Goal: Task Accomplishment & Management: Complete application form

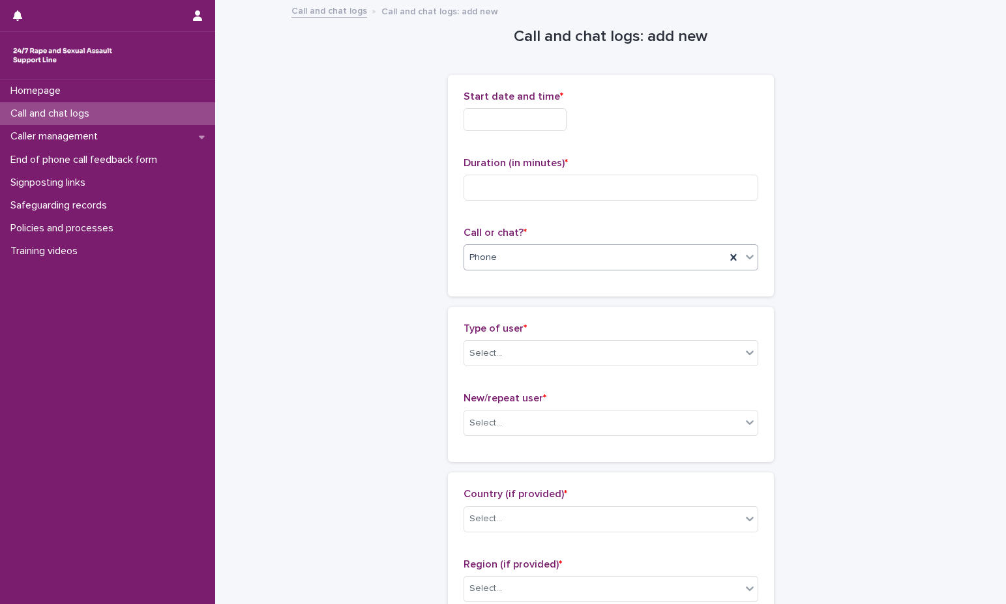
click at [528, 268] on div "Phone" at bounding box center [594, 258] width 261 height 22
click at [527, 295] on div "Web chat" at bounding box center [605, 305] width 293 height 23
click at [523, 124] on input "text" at bounding box center [514, 119] width 103 height 23
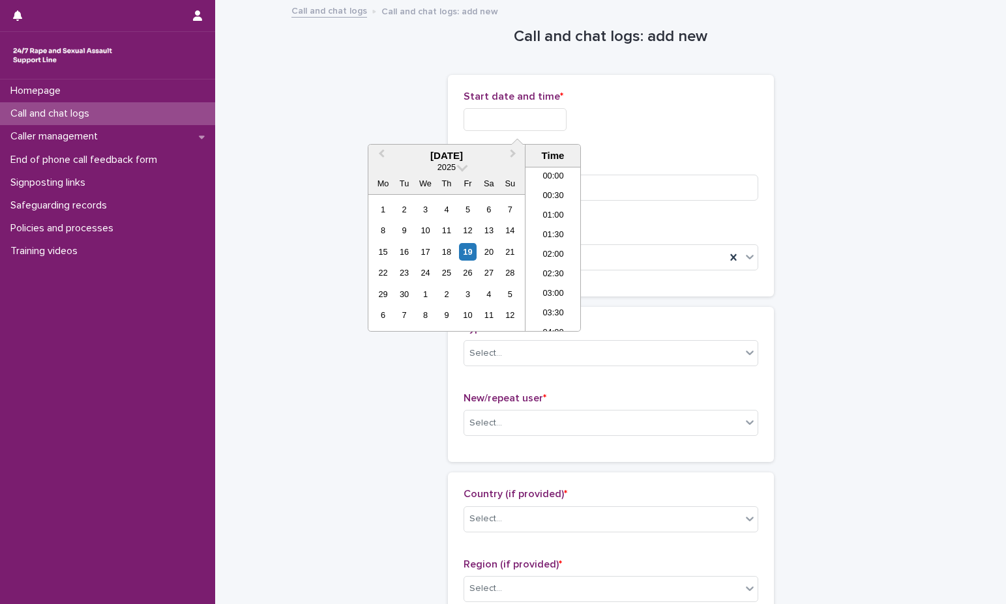
scroll to position [437, 0]
click at [546, 250] on li "13:00" at bounding box center [552, 249] width 55 height 20
click at [549, 122] on input "**********" at bounding box center [514, 119] width 103 height 23
type input "**********"
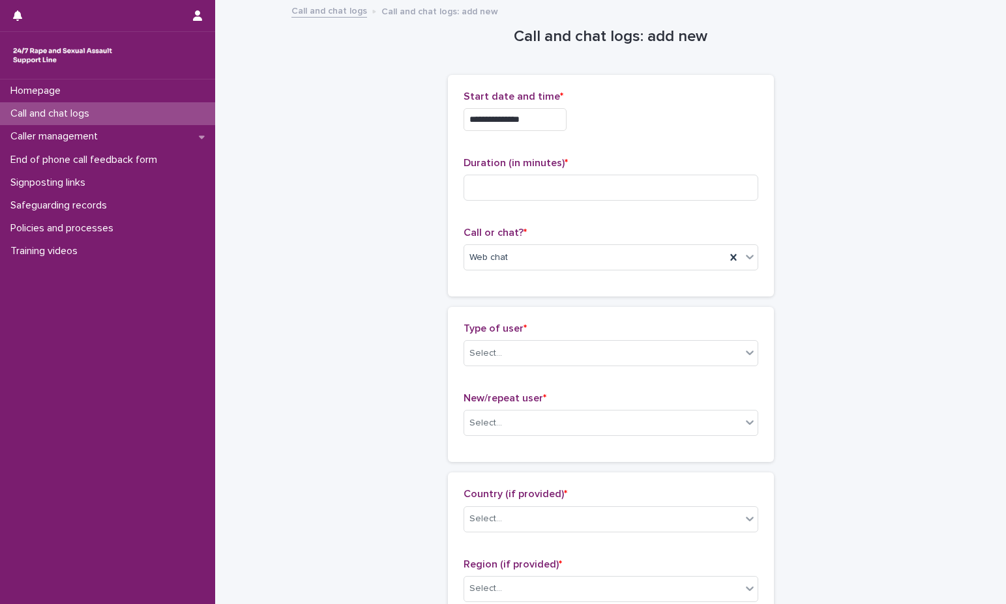
click at [686, 140] on div "**********" at bounding box center [610, 116] width 295 height 51
drag, startPoint x: 544, startPoint y: 166, endPoint x: 522, endPoint y: 189, distance: 31.8
click at [544, 166] on span "Duration (in minutes) *" at bounding box center [515, 163] width 104 height 10
click at [522, 189] on input at bounding box center [610, 188] width 295 height 26
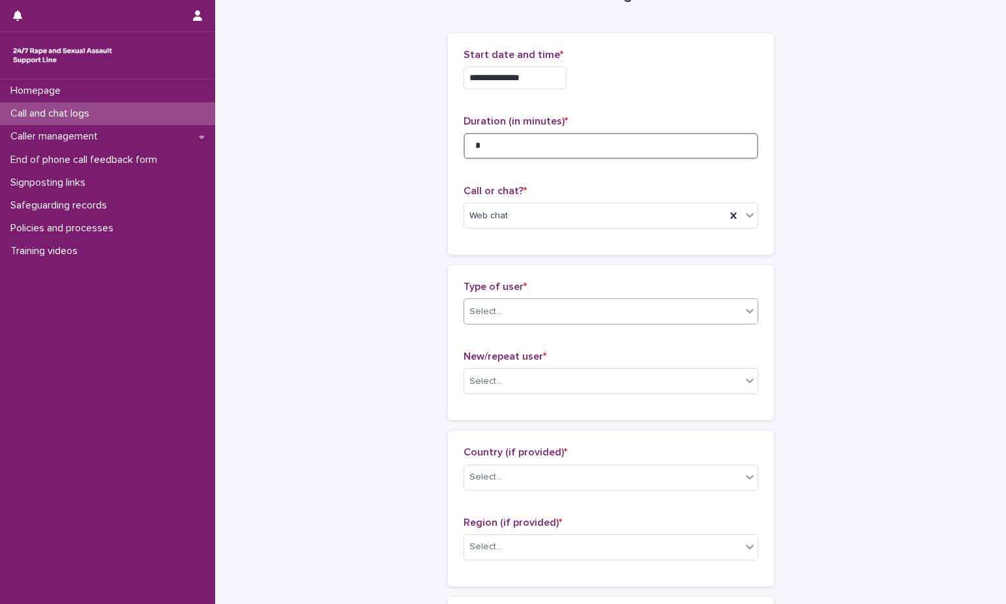
scroll to position [65, 0]
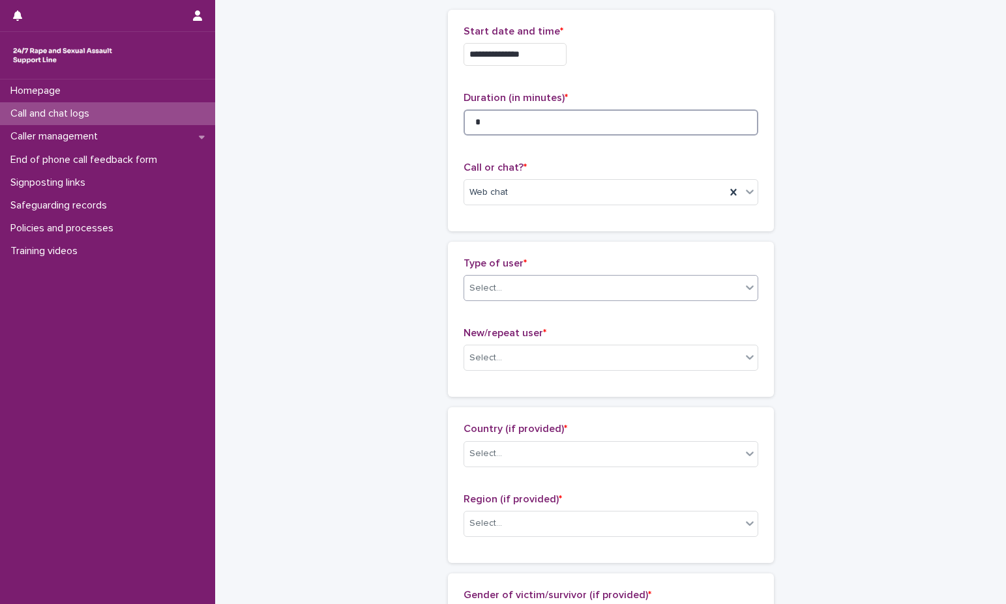
type input "*"
click at [549, 297] on div "Select..." at bounding box center [602, 289] width 277 height 22
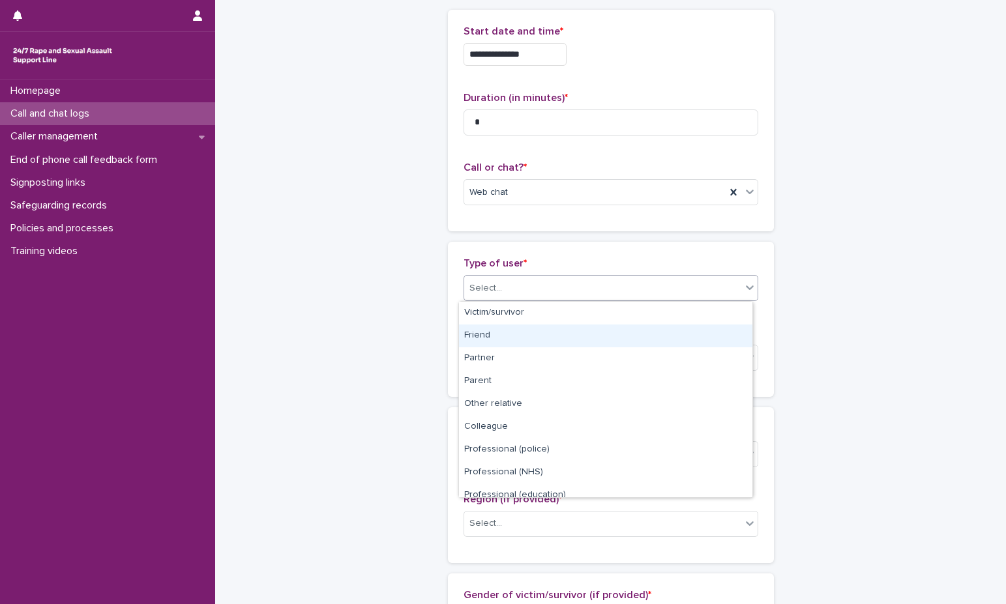
scroll to position [147, 0]
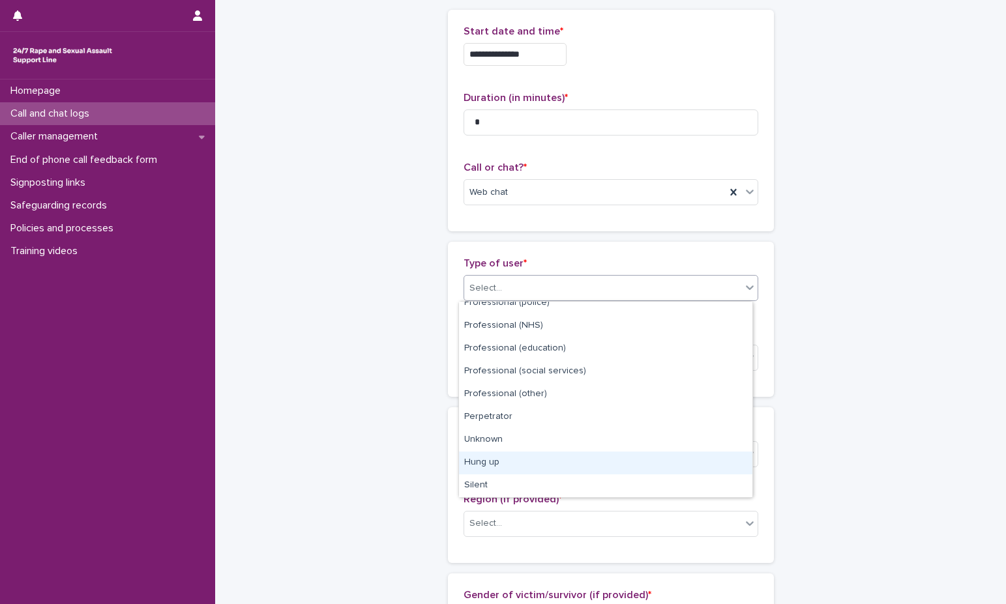
click at [556, 458] on div "Hung up" at bounding box center [605, 463] width 293 height 23
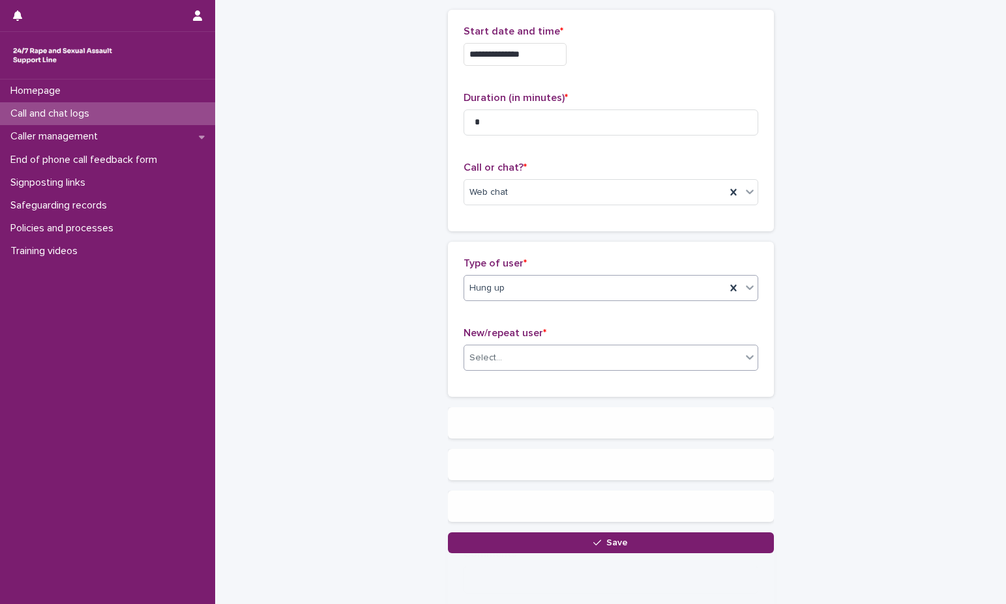
click at [560, 362] on div "Select..." at bounding box center [602, 358] width 277 height 22
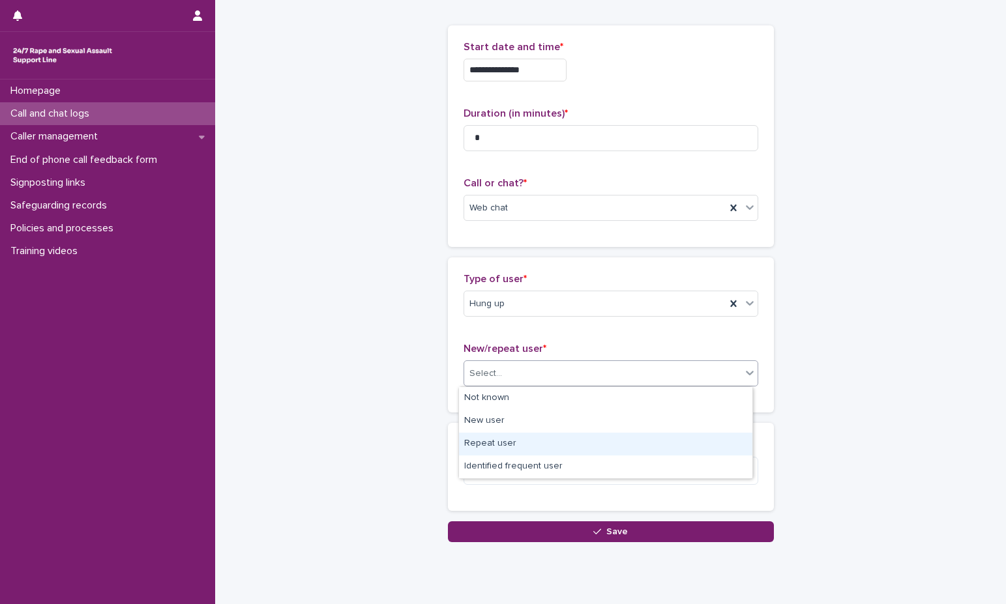
scroll to position [55, 0]
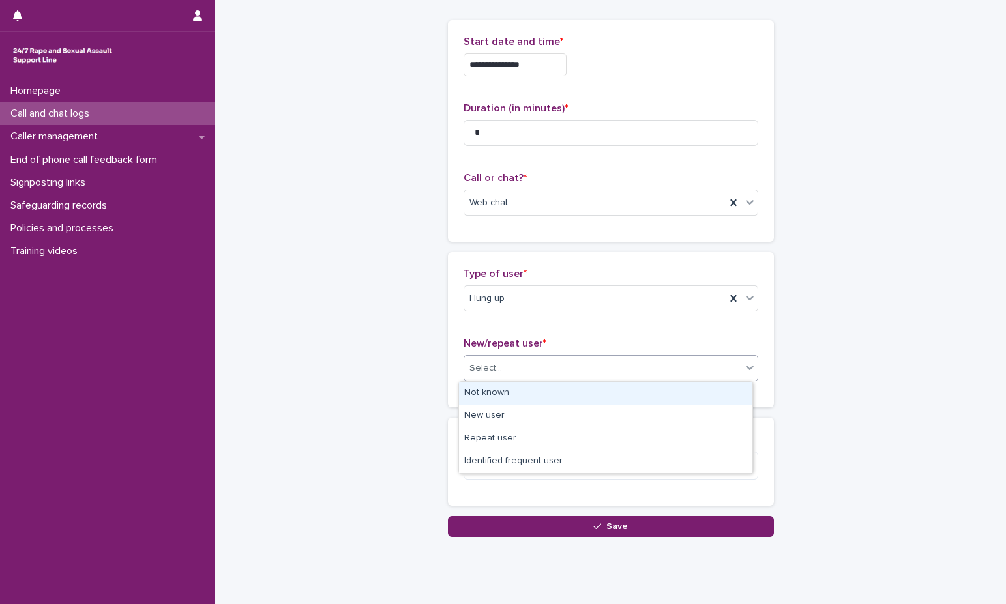
click at [561, 400] on div "Not known" at bounding box center [605, 393] width 293 height 23
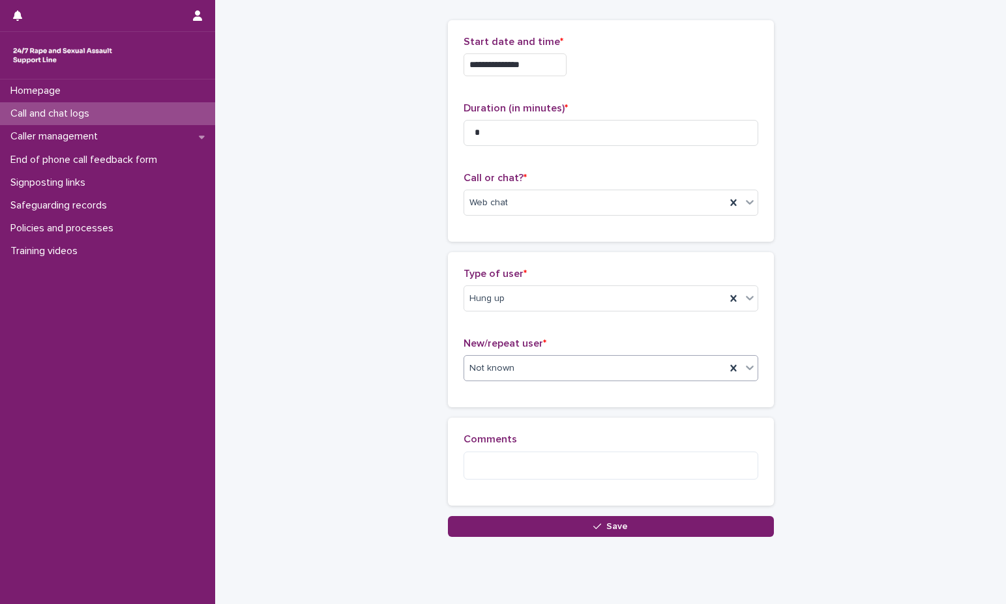
click at [564, 514] on div "Loading... Saving… Comments" at bounding box center [611, 467] width 326 height 98
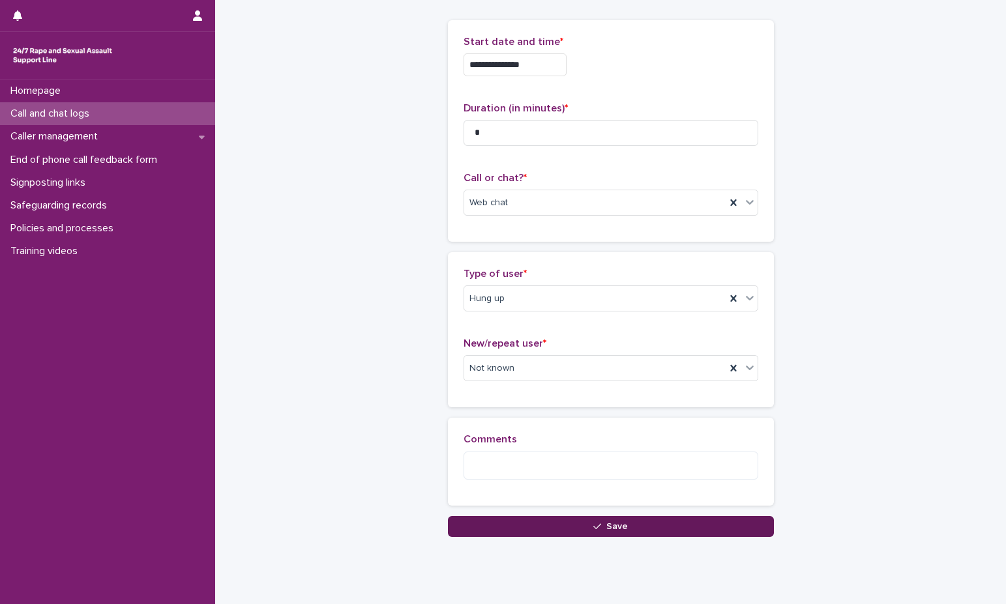
click at [563, 526] on button "Save" at bounding box center [611, 526] width 326 height 21
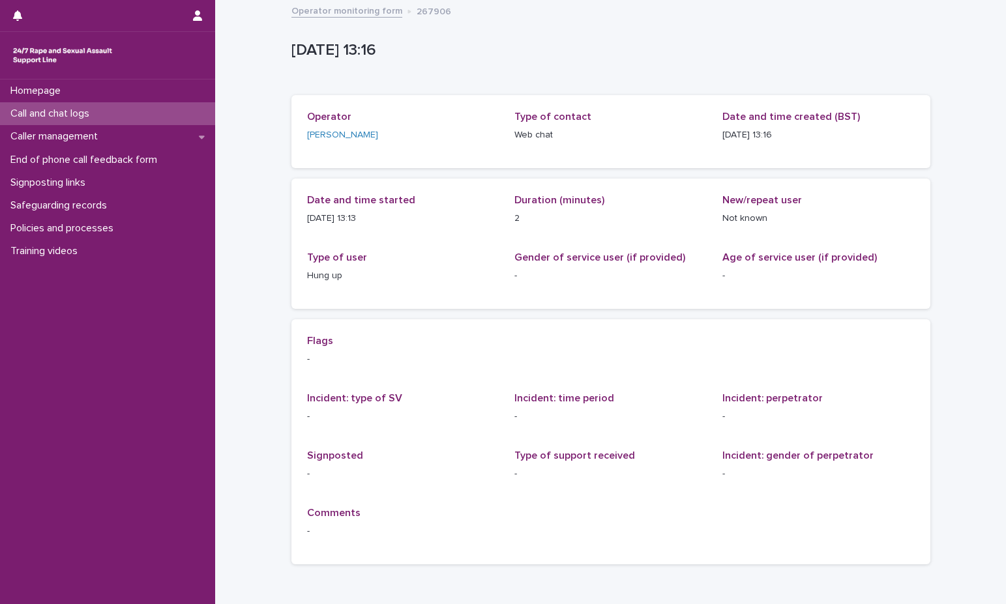
click at [339, 13] on link "Operator monitoring form" at bounding box center [346, 10] width 111 height 15
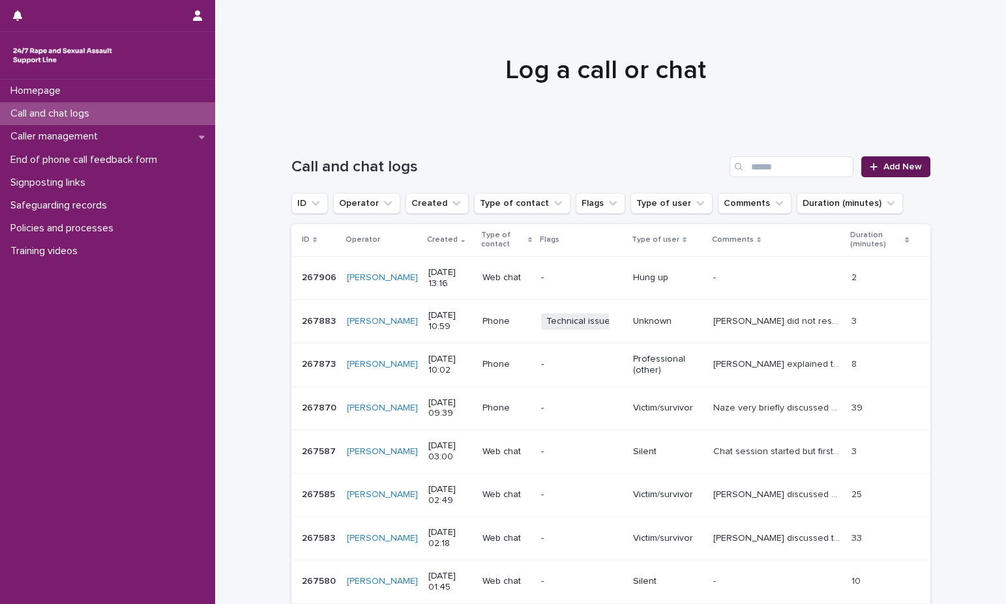
click at [923, 167] on link "Add New" at bounding box center [895, 166] width 68 height 21
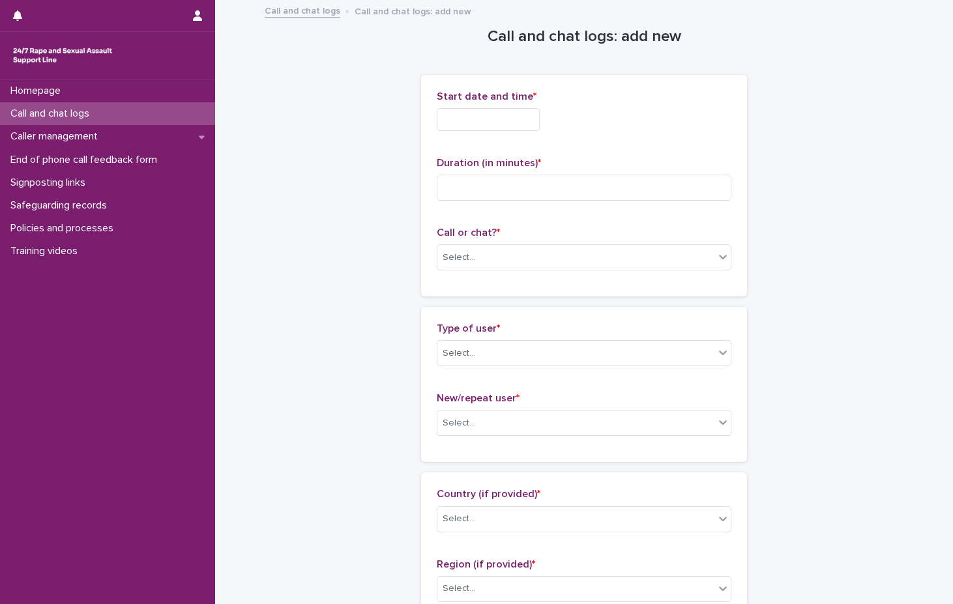
click at [476, 115] on input "text" at bounding box center [488, 119] width 103 height 23
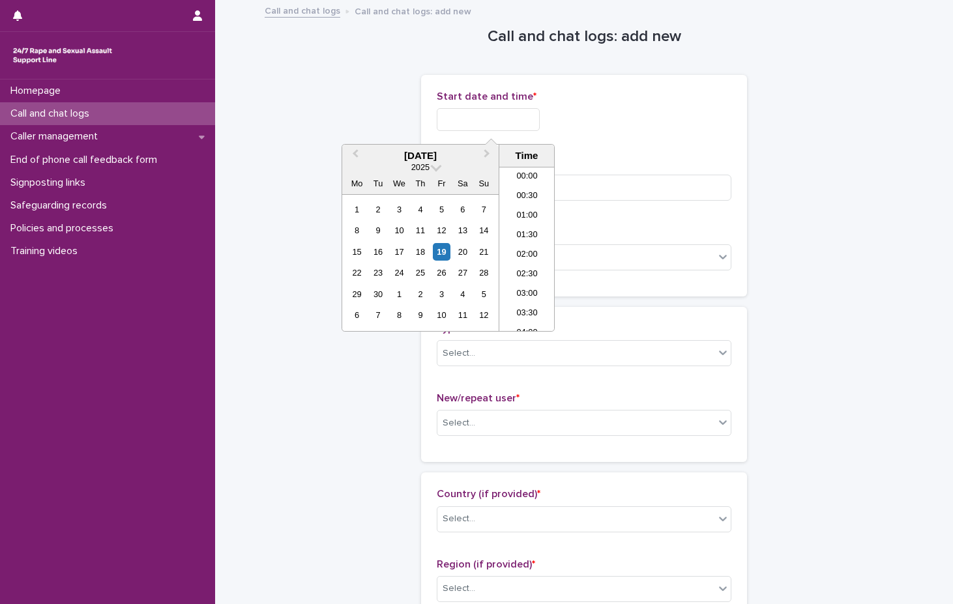
scroll to position [437, 0]
click at [537, 261] on li "13:30" at bounding box center [526, 269] width 55 height 20
click at [540, 115] on input "**********" at bounding box center [488, 119] width 103 height 23
type input "**********"
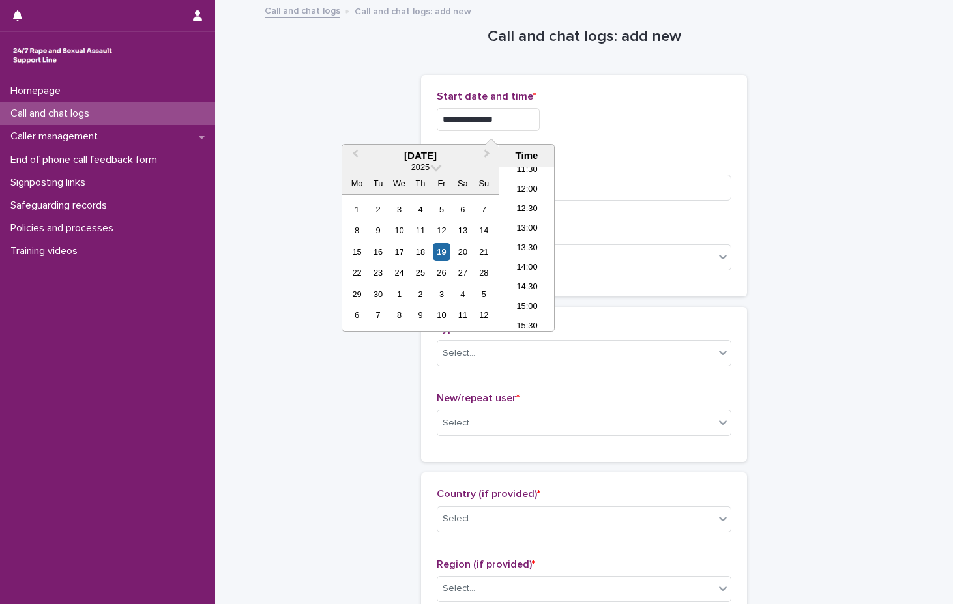
click at [562, 113] on div "**********" at bounding box center [584, 119] width 295 height 23
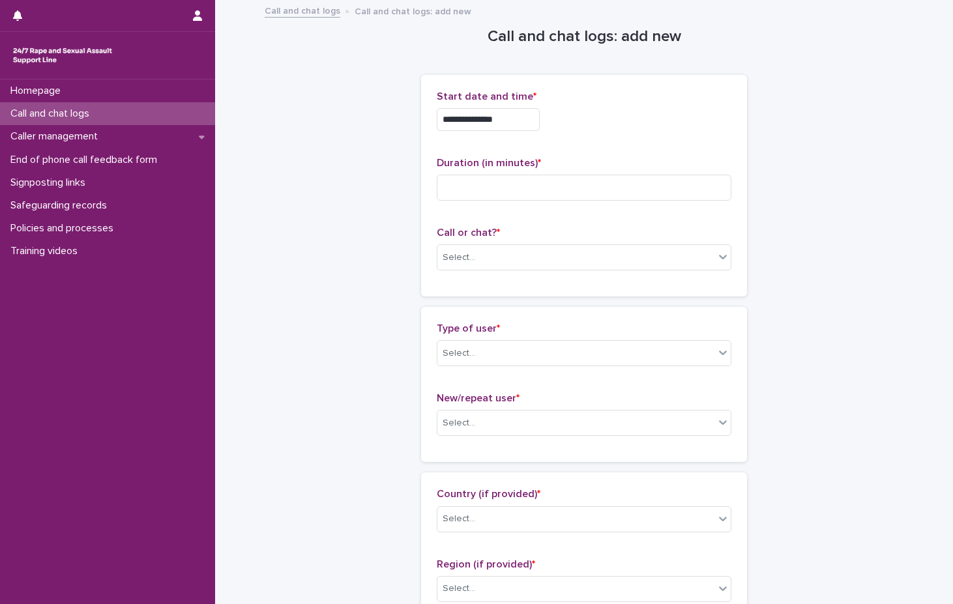
click at [502, 229] on p "Call or chat? *" at bounding box center [584, 233] width 295 height 12
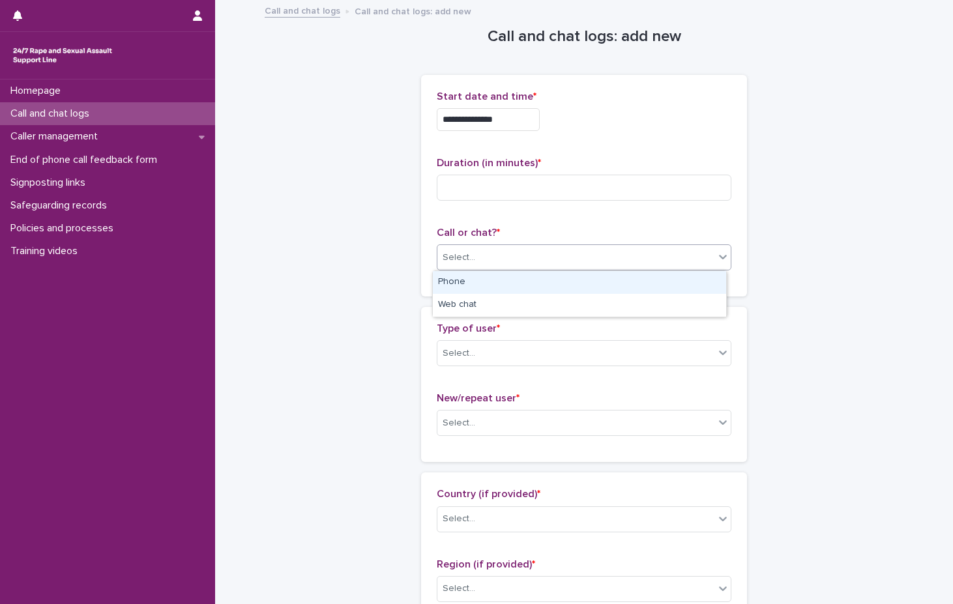
click at [487, 255] on div "Select..." at bounding box center [575, 258] width 277 height 22
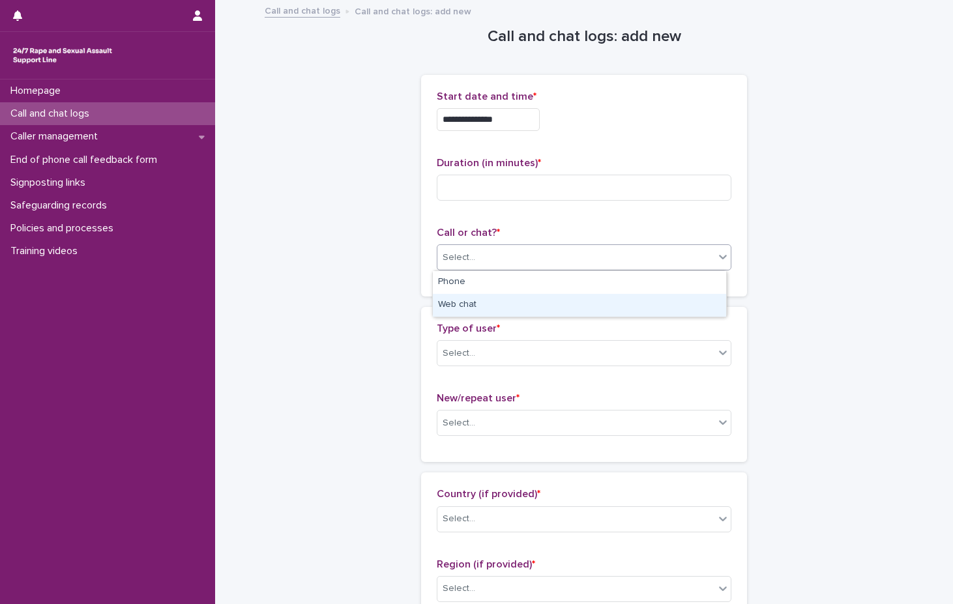
click at [496, 312] on div "Web chat" at bounding box center [579, 305] width 293 height 23
click at [463, 192] on input at bounding box center [584, 188] width 295 height 26
type input "*"
click at [518, 343] on div "Select..." at bounding box center [575, 354] width 277 height 22
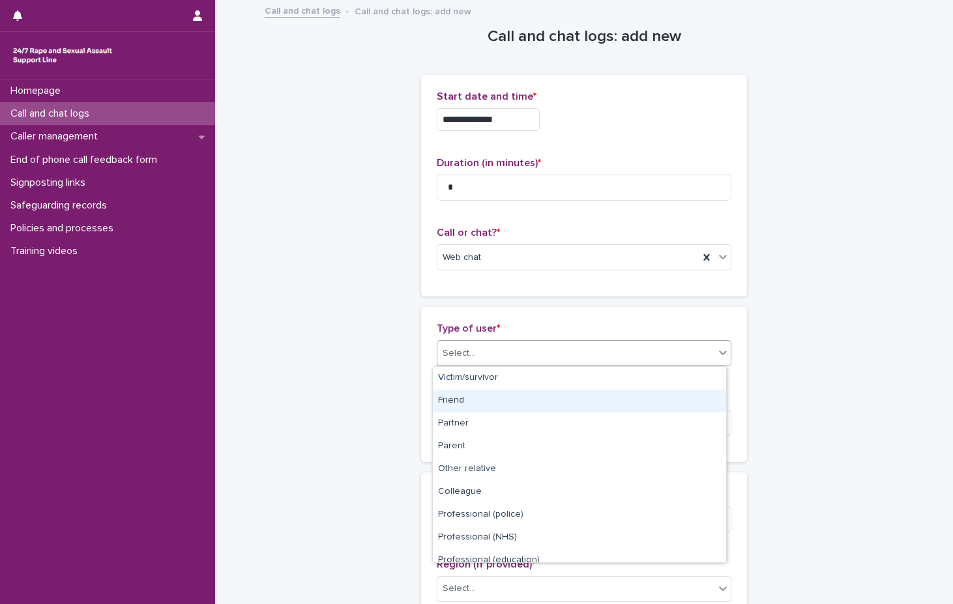
scroll to position [147, 0]
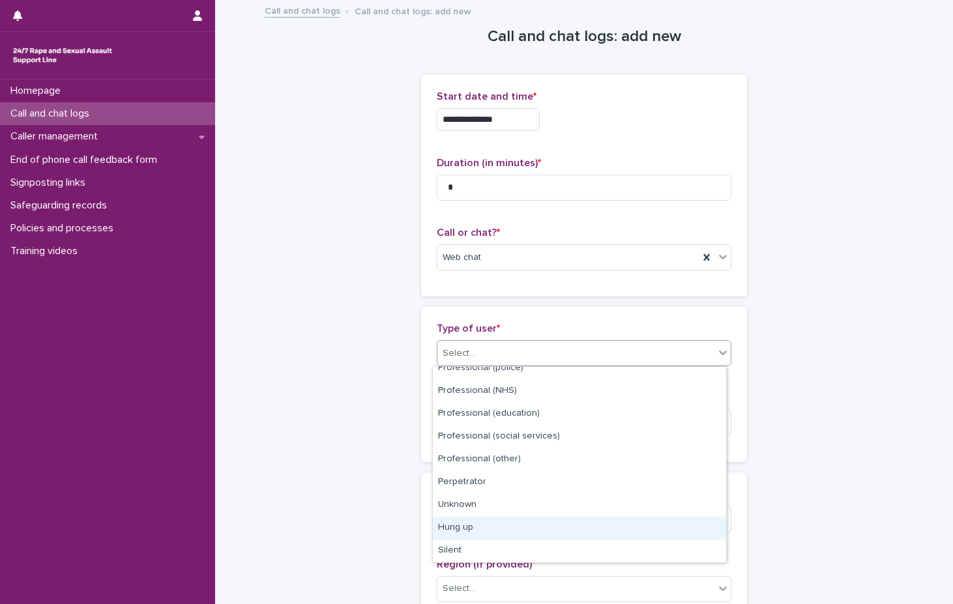
click at [549, 531] on div "Hung up" at bounding box center [579, 528] width 293 height 23
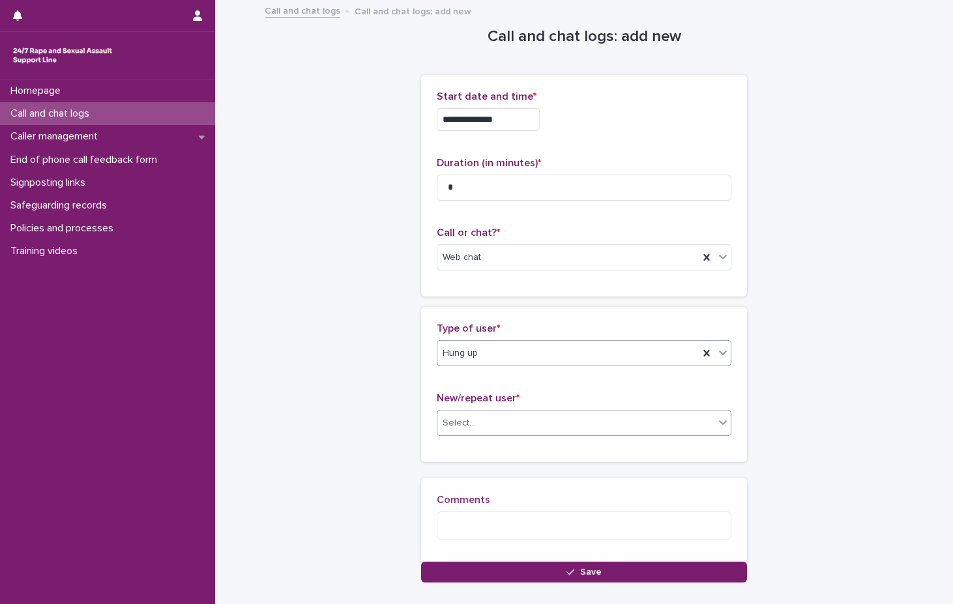
click at [539, 433] on div "Select..." at bounding box center [575, 424] width 277 height 22
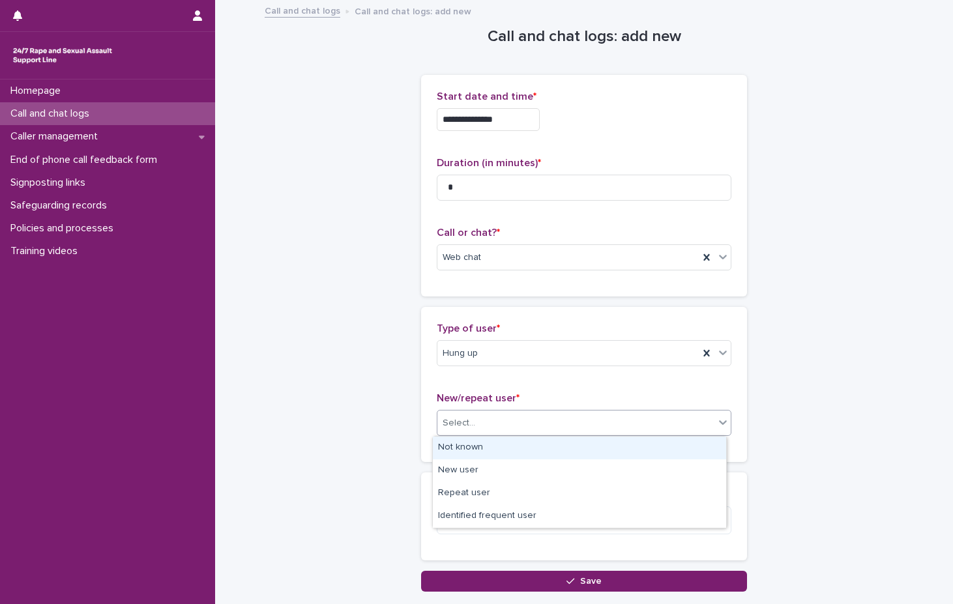
click at [532, 448] on div "Not known" at bounding box center [579, 448] width 293 height 23
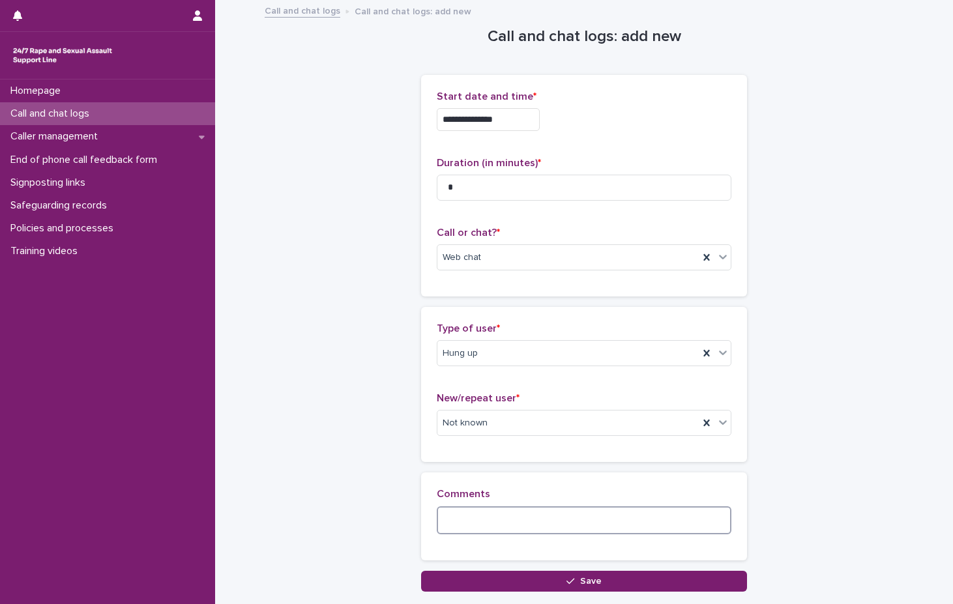
click at [531, 510] on textarea at bounding box center [584, 520] width 295 height 28
type textarea "*"
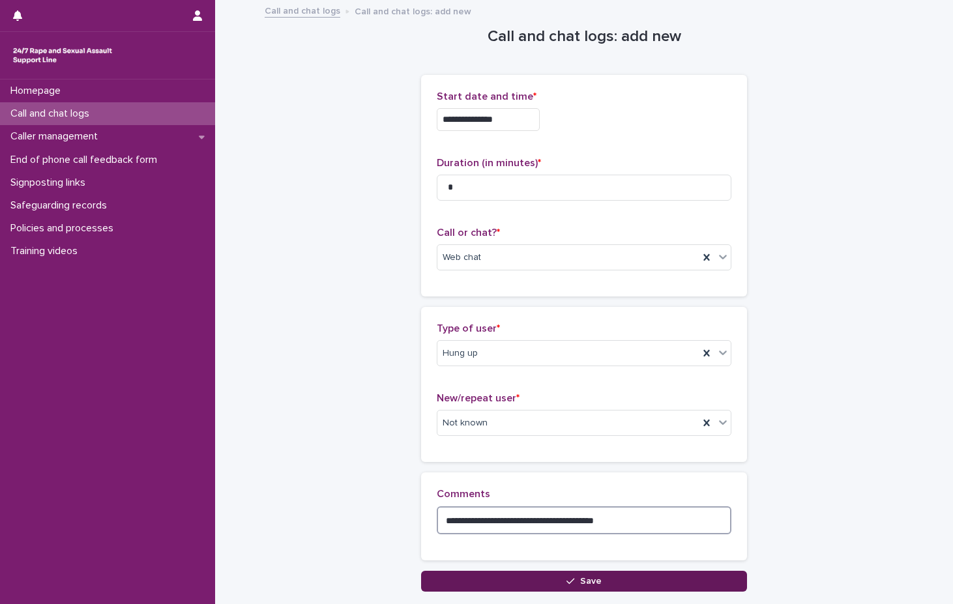
type textarea "**********"
click at [608, 576] on button "Save" at bounding box center [584, 581] width 326 height 21
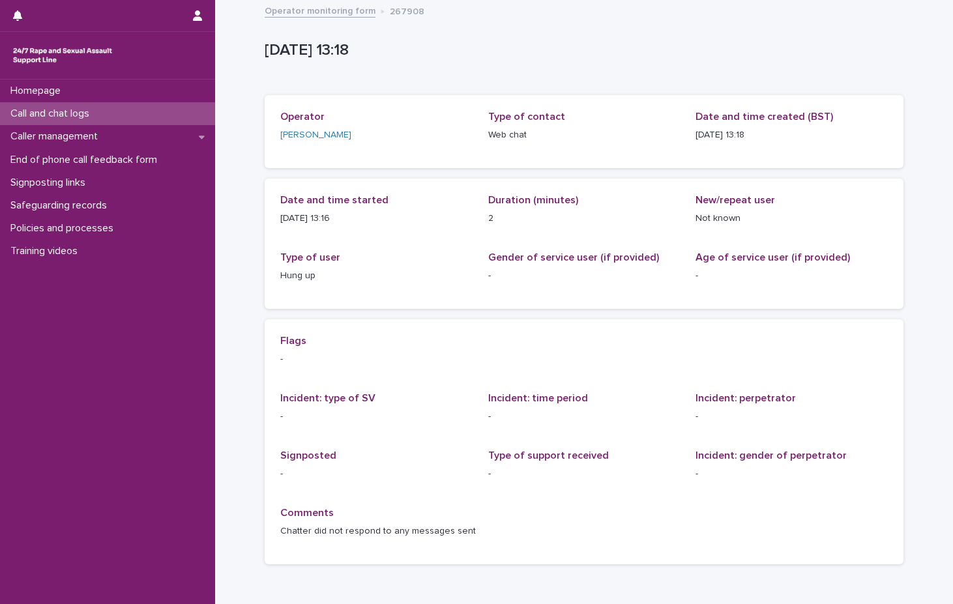
click at [295, 14] on link "Operator monitoring form" at bounding box center [320, 10] width 111 height 15
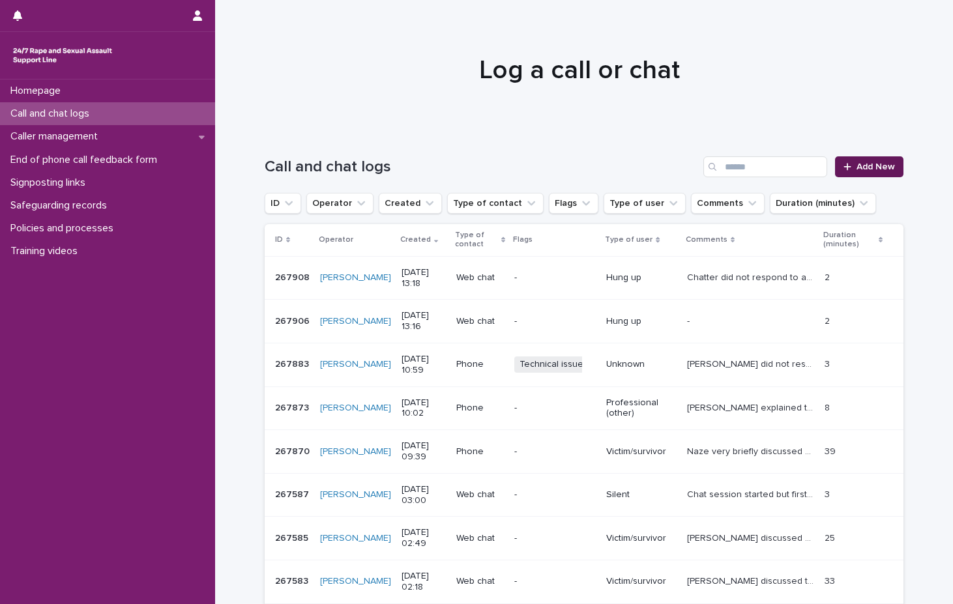
click at [856, 164] on span "Add New" at bounding box center [875, 166] width 38 height 9
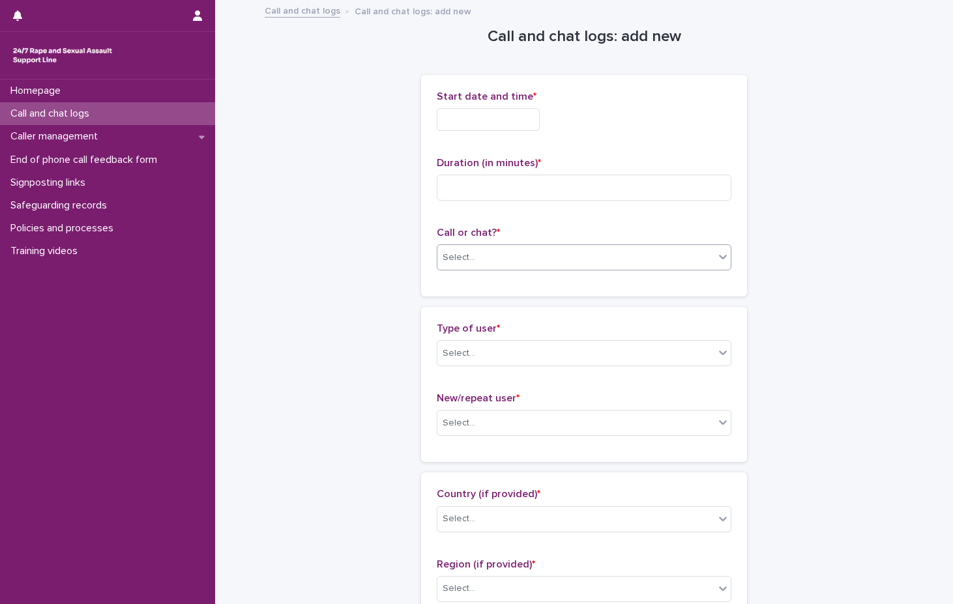
click at [566, 261] on div "Select..." at bounding box center [575, 258] width 277 height 22
click at [536, 310] on div "Web chat" at bounding box center [579, 305] width 293 height 23
click at [494, 128] on input "text" at bounding box center [488, 119] width 103 height 23
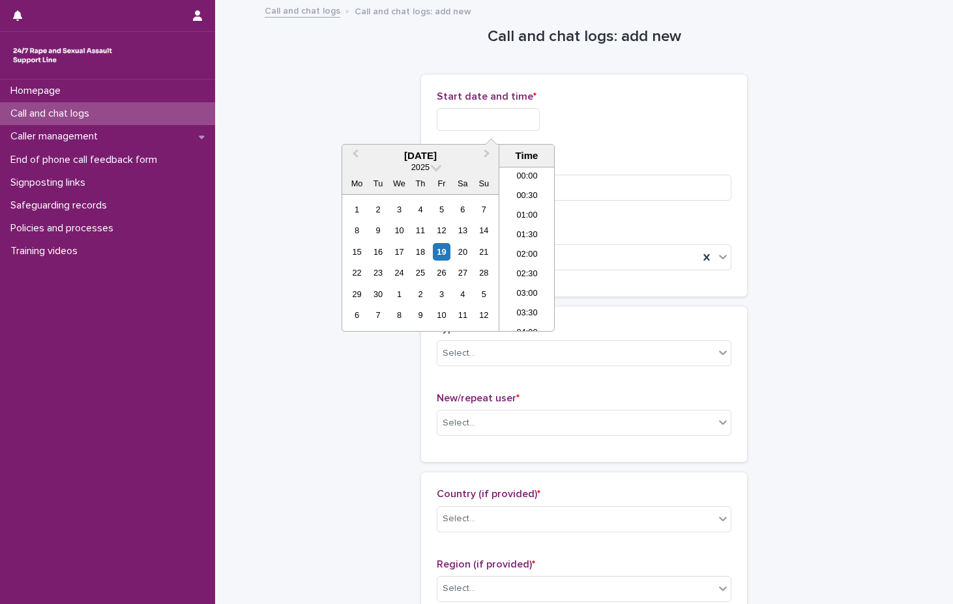
scroll to position [437, 0]
click at [531, 241] on li "13:00" at bounding box center [526, 249] width 55 height 20
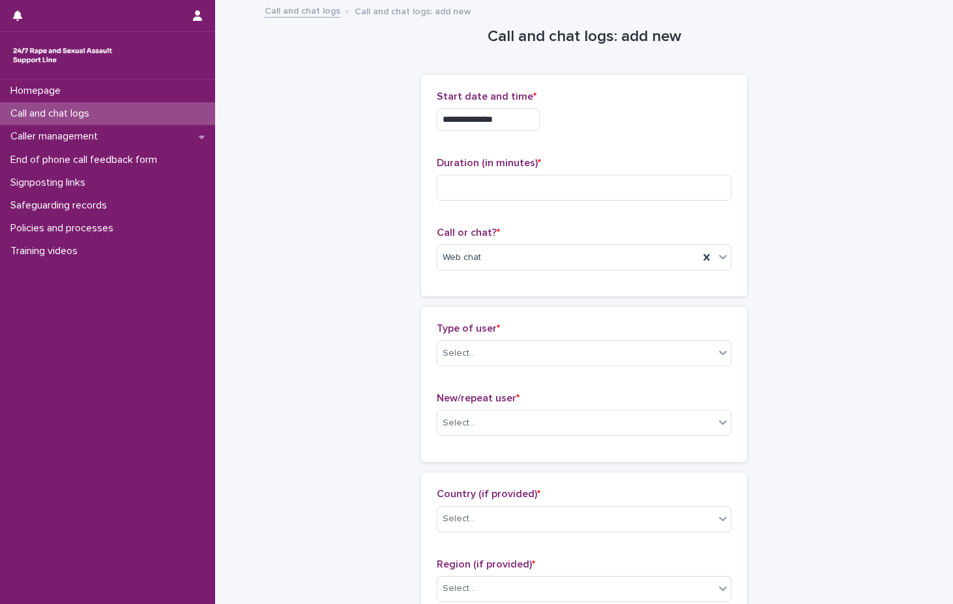
click at [507, 120] on input "**********" at bounding box center [488, 119] width 103 height 23
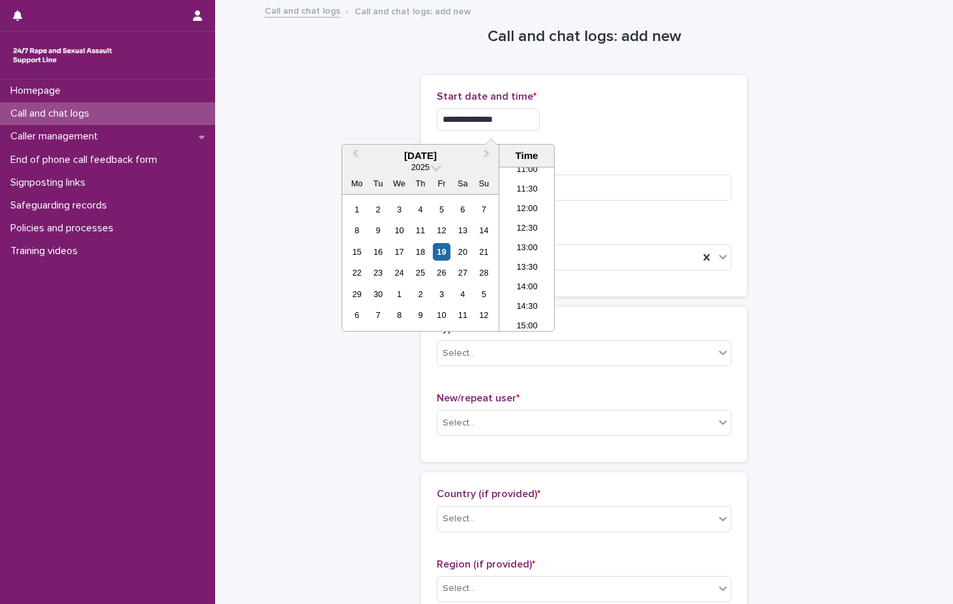
type input "**********"
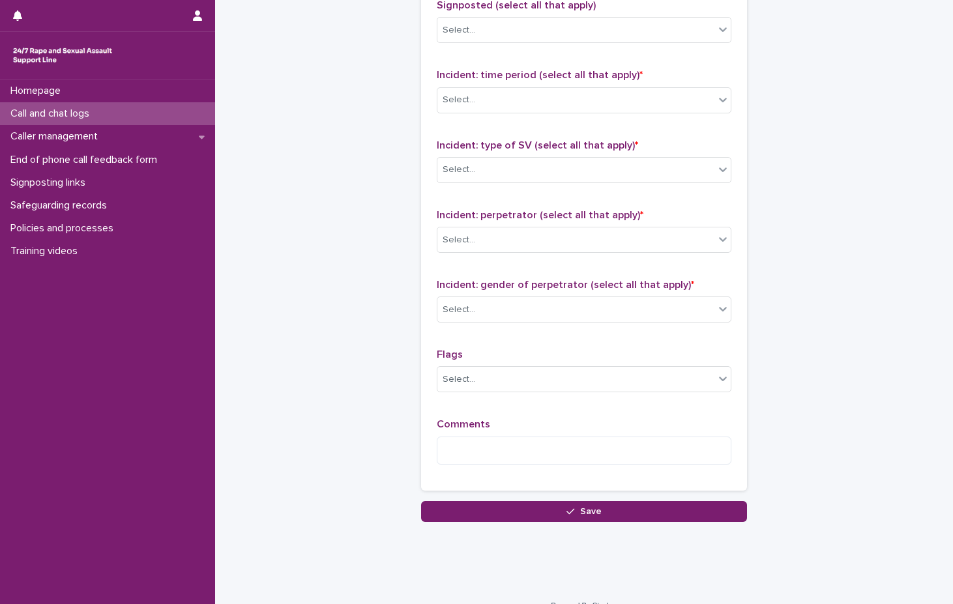
scroll to position [910, 0]
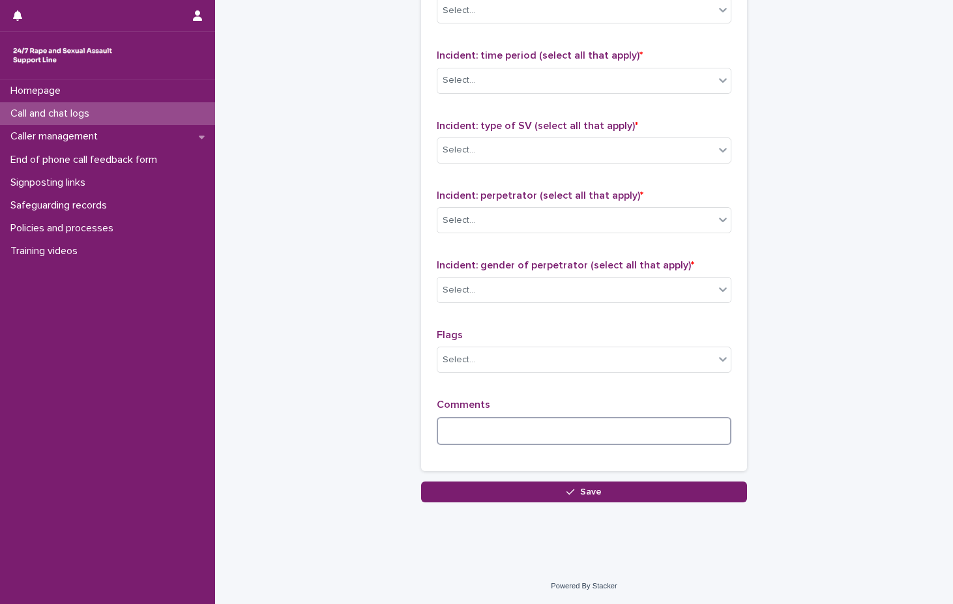
click at [488, 426] on textarea at bounding box center [584, 431] width 295 height 28
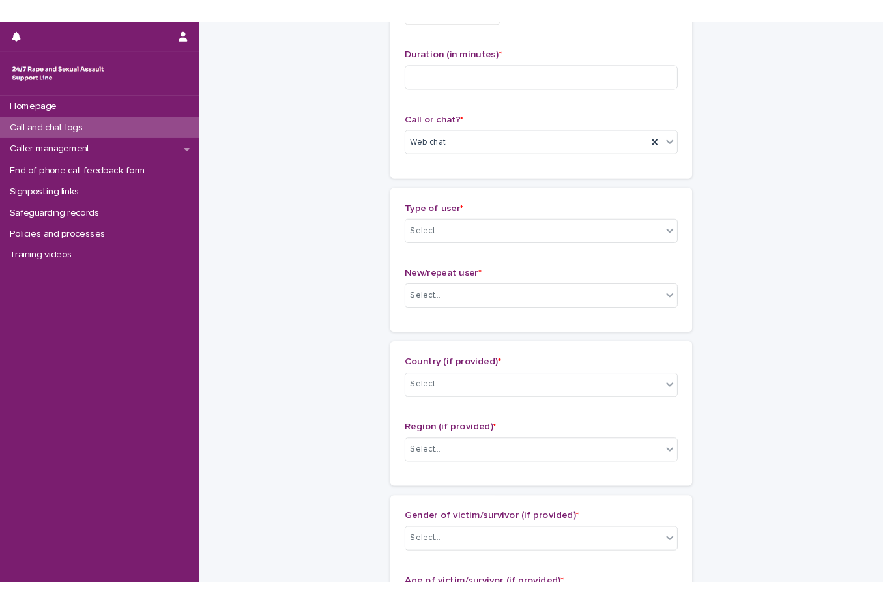
scroll to position [0, 0]
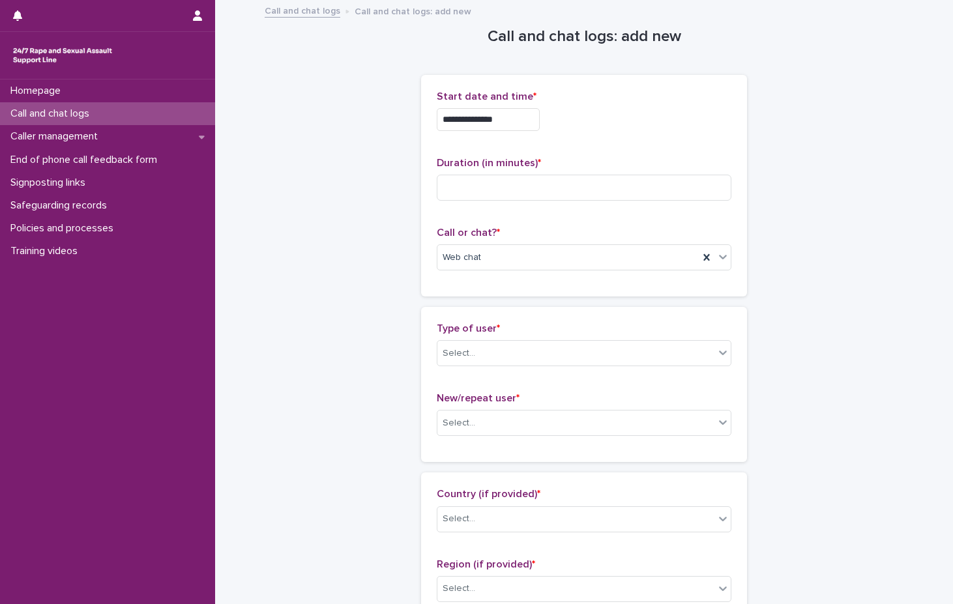
type textarea "*****"
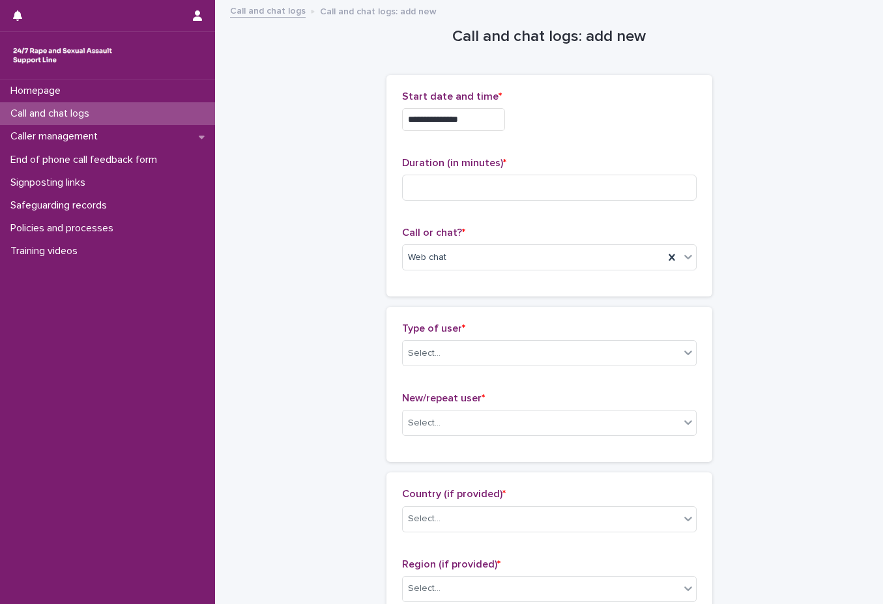
click at [523, 369] on div "Type of user * Select..." at bounding box center [549, 350] width 295 height 54
click at [533, 356] on div "Select..." at bounding box center [541, 354] width 277 height 22
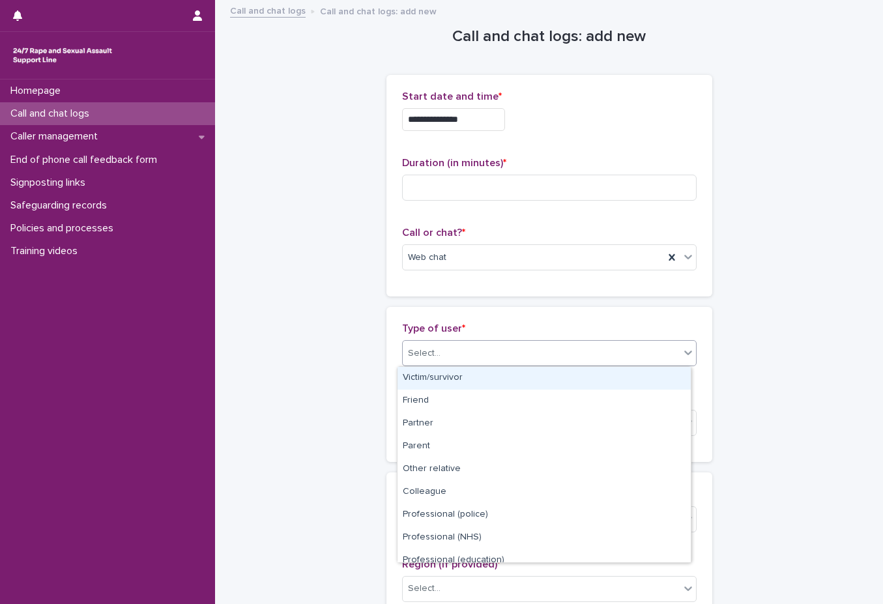
click at [521, 375] on div "Victim/survivor" at bounding box center [544, 378] width 293 height 23
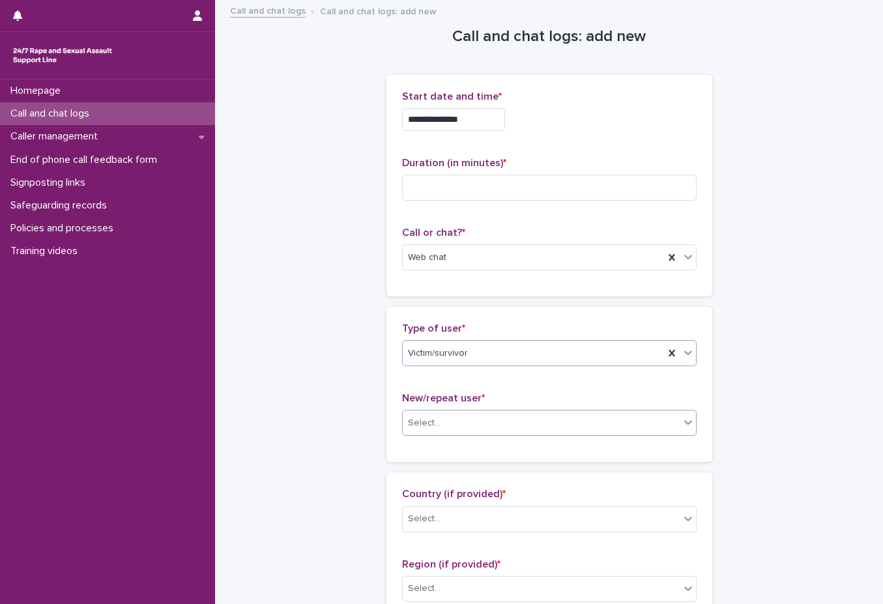
click at [505, 420] on div "Select..." at bounding box center [541, 424] width 277 height 22
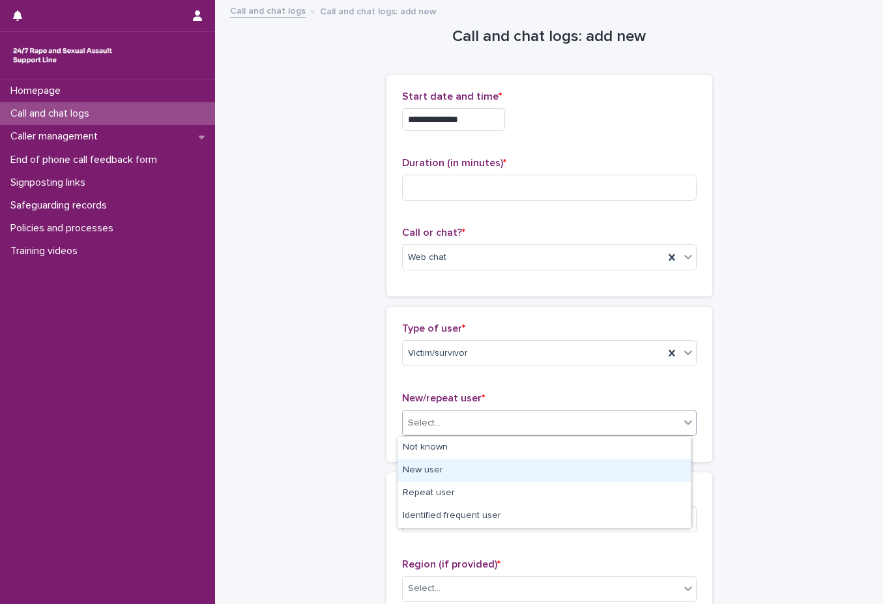
click at [492, 471] on div "New user" at bounding box center [544, 470] width 293 height 23
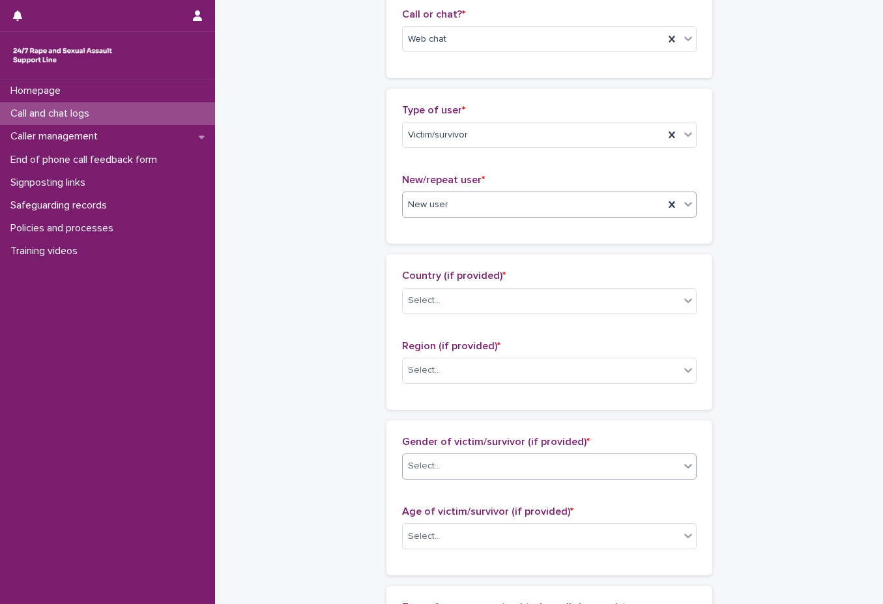
scroll to position [326, 0]
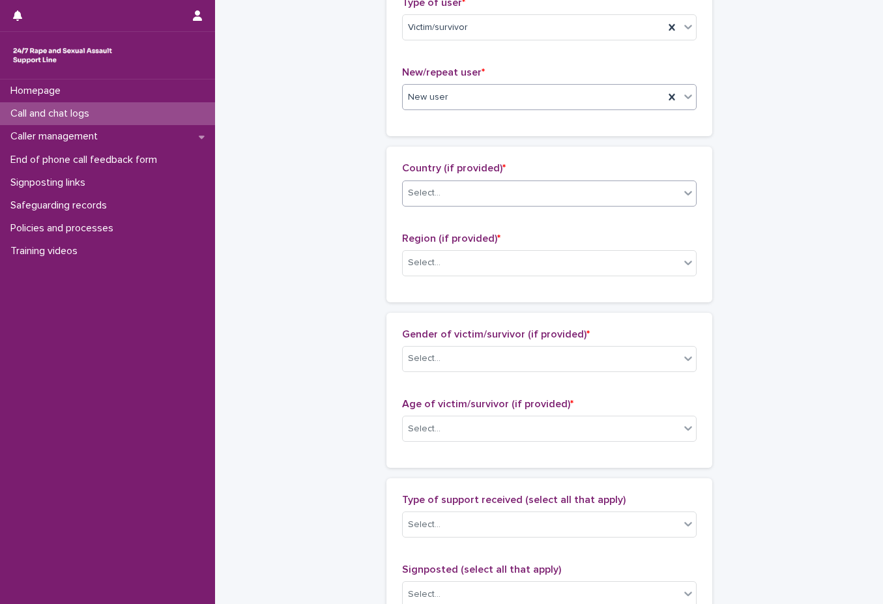
click at [531, 186] on div "Select..." at bounding box center [541, 193] width 277 height 22
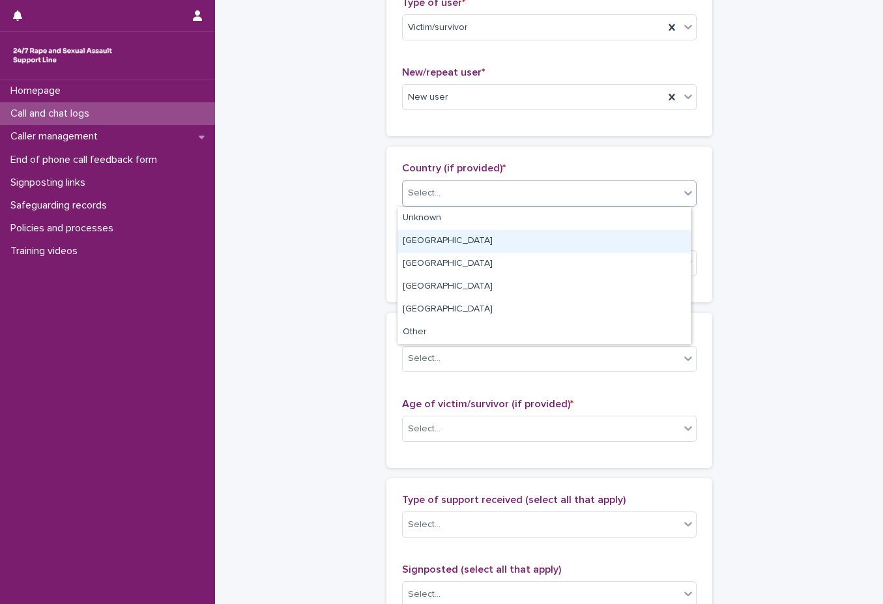
click at [514, 233] on div "England" at bounding box center [544, 241] width 293 height 23
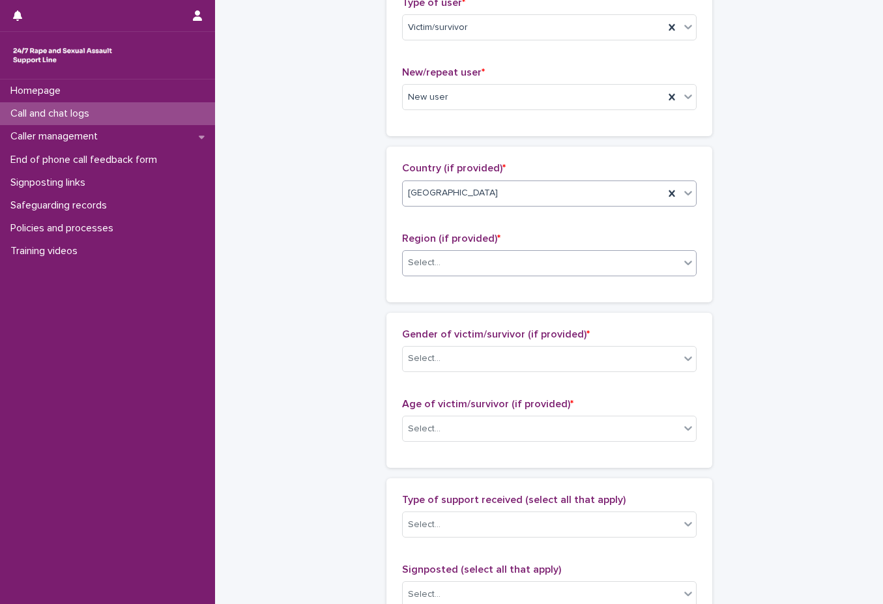
click at [506, 266] on div "Select..." at bounding box center [541, 263] width 277 height 22
click at [580, 248] on div "Region (if provided) * Select..." at bounding box center [549, 260] width 295 height 54
click at [541, 265] on div "Select..." at bounding box center [541, 263] width 277 height 22
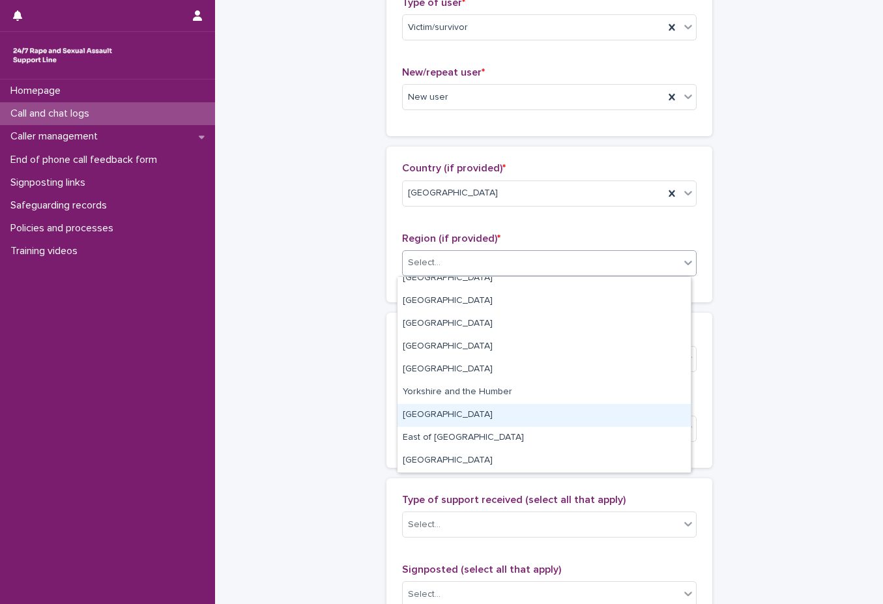
scroll to position [0, 0]
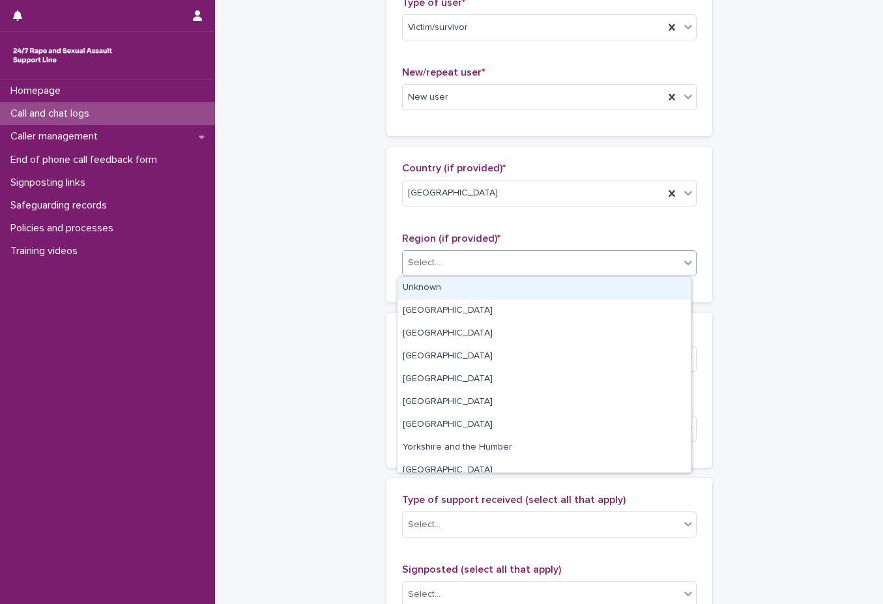
click at [561, 267] on div "Select..." at bounding box center [541, 263] width 277 height 22
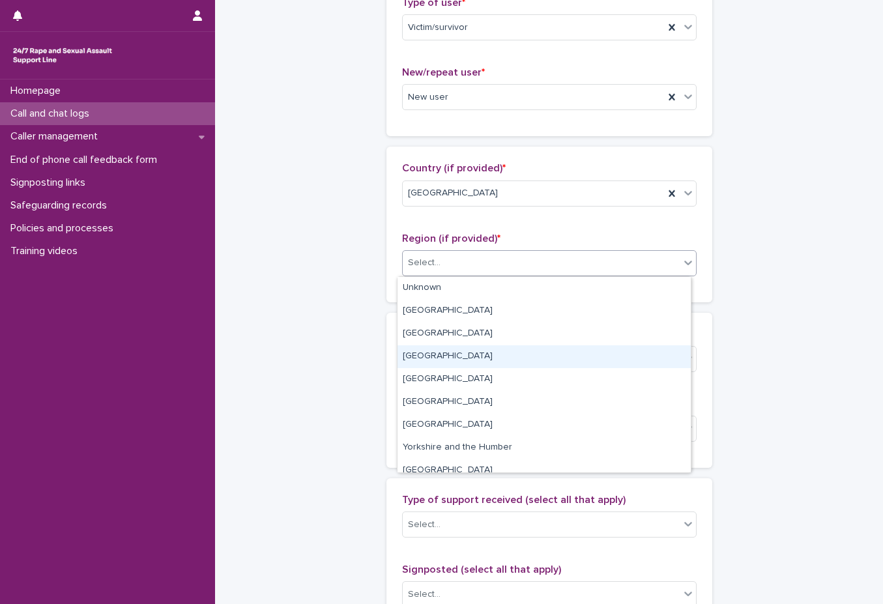
scroll to position [55, 0]
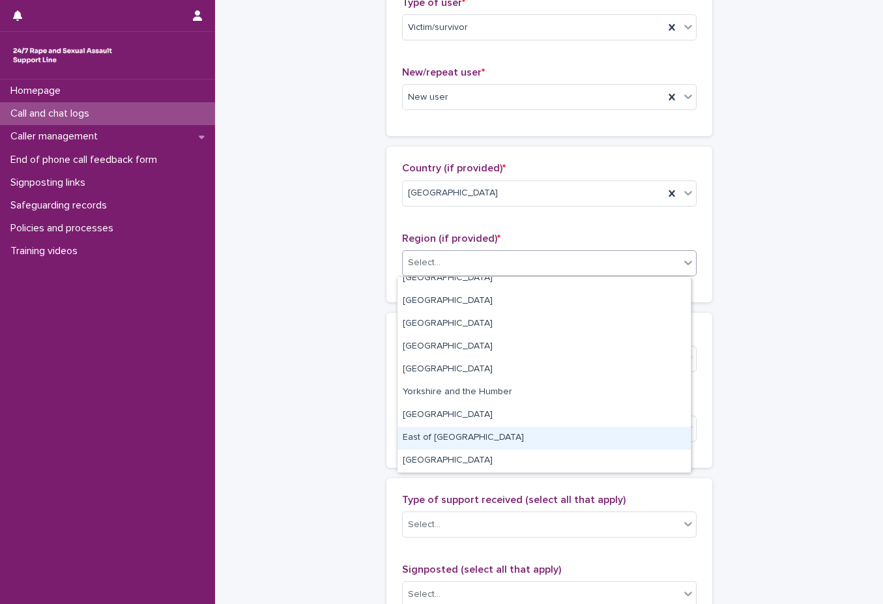
click at [525, 435] on div "East of England" at bounding box center [544, 438] width 293 height 23
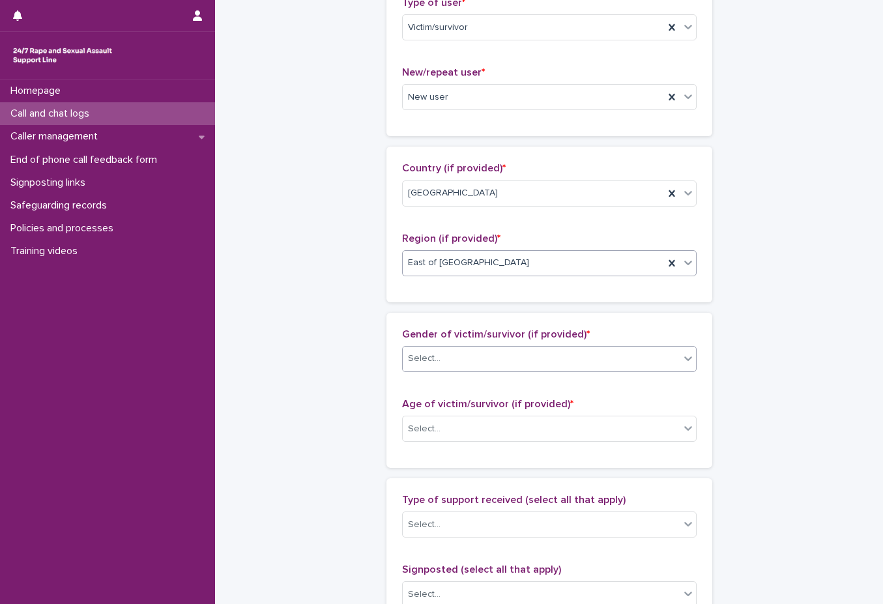
click at [547, 357] on div "Select..." at bounding box center [541, 359] width 277 height 22
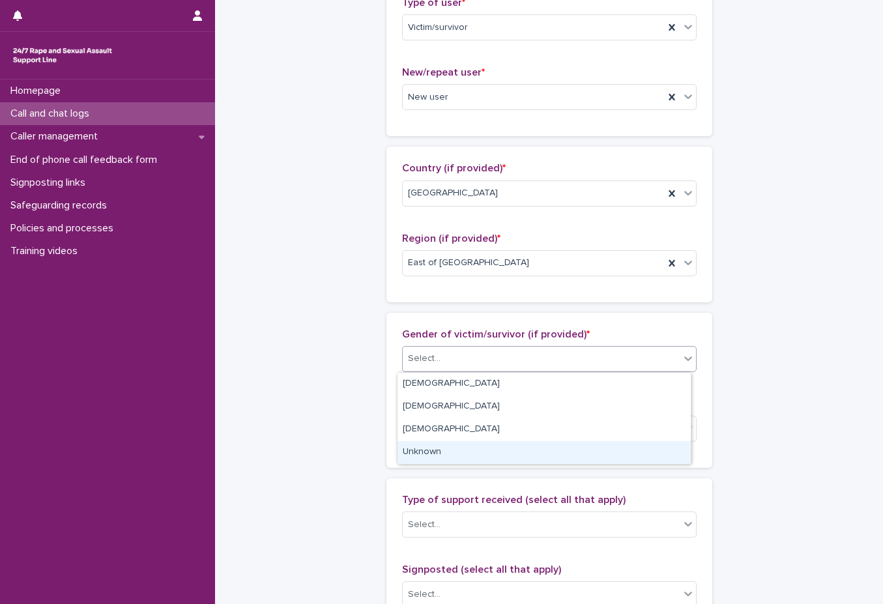
click at [524, 452] on div "Unknown" at bounding box center [544, 452] width 293 height 23
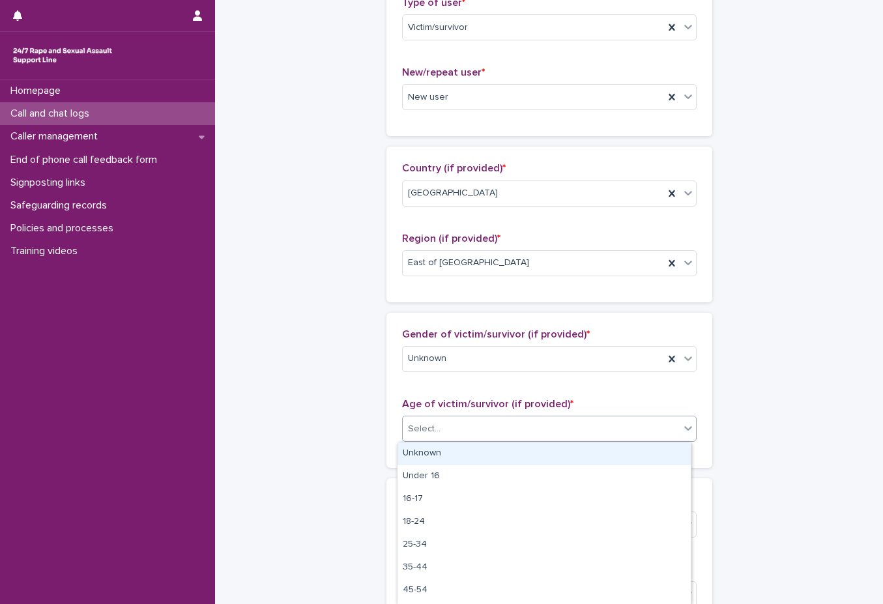
click at [534, 419] on div "Select..." at bounding box center [541, 429] width 277 height 22
click at [519, 452] on div "Unknown" at bounding box center [544, 454] width 293 height 23
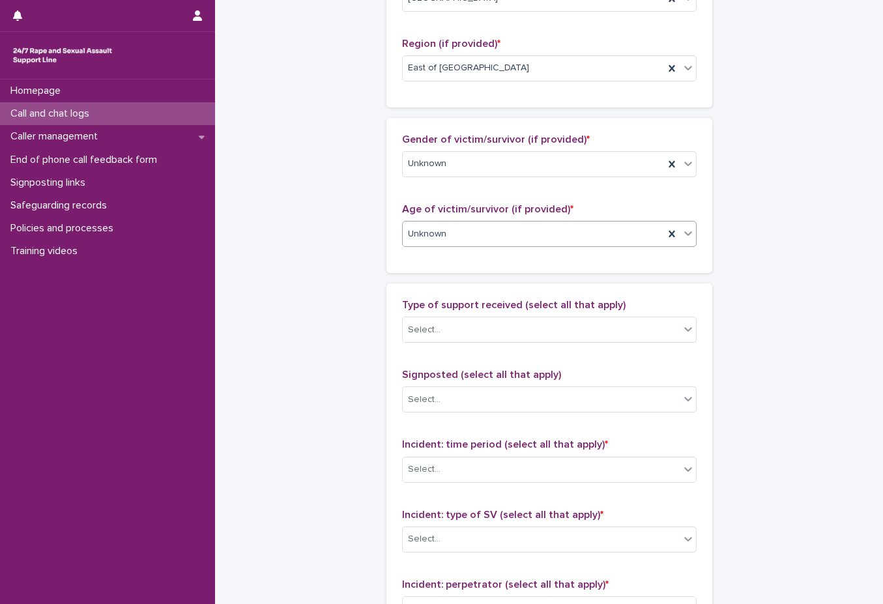
scroll to position [521, 0]
click at [561, 316] on div "Select..." at bounding box center [549, 329] width 295 height 26
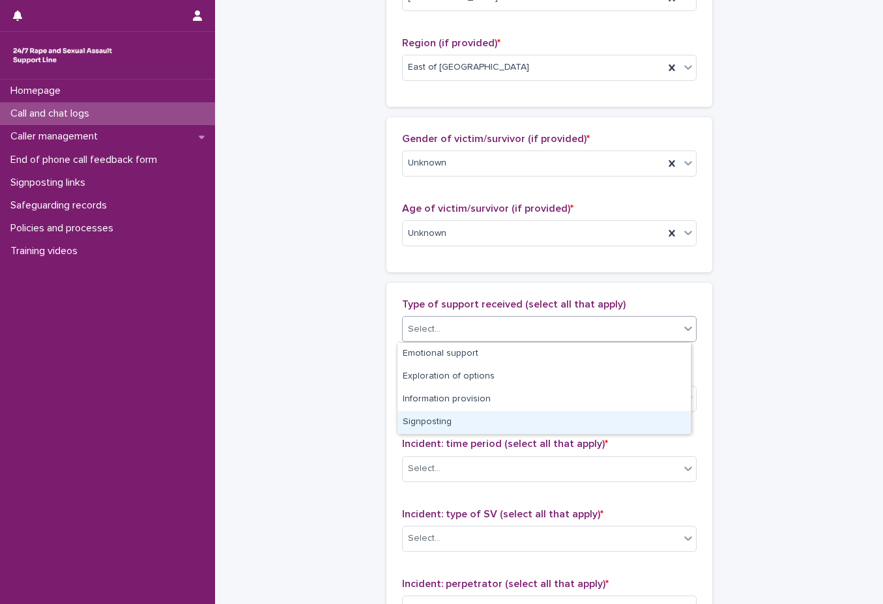
click at [529, 414] on div "Signposting" at bounding box center [544, 422] width 293 height 23
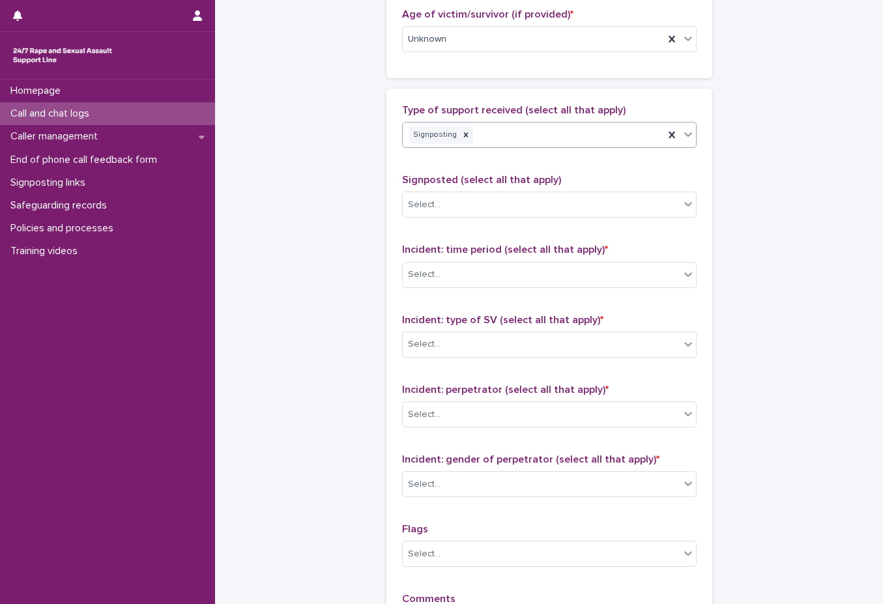
scroll to position [717, 0]
click at [547, 213] on div "Select..." at bounding box center [541, 204] width 277 height 22
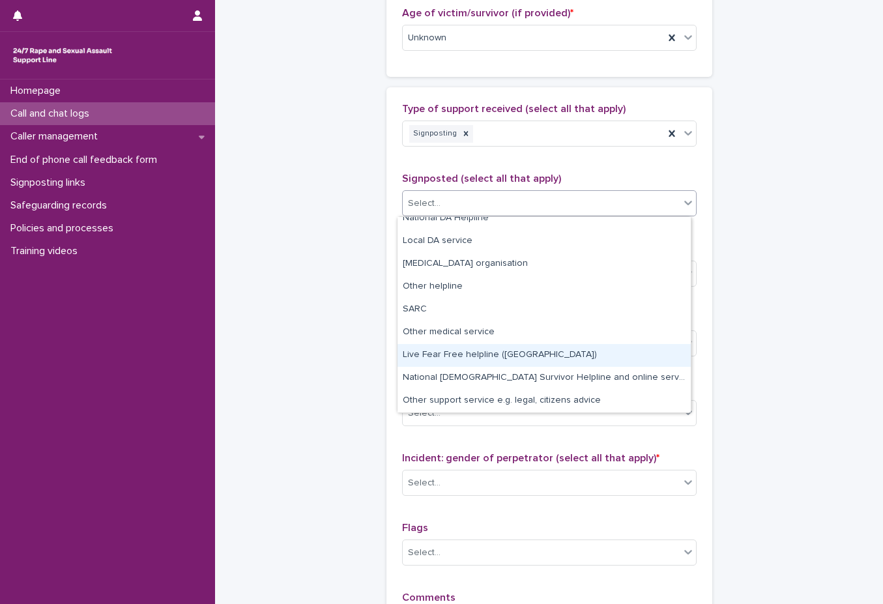
scroll to position [0, 0]
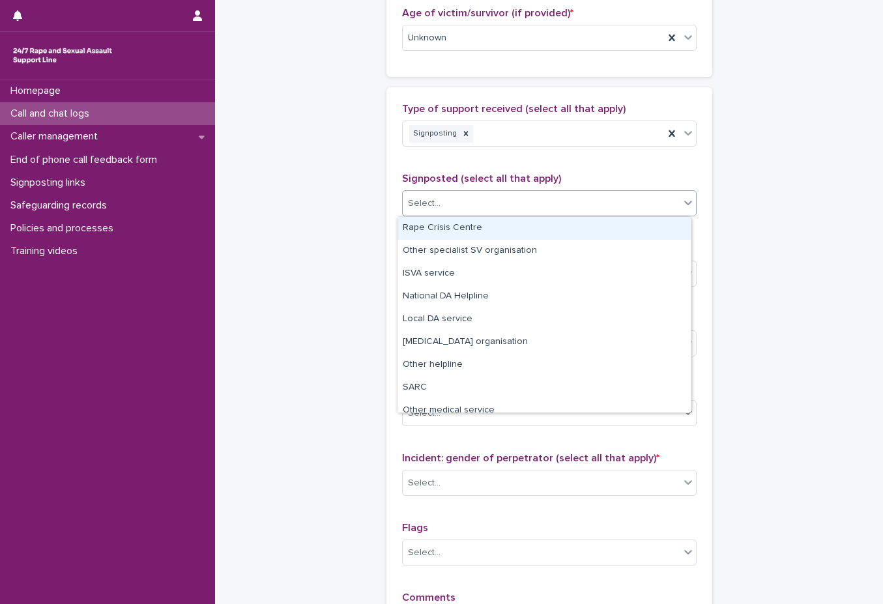
click at [570, 227] on div "Rape Crisis Centre" at bounding box center [544, 228] width 293 height 23
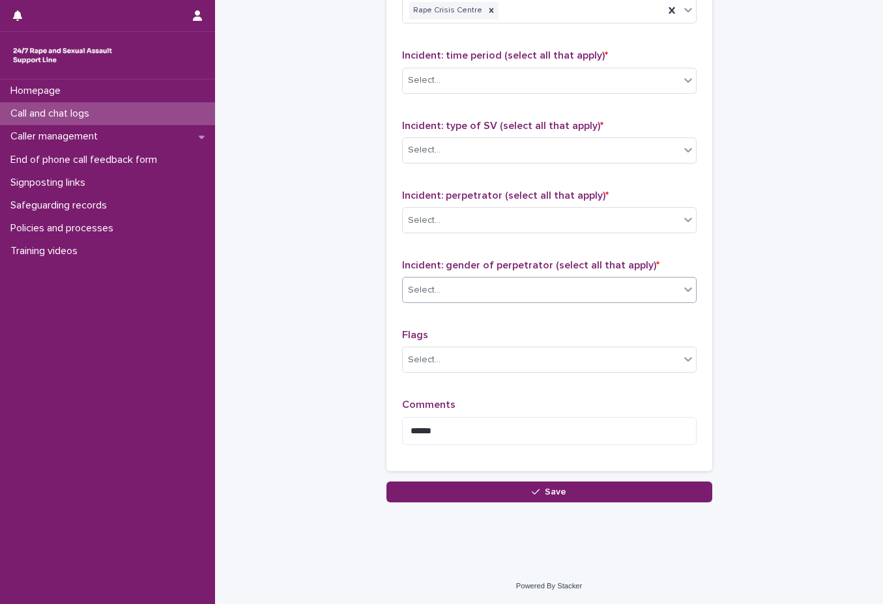
scroll to position [714, 0]
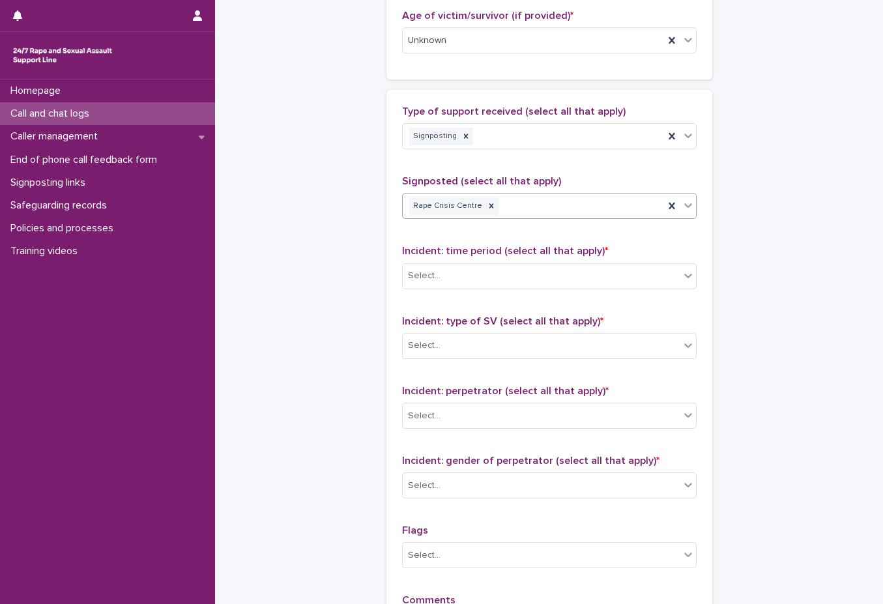
click at [553, 195] on div "Rape Crisis Centre" at bounding box center [533, 206] width 261 height 23
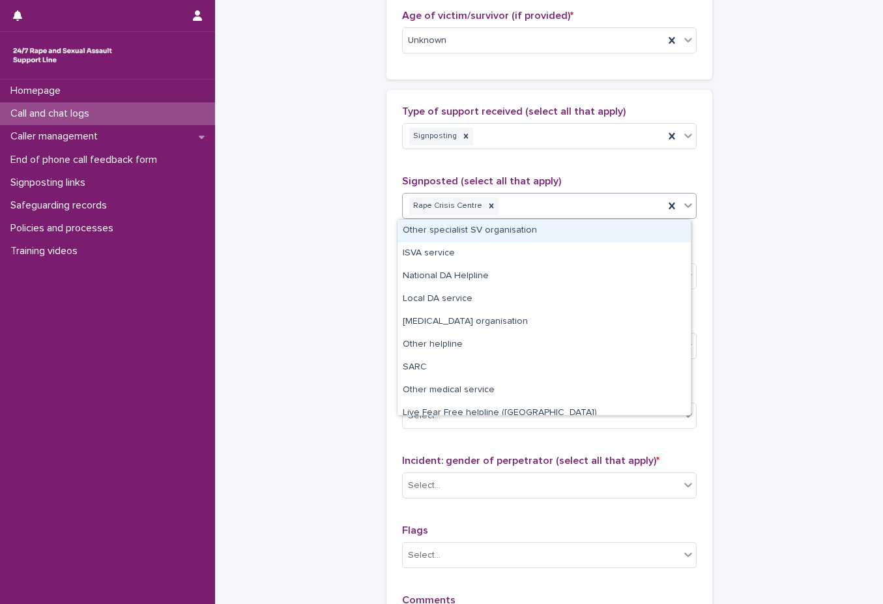
click at [529, 229] on div "Other specialist SV organisation" at bounding box center [544, 231] width 293 height 23
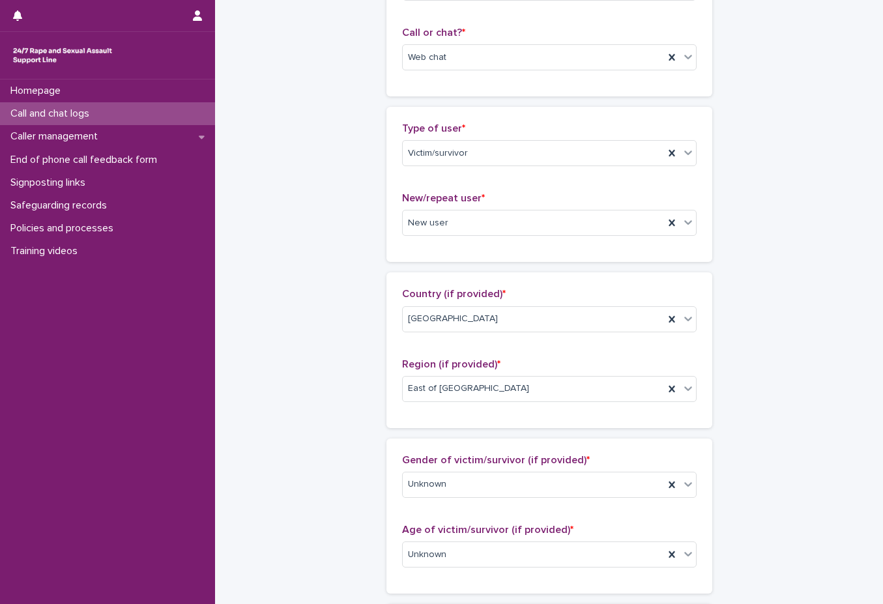
scroll to position [0, 0]
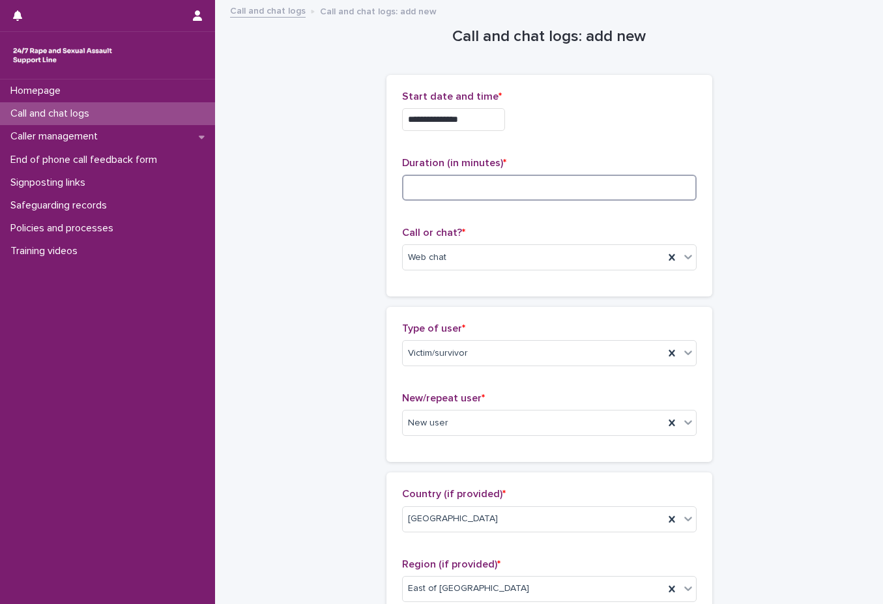
click at [486, 182] on input at bounding box center [549, 188] width 295 height 26
type input "**"
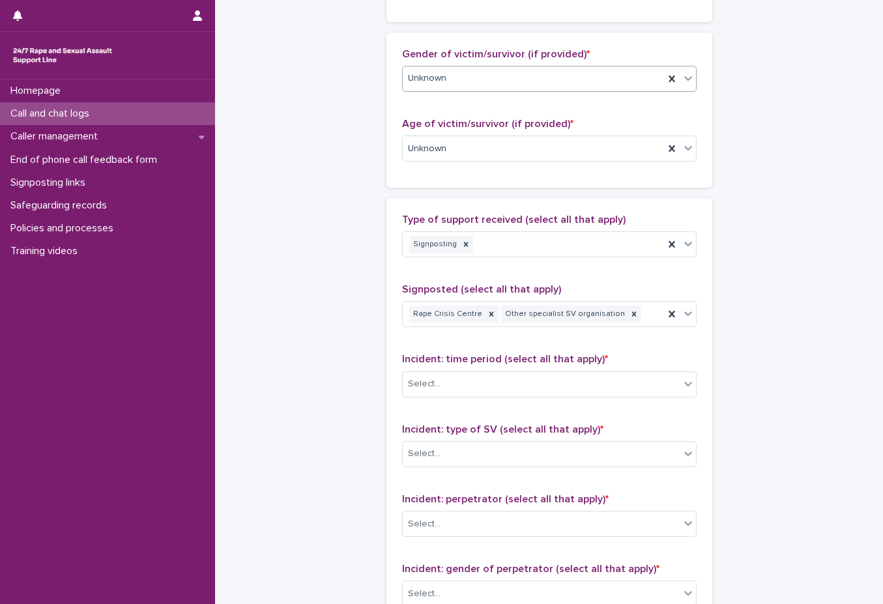
scroll to position [782, 0]
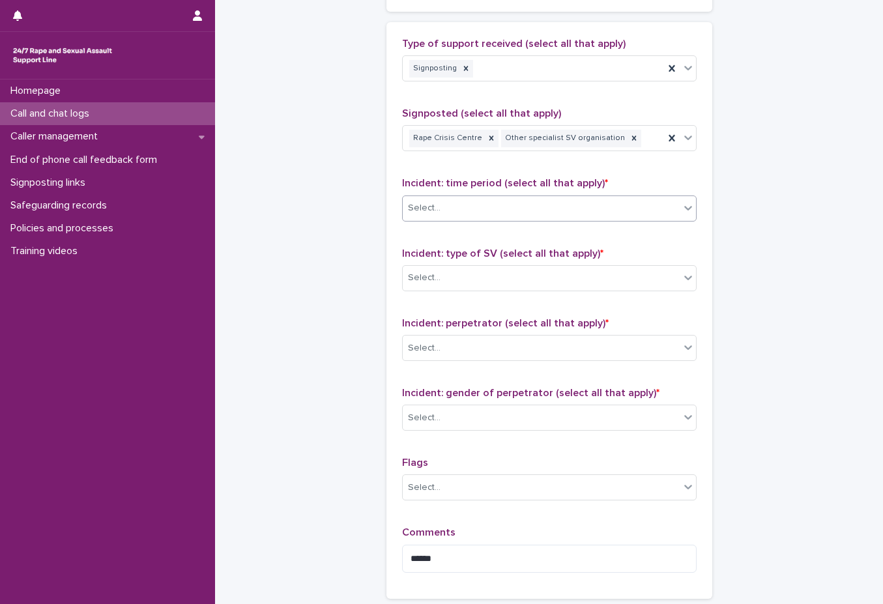
click at [520, 220] on div "Select..." at bounding box center [549, 209] width 295 height 26
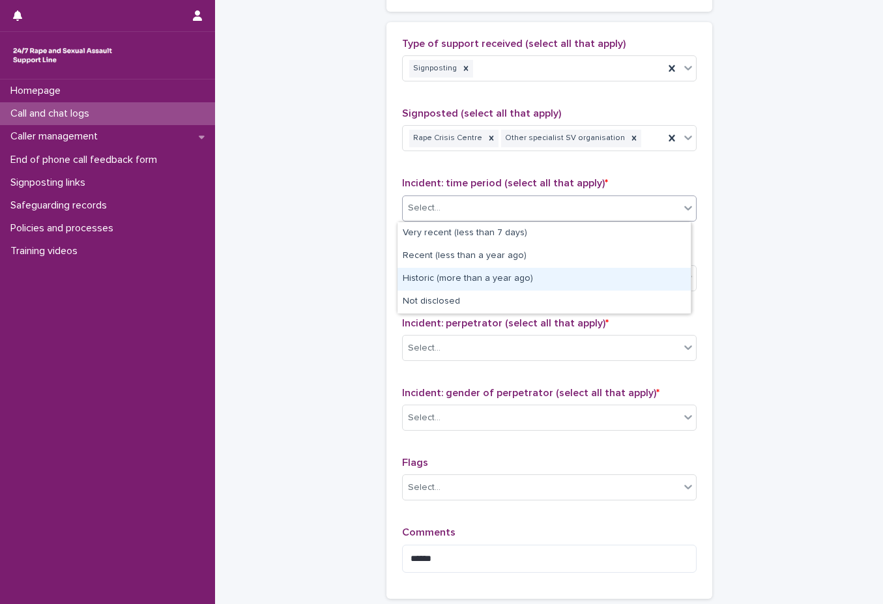
click at [509, 276] on div "Historic (more than a year ago)" at bounding box center [544, 279] width 293 height 23
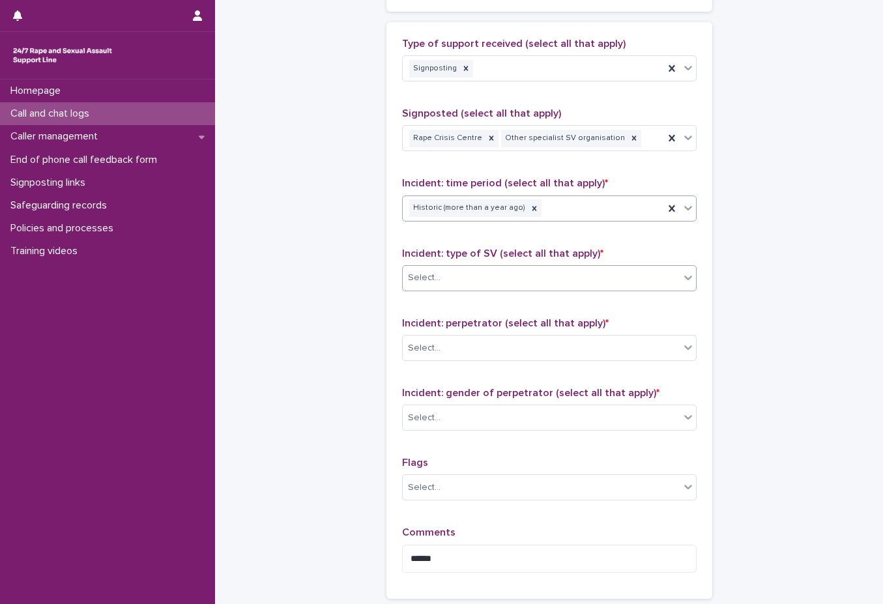
click at [501, 270] on div "Select..." at bounding box center [541, 278] width 277 height 22
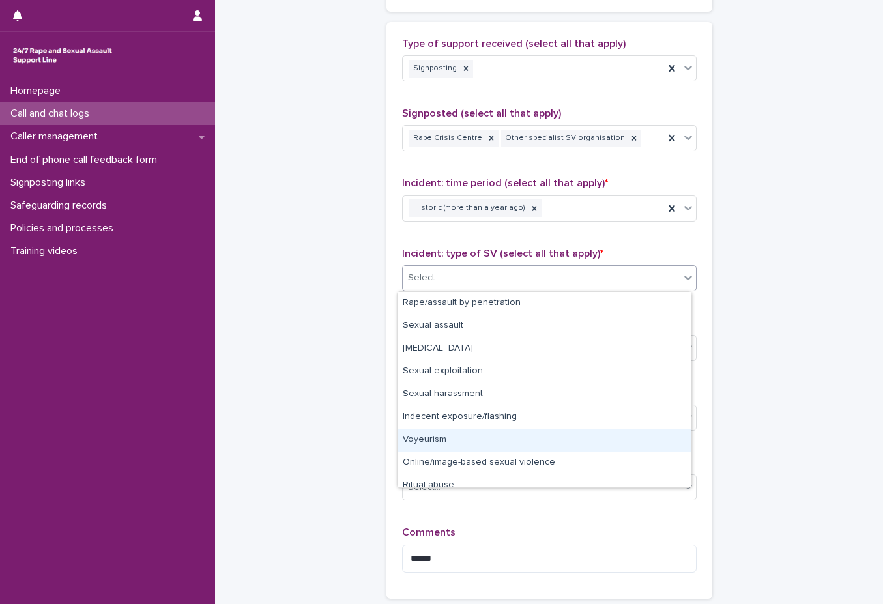
scroll to position [33, 0]
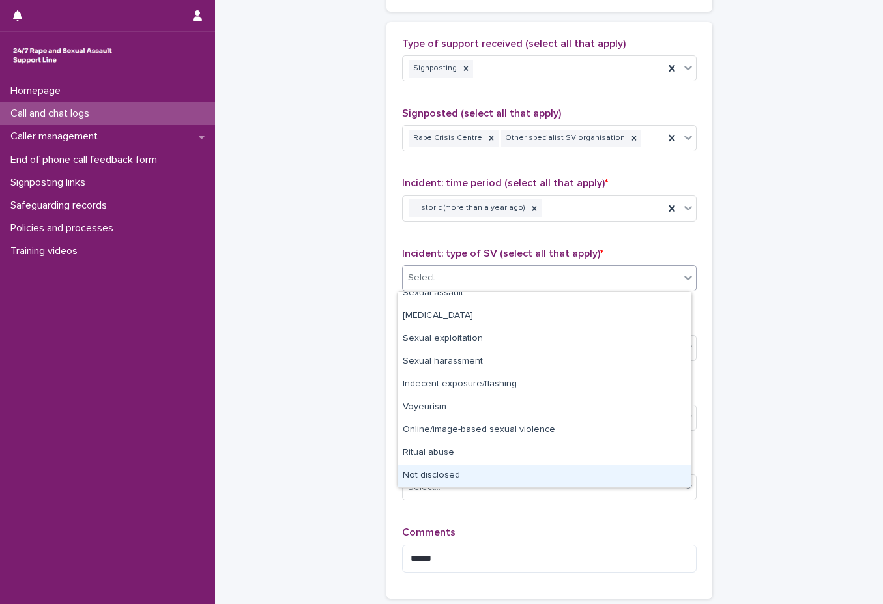
click at [495, 475] on div "Not disclosed" at bounding box center [544, 476] width 293 height 23
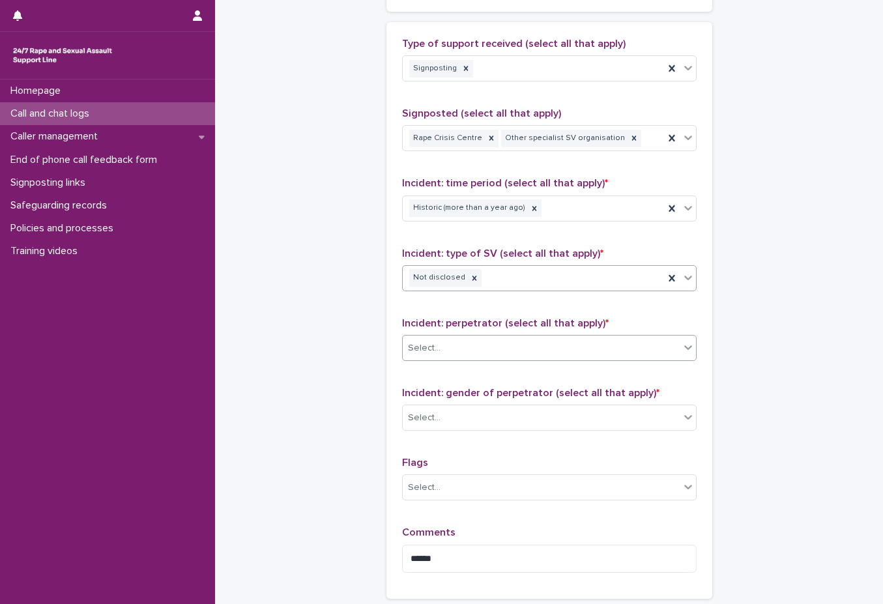
click at [511, 347] on div "Select..." at bounding box center [541, 349] width 277 height 22
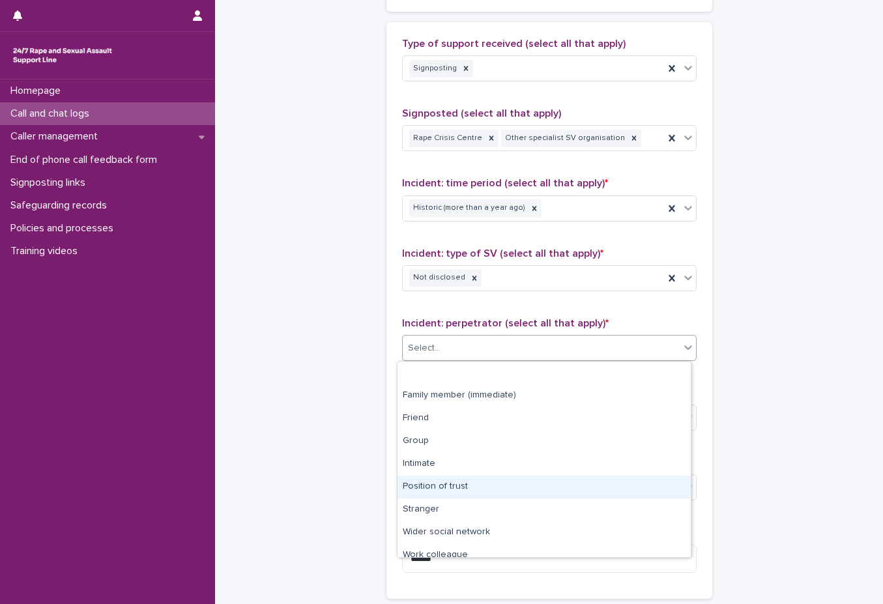
scroll to position [55, 0]
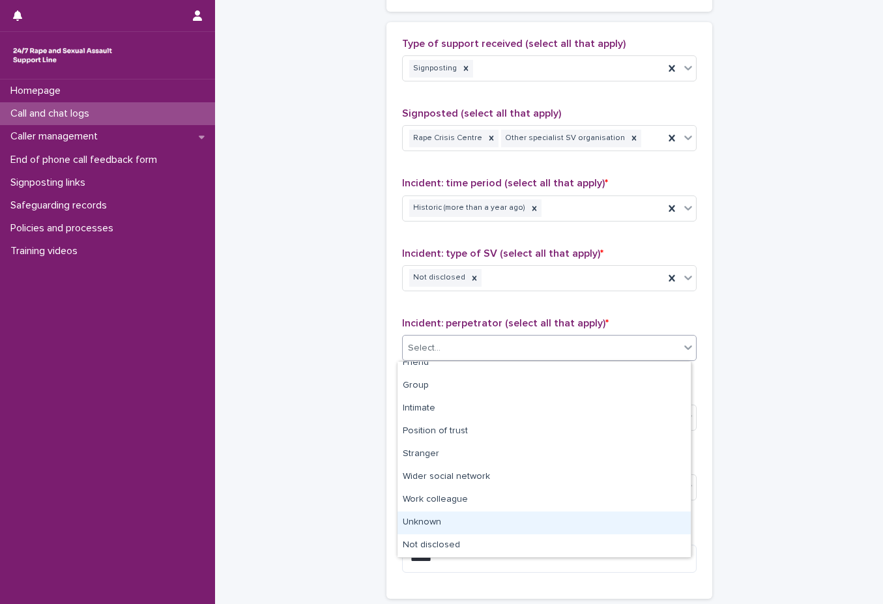
click at [512, 534] on div "Unknown" at bounding box center [544, 523] width 293 height 23
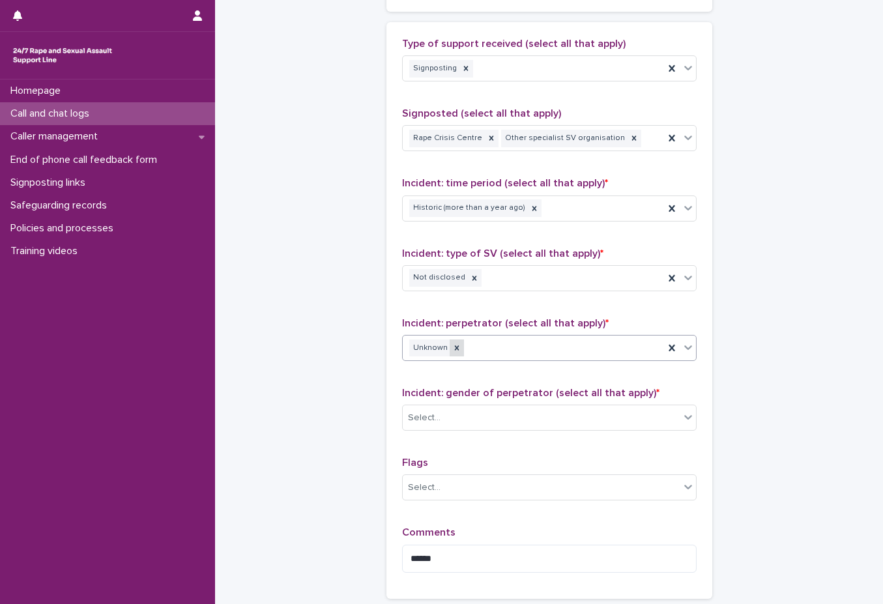
click at [452, 353] on div at bounding box center [457, 349] width 14 height 18
click at [469, 351] on div "Unknown" at bounding box center [533, 348] width 261 height 23
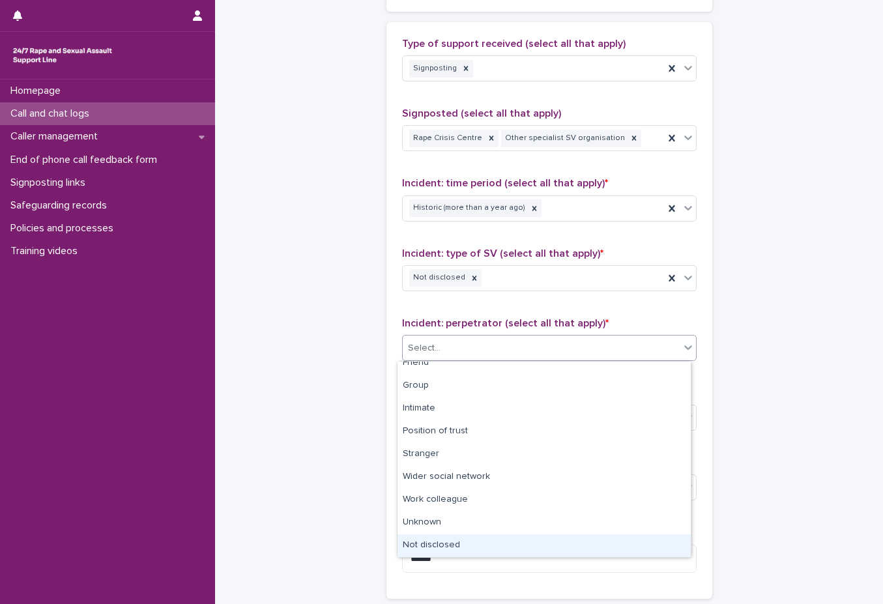
click at [487, 542] on div "Not disclosed" at bounding box center [544, 545] width 293 height 23
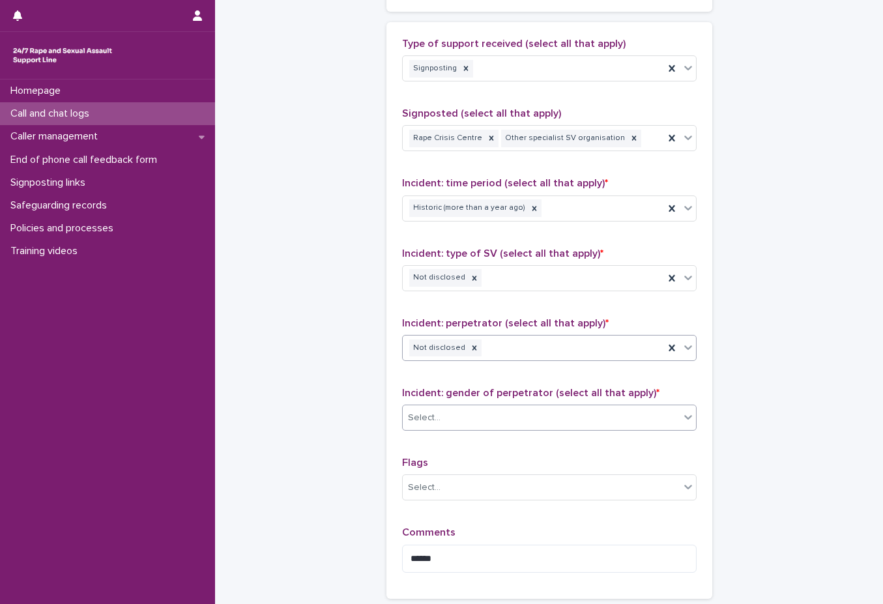
click at [494, 421] on div "Select..." at bounding box center [541, 418] width 277 height 22
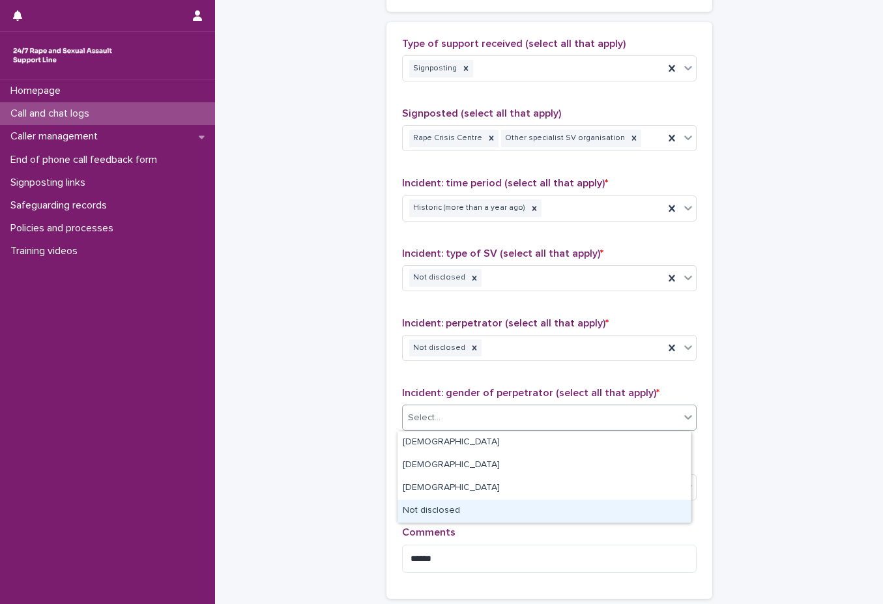
scroll to position [910, 0]
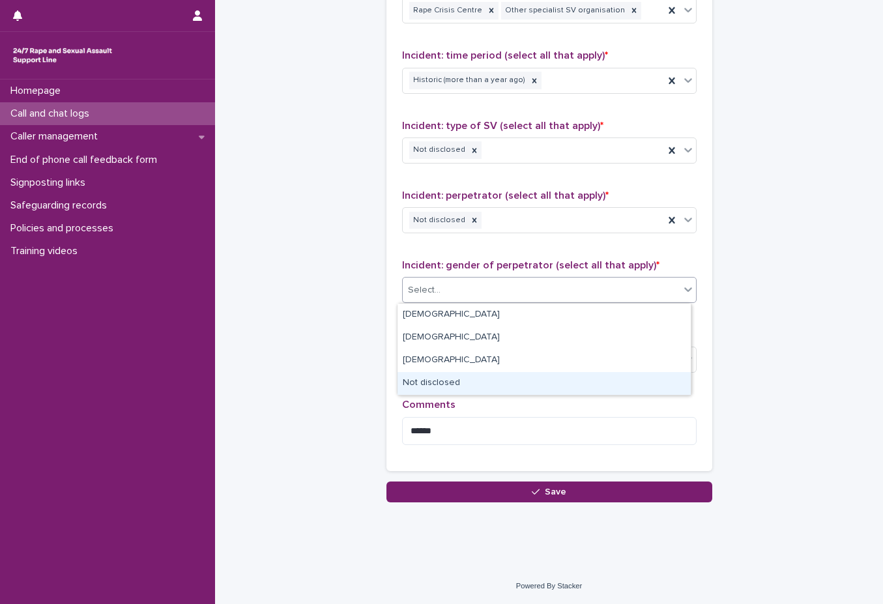
click at [503, 383] on div "Not disclosed" at bounding box center [544, 383] width 293 height 23
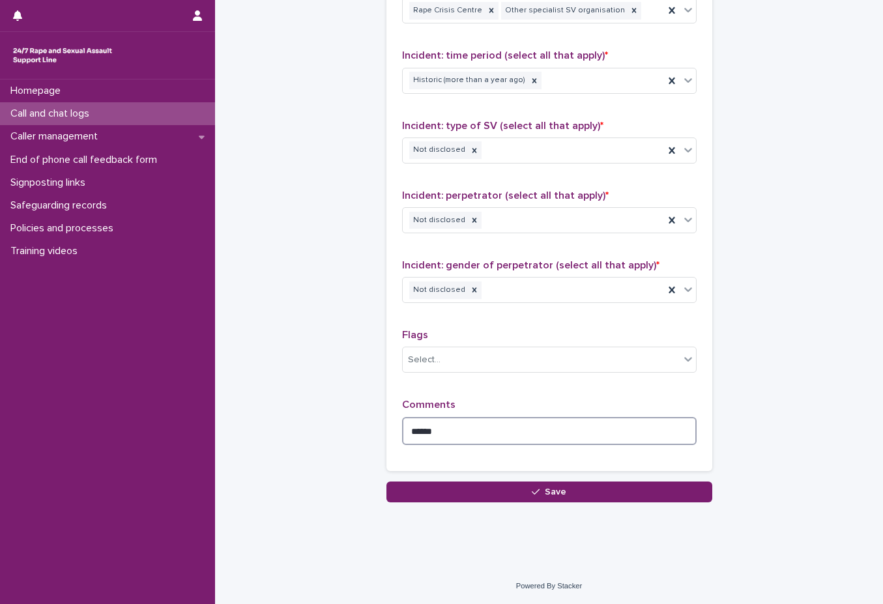
click at [498, 431] on textarea "*****" at bounding box center [549, 431] width 295 height 28
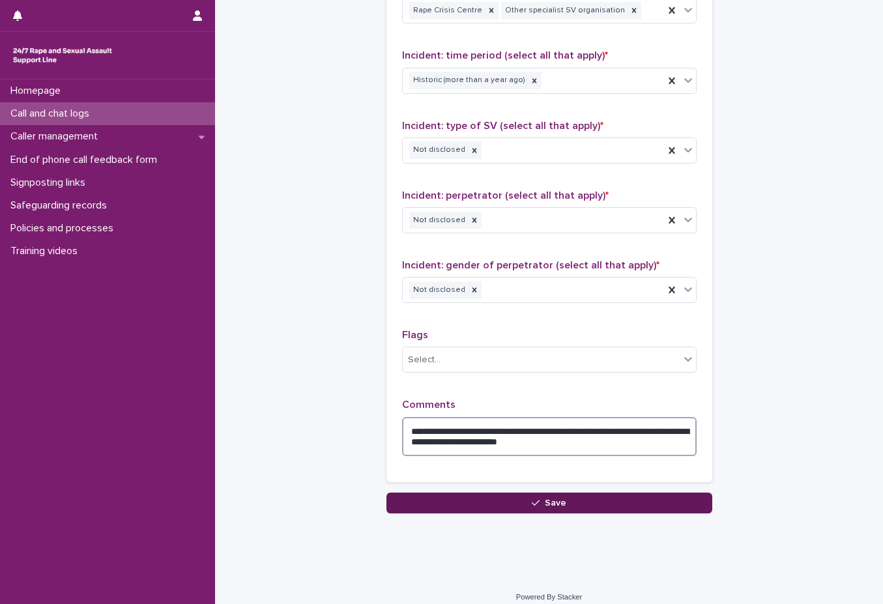
type textarea "**********"
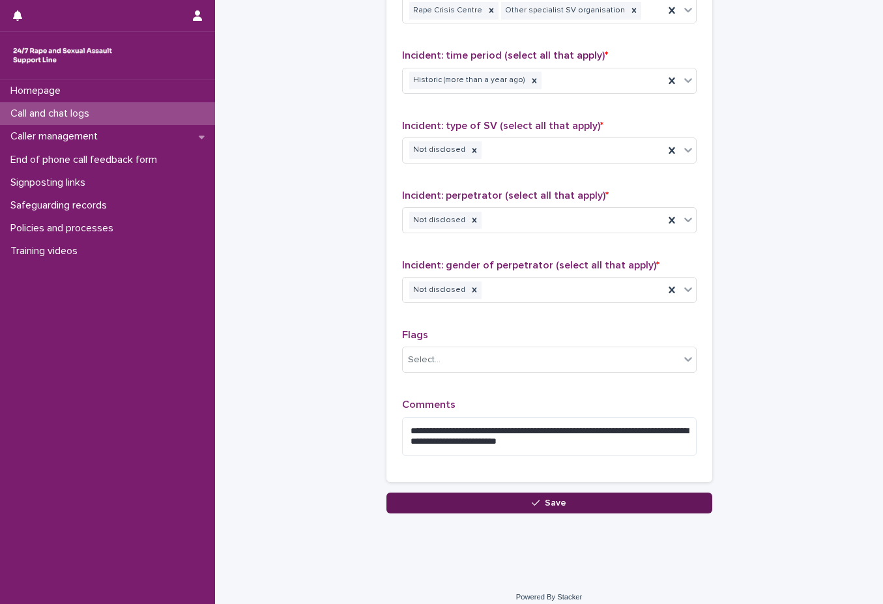
click at [512, 510] on button "Save" at bounding box center [549, 503] width 326 height 21
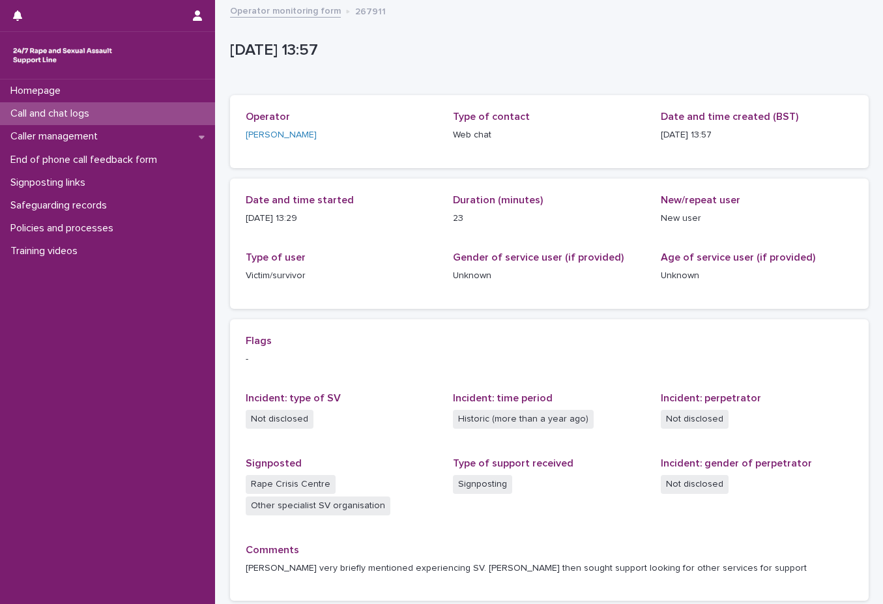
click at [299, 10] on link "Operator monitoring form" at bounding box center [285, 10] width 111 height 15
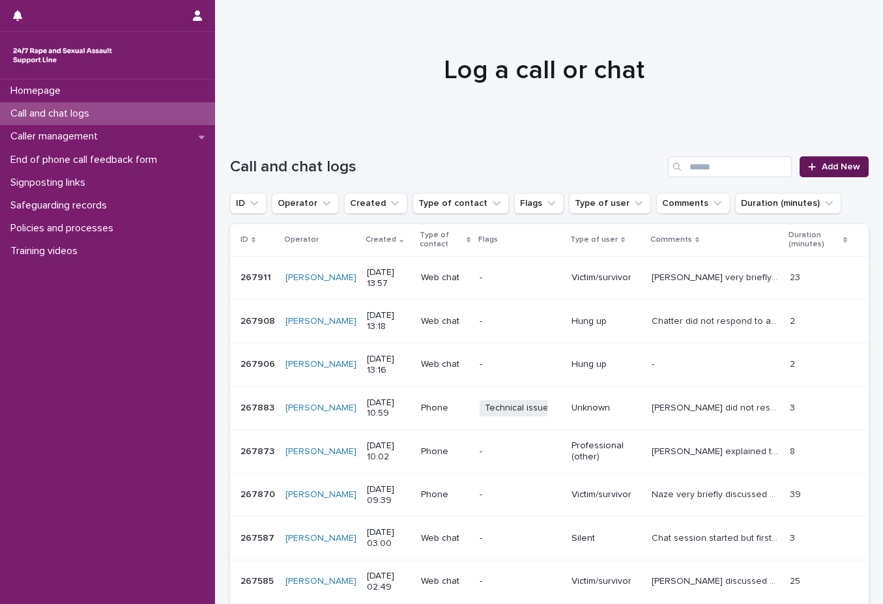
click at [832, 166] on span "Add New" at bounding box center [841, 166] width 38 height 9
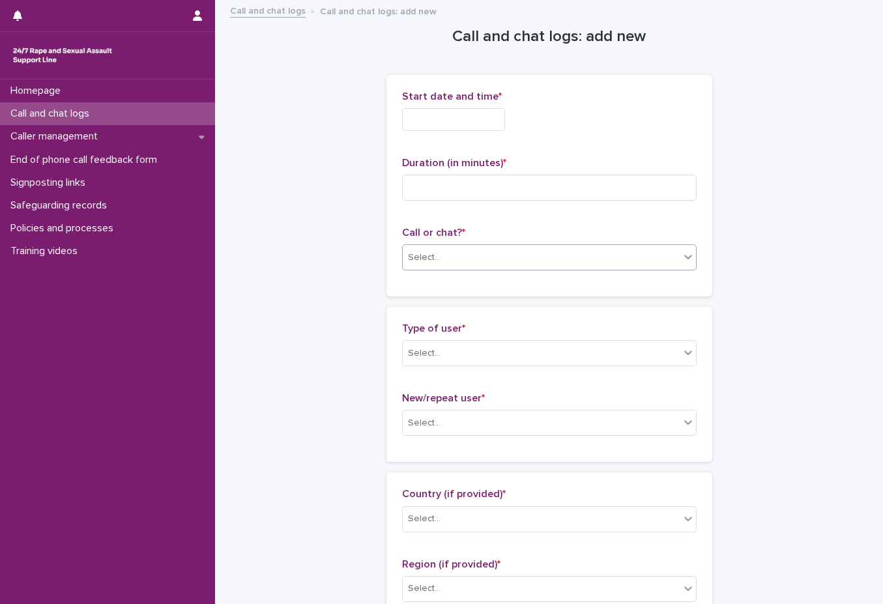
click at [580, 249] on div "Select..." at bounding box center [541, 258] width 277 height 22
click at [446, 346] on div "Select..." at bounding box center [541, 354] width 277 height 22
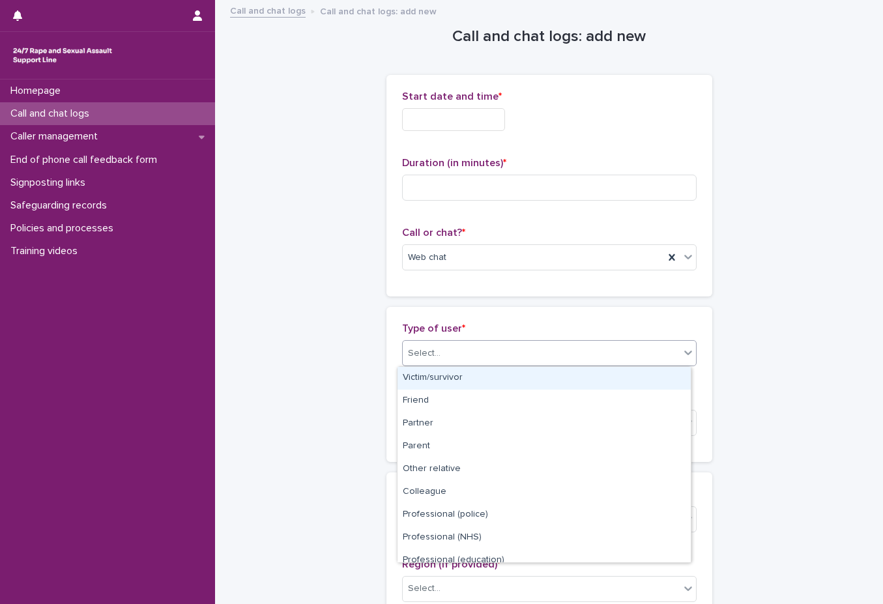
click at [486, 376] on div "Victim/survivor" at bounding box center [544, 378] width 293 height 23
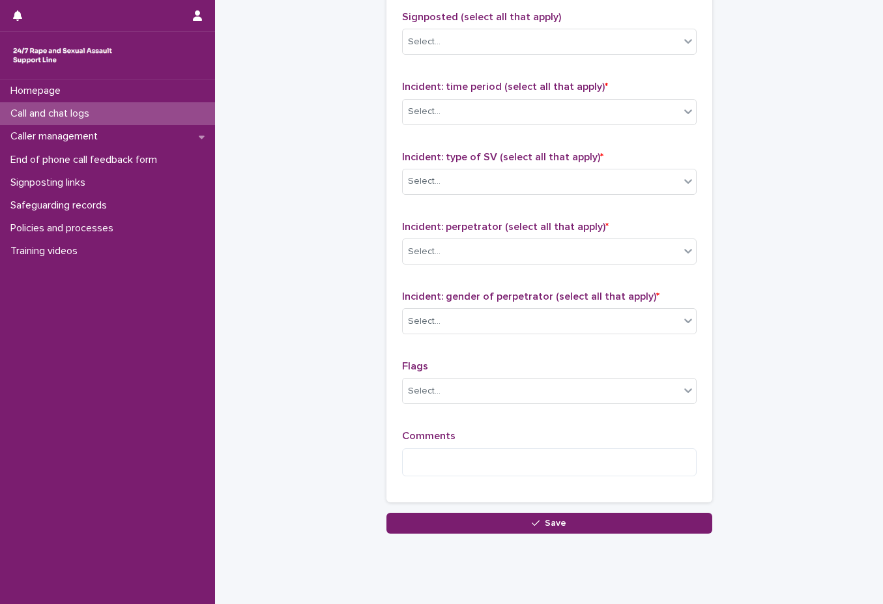
scroll to position [910, 0]
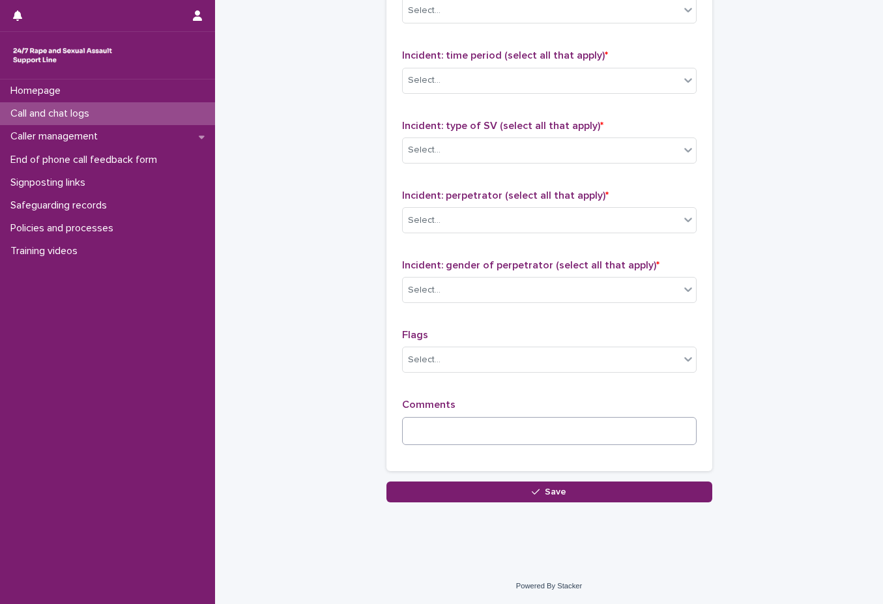
drag, startPoint x: 474, startPoint y: 448, endPoint x: 469, endPoint y: 423, distance: 25.3
click at [477, 446] on div "Comments" at bounding box center [549, 427] width 295 height 56
click at [469, 423] on textarea at bounding box center [549, 431] width 295 height 28
type textarea "****"
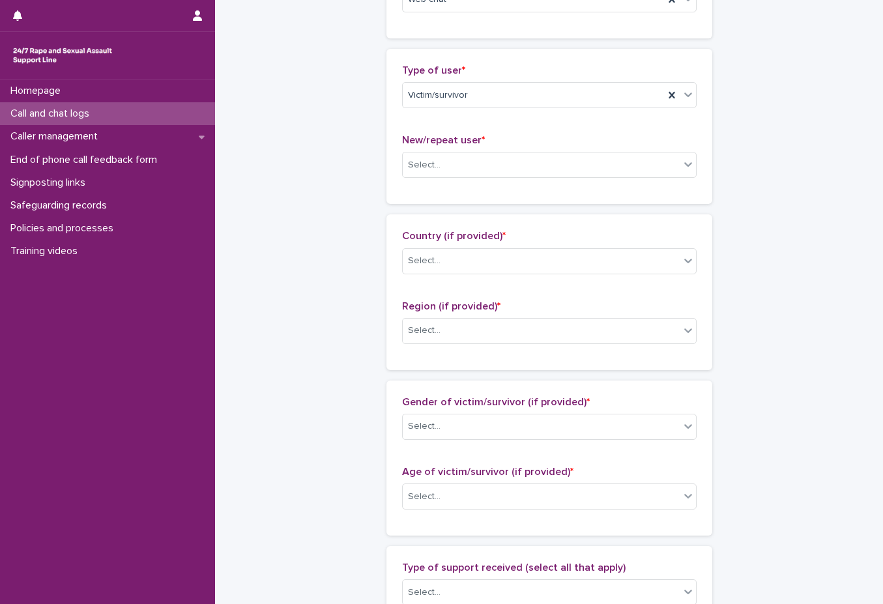
scroll to position [0, 0]
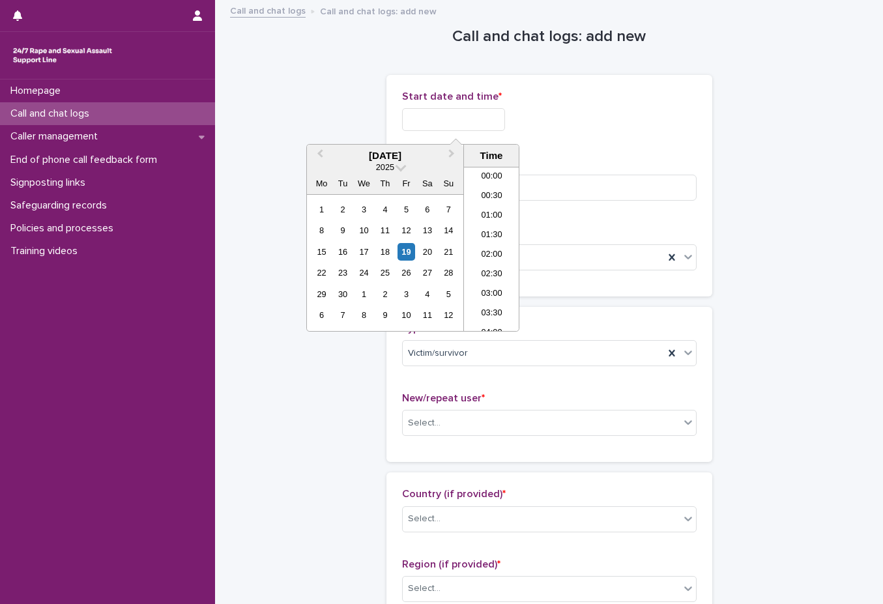
click at [491, 115] on input "text" at bounding box center [453, 119] width 103 height 23
click at [491, 231] on li "13:30" at bounding box center [491, 230] width 55 height 20
click at [501, 121] on input "**********" at bounding box center [453, 119] width 103 height 23
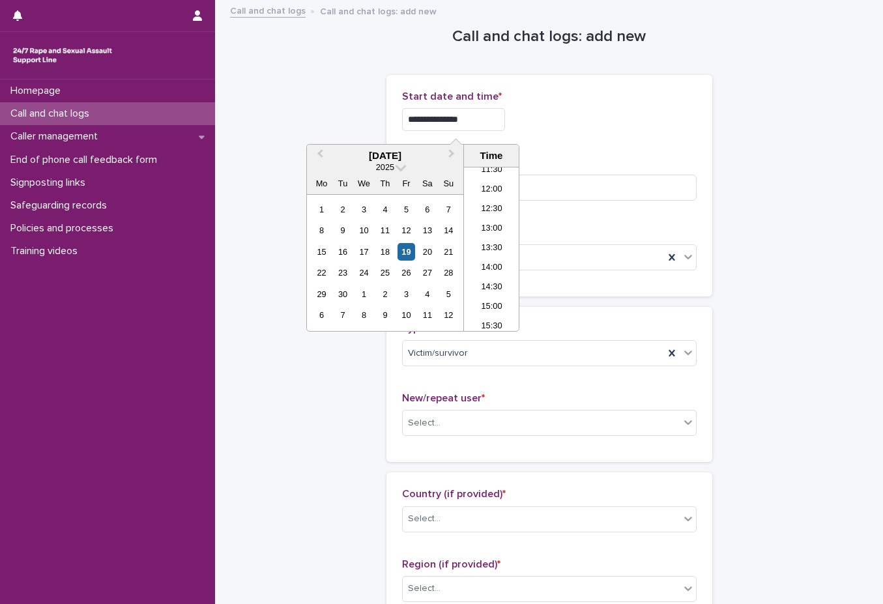
type input "**********"
click at [593, 125] on div "**********" at bounding box center [549, 119] width 295 height 23
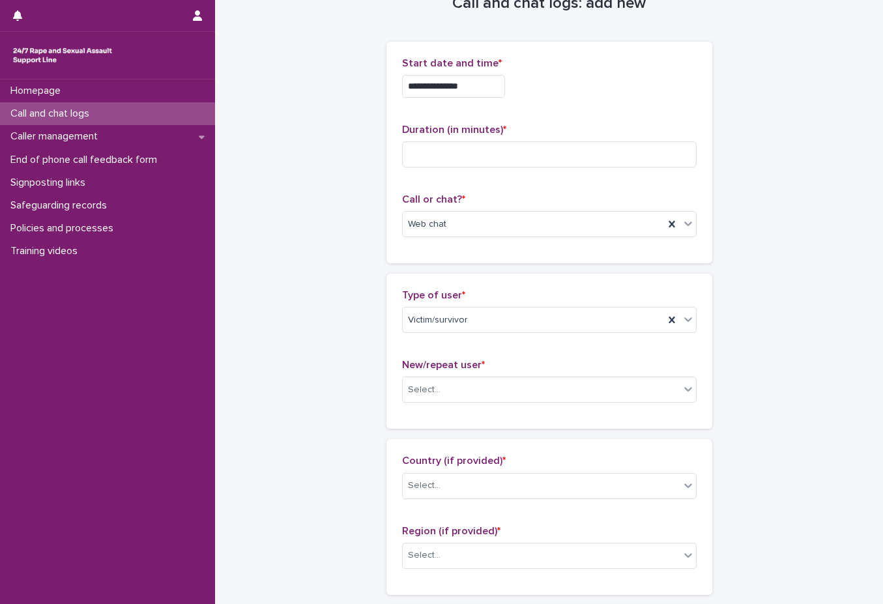
scroll to position [65, 0]
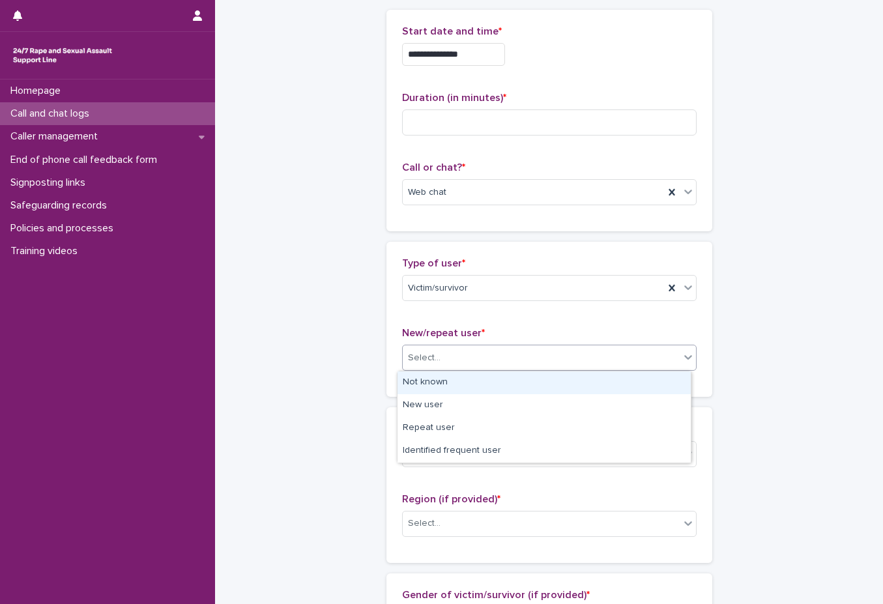
click at [428, 356] on div "Select..." at bounding box center [424, 358] width 33 height 14
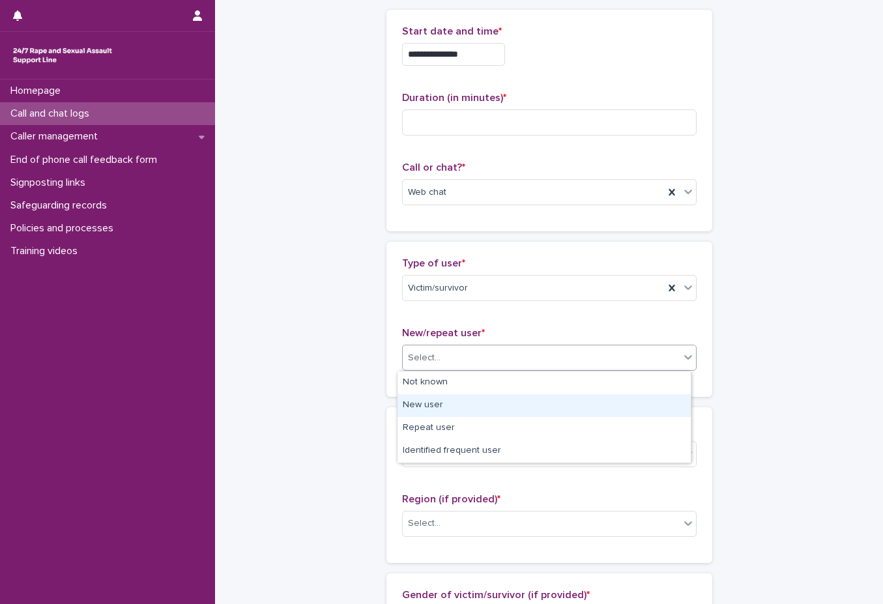
click at [437, 403] on div "New user" at bounding box center [544, 405] width 293 height 23
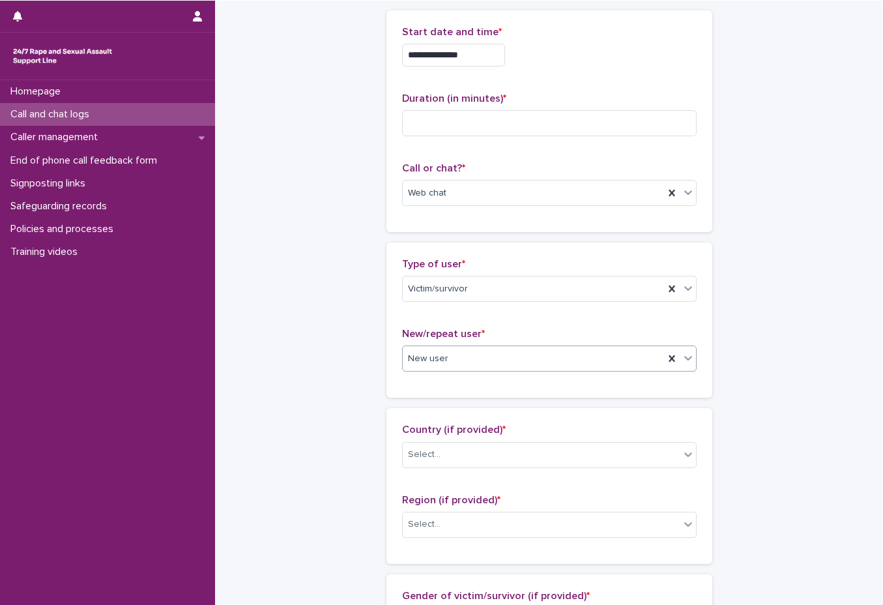
scroll to position [0, 0]
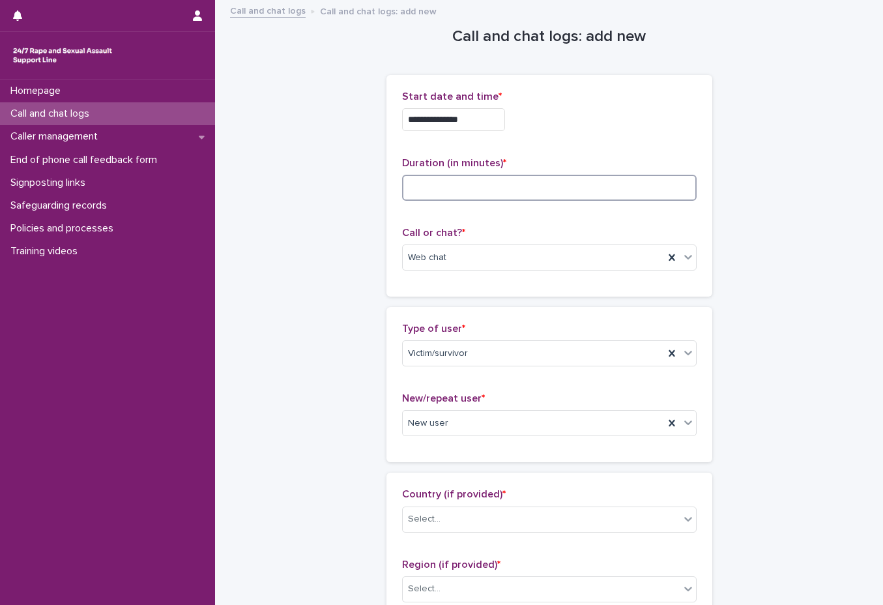
click at [414, 191] on input at bounding box center [549, 188] width 295 height 26
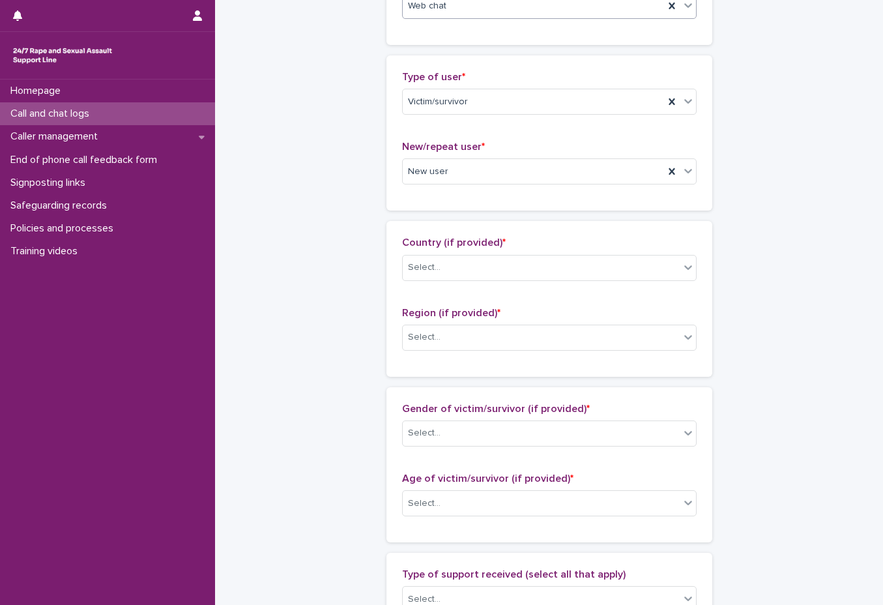
scroll to position [261, 0]
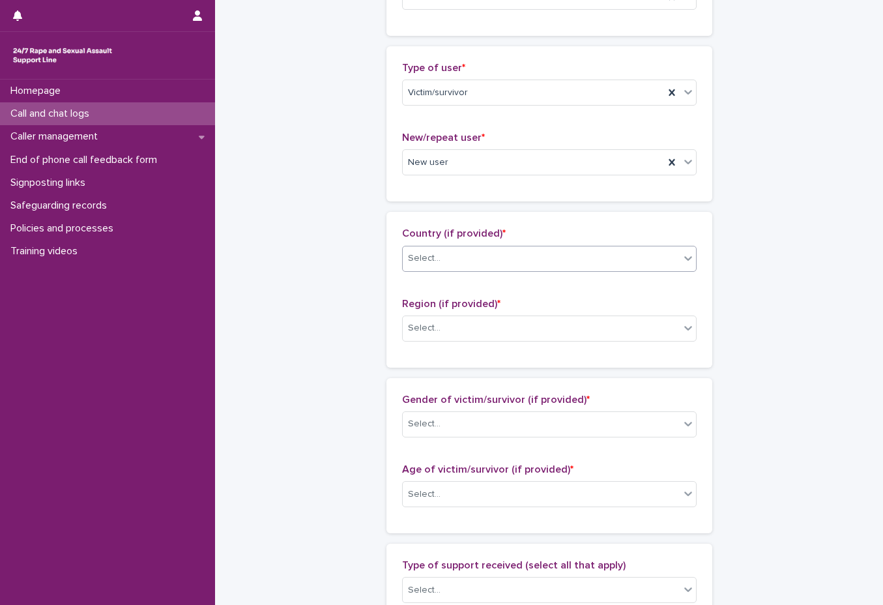
type input "**"
click at [580, 264] on div "Select..." at bounding box center [541, 259] width 277 height 22
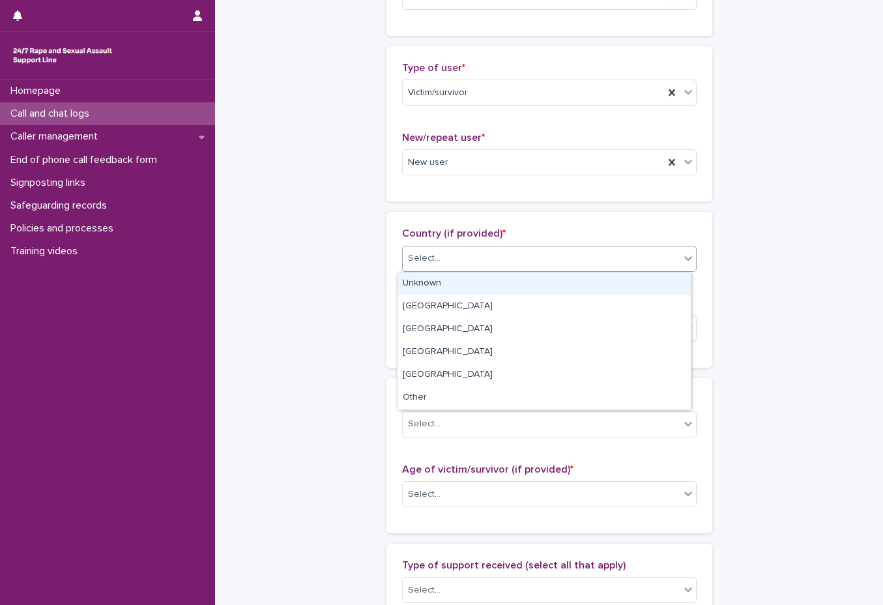
click at [580, 264] on div "Select..." at bounding box center [541, 259] width 277 height 22
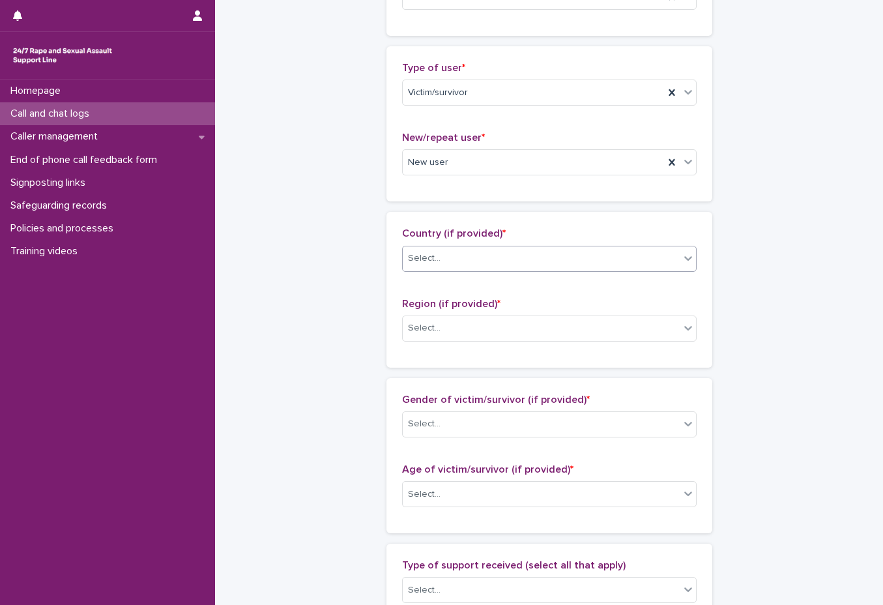
click at [558, 266] on div "Select..." at bounding box center [541, 259] width 277 height 22
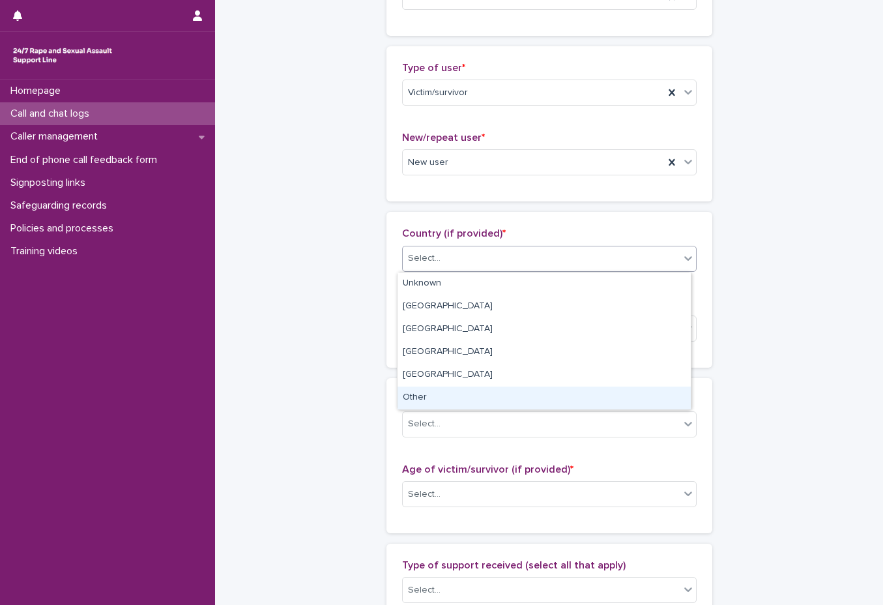
click at [538, 391] on div "Other" at bounding box center [544, 397] width 293 height 23
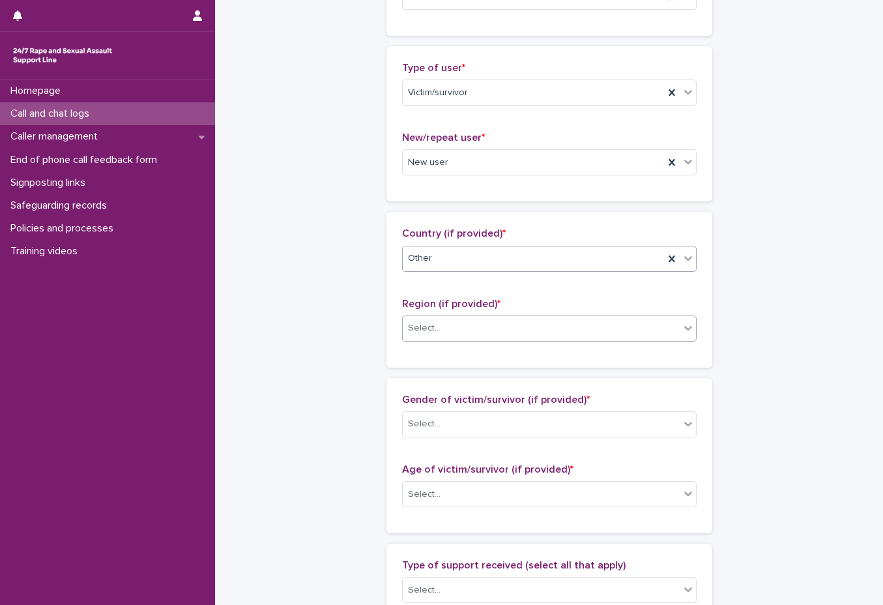
click at [535, 325] on div "Select..." at bounding box center [541, 328] width 277 height 22
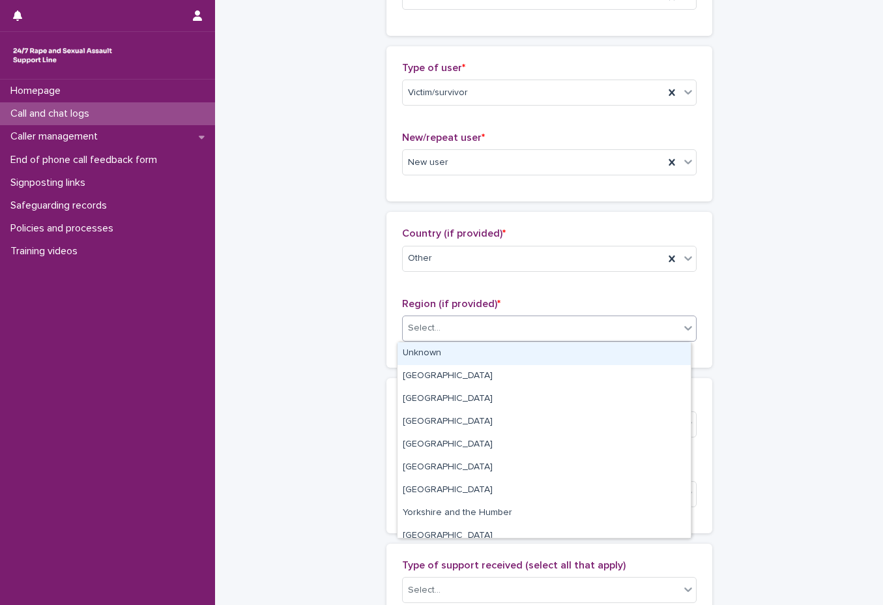
click at [538, 355] on div "Unknown" at bounding box center [544, 353] width 293 height 23
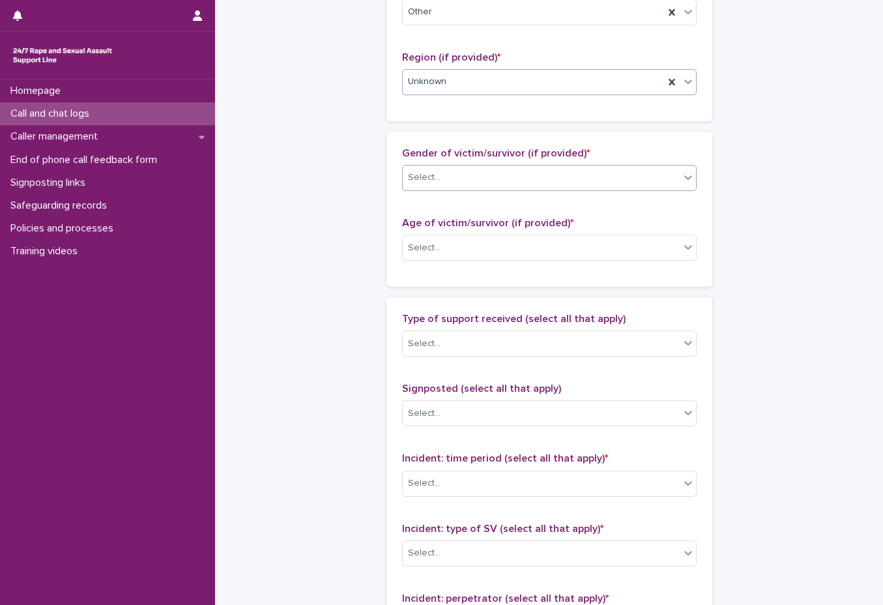
scroll to position [521, 0]
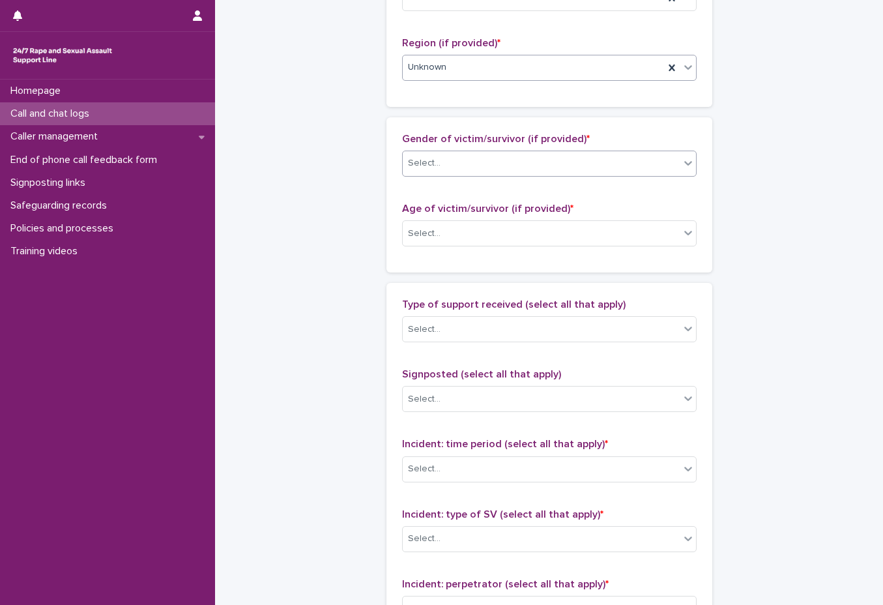
click at [541, 158] on div "Select..." at bounding box center [541, 164] width 277 height 22
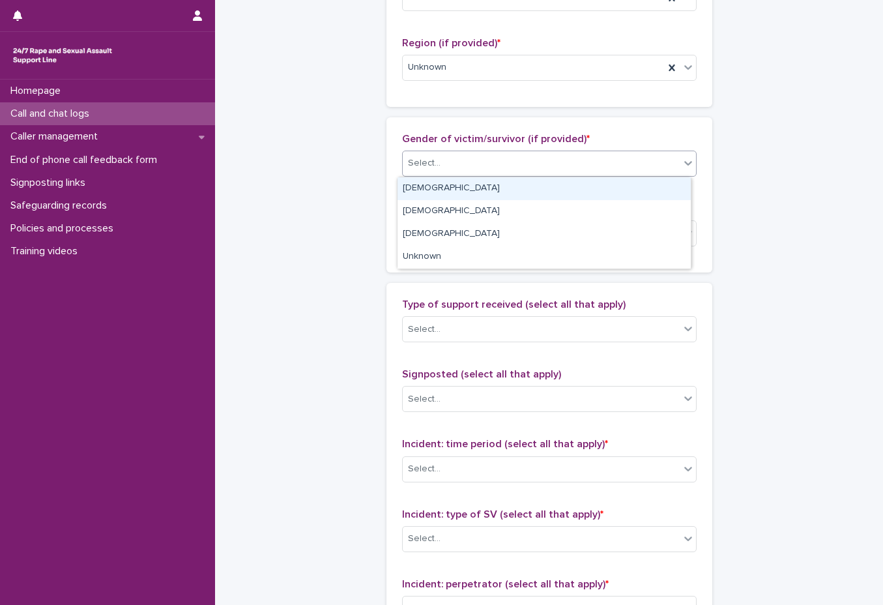
click at [538, 186] on div "Female" at bounding box center [544, 188] width 293 height 23
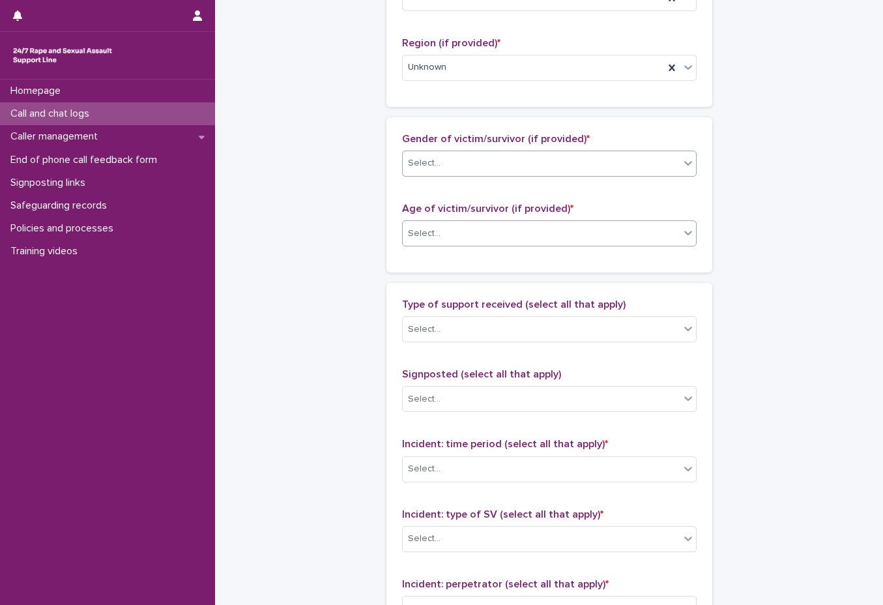
click at [519, 231] on div "Select..." at bounding box center [541, 234] width 277 height 22
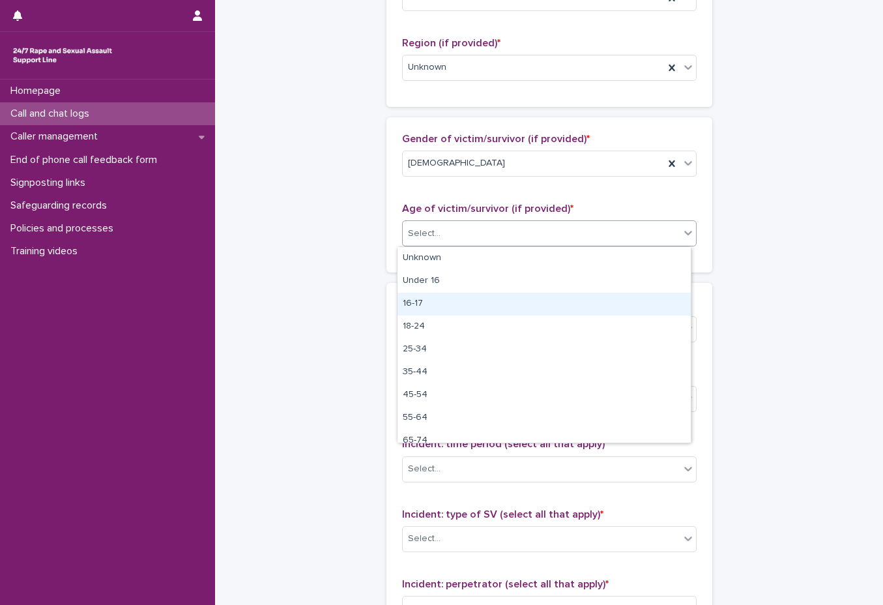
click at [513, 300] on div "16-17" at bounding box center [544, 304] width 293 height 23
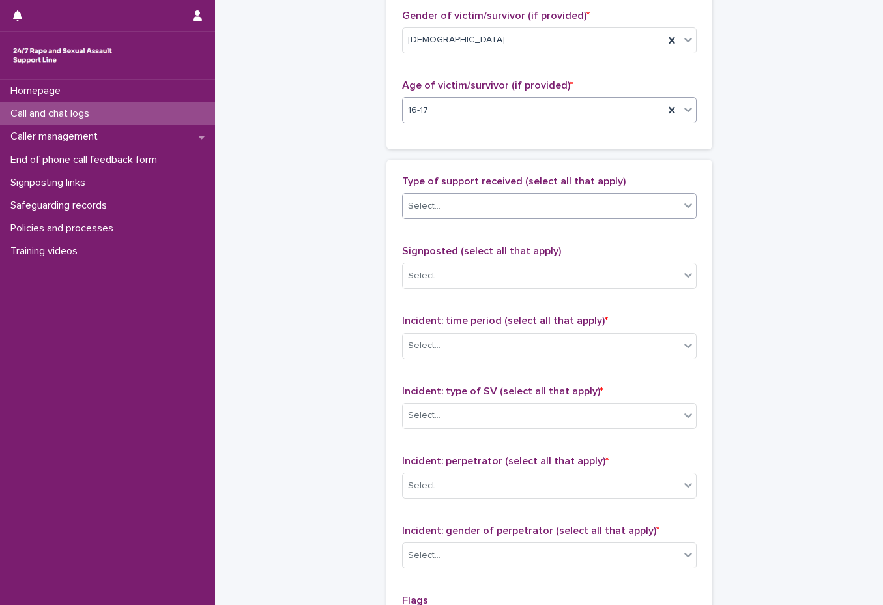
scroll to position [652, 0]
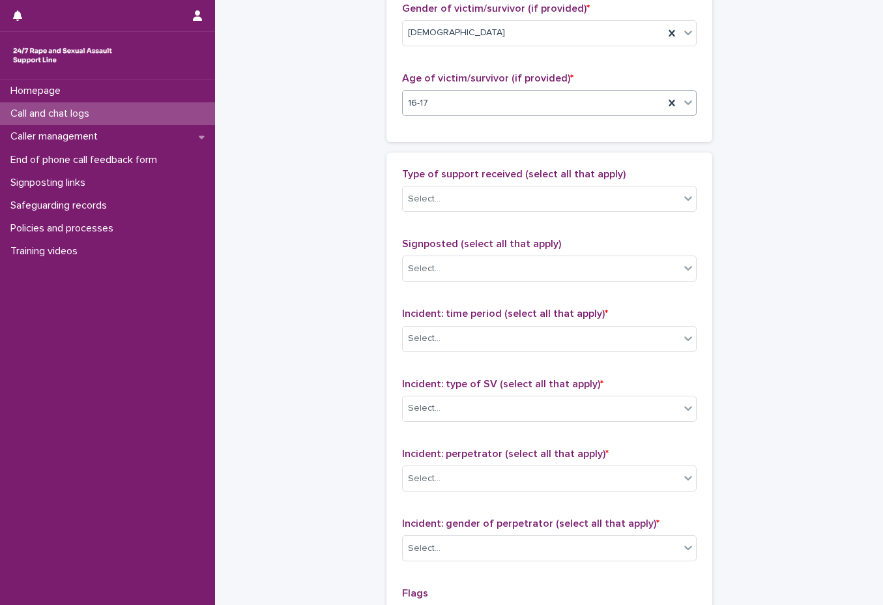
click at [517, 184] on div "Type of support received (select all that apply) Select..." at bounding box center [549, 195] width 295 height 54
click at [516, 197] on div "Select..." at bounding box center [541, 199] width 277 height 22
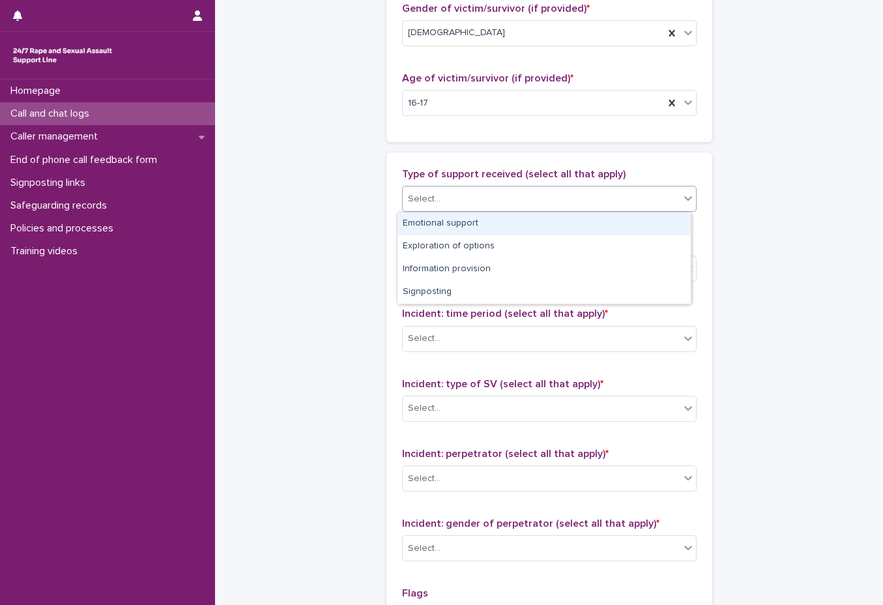
click at [527, 220] on div "Emotional support" at bounding box center [544, 223] width 293 height 23
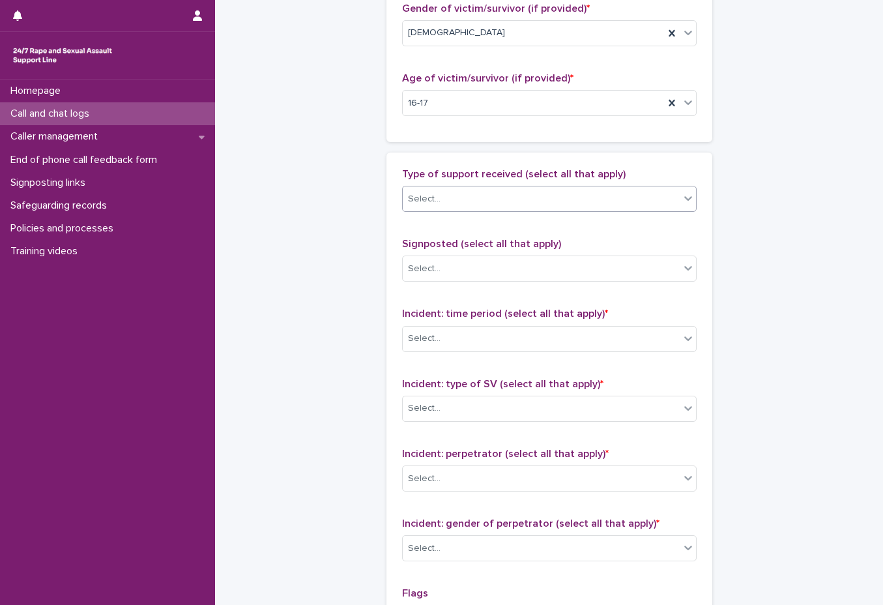
click at [546, 194] on div "Select..." at bounding box center [541, 199] width 277 height 22
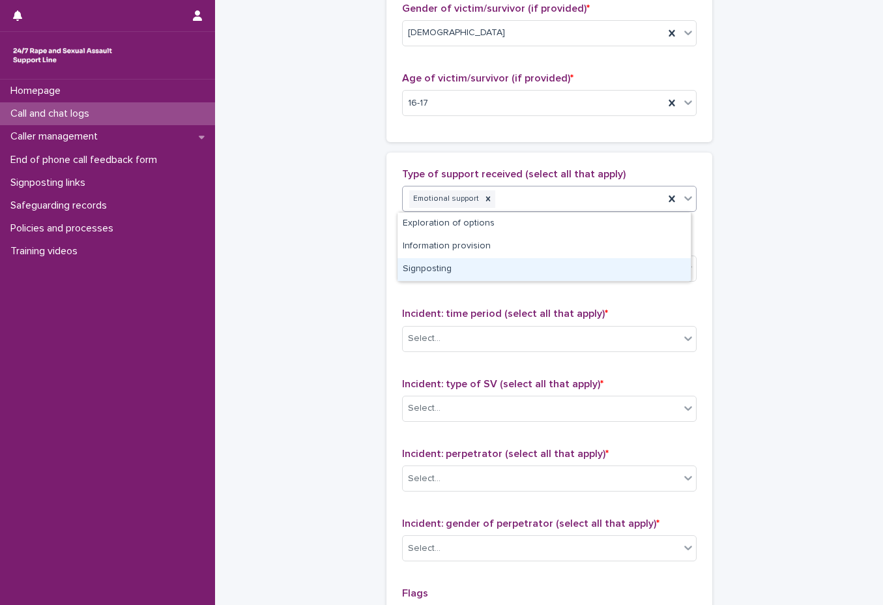
click at [503, 275] on div "Signposting" at bounding box center [544, 269] width 293 height 23
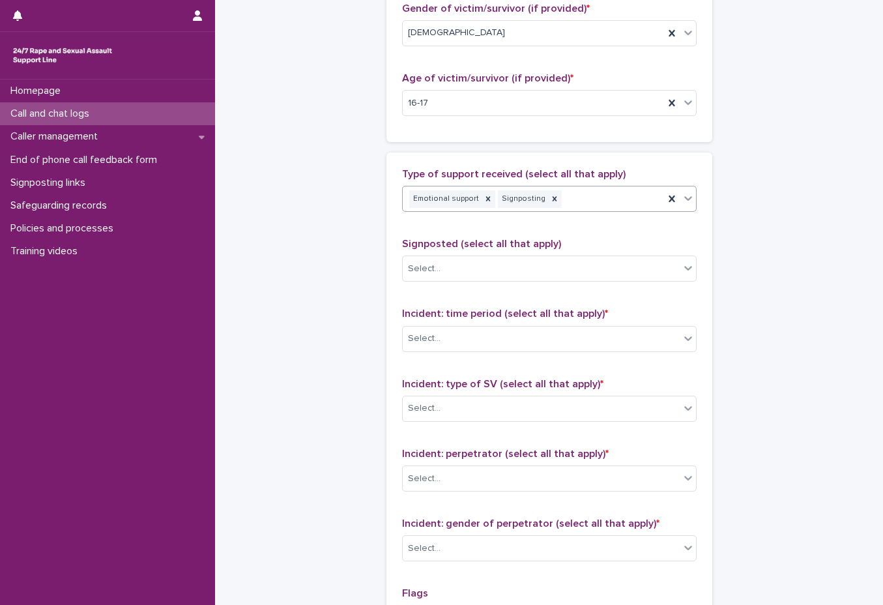
scroll to position [717, 0]
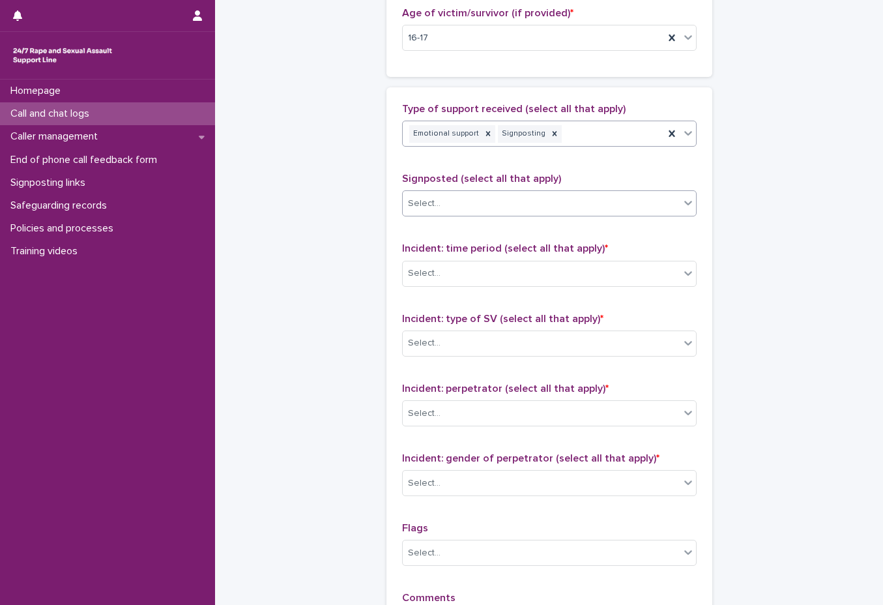
click at [507, 210] on div "Select..." at bounding box center [541, 204] width 277 height 22
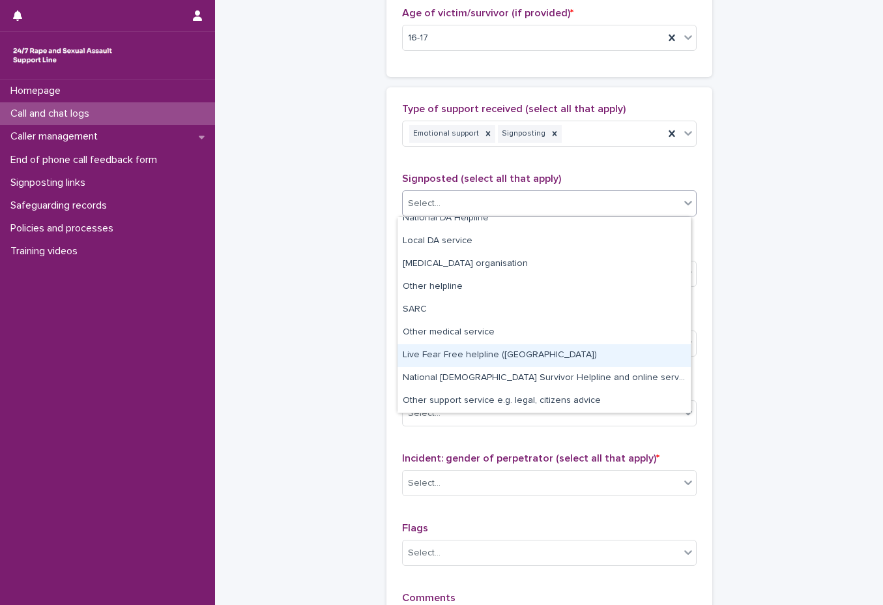
scroll to position [0, 0]
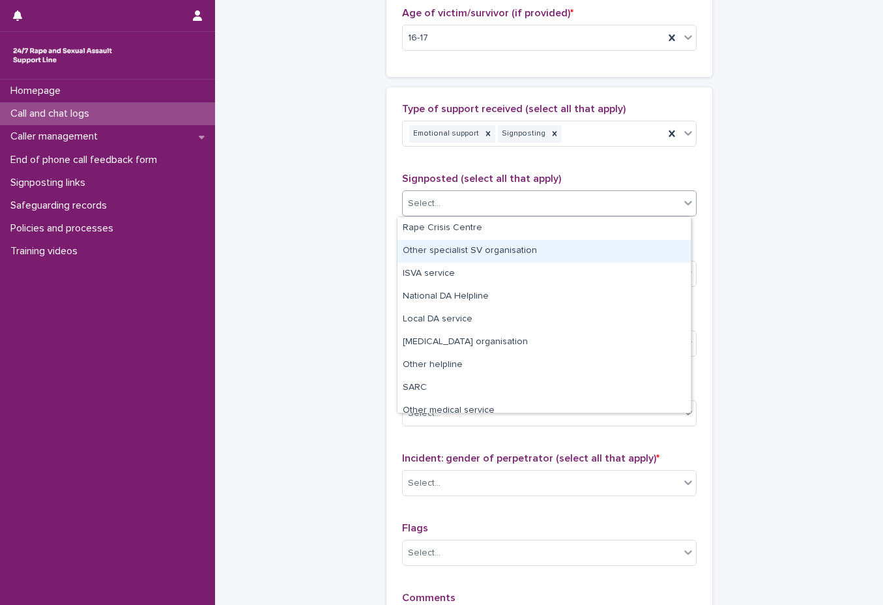
click at [602, 260] on div "Other specialist SV organisation" at bounding box center [544, 251] width 293 height 23
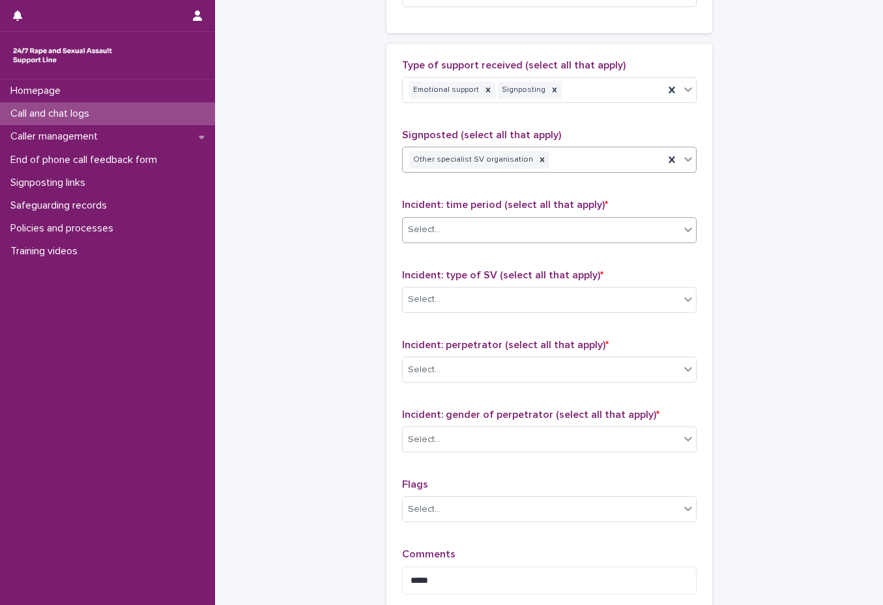
scroll to position [782, 0]
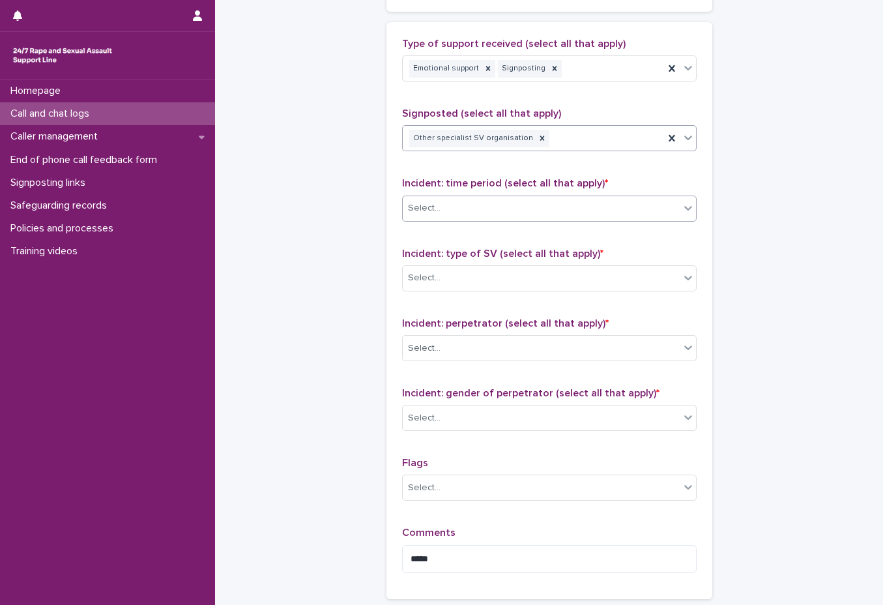
click at [562, 213] on div "Select..." at bounding box center [541, 208] width 277 height 22
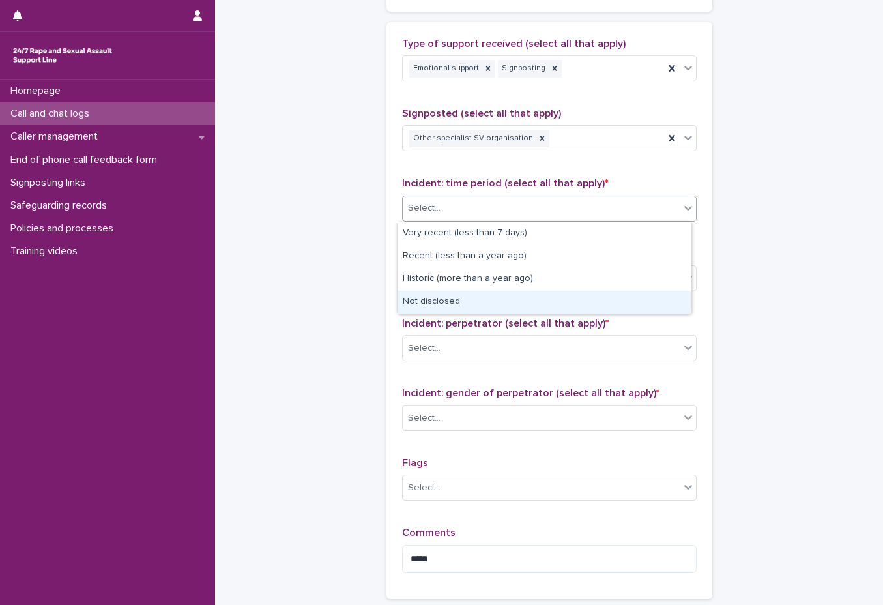
click at [556, 300] on div "Not disclosed" at bounding box center [544, 302] width 293 height 23
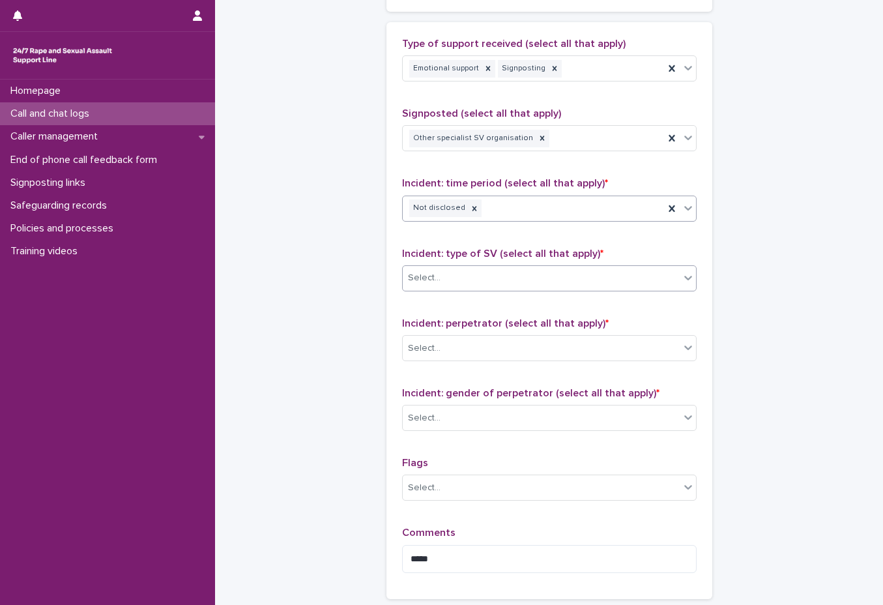
click at [574, 266] on div "Select..." at bounding box center [549, 278] width 295 height 26
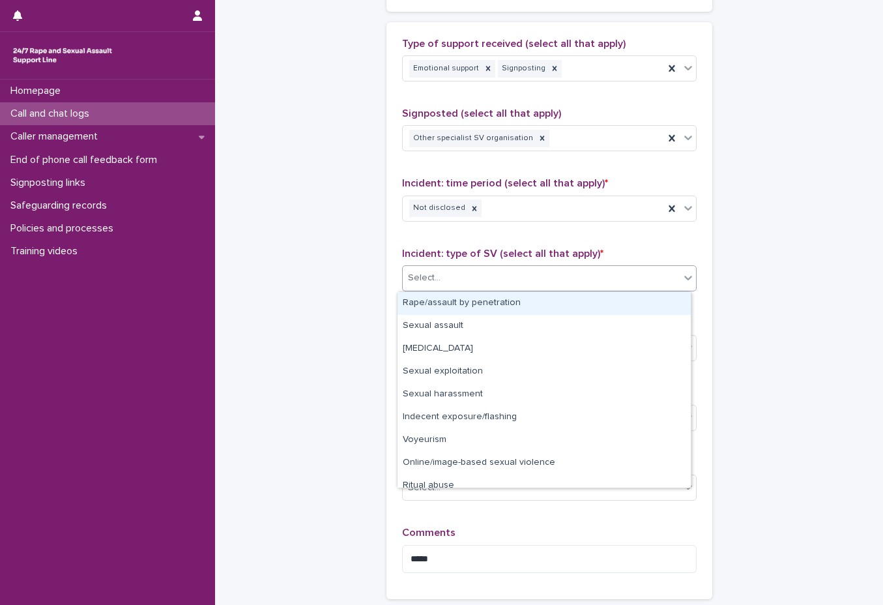
click at [579, 304] on div "Rape/assault by penetration" at bounding box center [544, 303] width 293 height 23
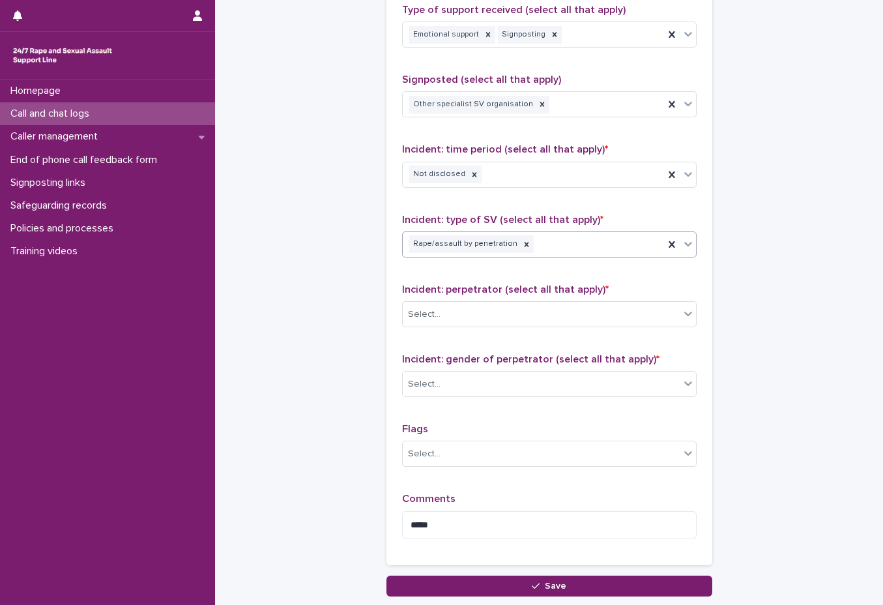
scroll to position [847, 0]
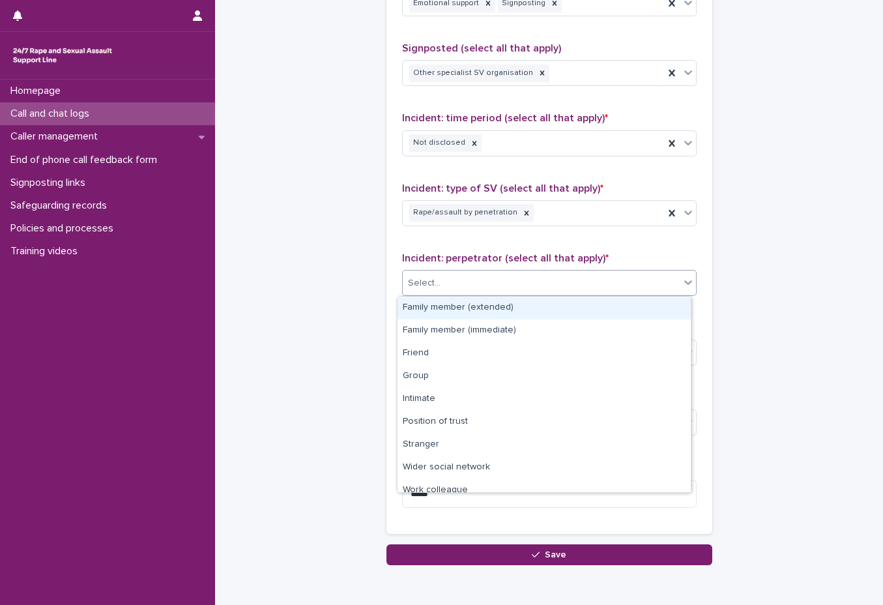
click at [550, 272] on div "Select..." at bounding box center [541, 283] width 277 height 22
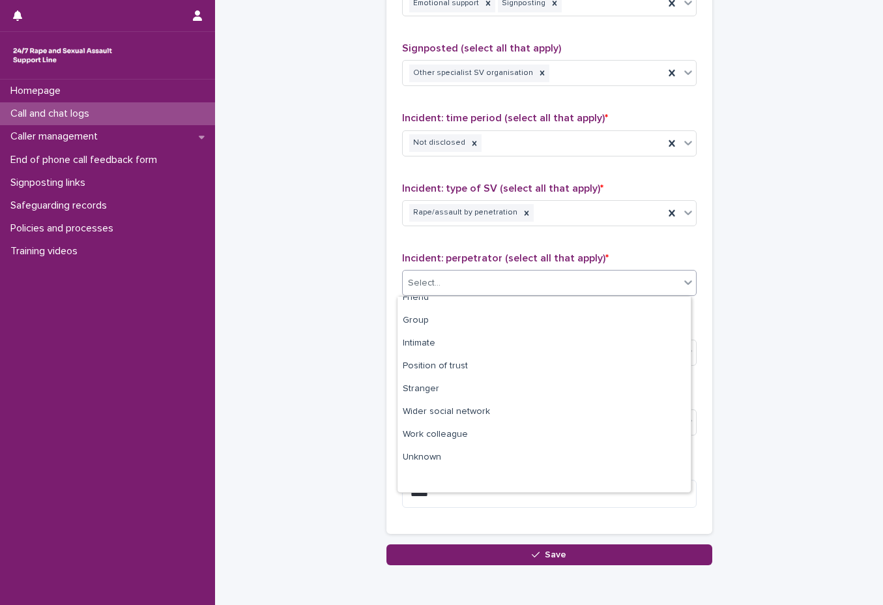
scroll to position [0, 0]
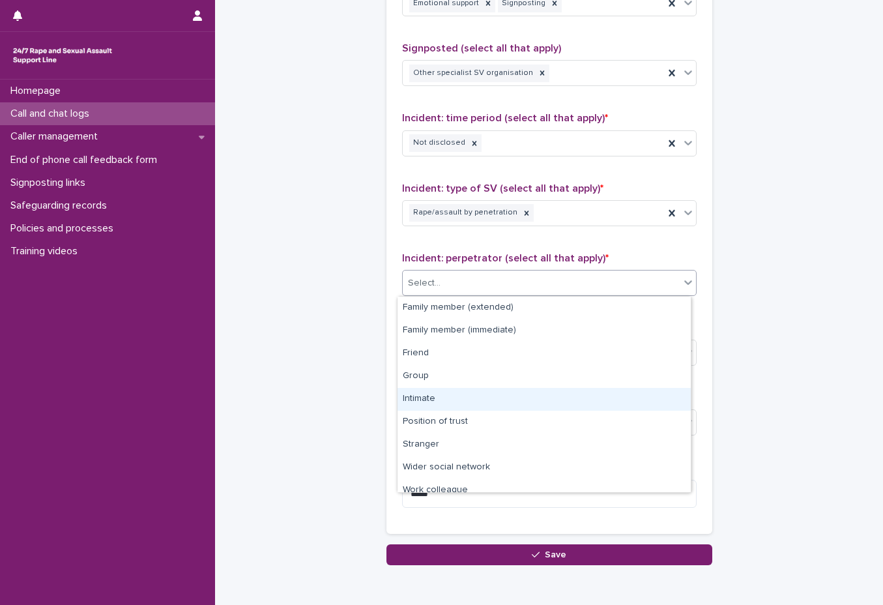
click at [521, 391] on div "Intimate" at bounding box center [544, 399] width 293 height 23
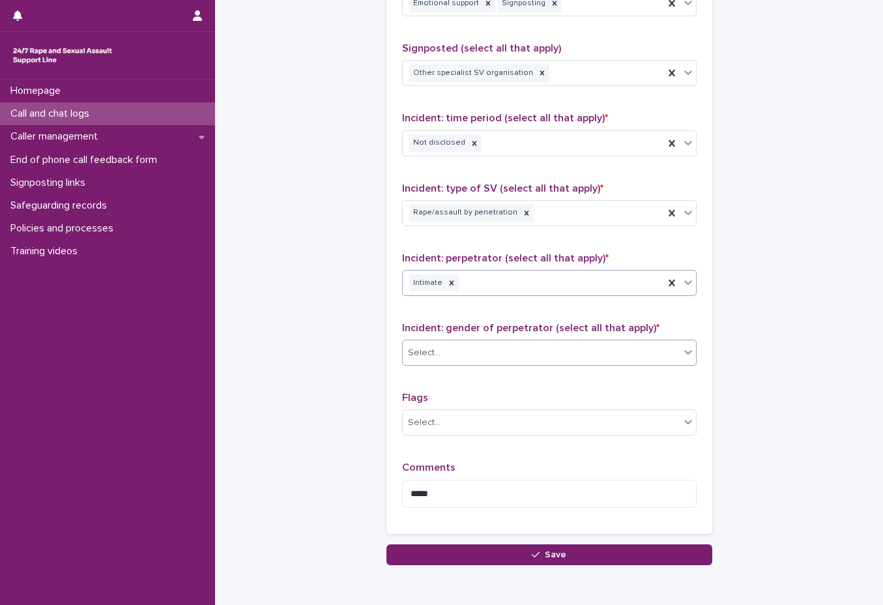
click at [529, 347] on div "Select..." at bounding box center [541, 353] width 277 height 22
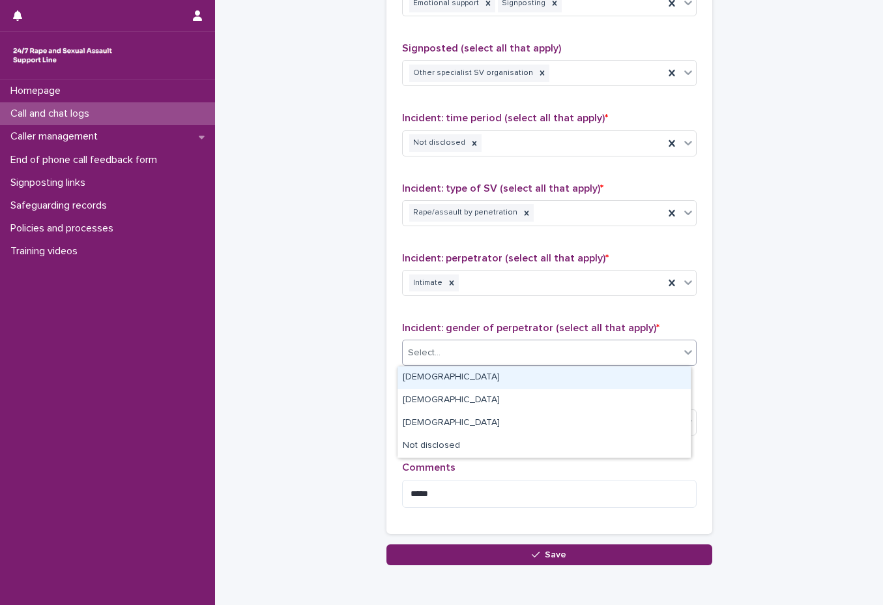
click at [525, 378] on div "Male" at bounding box center [544, 377] width 293 height 23
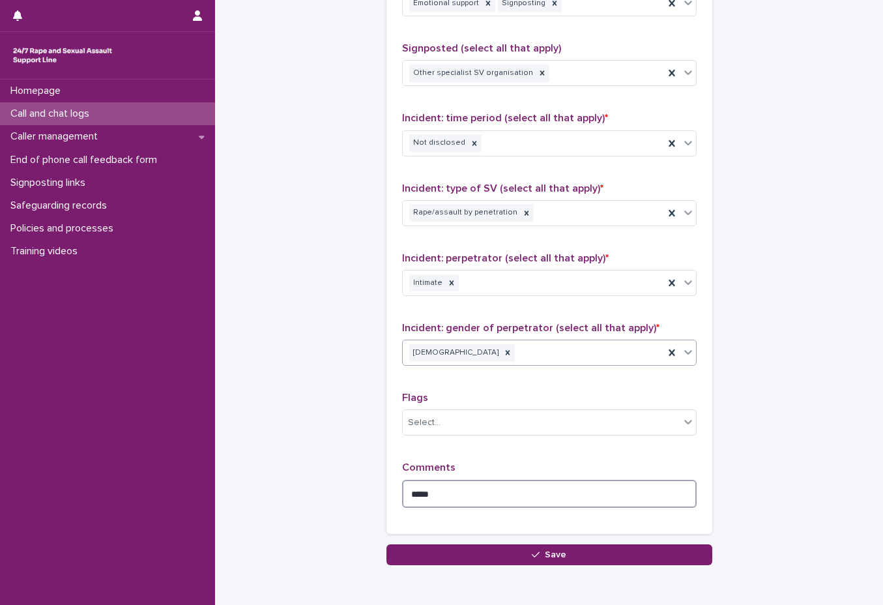
click at [532, 500] on textarea "****" at bounding box center [549, 494] width 295 height 28
click at [571, 502] on textarea "**********" at bounding box center [549, 494] width 295 height 28
click at [674, 495] on textarea "**********" at bounding box center [549, 494] width 295 height 28
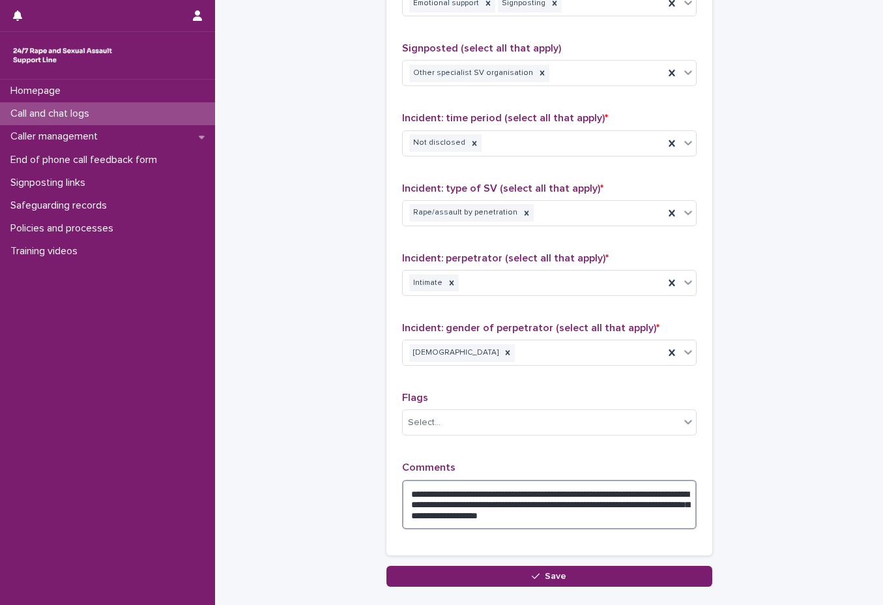
click at [673, 526] on textarea "**********" at bounding box center [549, 505] width 295 height 50
click at [607, 521] on textarea "**********" at bounding box center [549, 505] width 295 height 50
drag, startPoint x: 681, startPoint y: 517, endPoint x: 651, endPoint y: 516, distance: 30.0
click at [651, 516] on textarea "**********" at bounding box center [549, 505] width 295 height 50
click at [402, 492] on textarea "**********" at bounding box center [549, 505] width 295 height 50
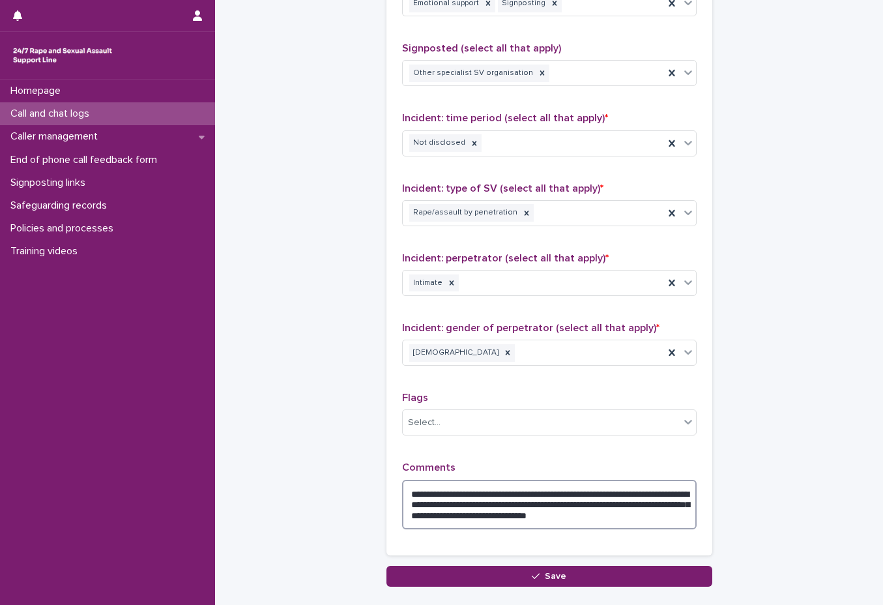
paste textarea "*****"
click at [409, 494] on textarea "**********" at bounding box center [549, 505] width 295 height 50
click at [668, 519] on textarea "**********" at bounding box center [549, 505] width 295 height 50
drag, startPoint x: 659, startPoint y: 518, endPoint x: 564, endPoint y: 516, distance: 94.5
click at [564, 516] on textarea "**********" at bounding box center [549, 505] width 295 height 50
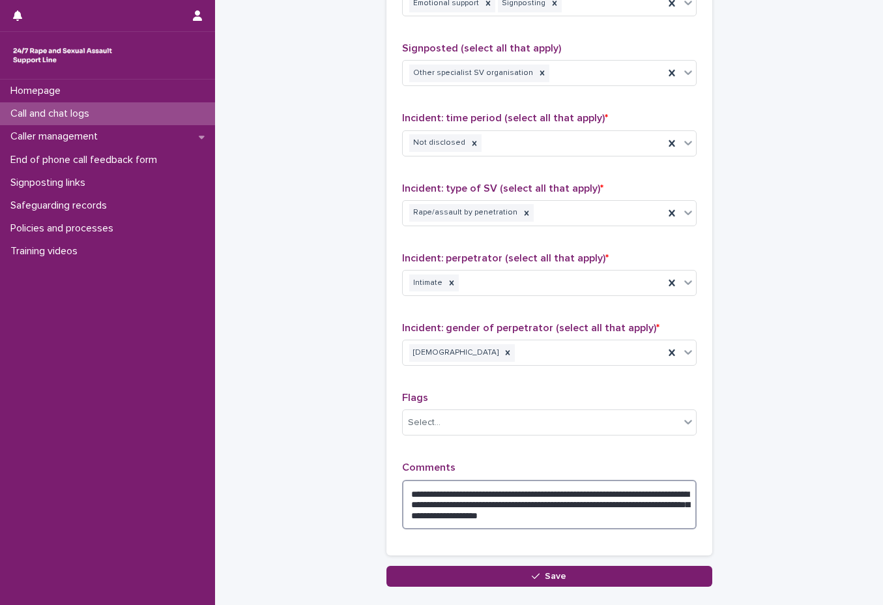
drag, startPoint x: 433, startPoint y: 495, endPoint x: 367, endPoint y: 484, distance: 66.8
type textarea "**********"
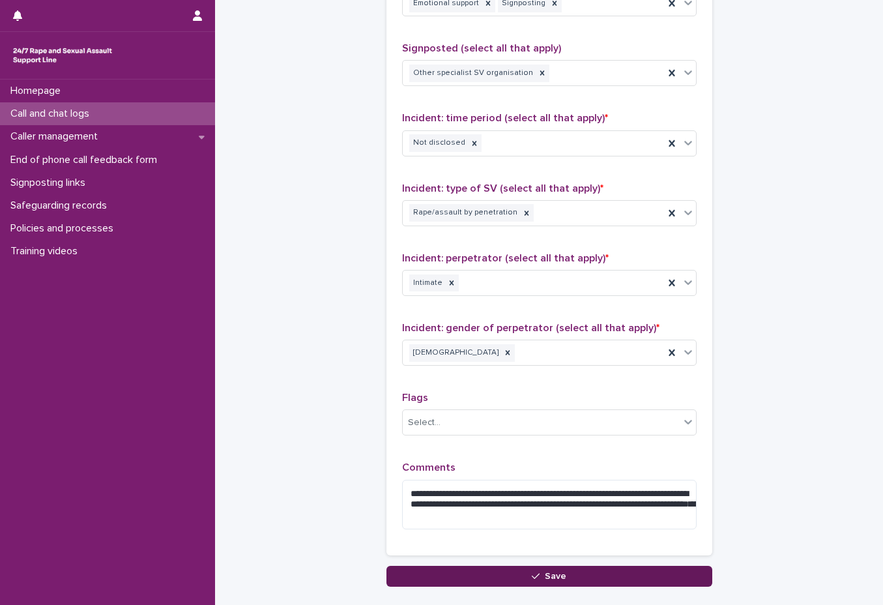
click at [651, 573] on button "Save" at bounding box center [549, 576] width 326 height 21
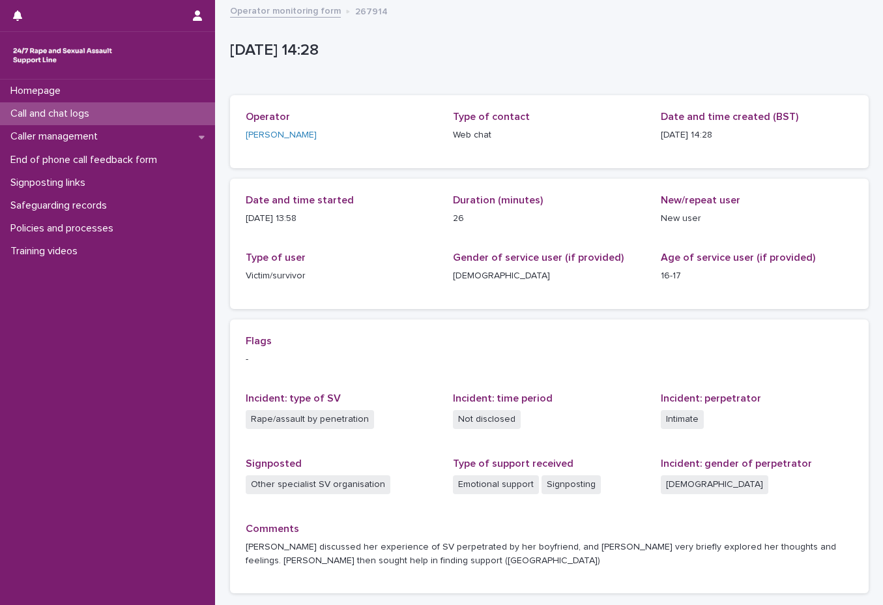
click at [305, 14] on link "Operator monitoring form" at bounding box center [285, 10] width 111 height 15
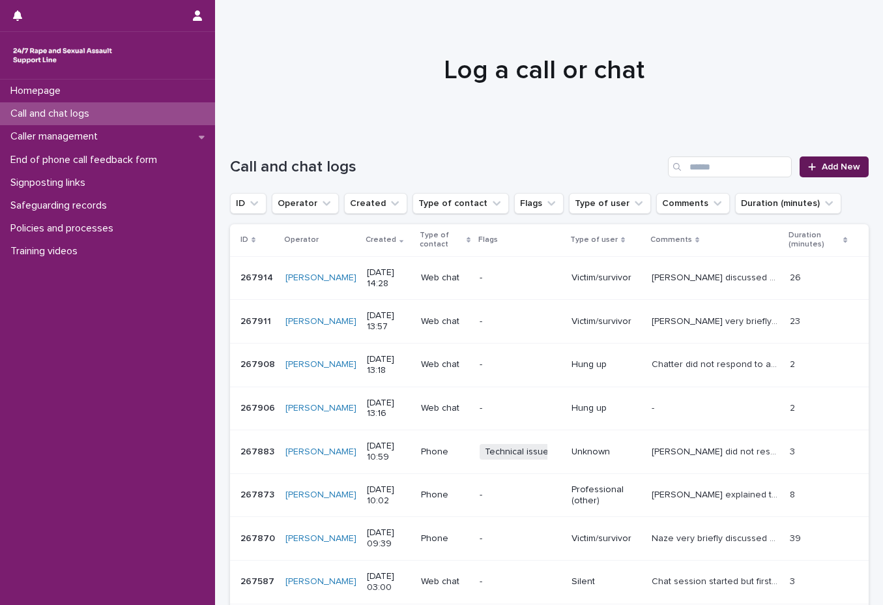
click at [823, 172] on link "Add New" at bounding box center [834, 166] width 68 height 21
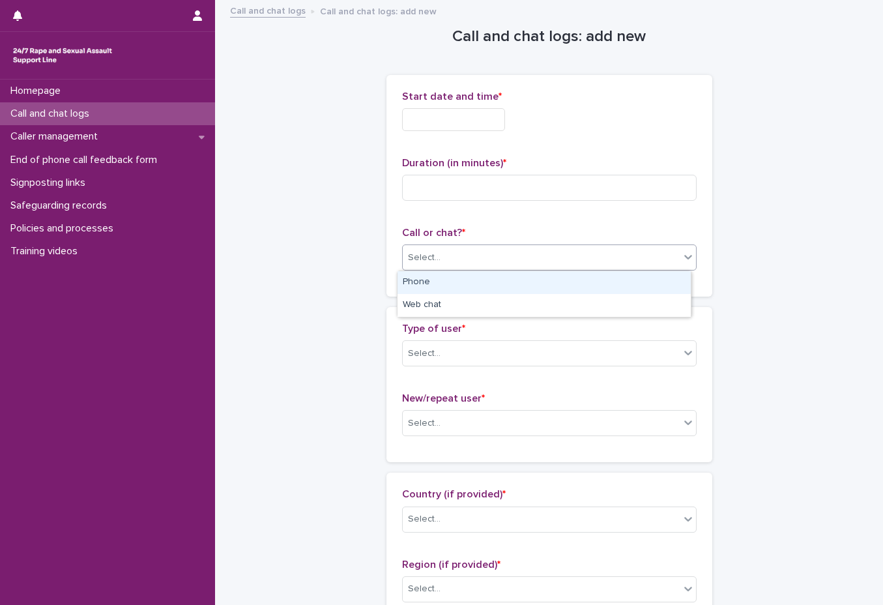
click at [464, 268] on div "Select..." at bounding box center [541, 258] width 277 height 22
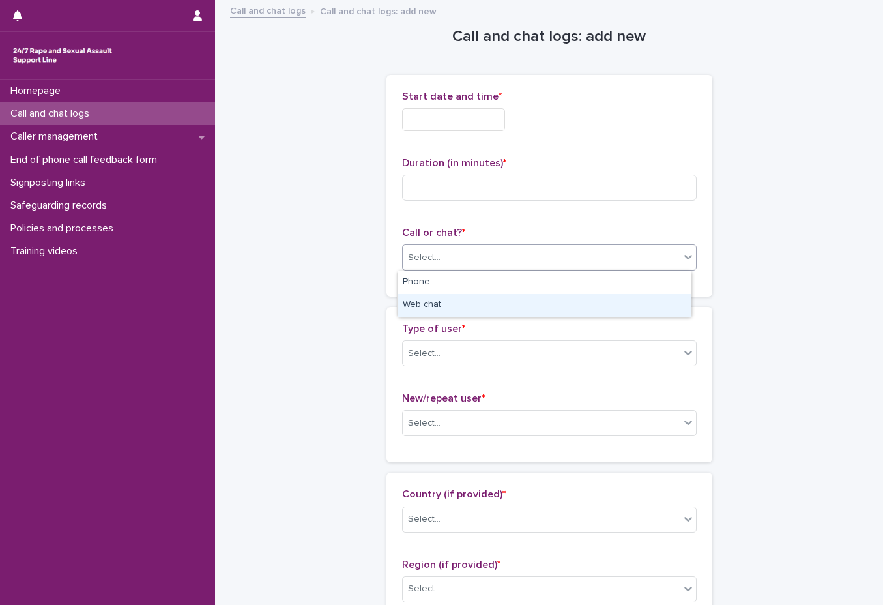
click at [458, 310] on div "Web chat" at bounding box center [544, 305] width 293 height 23
click at [478, 126] on input "text" at bounding box center [453, 119] width 103 height 23
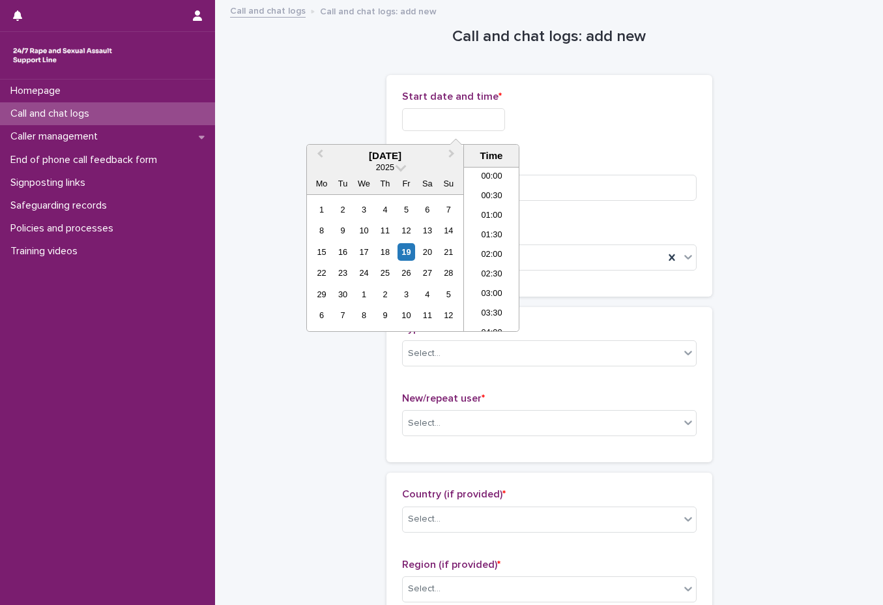
scroll to position [476, 0]
click at [494, 247] on li "14:00" at bounding box center [491, 249] width 55 height 20
click at [504, 117] on input "**********" at bounding box center [453, 119] width 103 height 23
type input "**********"
click at [638, 181] on input at bounding box center [549, 188] width 295 height 26
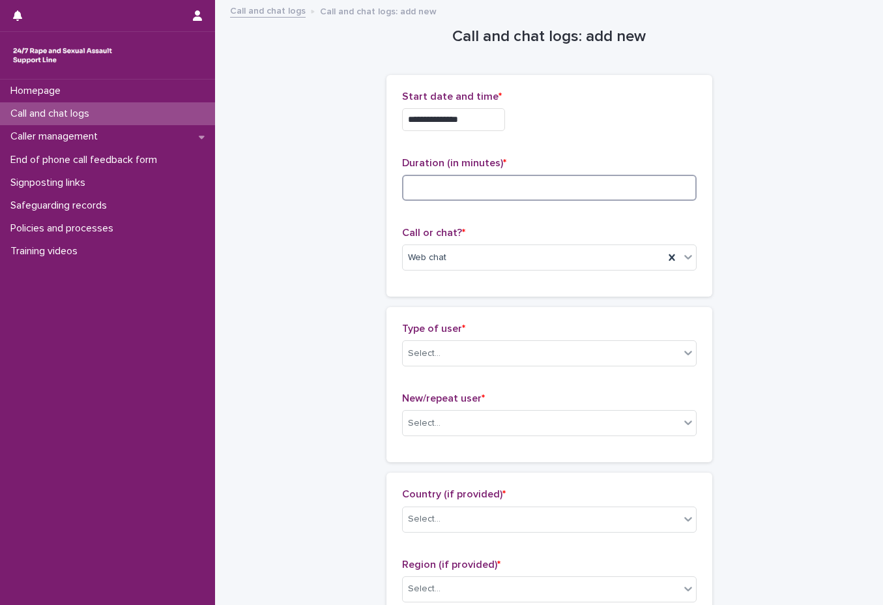
click at [585, 188] on input at bounding box center [549, 188] width 295 height 26
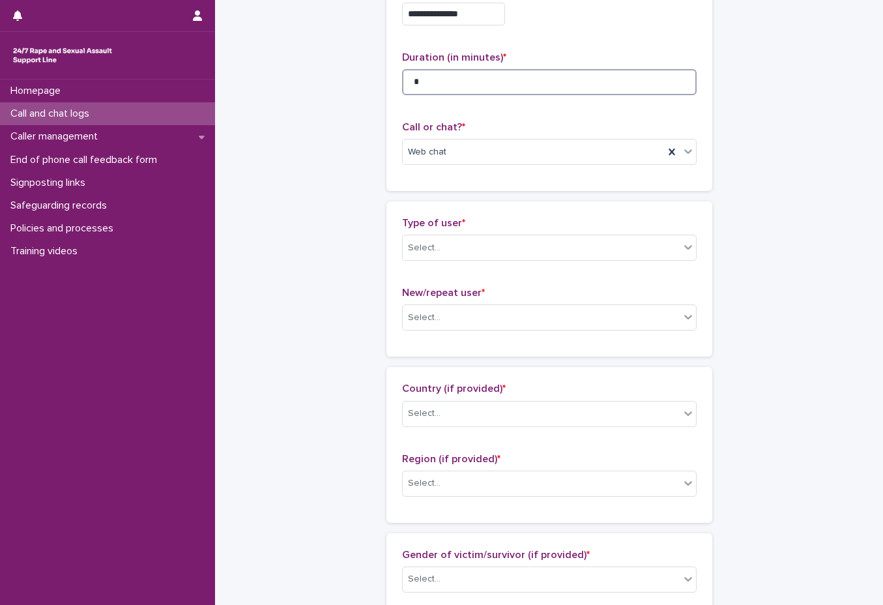
scroll to position [130, 0]
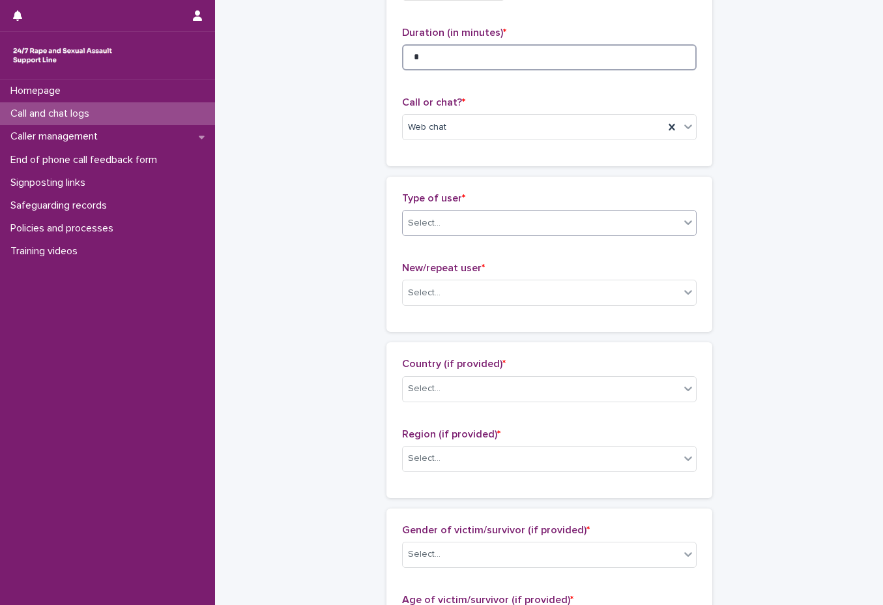
type input "*"
click at [526, 220] on div "Select..." at bounding box center [541, 223] width 277 height 22
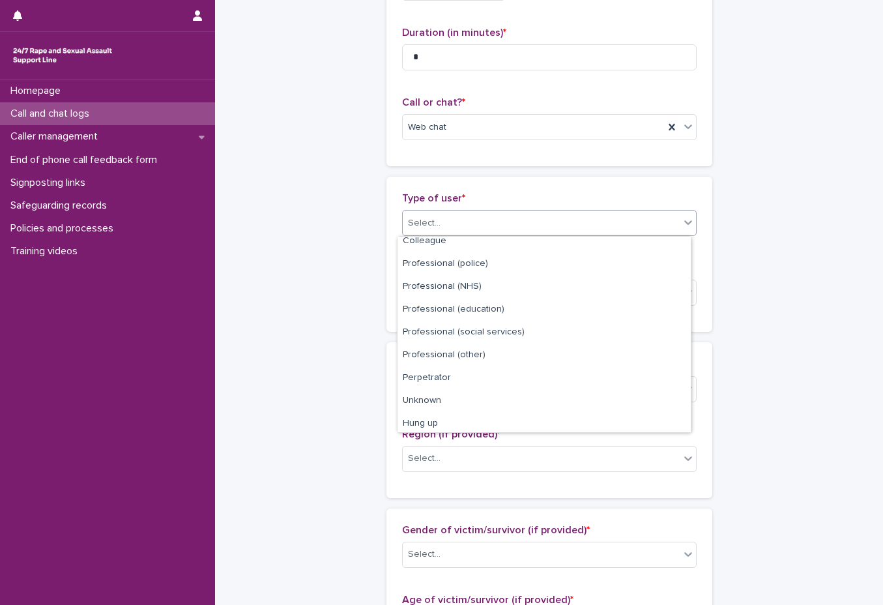
scroll to position [147, 0]
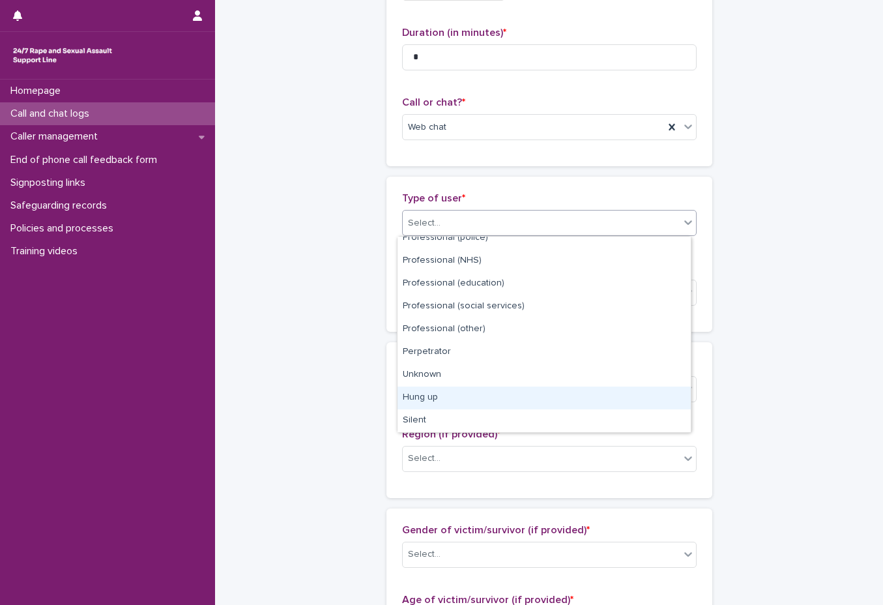
click at [513, 401] on div "Hung up" at bounding box center [544, 397] width 293 height 23
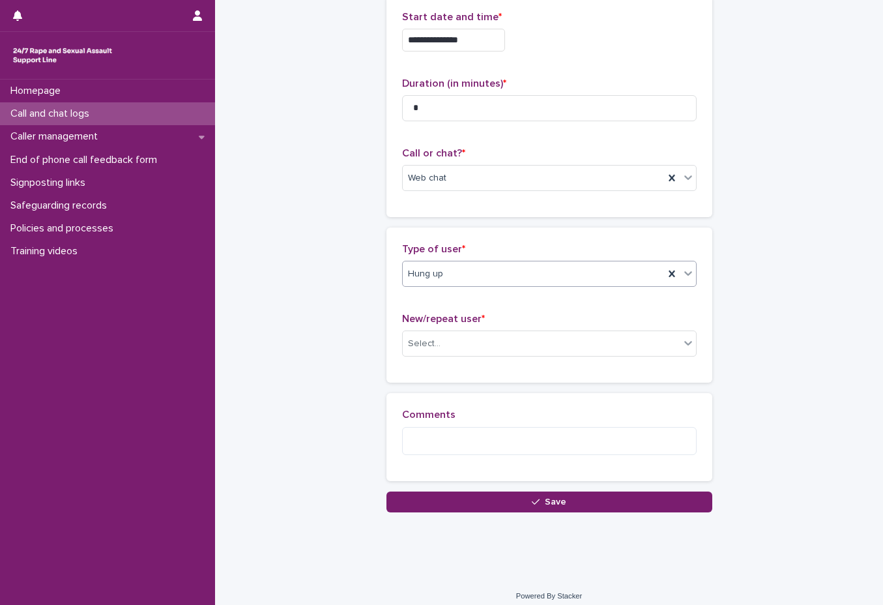
scroll to position [89, 0]
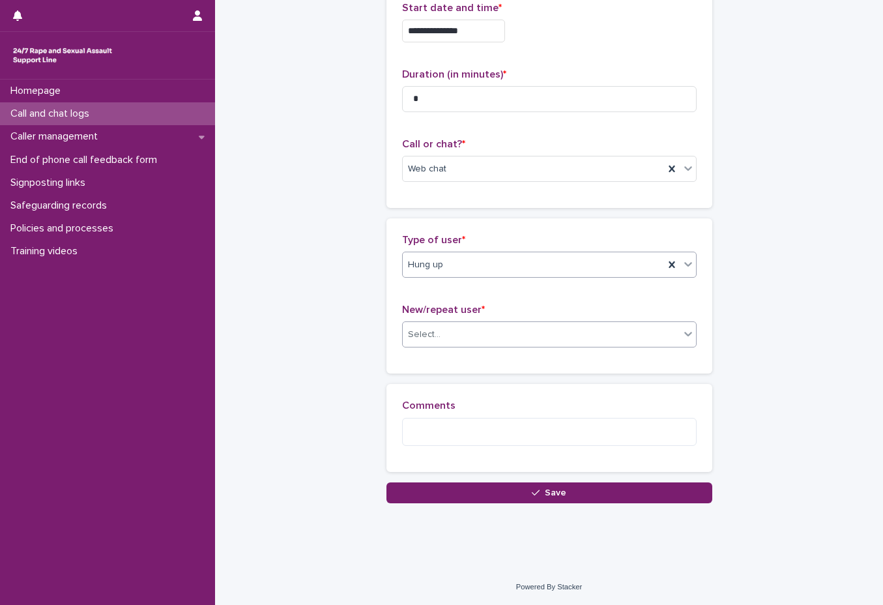
click at [514, 333] on div "Select..." at bounding box center [541, 335] width 277 height 22
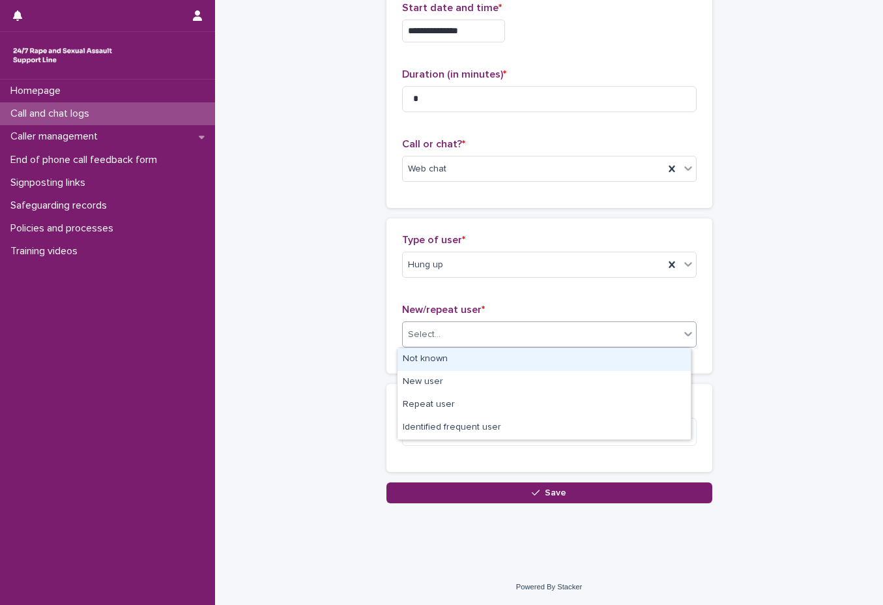
click at [499, 368] on div "Not known" at bounding box center [544, 359] width 293 height 23
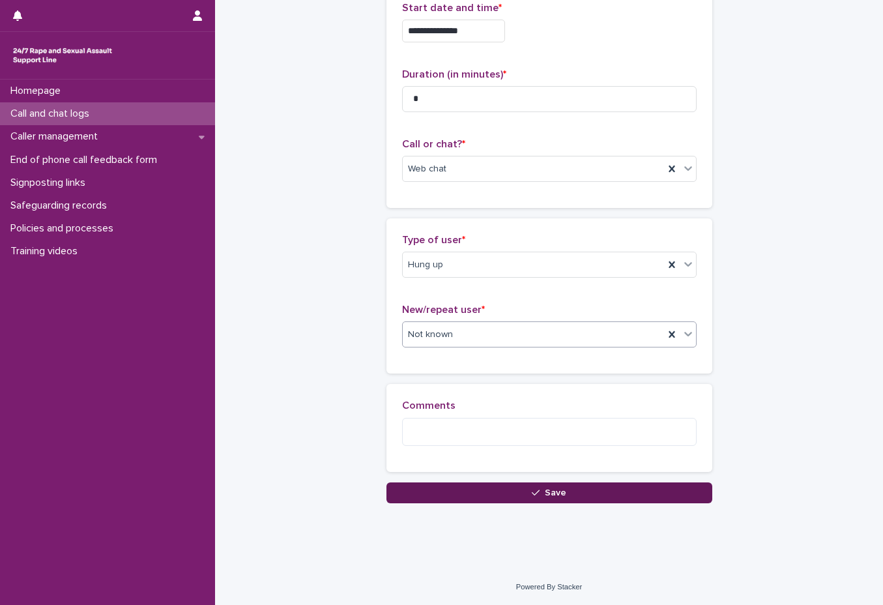
click at [561, 499] on button "Save" at bounding box center [549, 492] width 326 height 21
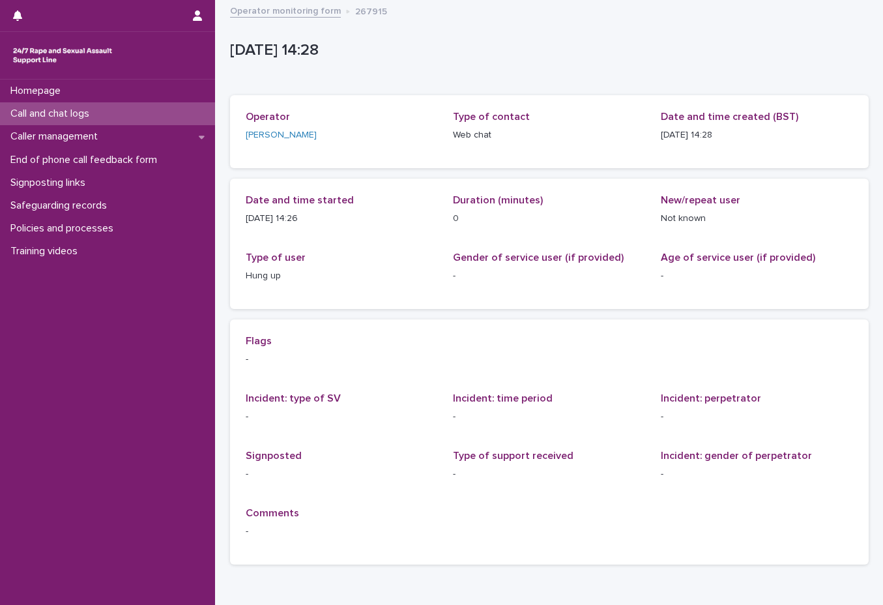
click at [303, 9] on link "Operator monitoring form" at bounding box center [285, 10] width 111 height 15
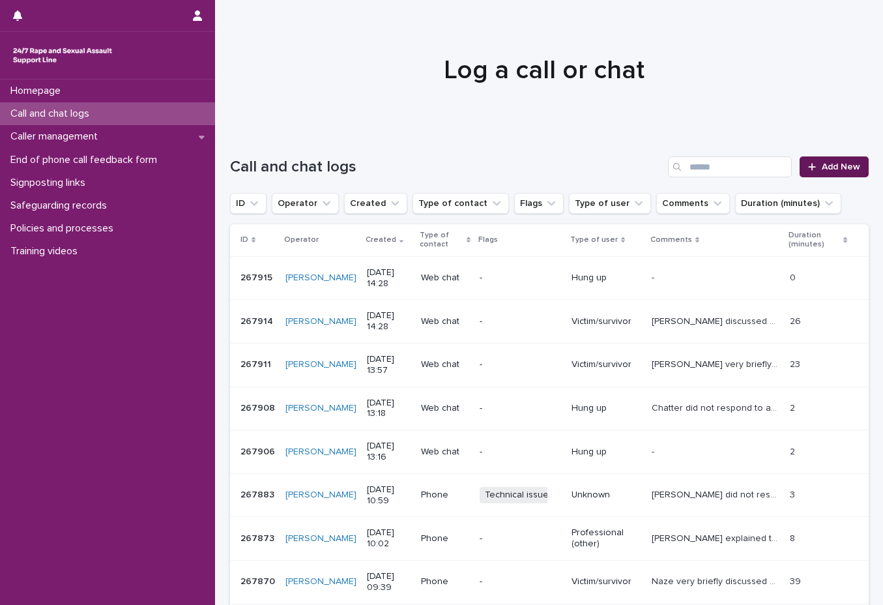
click at [836, 162] on link "Add New" at bounding box center [834, 166] width 68 height 21
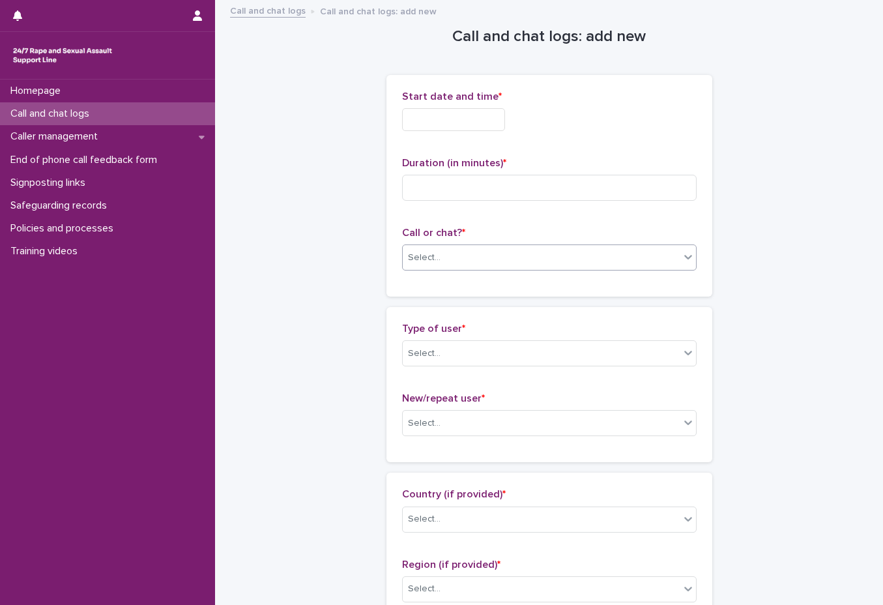
click at [463, 254] on div "Select..." at bounding box center [541, 258] width 277 height 22
click at [458, 300] on div "Web chat" at bounding box center [544, 305] width 293 height 23
click at [491, 108] on input "text" at bounding box center [453, 119] width 103 height 23
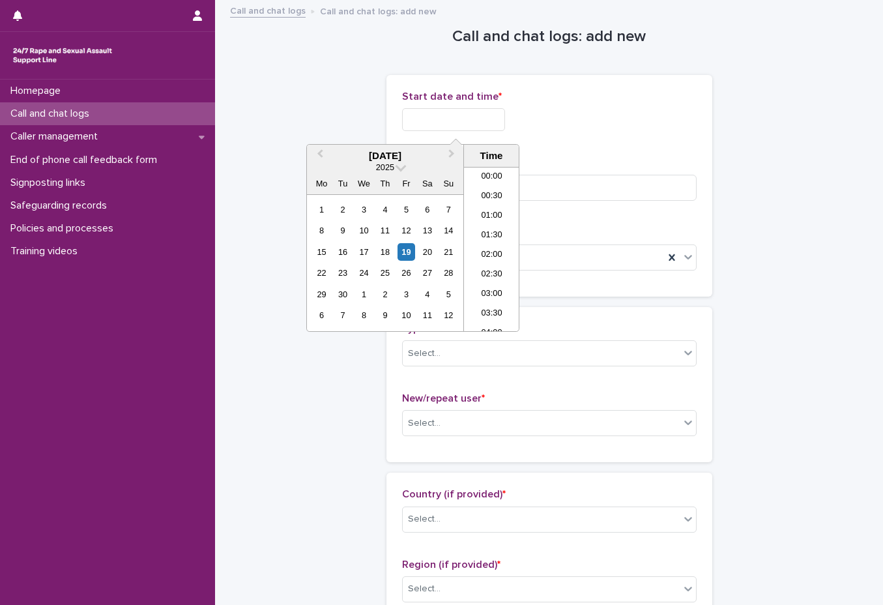
scroll to position [476, 0]
click at [489, 249] on li "14:00" at bounding box center [491, 249] width 55 height 20
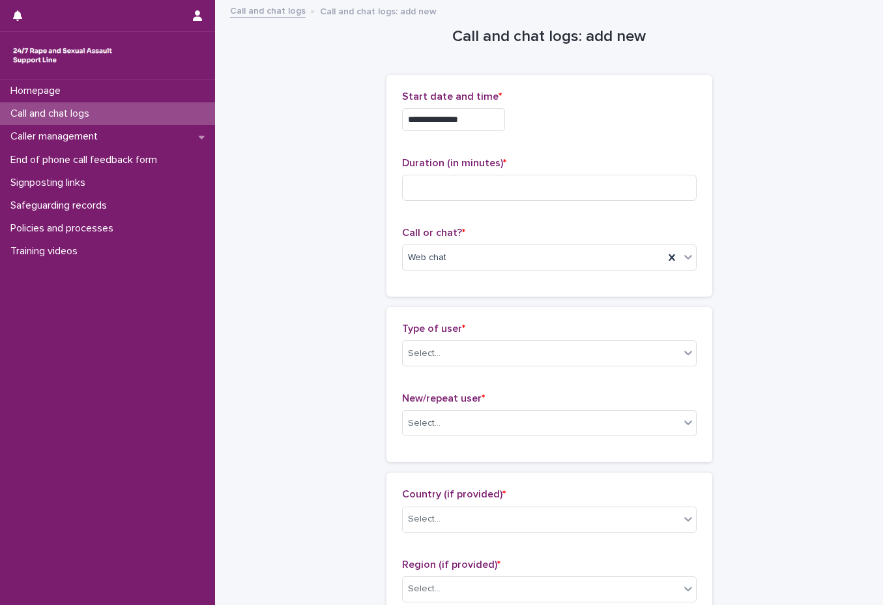
click at [486, 110] on input "**********" at bounding box center [453, 119] width 103 height 23
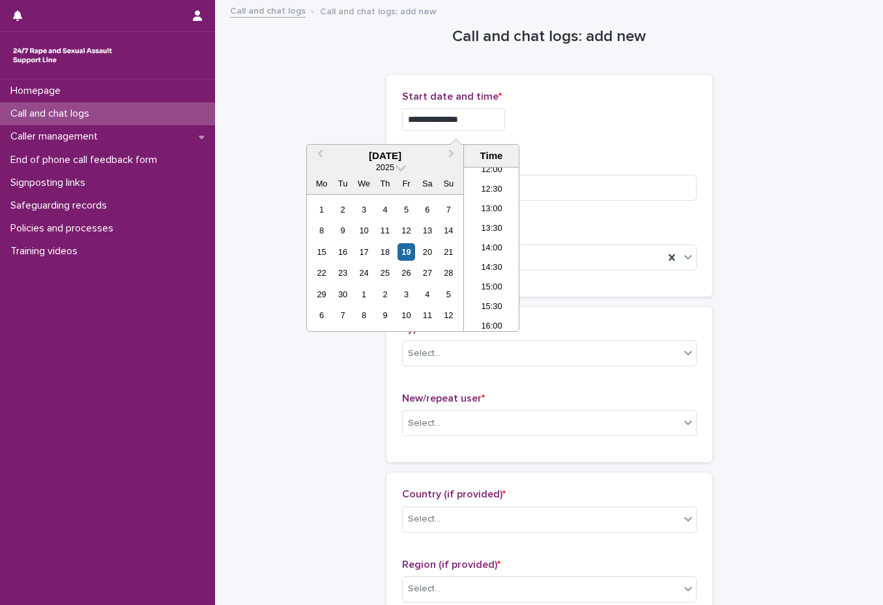
type input "**********"
click at [637, 101] on p "Start date and time *" at bounding box center [549, 97] width 295 height 12
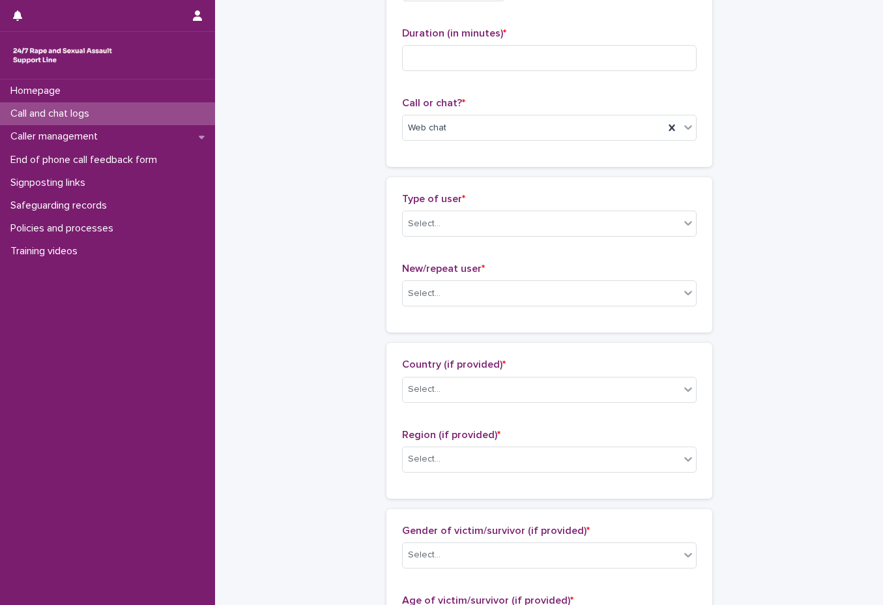
scroll to position [130, 0]
click at [530, 246] on div "Type of user * Select..." at bounding box center [549, 219] width 295 height 54
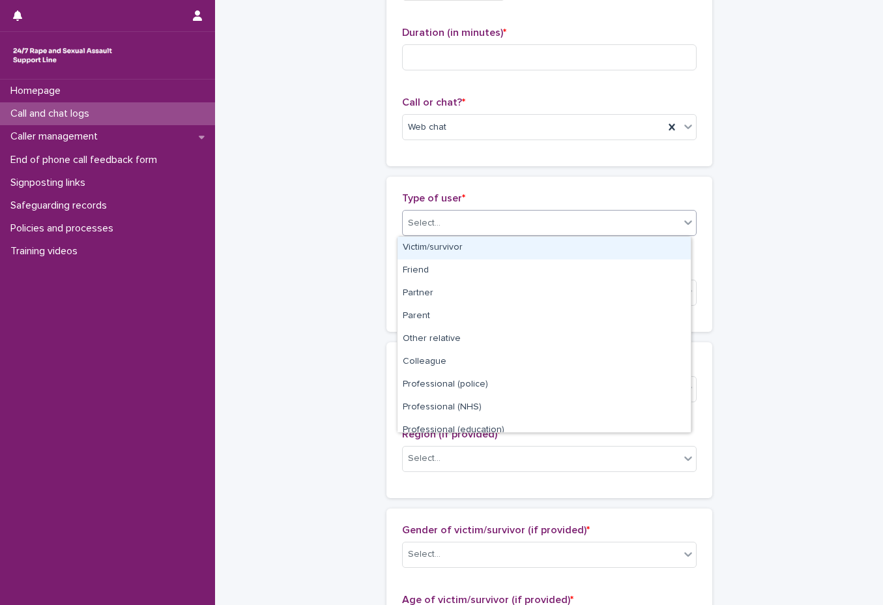
click at [525, 229] on div "Select..." at bounding box center [541, 223] width 277 height 22
click at [518, 247] on div "Victim/survivor" at bounding box center [544, 248] width 293 height 23
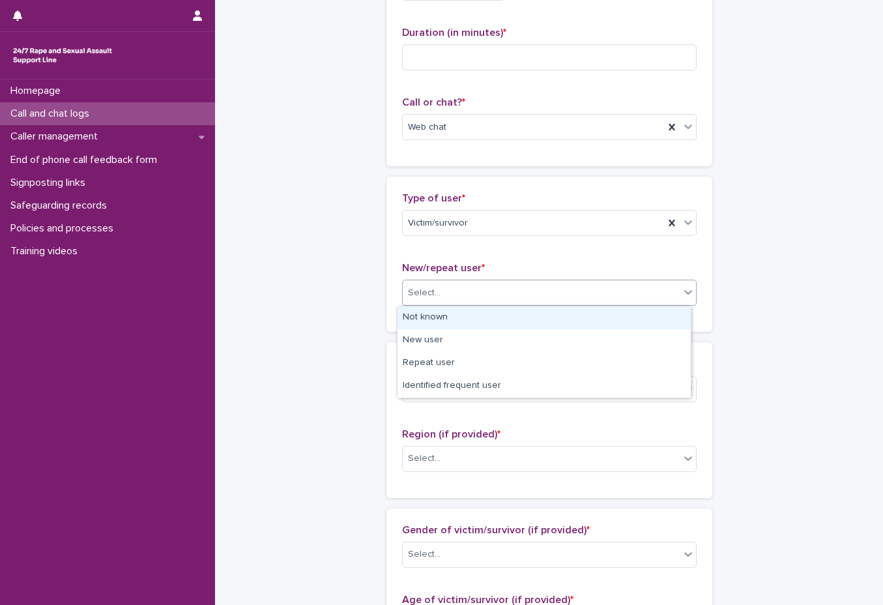
click at [508, 291] on div "Select..." at bounding box center [541, 293] width 277 height 22
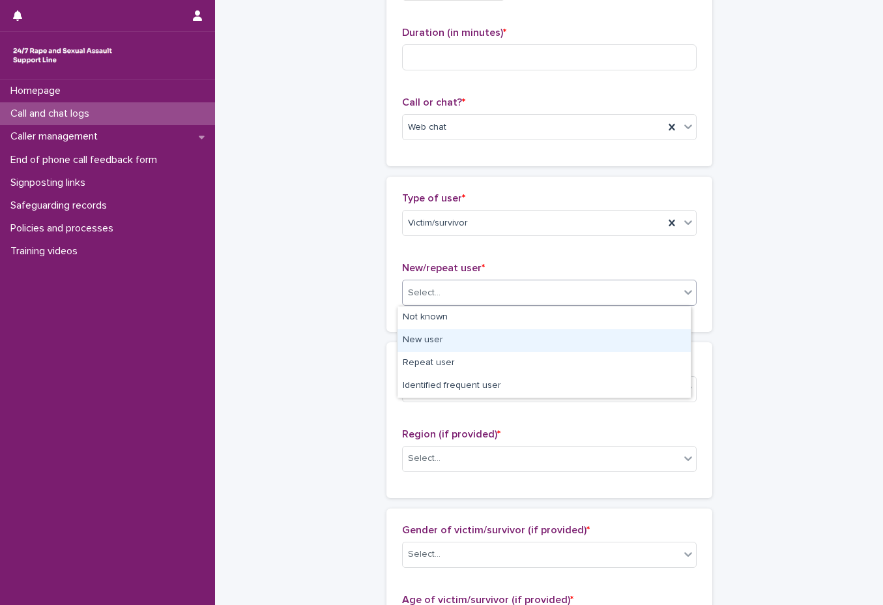
click at [497, 335] on div "New user" at bounding box center [544, 340] width 293 height 23
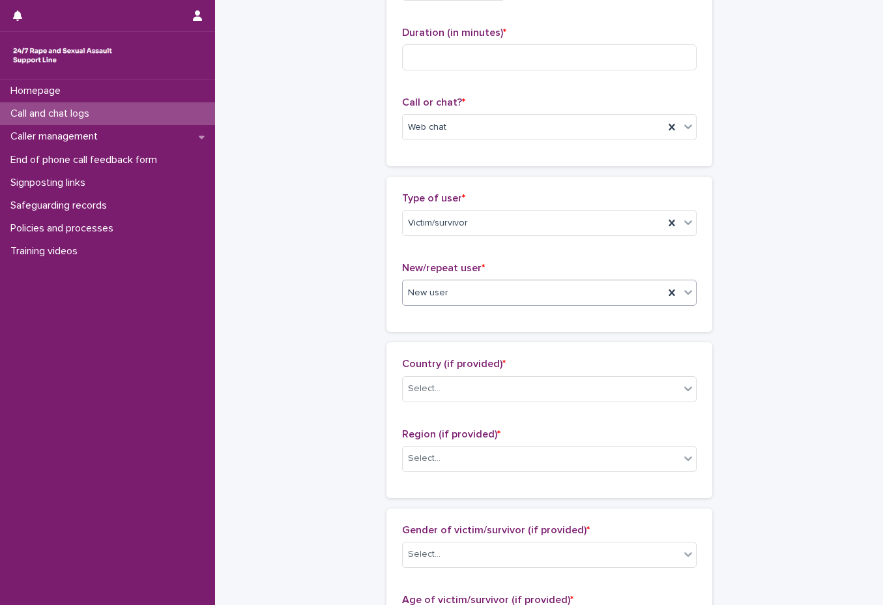
scroll to position [261, 0]
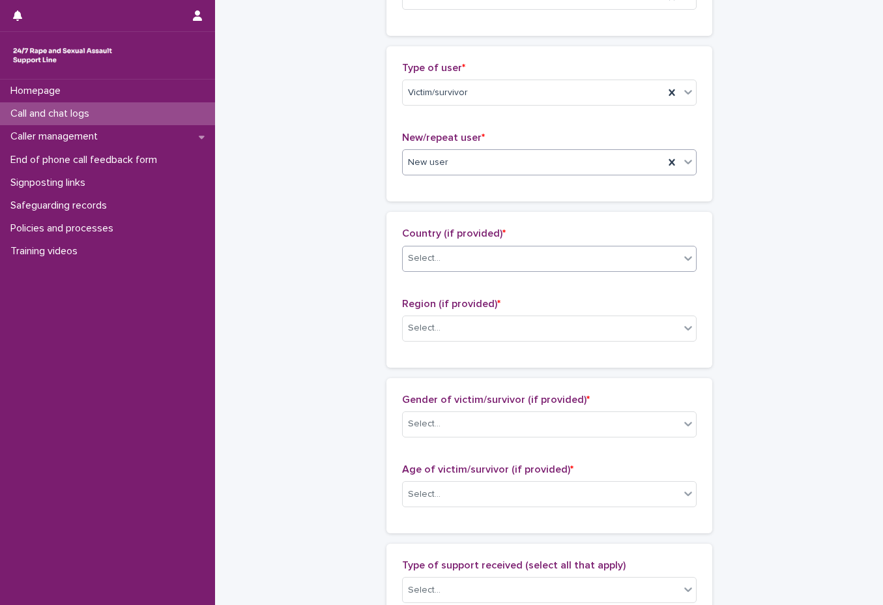
click at [499, 261] on div "Select..." at bounding box center [541, 259] width 277 height 22
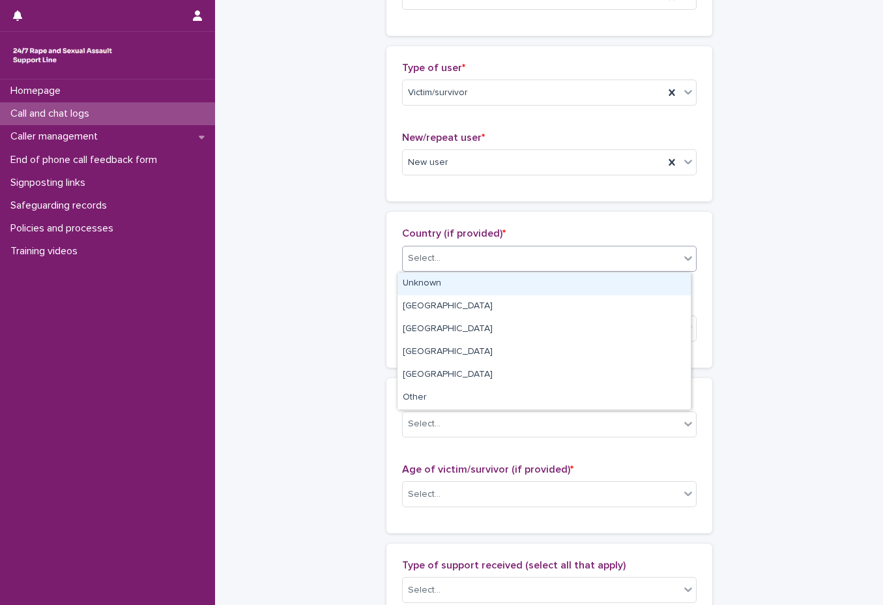
click at [515, 252] on div "Select..." at bounding box center [541, 259] width 277 height 22
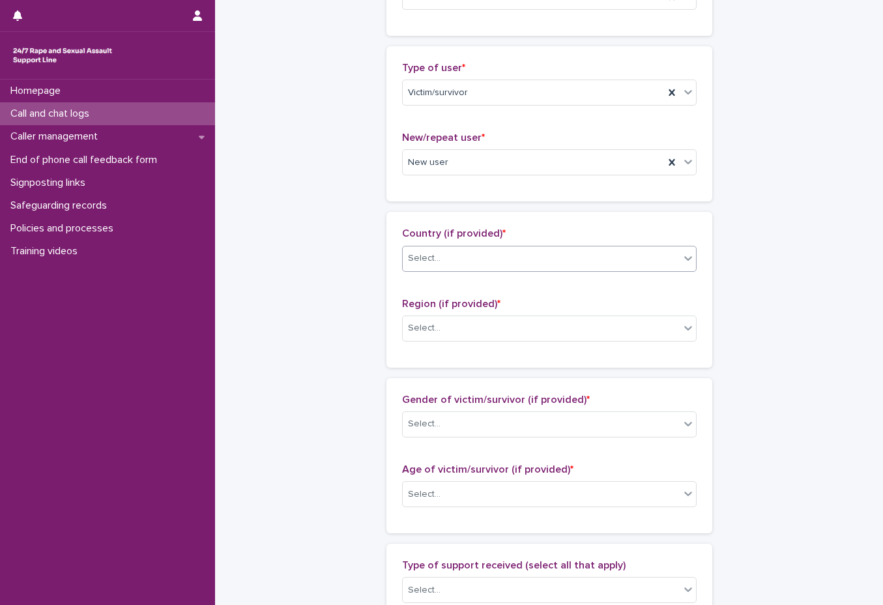
scroll to position [521, 0]
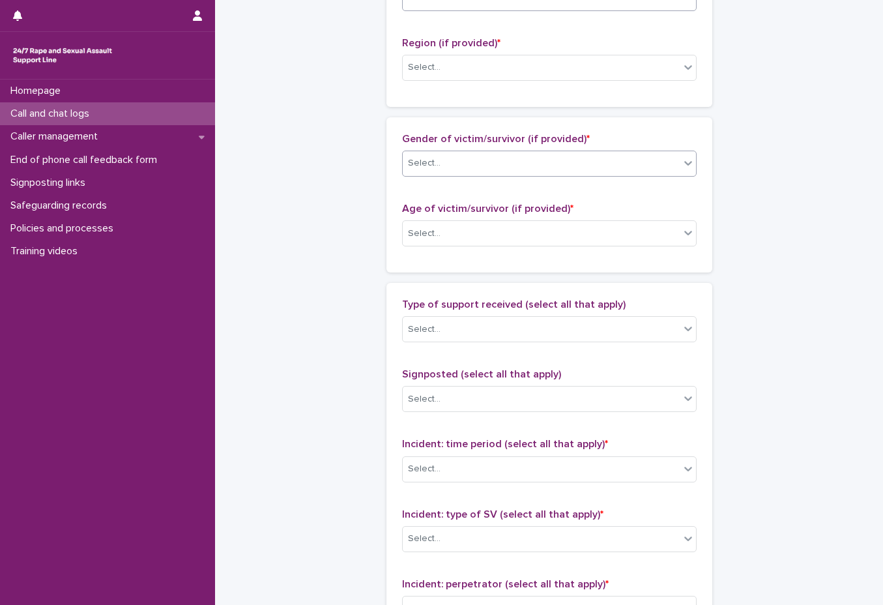
click at [508, 163] on div "Select..." at bounding box center [541, 164] width 277 height 22
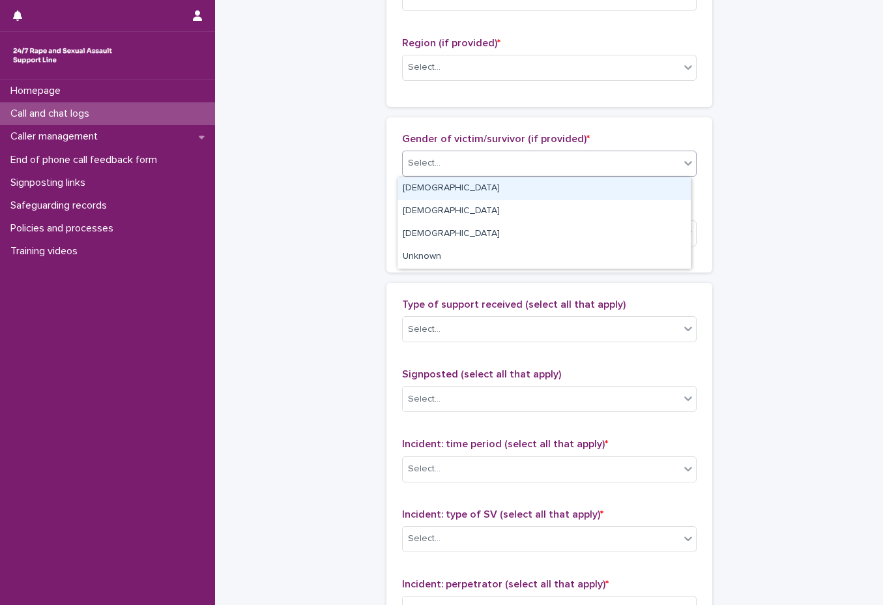
click at [519, 188] on div "Female" at bounding box center [544, 188] width 293 height 23
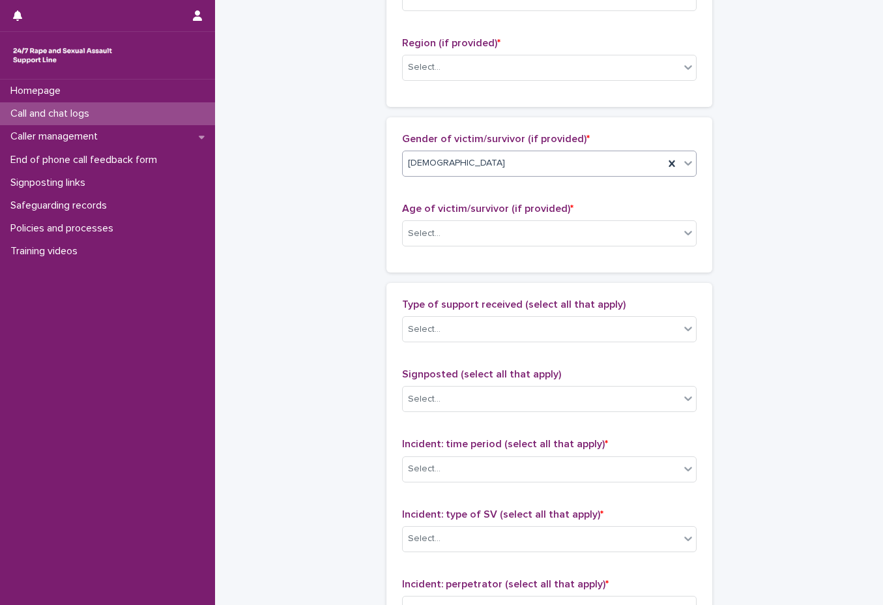
scroll to position [782, 0]
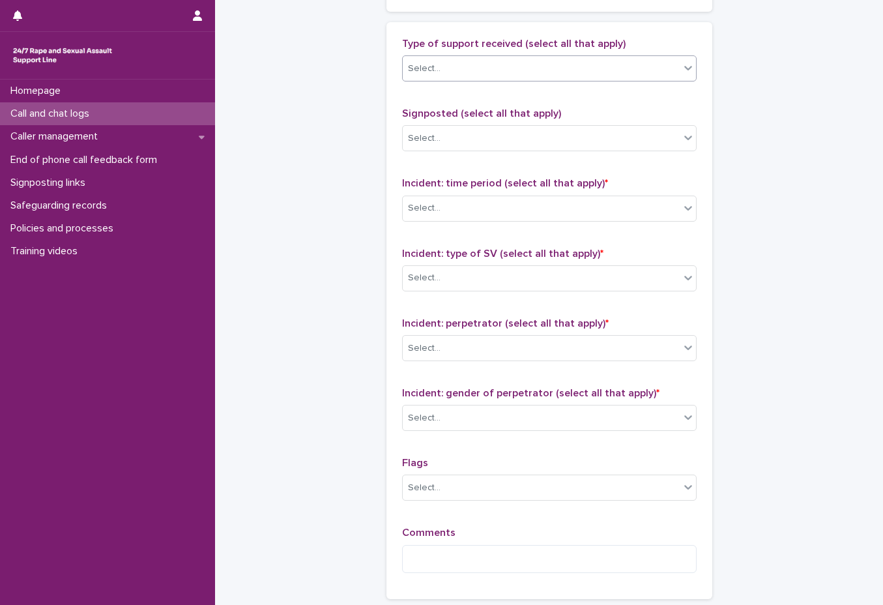
click at [529, 78] on div "Select..." at bounding box center [541, 69] width 277 height 22
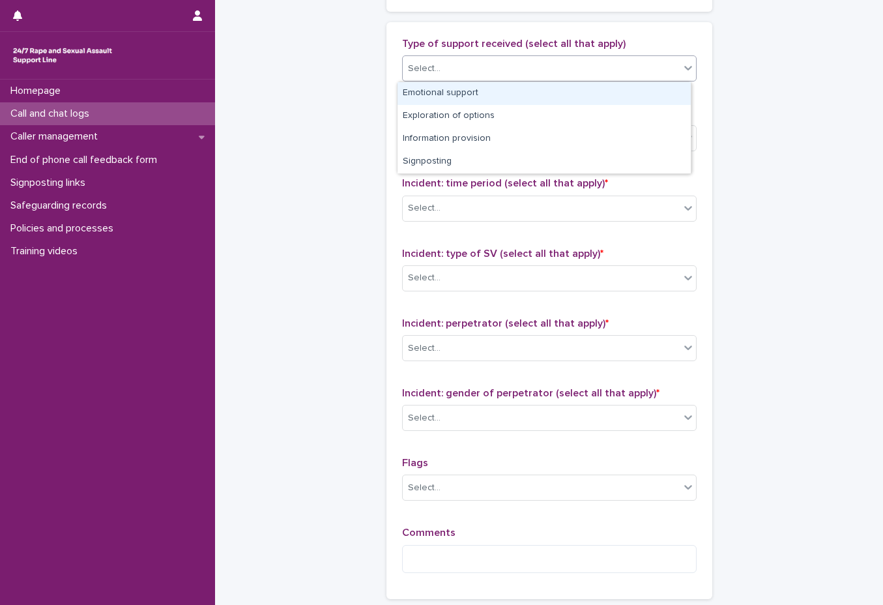
click at [531, 87] on div "Emotional support" at bounding box center [544, 93] width 293 height 23
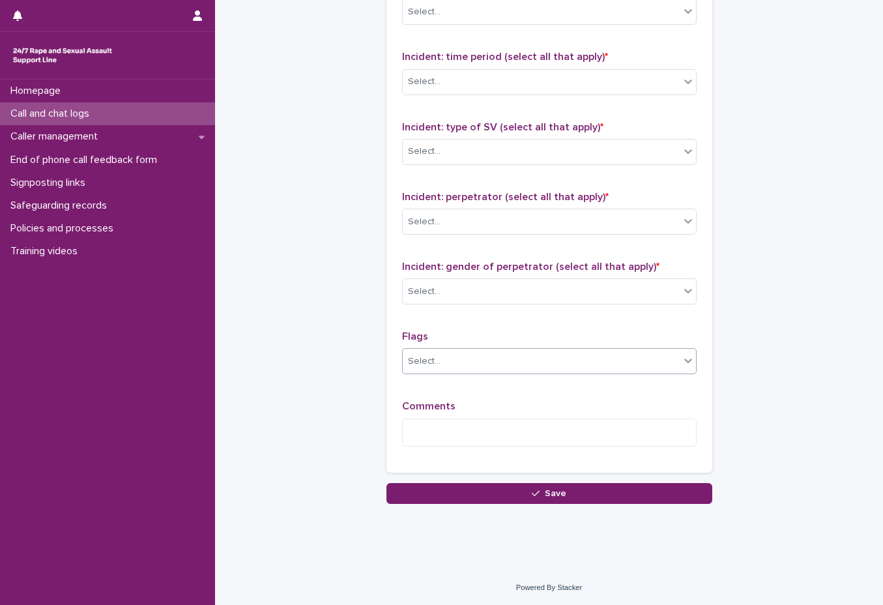
scroll to position [909, 0]
click at [506, 292] on div "Select..." at bounding box center [541, 291] width 277 height 22
click at [521, 297] on div "Select..." at bounding box center [541, 291] width 277 height 22
click at [526, 294] on div "Select..." at bounding box center [541, 291] width 277 height 22
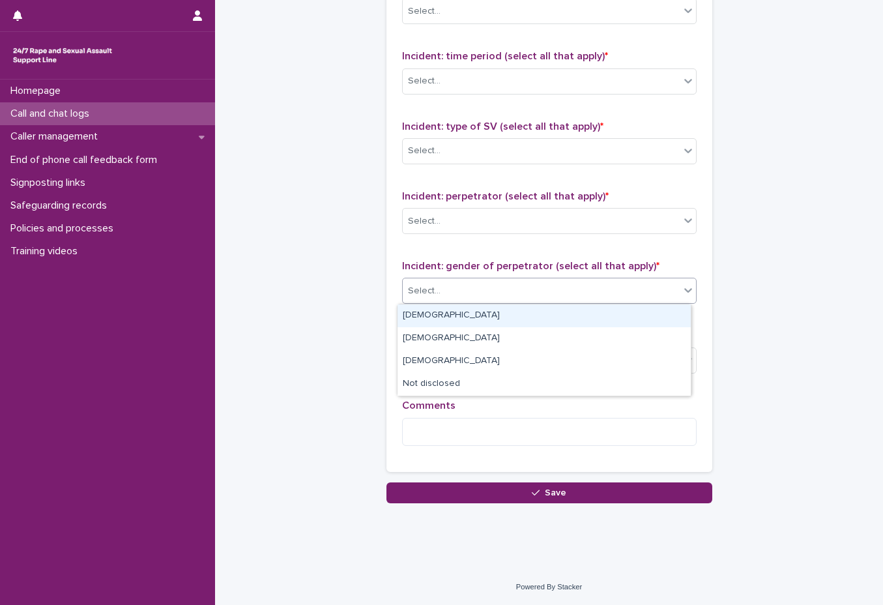
click at [518, 315] on div "Male" at bounding box center [544, 315] width 293 height 23
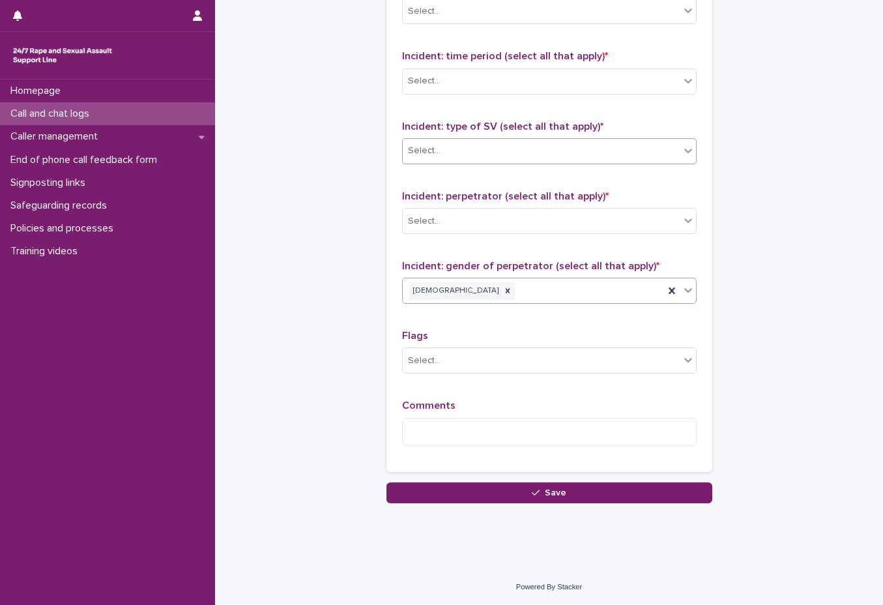
click at [507, 144] on div "Select..." at bounding box center [541, 151] width 277 height 22
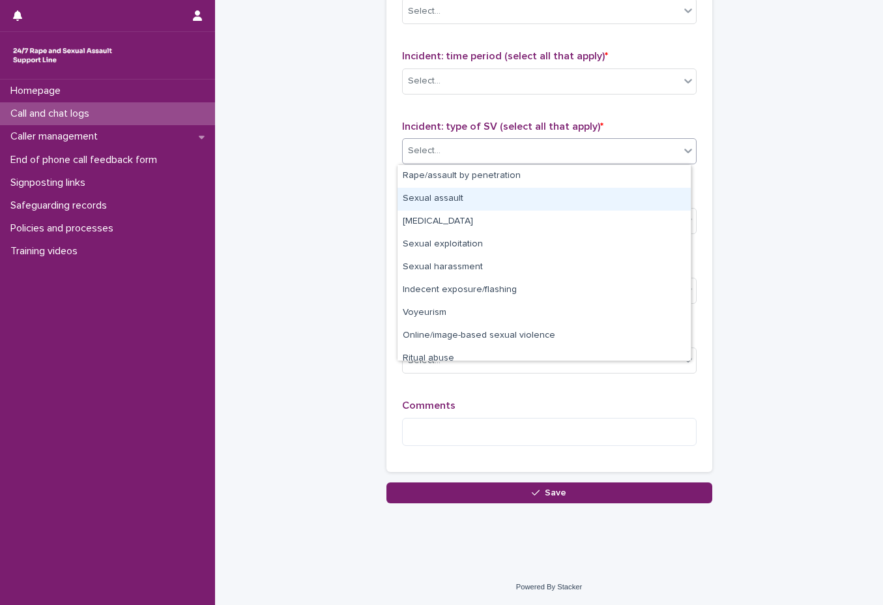
click at [501, 196] on div "Sexual assault" at bounding box center [544, 199] width 293 height 23
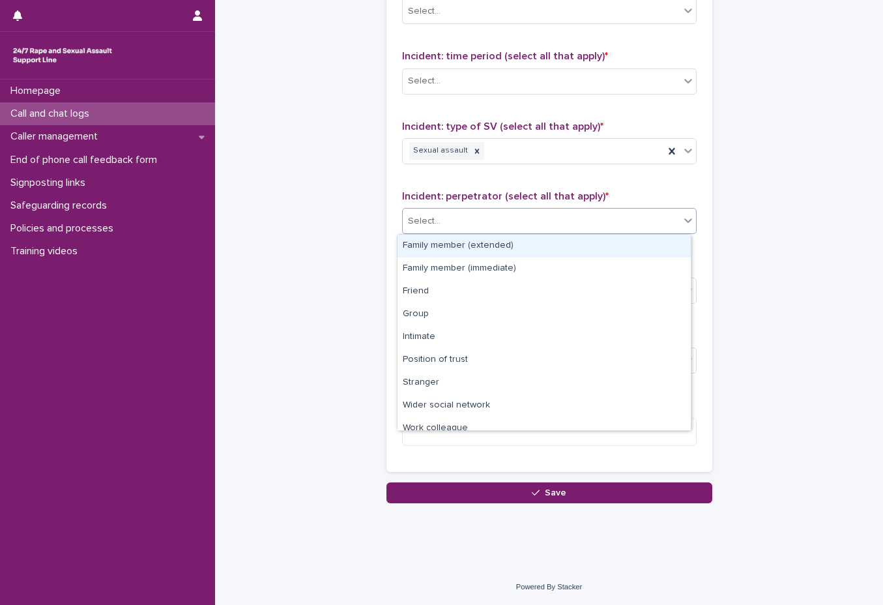
click at [501, 216] on div "Select..." at bounding box center [541, 222] width 277 height 22
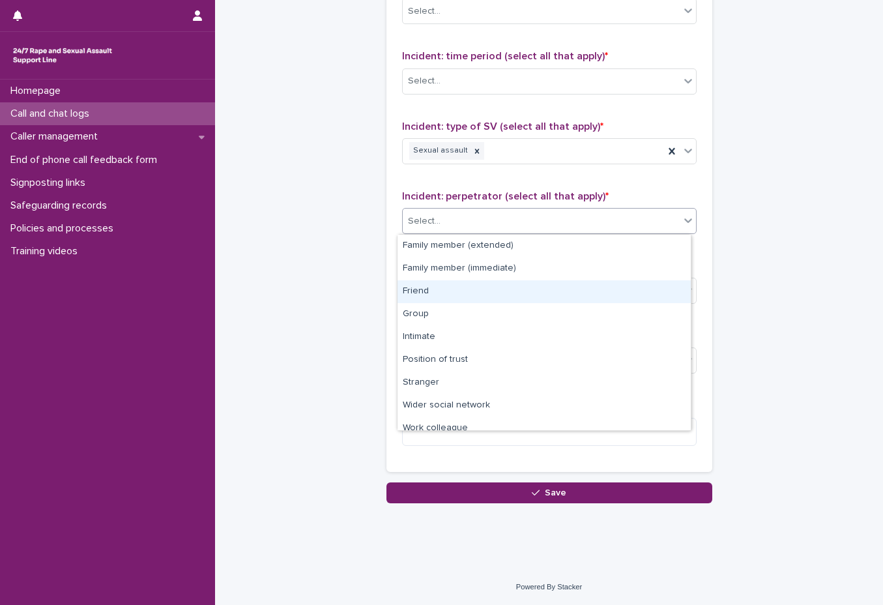
scroll to position [55, 0]
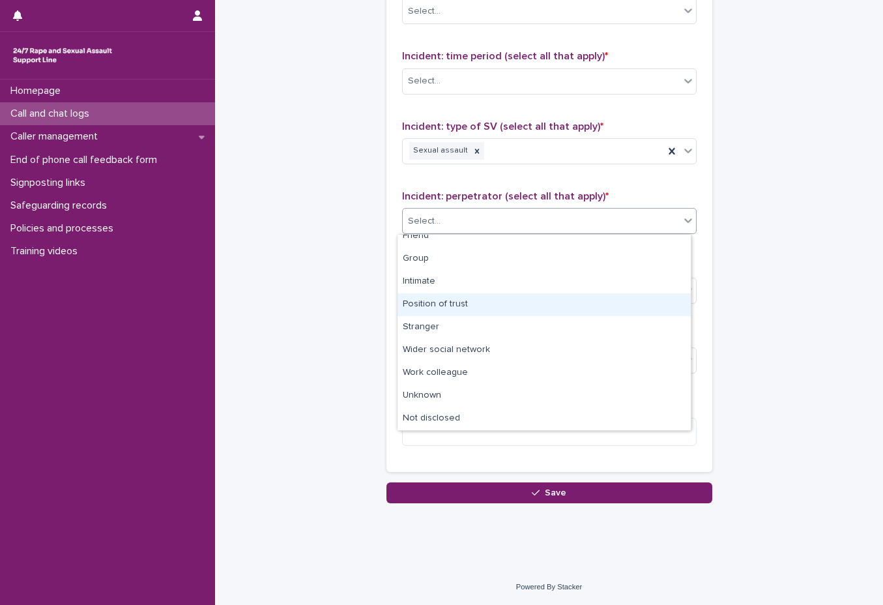
click at [518, 315] on div "Position of trust" at bounding box center [544, 304] width 293 height 23
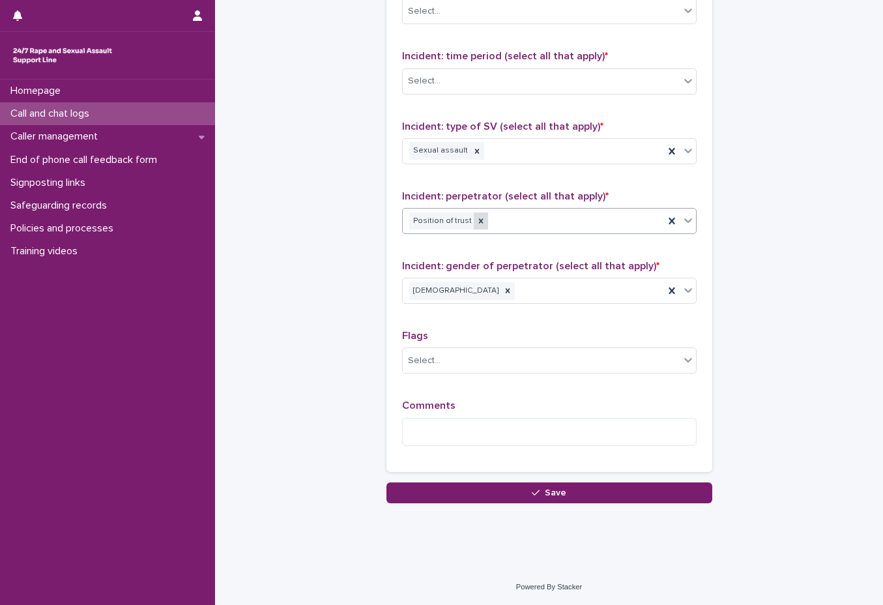
click at [475, 227] on div at bounding box center [481, 221] width 14 height 18
click at [496, 226] on div "Position of trust" at bounding box center [533, 221] width 261 height 23
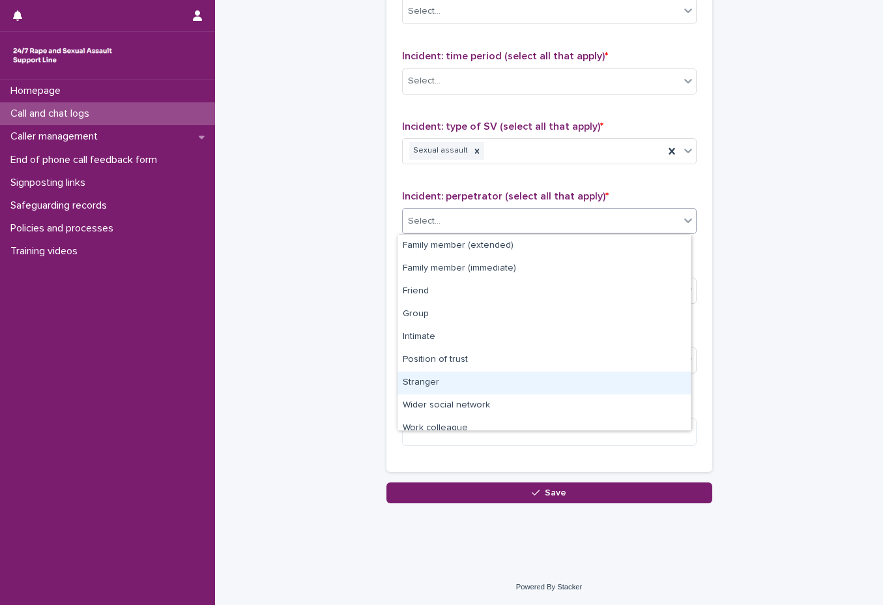
click at [458, 387] on div "Stranger" at bounding box center [544, 383] width 293 height 23
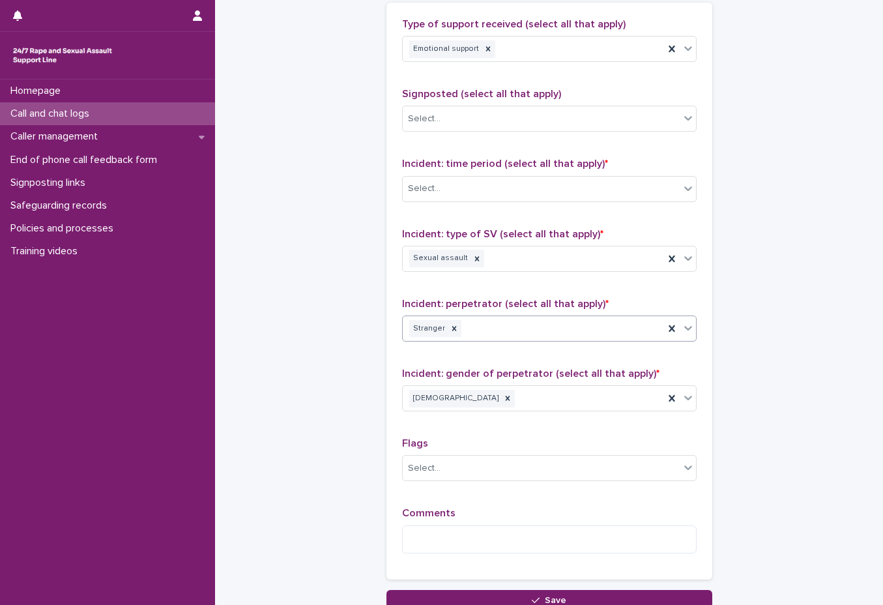
scroll to position [779, 0]
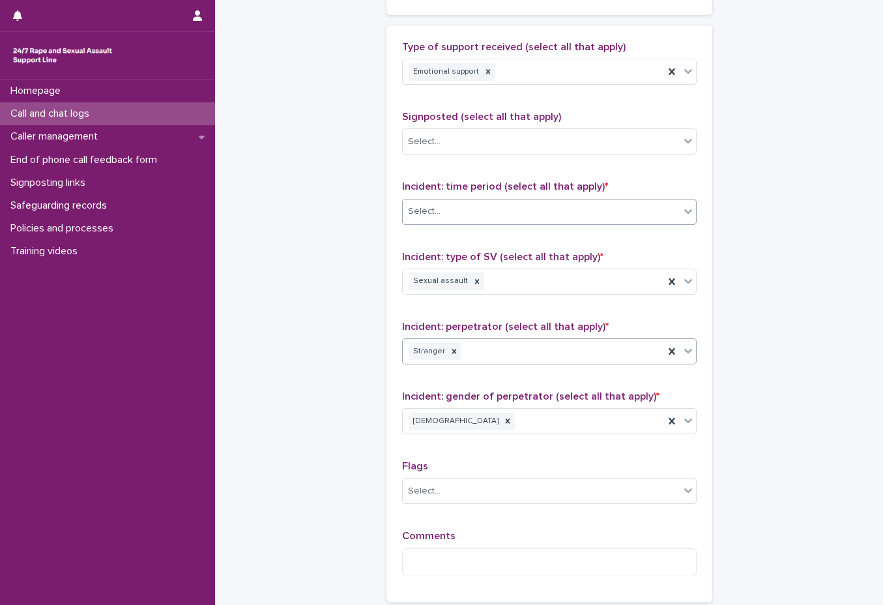
click at [479, 215] on div "Select..." at bounding box center [541, 212] width 277 height 22
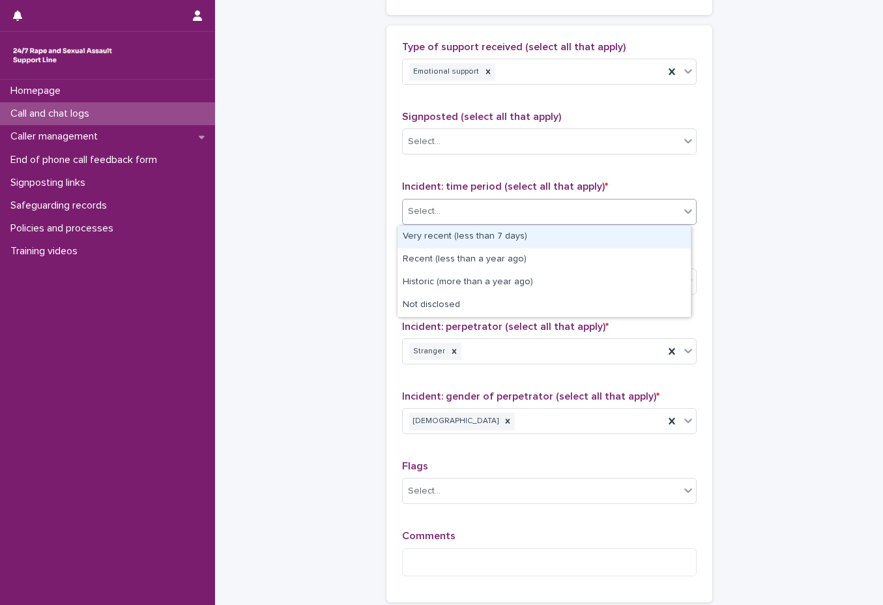
click at [511, 219] on div "Select..." at bounding box center [541, 212] width 277 height 22
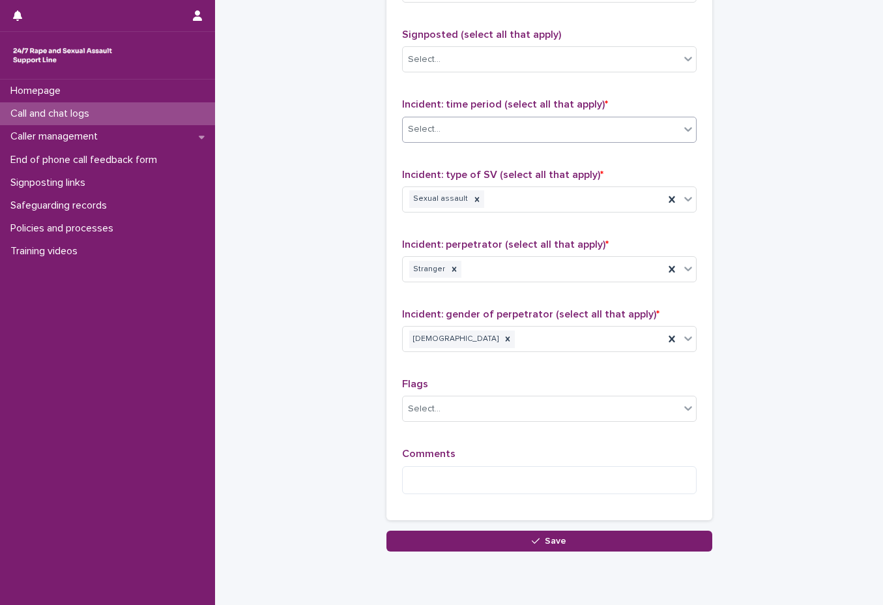
scroll to position [909, 0]
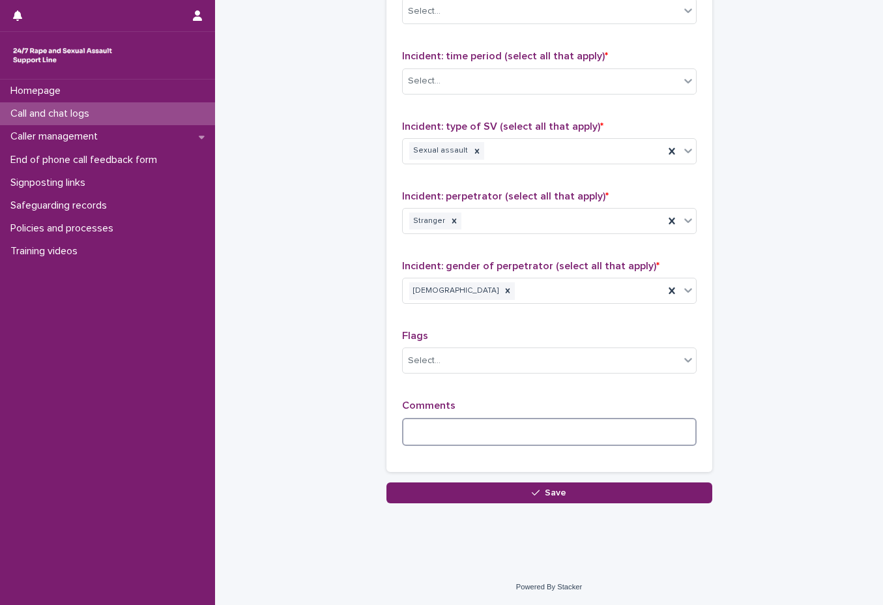
click at [520, 421] on textarea at bounding box center [549, 432] width 295 height 28
click at [611, 398] on div "**********" at bounding box center [549, 184] width 295 height 546
click at [596, 422] on textarea "**********" at bounding box center [549, 432] width 295 height 28
click at [598, 434] on textarea "**********" at bounding box center [549, 432] width 295 height 28
click at [677, 436] on textarea "**********" at bounding box center [549, 432] width 295 height 28
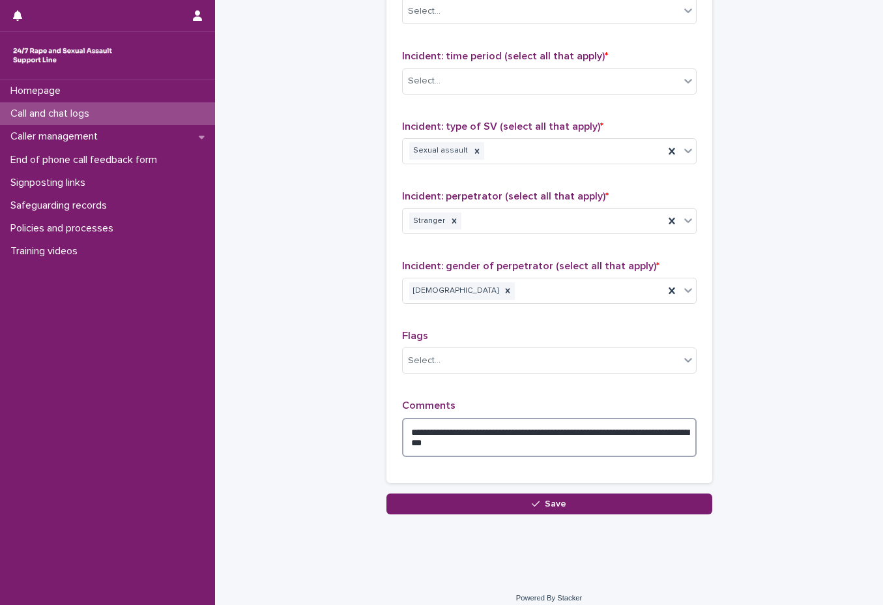
click at [549, 442] on textarea "**********" at bounding box center [549, 437] width 295 height 39
type textarea "**********"
click at [662, 446] on textarea "**********" at bounding box center [549, 437] width 295 height 39
click at [675, 439] on textarea "**********" at bounding box center [549, 437] width 295 height 39
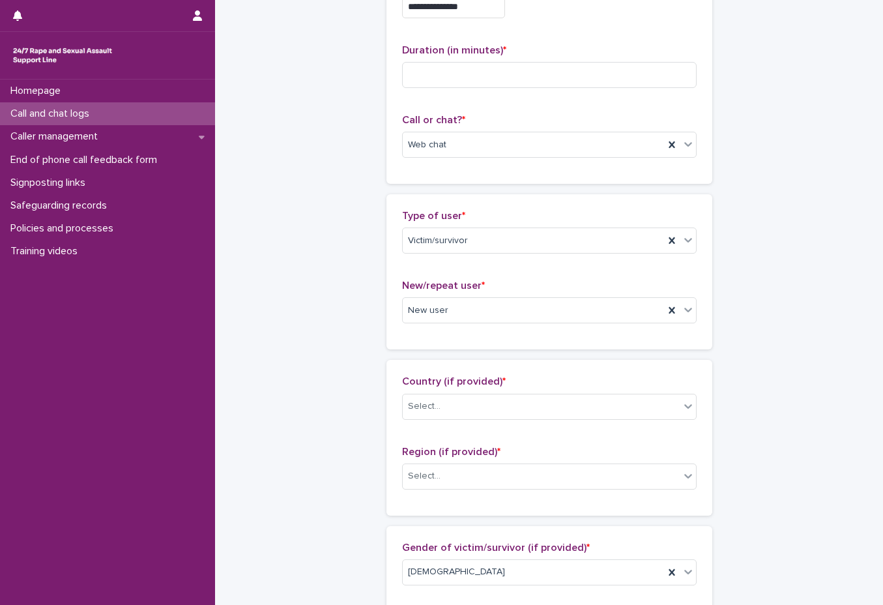
scroll to position [0, 0]
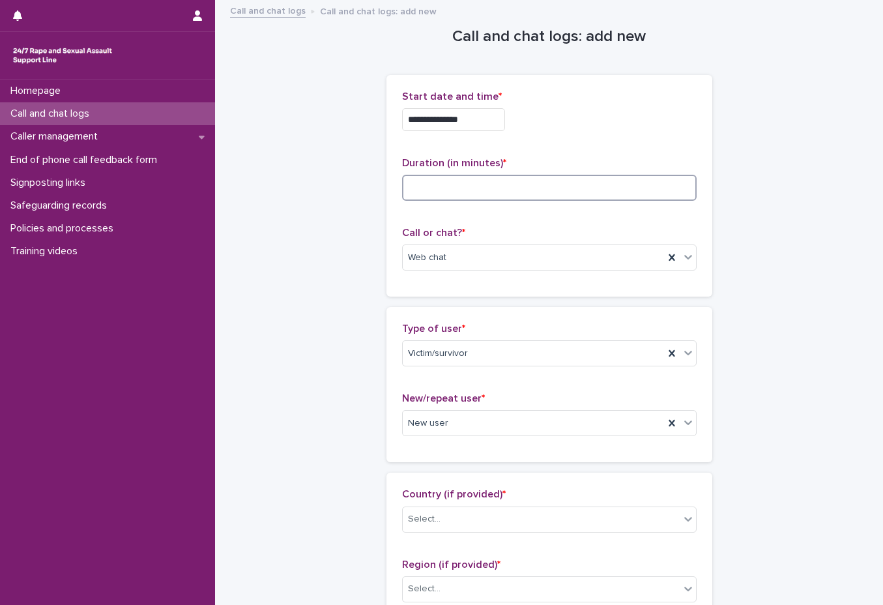
click at [532, 190] on input at bounding box center [549, 188] width 295 height 26
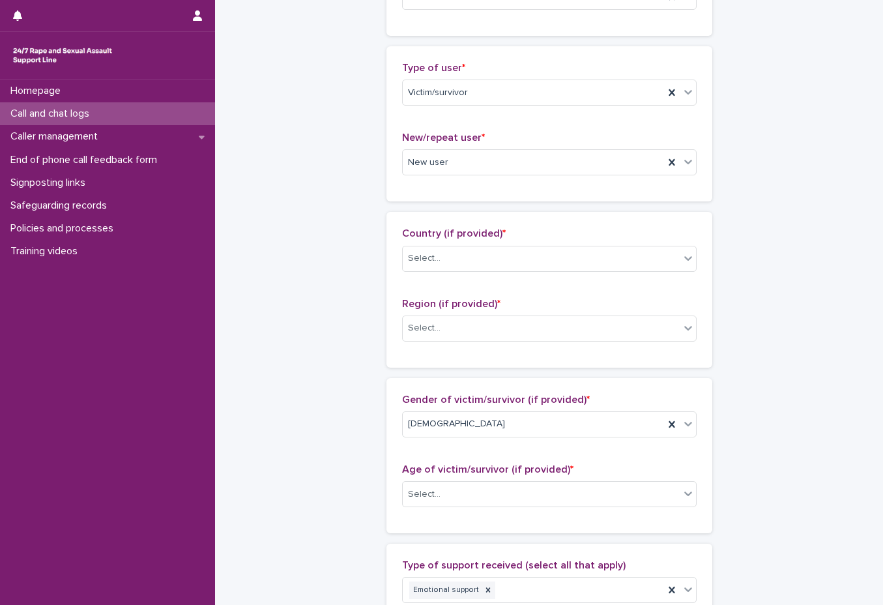
scroll to position [326, 0]
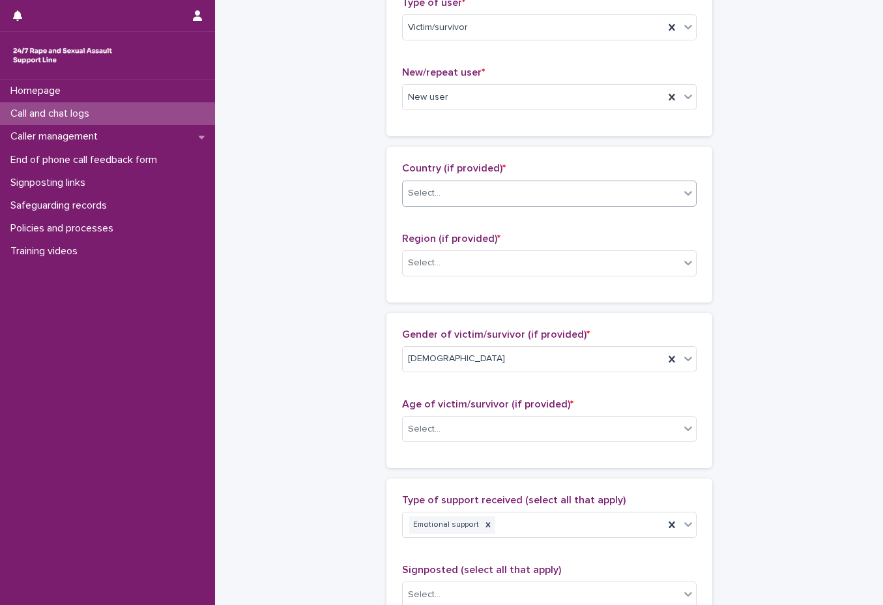
type input "**"
click at [529, 203] on div "Select..." at bounding box center [541, 193] width 277 height 22
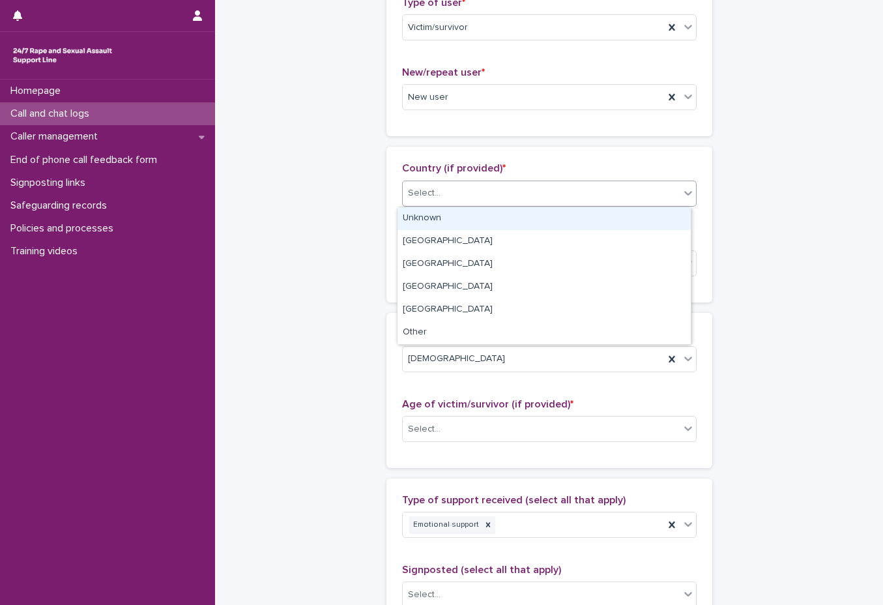
click at [523, 216] on div "Unknown" at bounding box center [544, 218] width 293 height 23
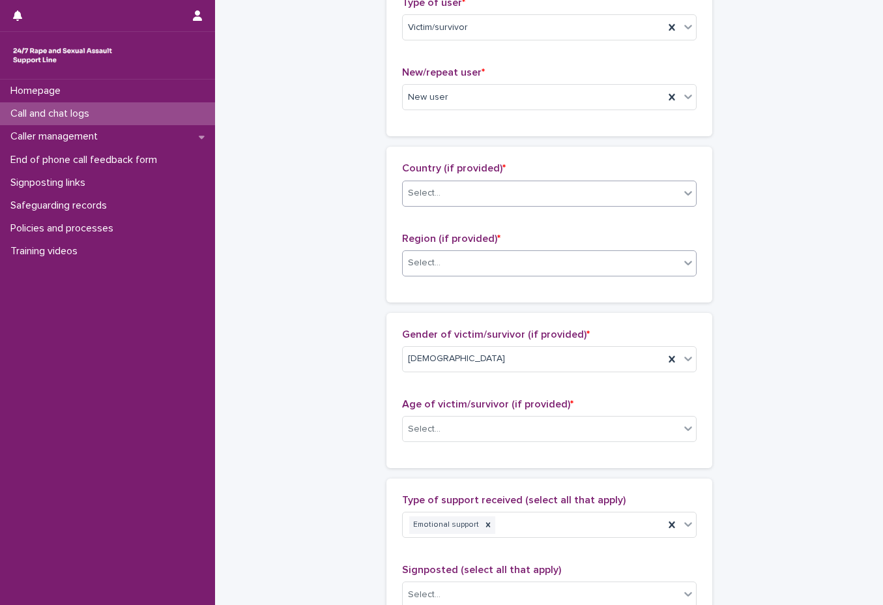
click at [535, 255] on div "Select..." at bounding box center [541, 263] width 277 height 22
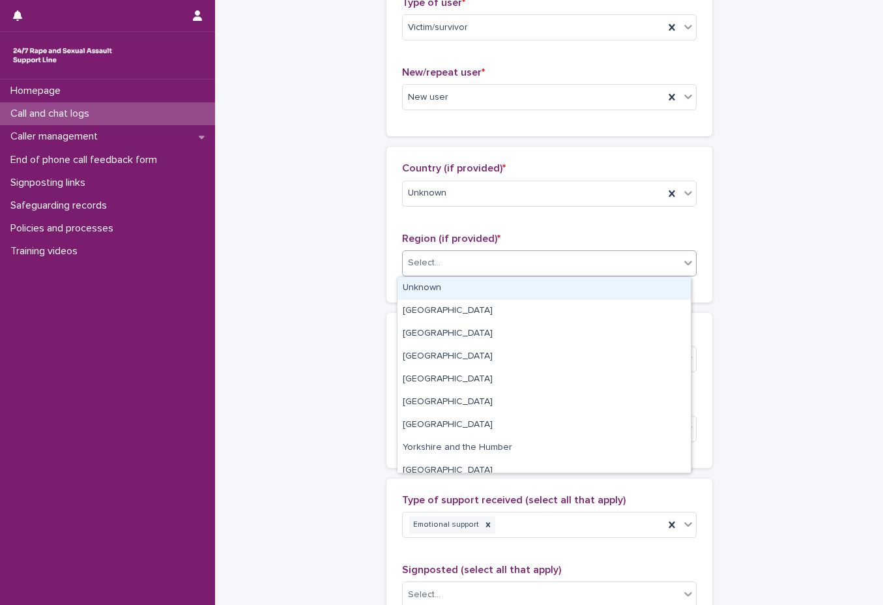
click at [506, 280] on div "Unknown" at bounding box center [544, 288] width 293 height 23
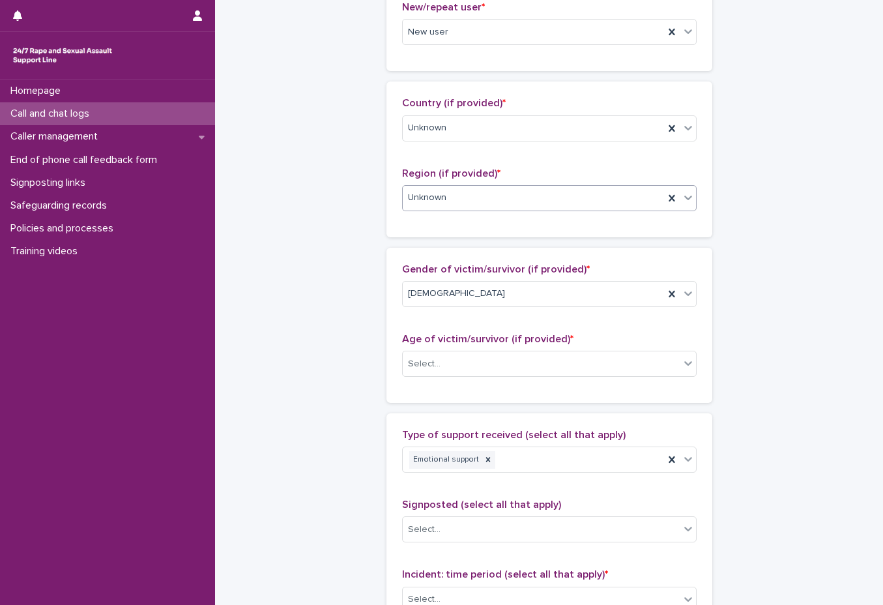
scroll to position [521, 0]
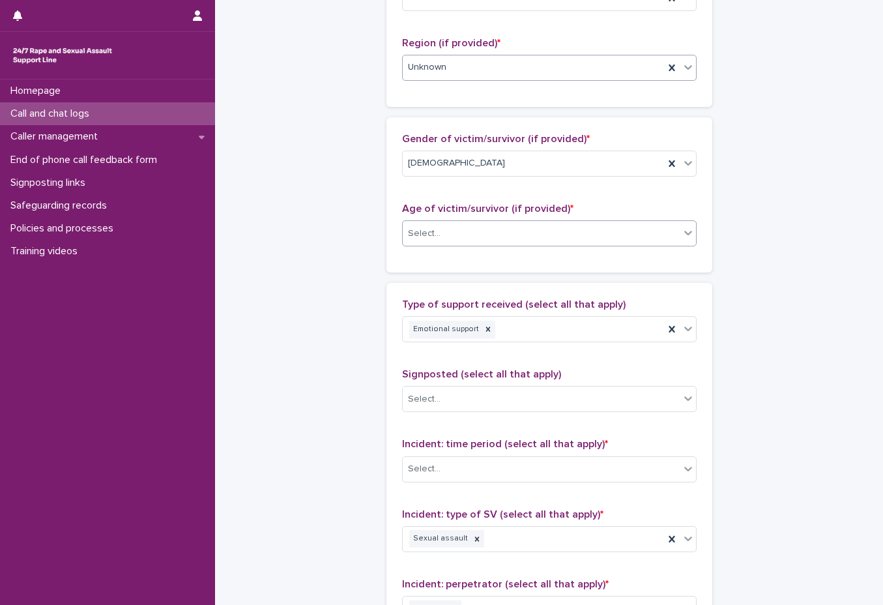
click at [504, 220] on div "Select..." at bounding box center [549, 233] width 295 height 26
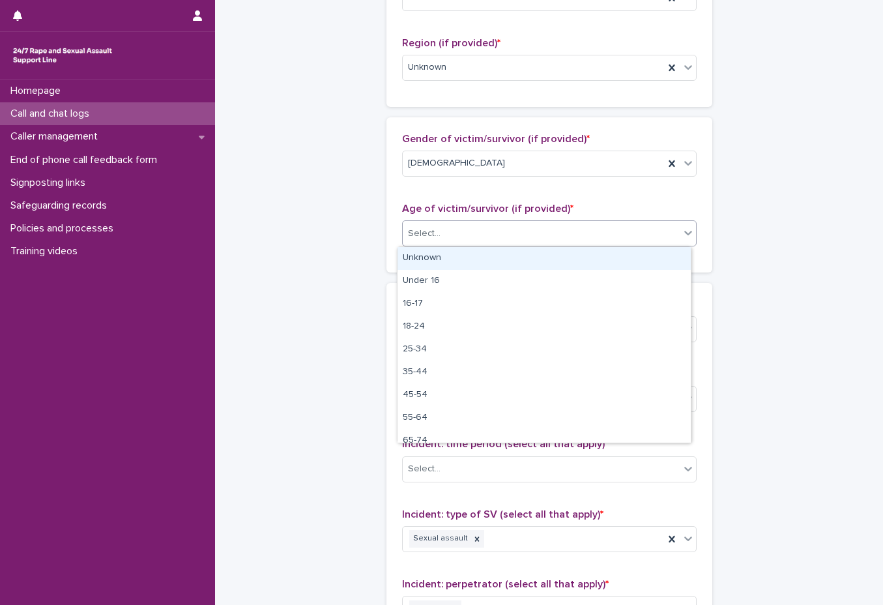
click at [499, 258] on div "Unknown" at bounding box center [544, 258] width 293 height 23
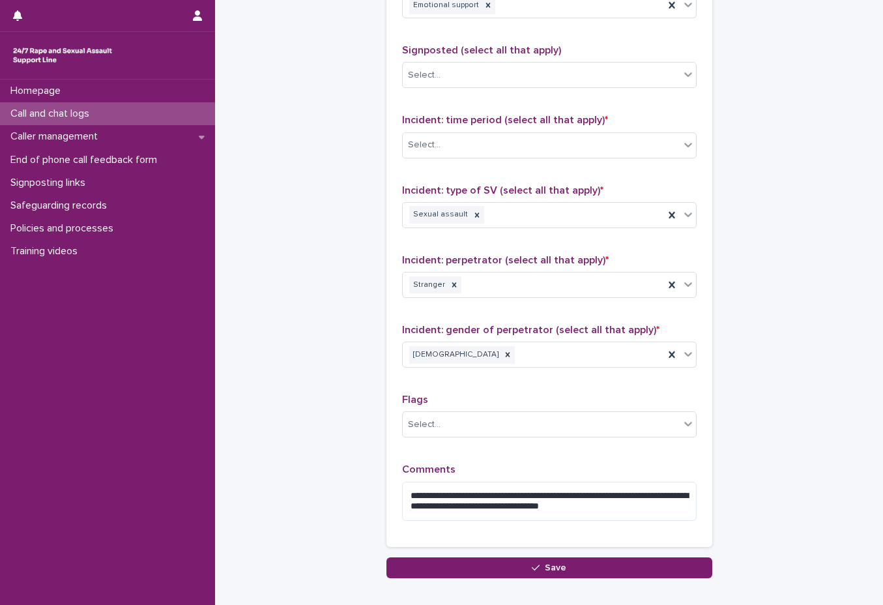
scroll to position [782, 0]
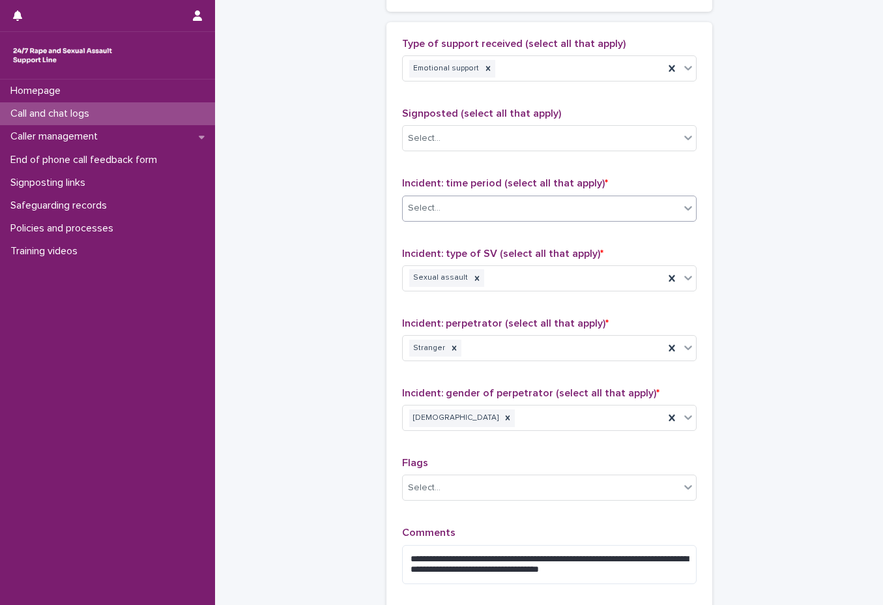
click at [551, 217] on div "Select..." at bounding box center [541, 208] width 277 height 22
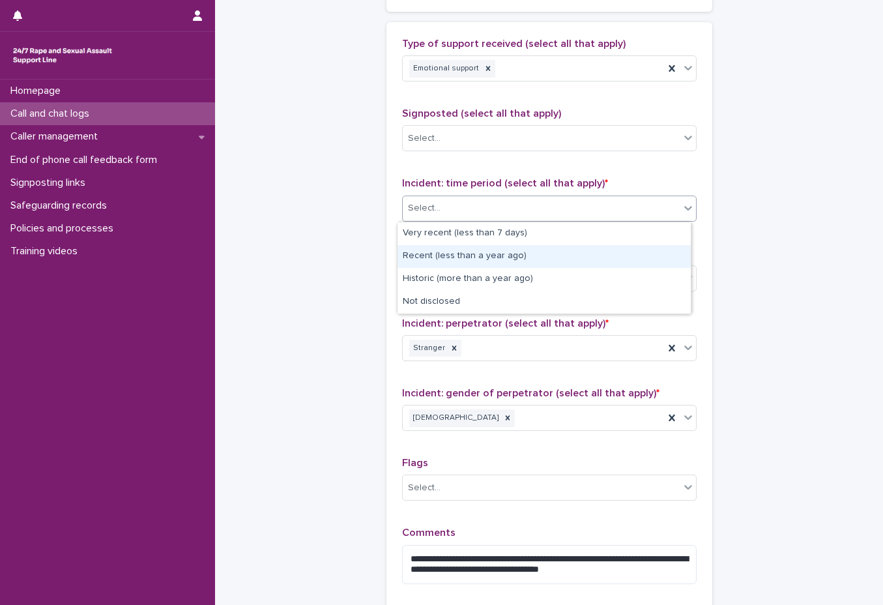
click at [560, 246] on div "Recent (less than a year ago)" at bounding box center [544, 256] width 293 height 23
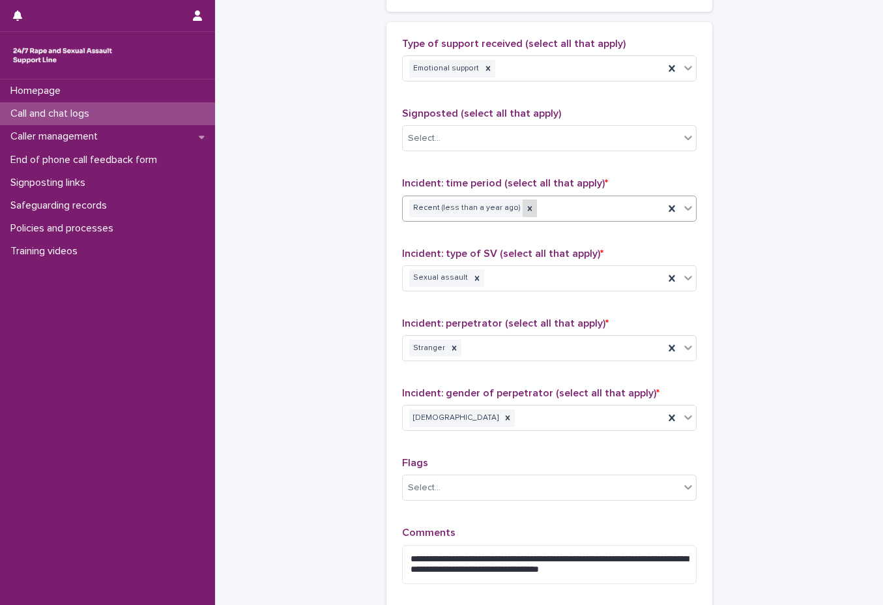
click at [523, 211] on div at bounding box center [530, 208] width 14 height 18
click at [556, 214] on div "Recent (less than a year ago)" at bounding box center [533, 208] width 261 height 23
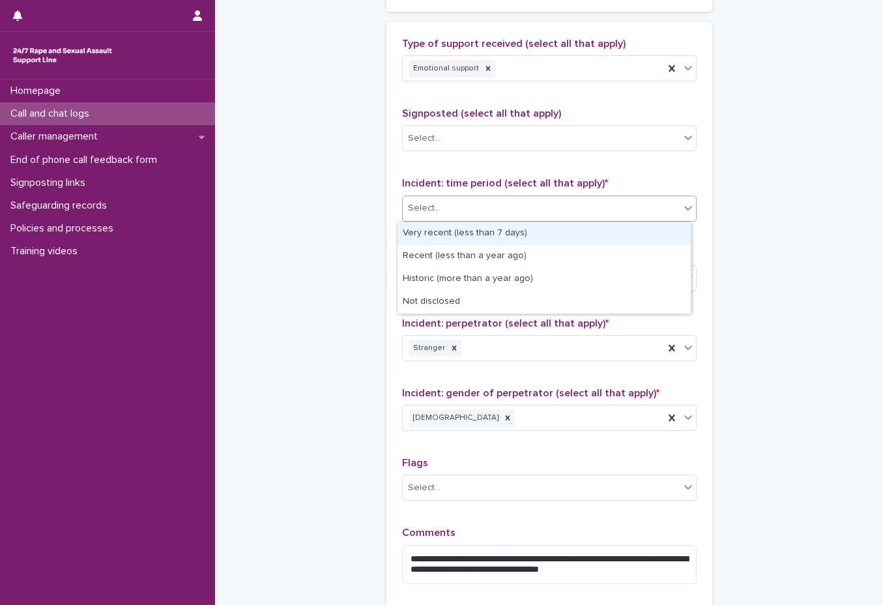
click at [536, 229] on div "Very recent (less than 7 days)" at bounding box center [544, 233] width 293 height 23
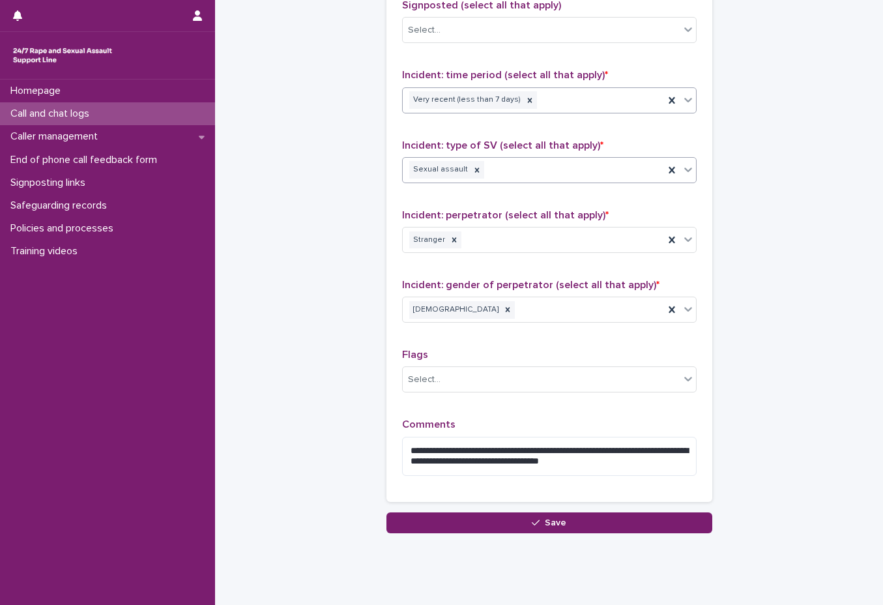
scroll to position [920, 0]
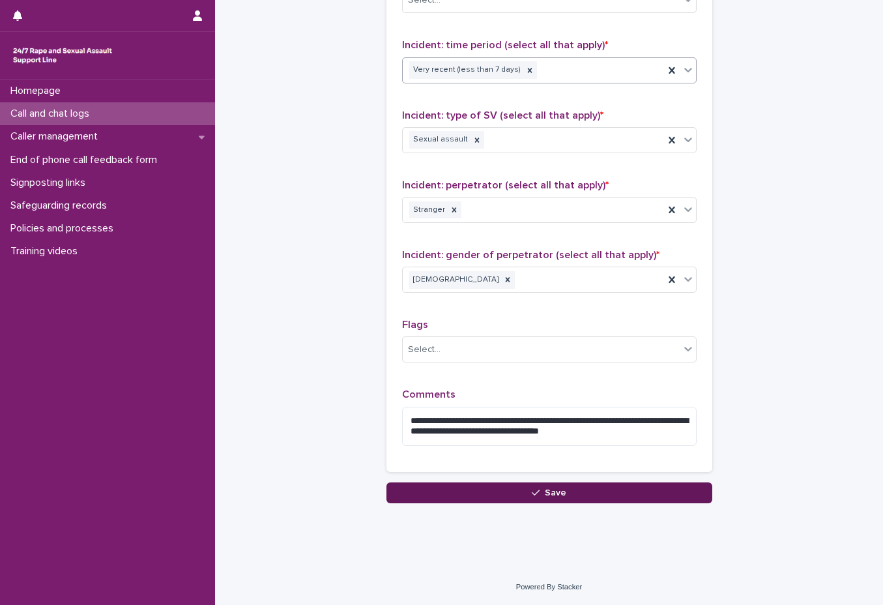
click at [460, 492] on button "Save" at bounding box center [549, 492] width 326 height 21
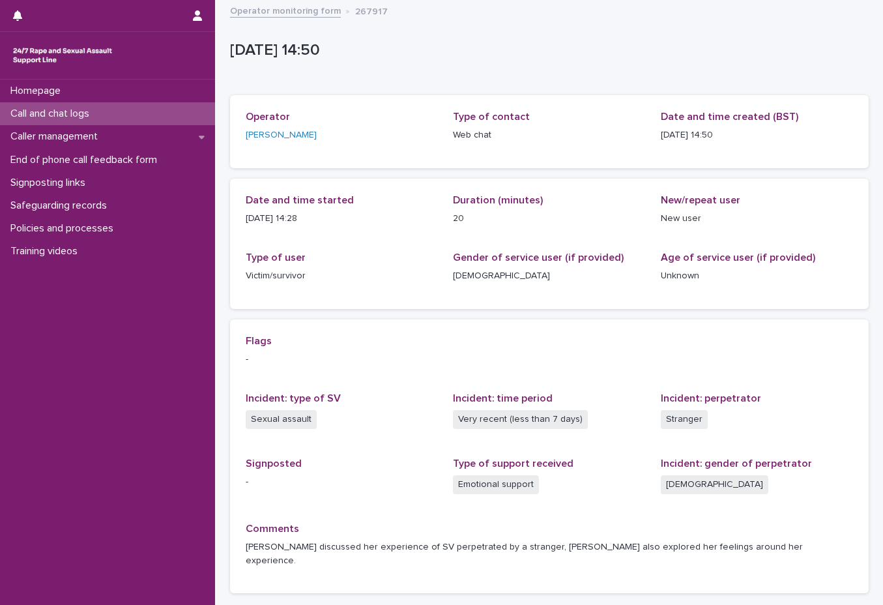
click at [257, 5] on link "Operator monitoring form" at bounding box center [285, 10] width 111 height 15
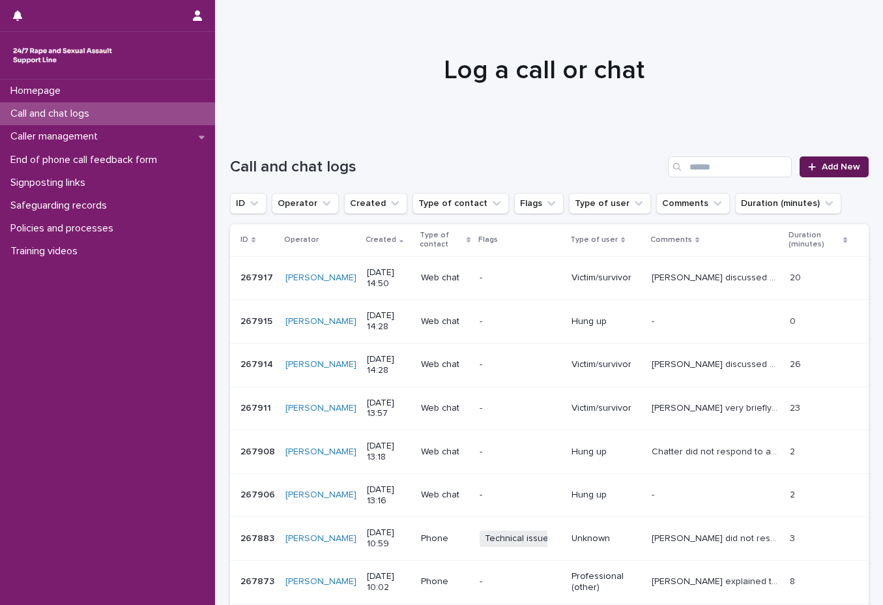
click at [823, 160] on link "Add New" at bounding box center [834, 166] width 68 height 21
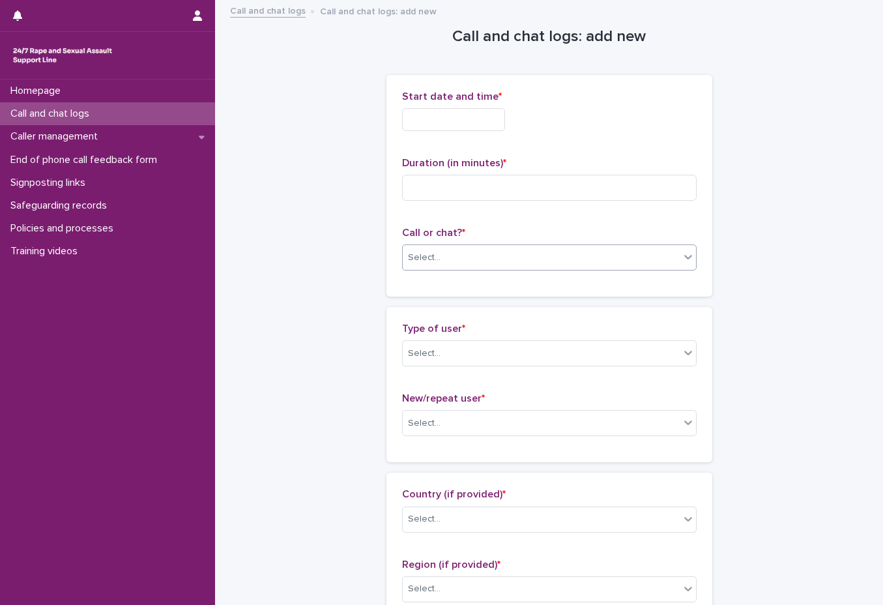
click at [463, 250] on div "Select..." at bounding box center [541, 258] width 277 height 22
click at [443, 304] on div "Web chat" at bounding box center [544, 305] width 293 height 23
click at [482, 126] on input "text" at bounding box center [453, 119] width 103 height 23
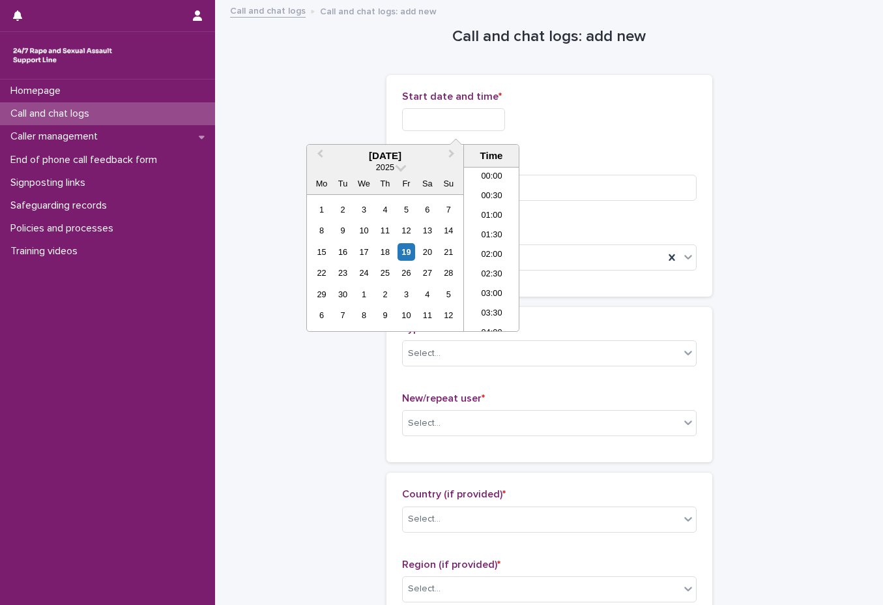
scroll to position [495, 0]
drag, startPoint x: 488, startPoint y: 243, endPoint x: 479, endPoint y: 126, distance: 117.7
click at [488, 244] on li "14:30" at bounding box center [491, 249] width 55 height 20
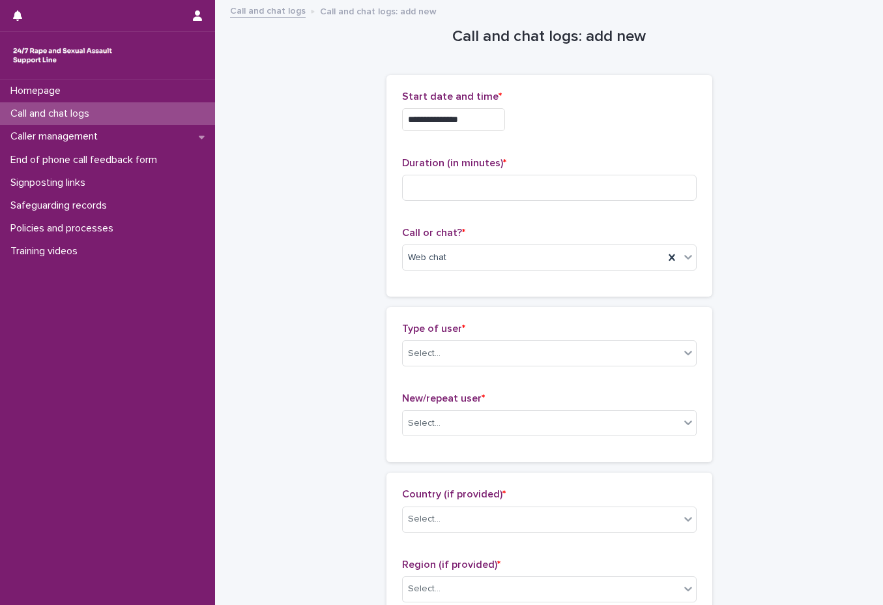
click at [489, 116] on input "**********" at bounding box center [453, 119] width 103 height 23
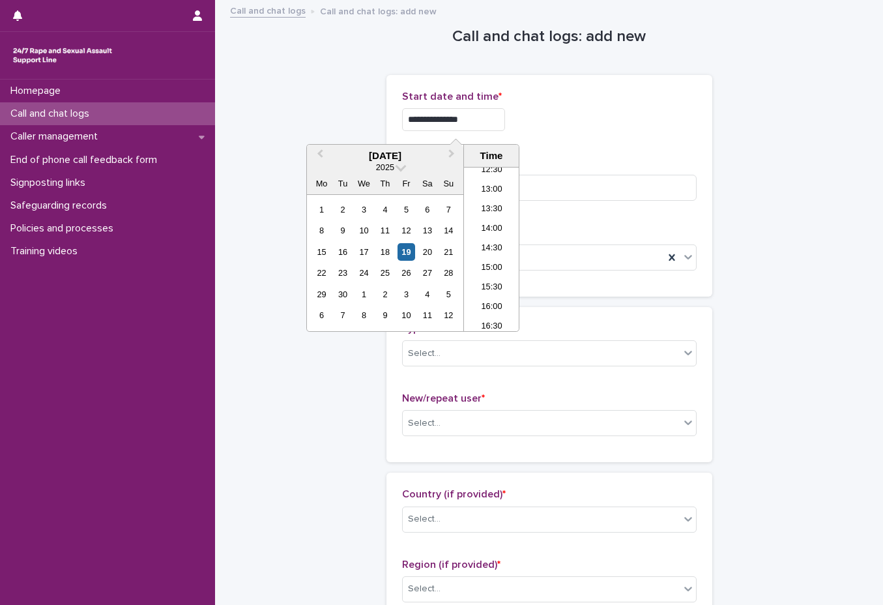
type input "**********"
click at [574, 100] on p "Start date and time *" at bounding box center [549, 97] width 295 height 12
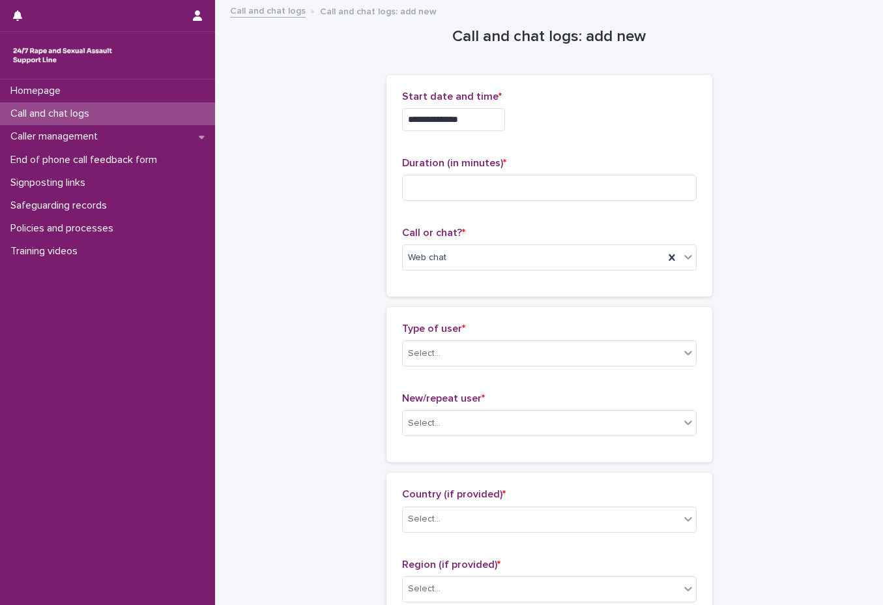
scroll to position [65, 0]
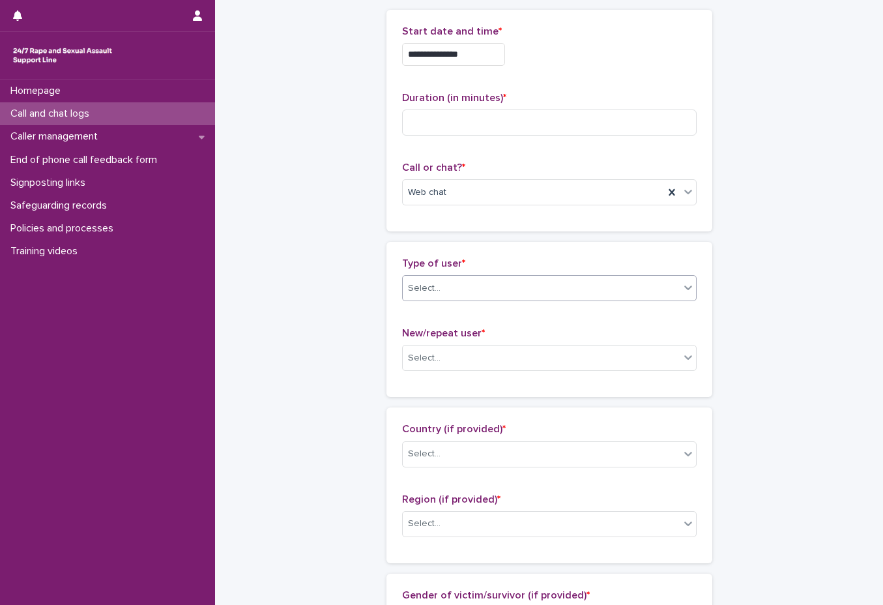
click at [540, 287] on div "Select..." at bounding box center [541, 289] width 277 height 22
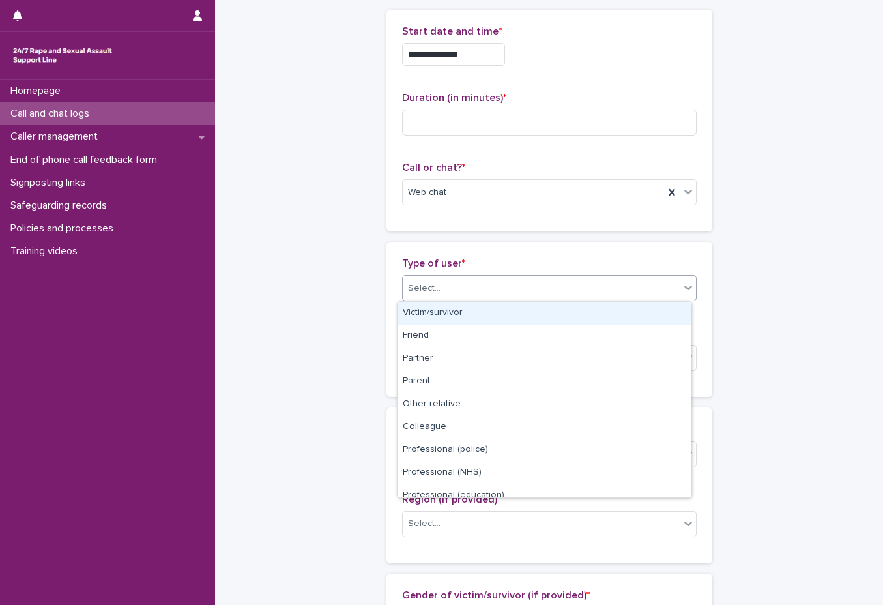
click at [532, 324] on div "Victim/survivor" at bounding box center [544, 313] width 293 height 23
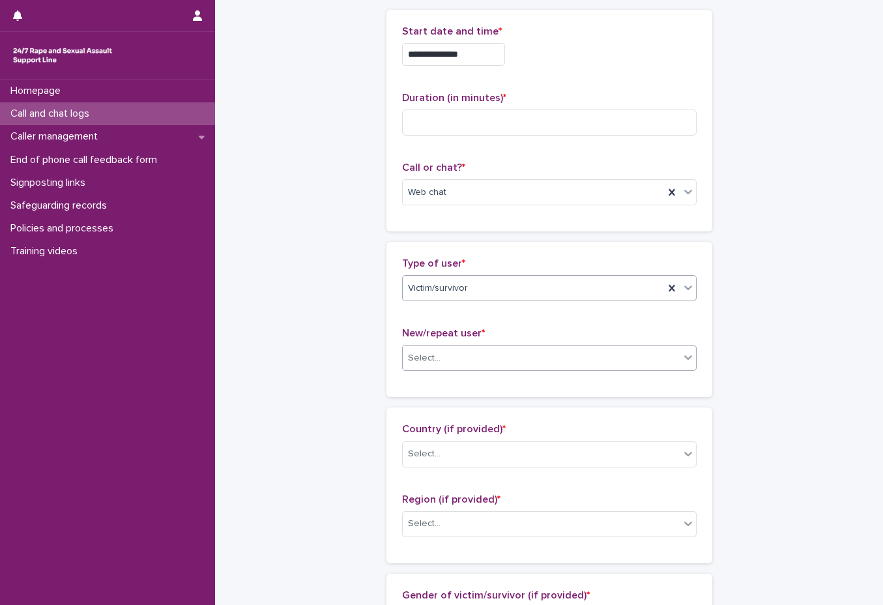
click at [530, 347] on div "Select..." at bounding box center [541, 358] width 277 height 22
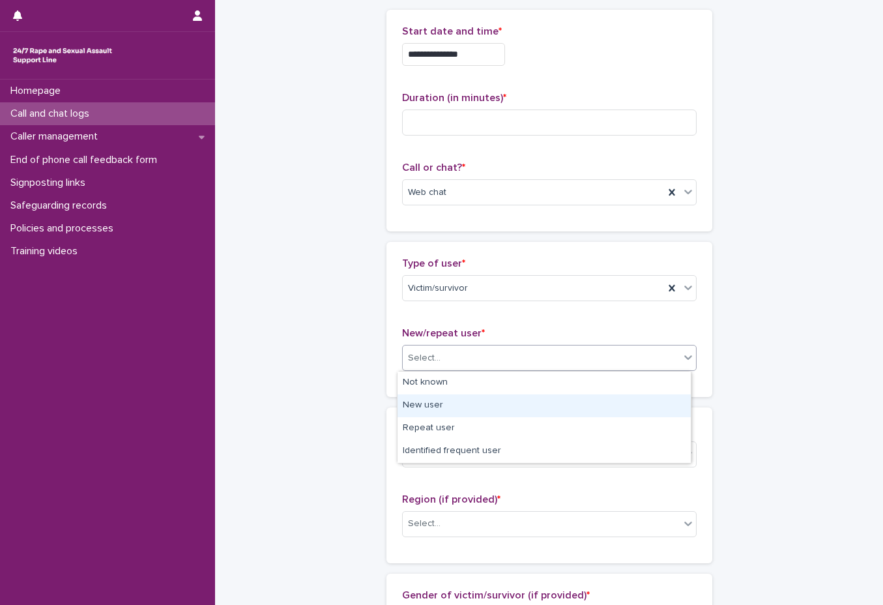
click at [527, 398] on div "New user" at bounding box center [544, 405] width 293 height 23
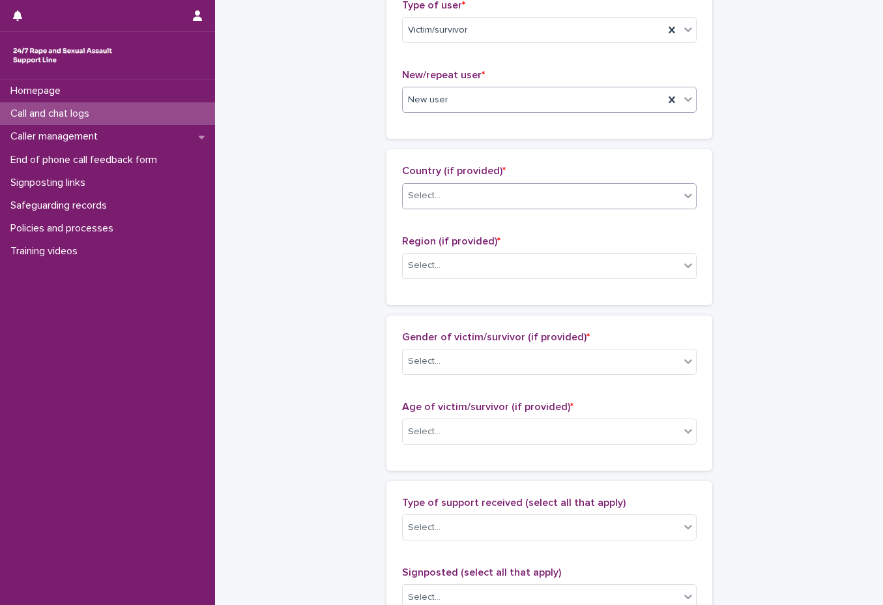
scroll to position [456, 0]
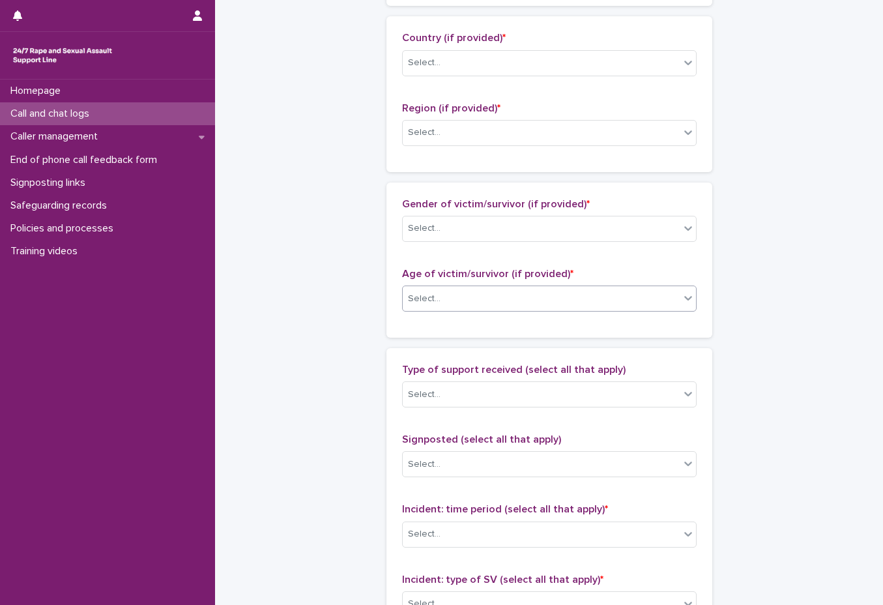
click at [547, 312] on body "**********" at bounding box center [441, 302] width 883 height 605
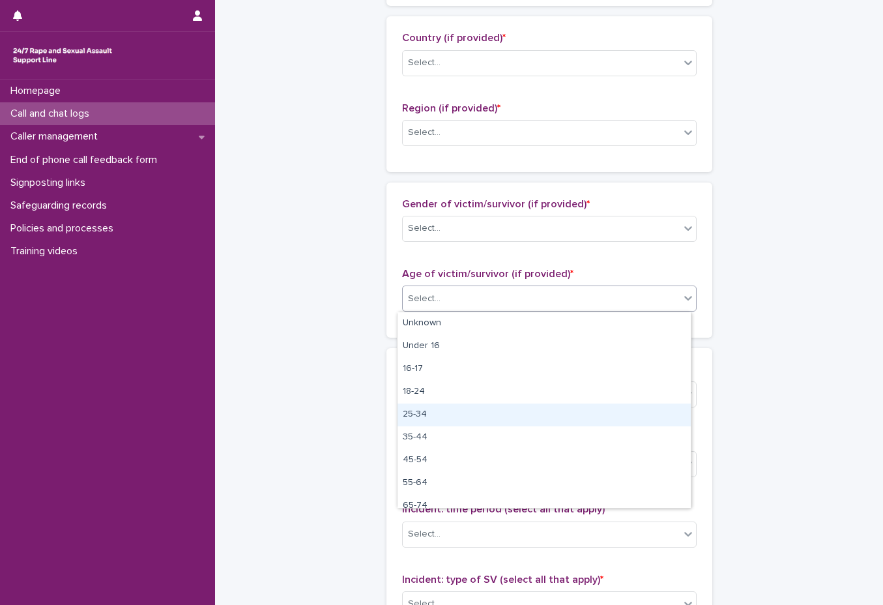
click at [547, 415] on div "25-34" at bounding box center [544, 414] width 293 height 23
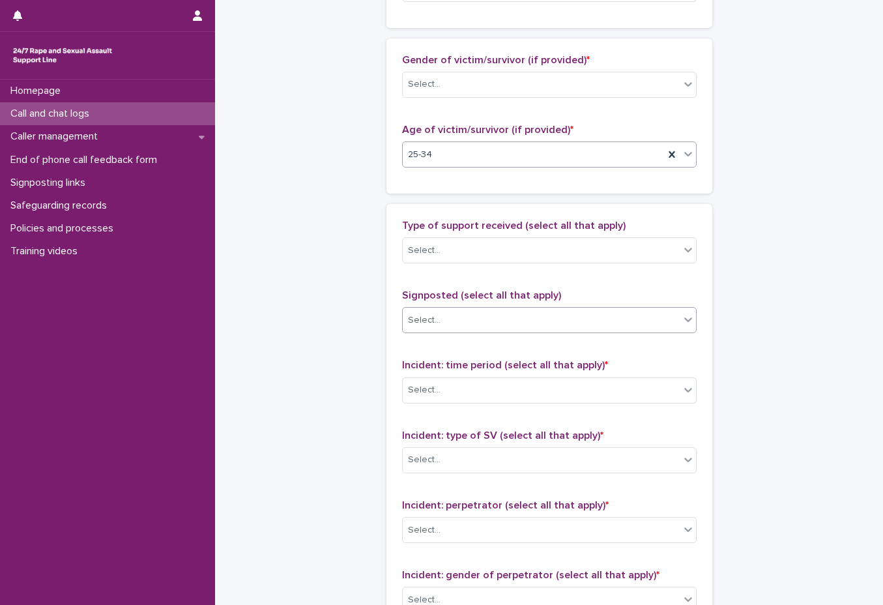
scroll to position [652, 0]
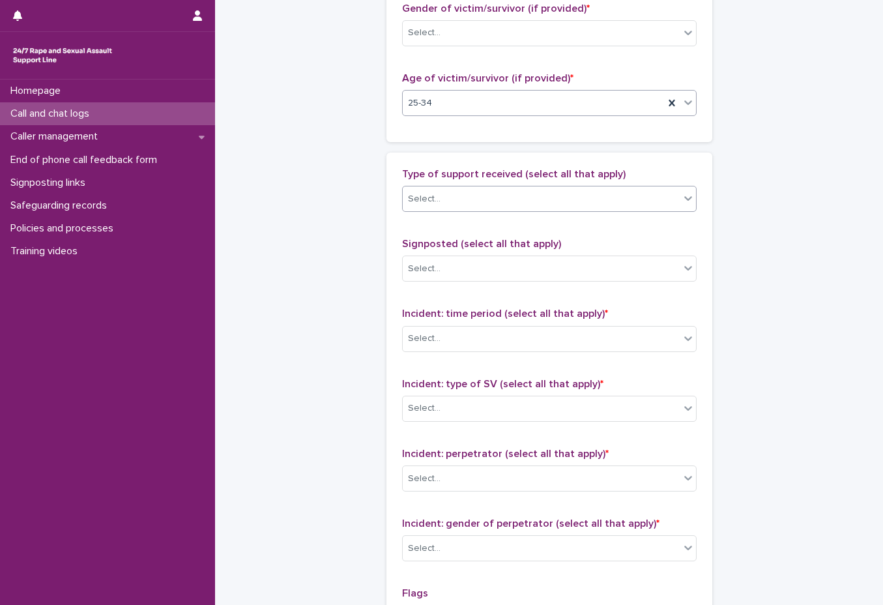
click at [514, 209] on div "Select..." at bounding box center [541, 199] width 277 height 22
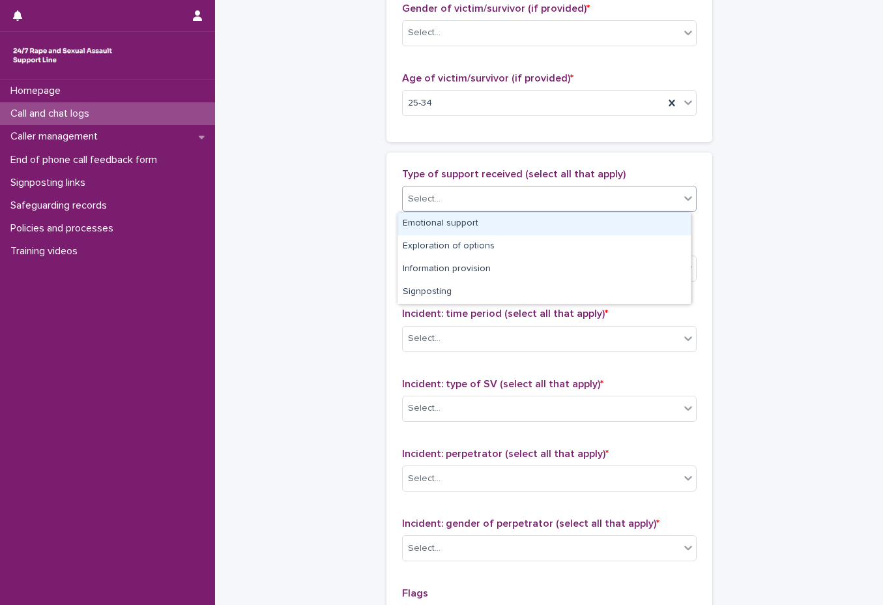
click at [524, 224] on div "Emotional support" at bounding box center [544, 223] width 293 height 23
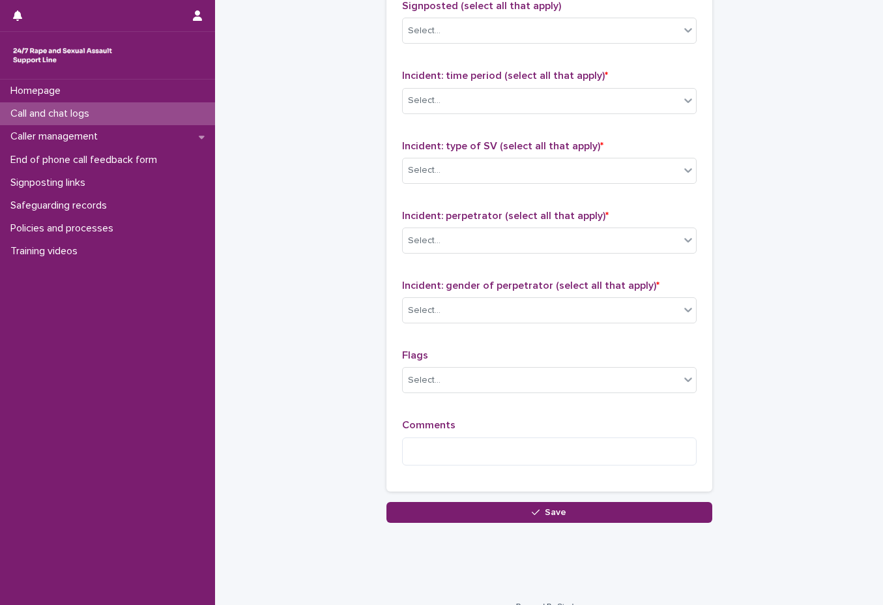
scroll to position [909, 0]
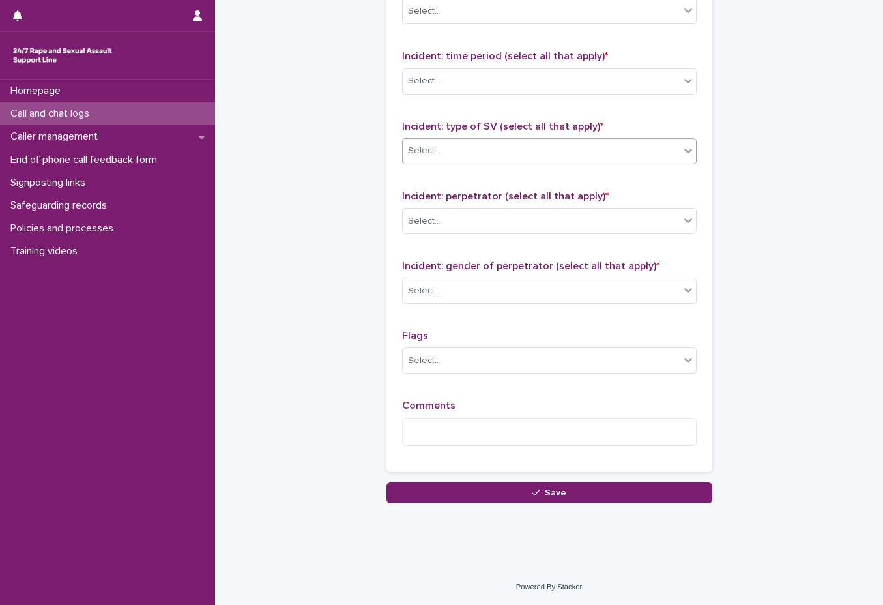
click at [547, 154] on div "Select..." at bounding box center [541, 151] width 277 height 22
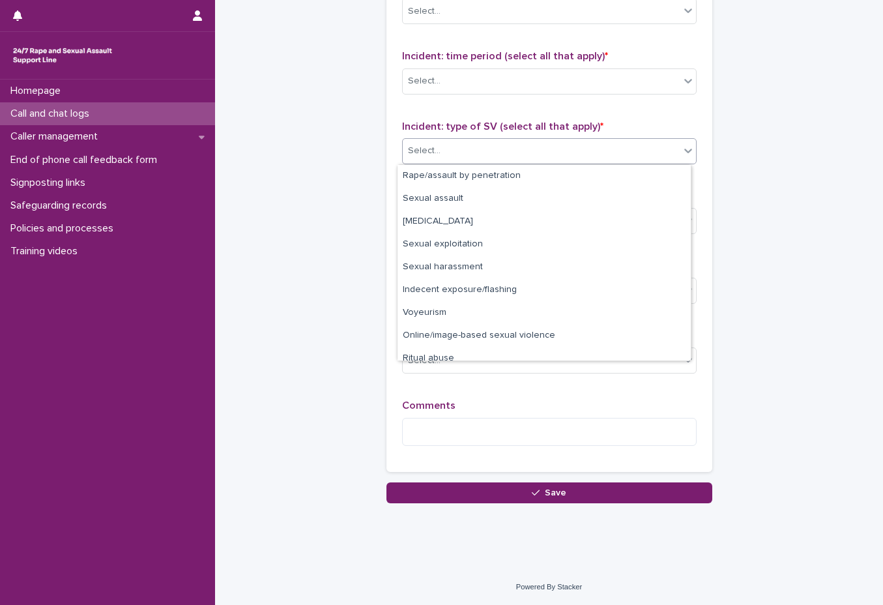
scroll to position [33, 0]
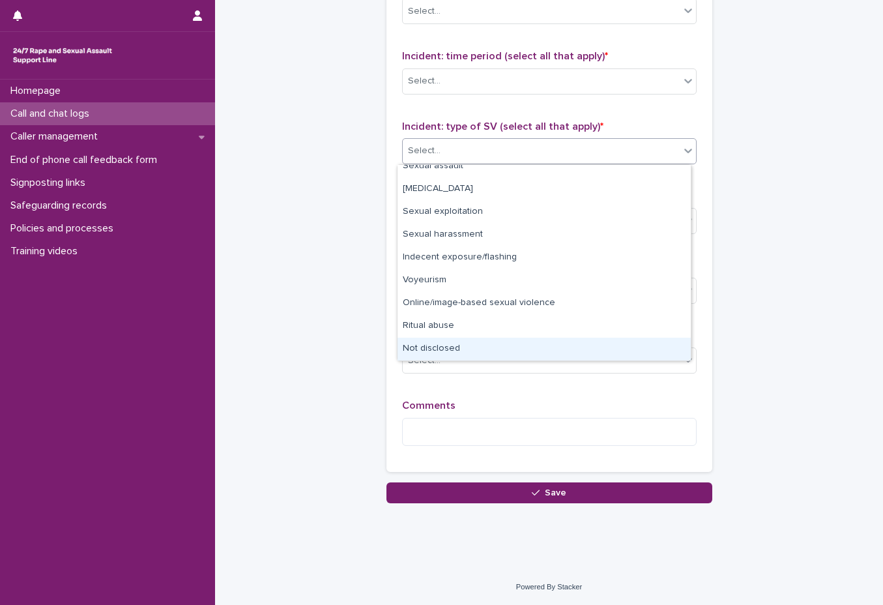
click at [504, 353] on div "Not disclosed" at bounding box center [544, 349] width 293 height 23
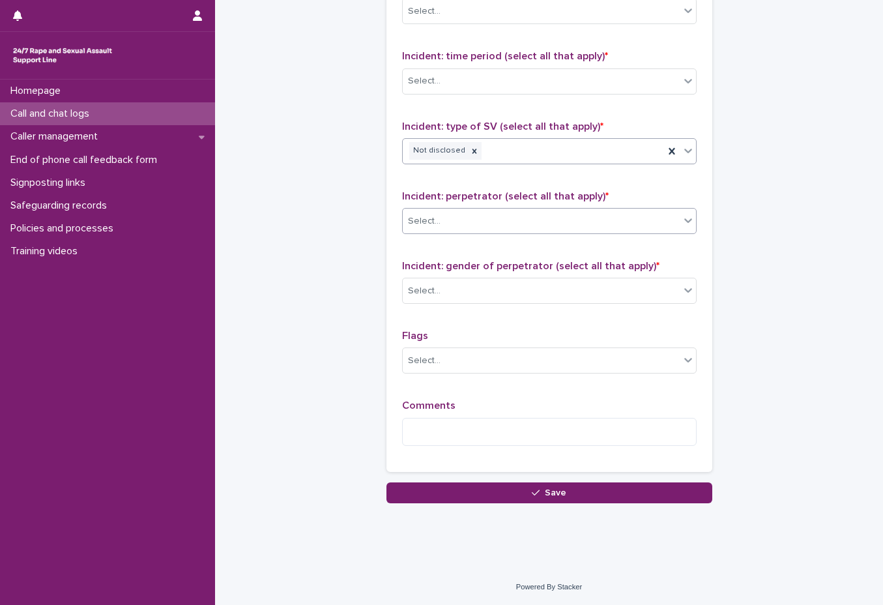
click at [529, 215] on div "Select..." at bounding box center [541, 222] width 277 height 22
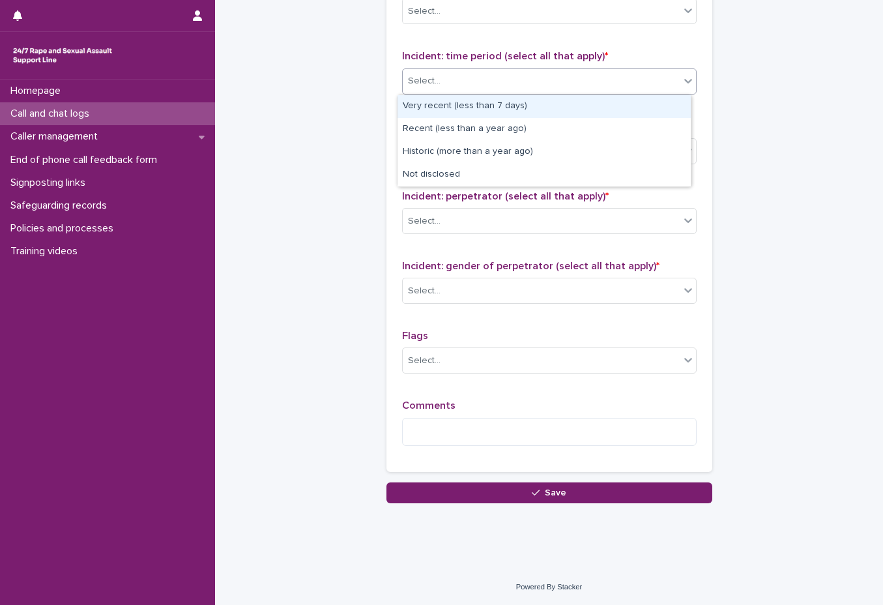
click at [534, 80] on div "Select..." at bounding box center [541, 81] width 277 height 22
click at [533, 75] on div "Select..." at bounding box center [541, 81] width 277 height 22
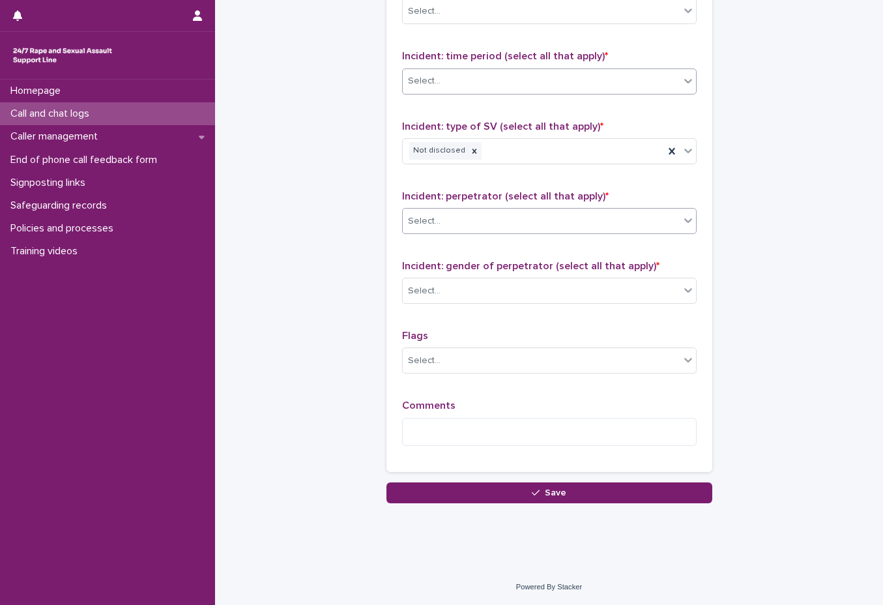
click at [519, 233] on div "Select..." at bounding box center [549, 221] width 295 height 26
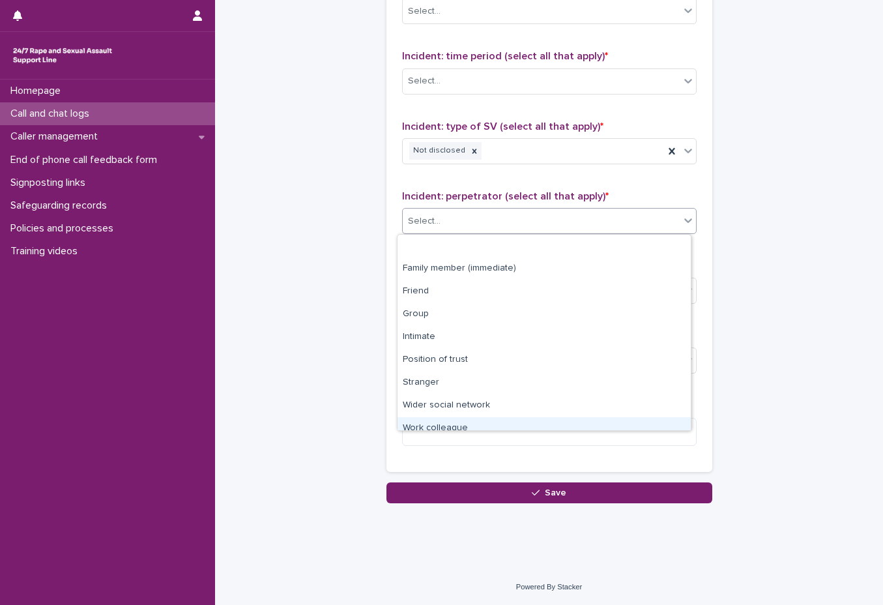
scroll to position [55, 0]
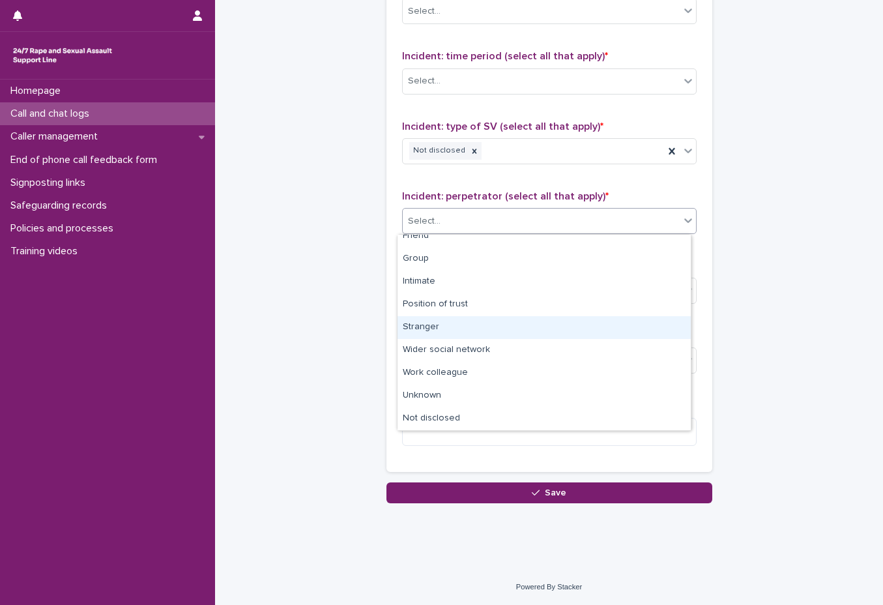
drag, startPoint x: 488, startPoint y: 405, endPoint x: 488, endPoint y: 319, distance: 86.7
click at [488, 319] on div "Stranger" at bounding box center [544, 327] width 293 height 23
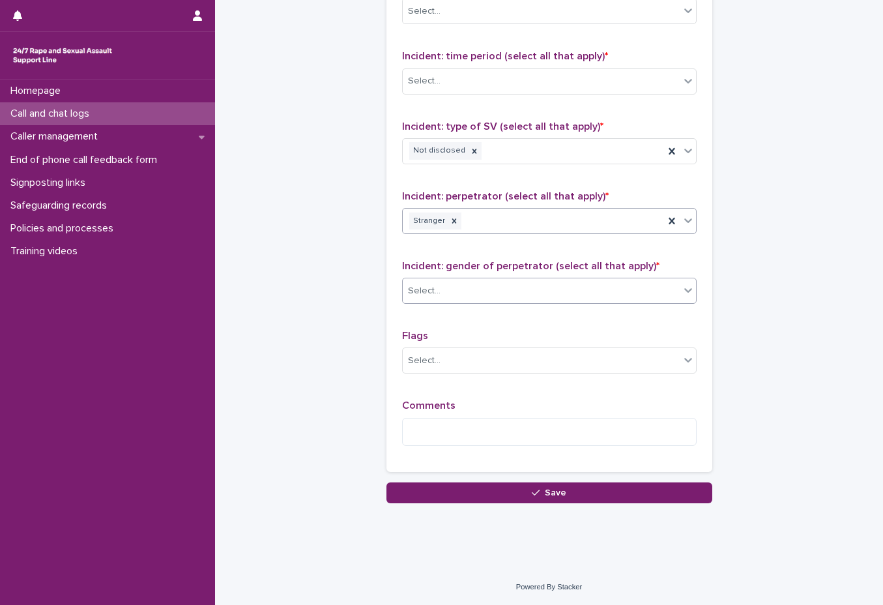
click at [495, 289] on div "Select..." at bounding box center [541, 291] width 277 height 22
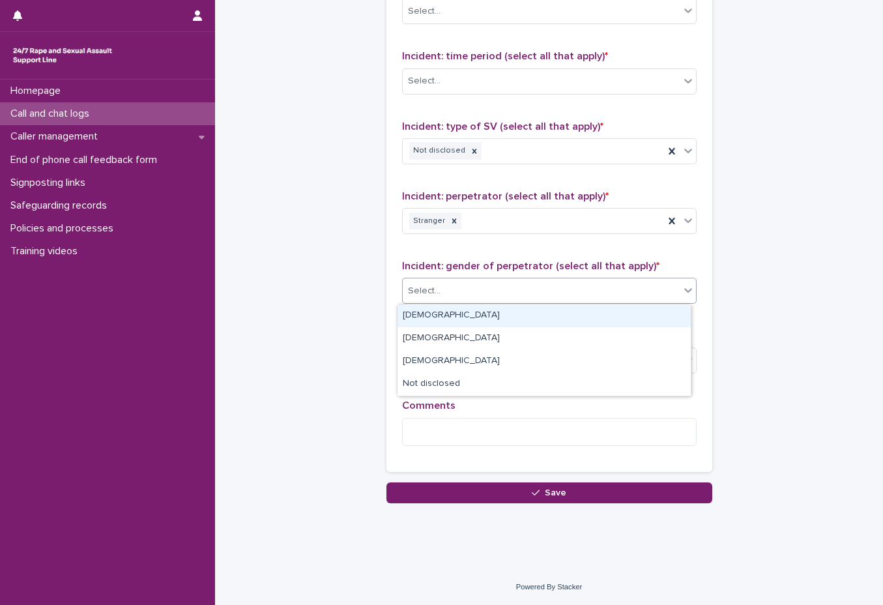
click at [486, 257] on div "Type of support received (select all that apply) Emotional support Signposted (…" at bounding box center [549, 184] width 295 height 546
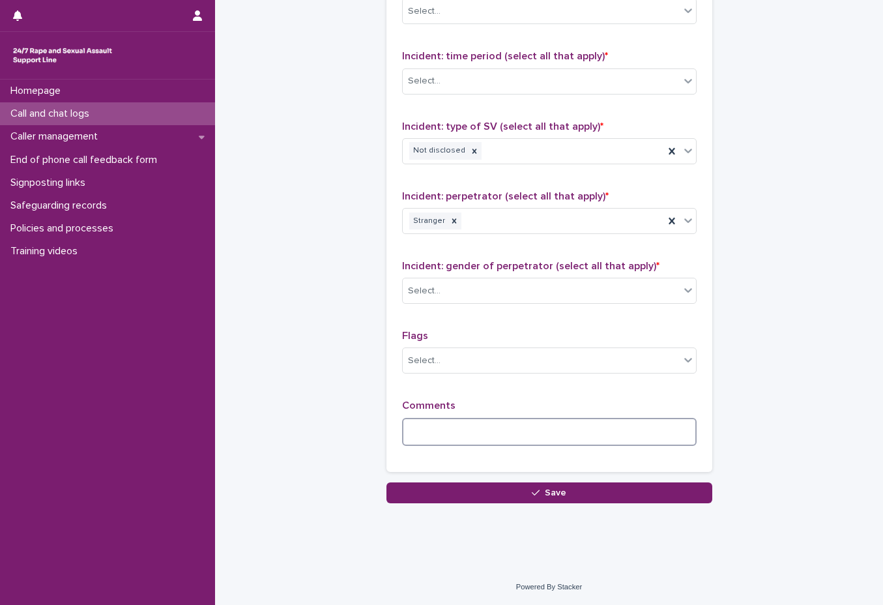
click at [468, 431] on textarea at bounding box center [549, 432] width 295 height 28
click at [566, 436] on textarea "**********" at bounding box center [549, 432] width 295 height 28
click at [667, 445] on textarea "**********" at bounding box center [549, 432] width 295 height 28
click at [671, 427] on textarea "**********" at bounding box center [549, 432] width 295 height 28
click at [683, 437] on textarea "**********" at bounding box center [549, 432] width 295 height 28
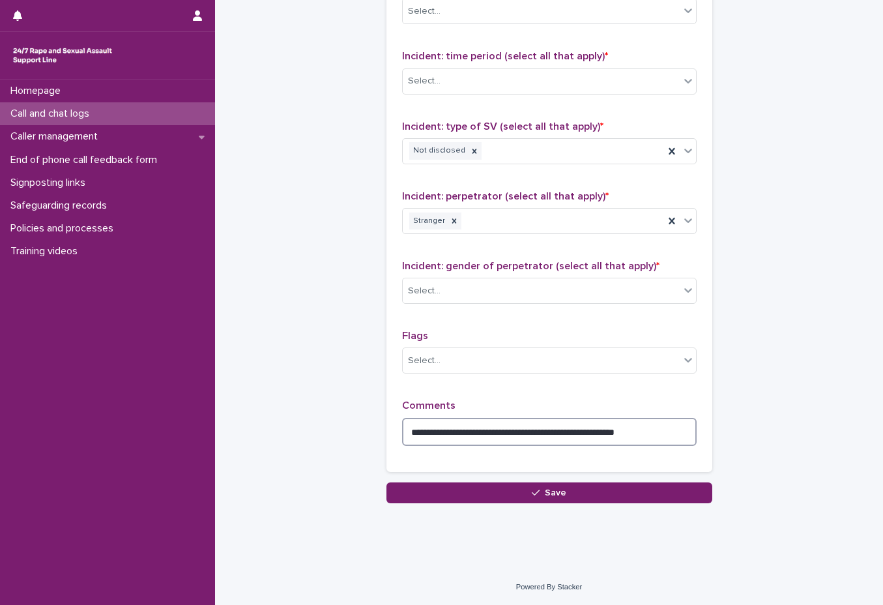
click at [676, 432] on textarea "**********" at bounding box center [549, 432] width 295 height 28
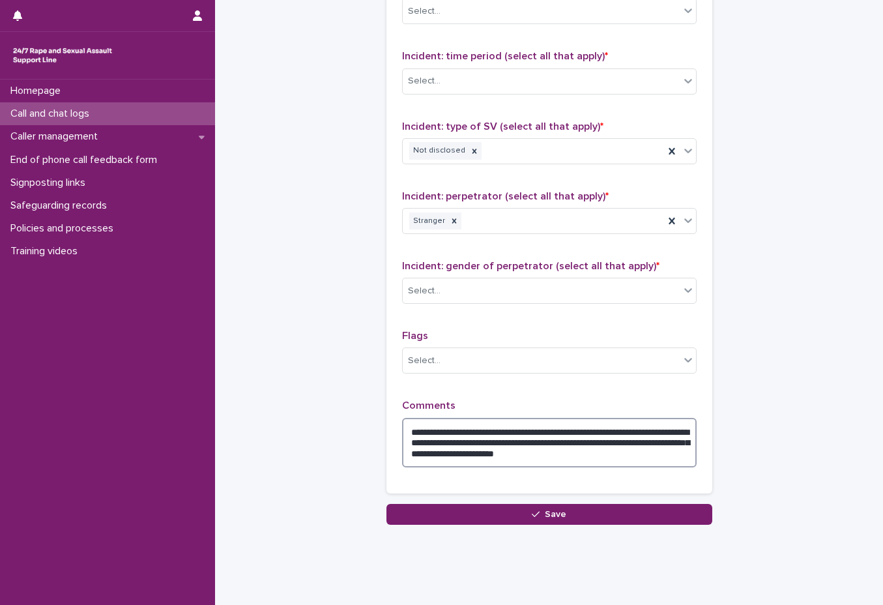
type textarea "**********"
click at [652, 457] on textarea "**********" at bounding box center [549, 443] width 295 height 50
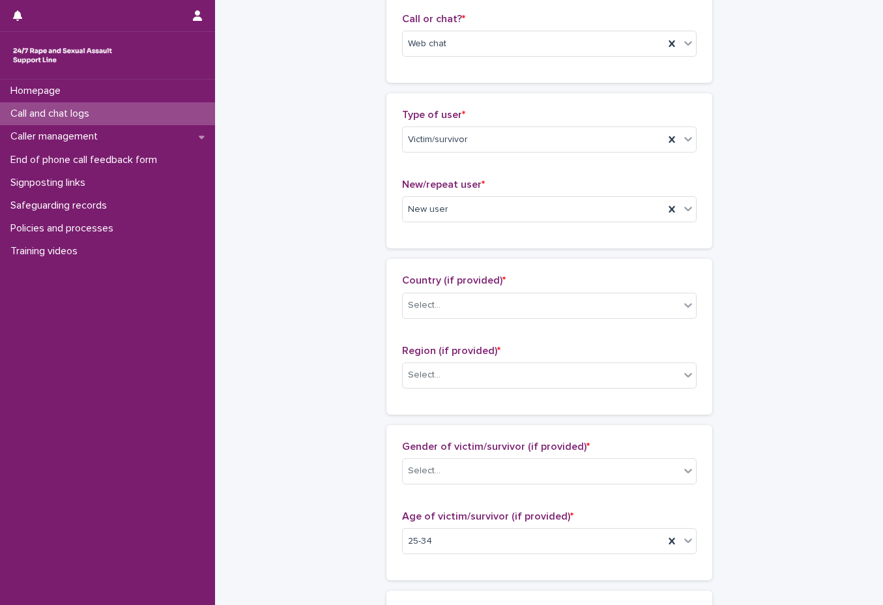
scroll to position [0, 0]
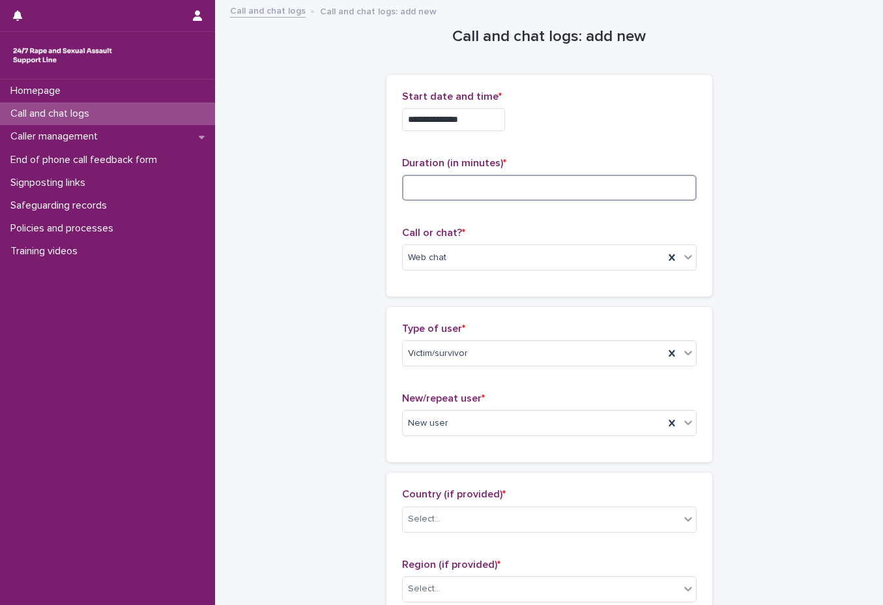
click at [519, 199] on input at bounding box center [549, 188] width 295 height 26
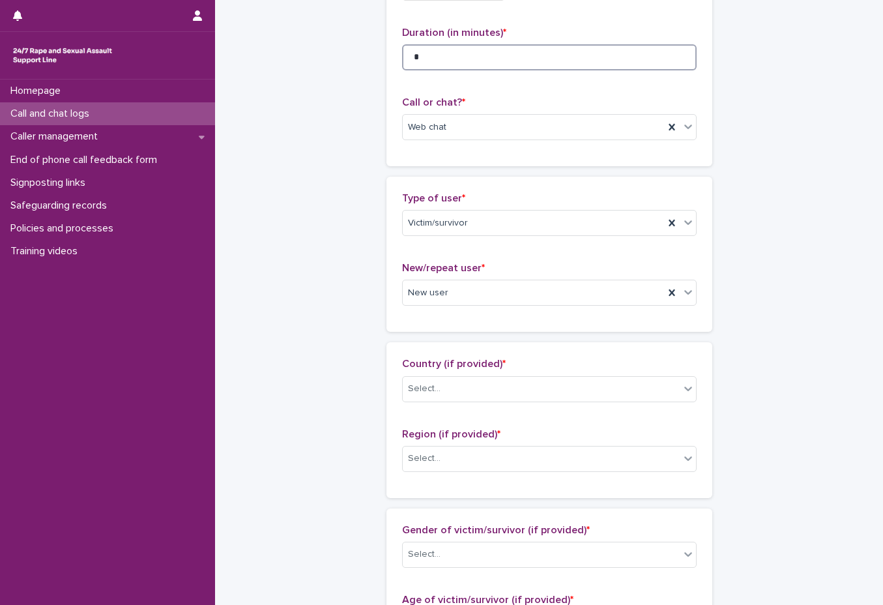
scroll to position [261, 0]
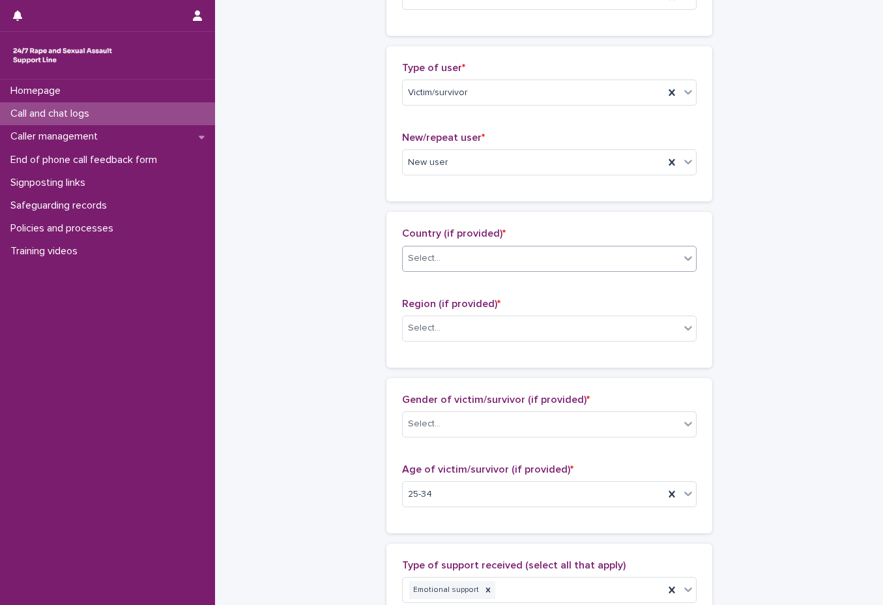
click at [500, 260] on div "Select..." at bounding box center [541, 259] width 277 height 22
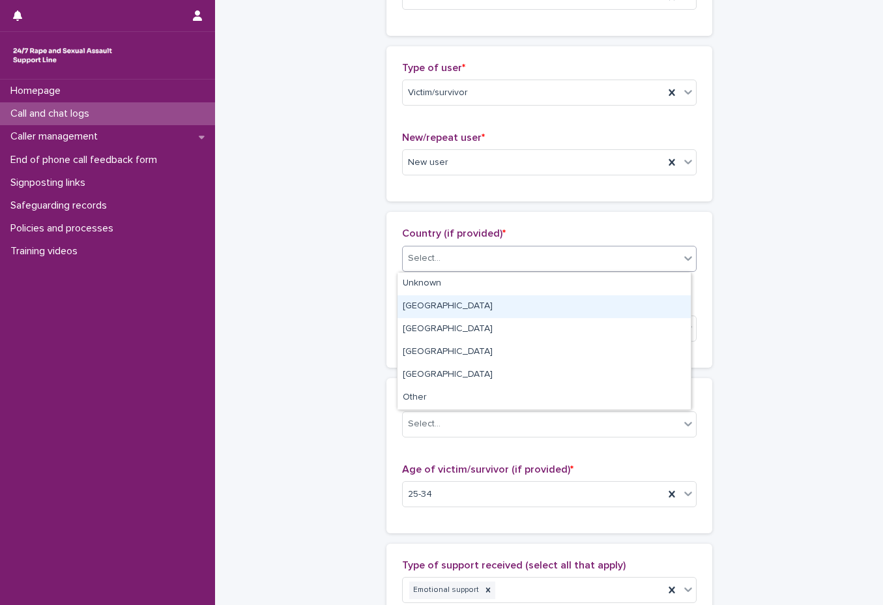
click at [491, 299] on div "England" at bounding box center [544, 306] width 293 height 23
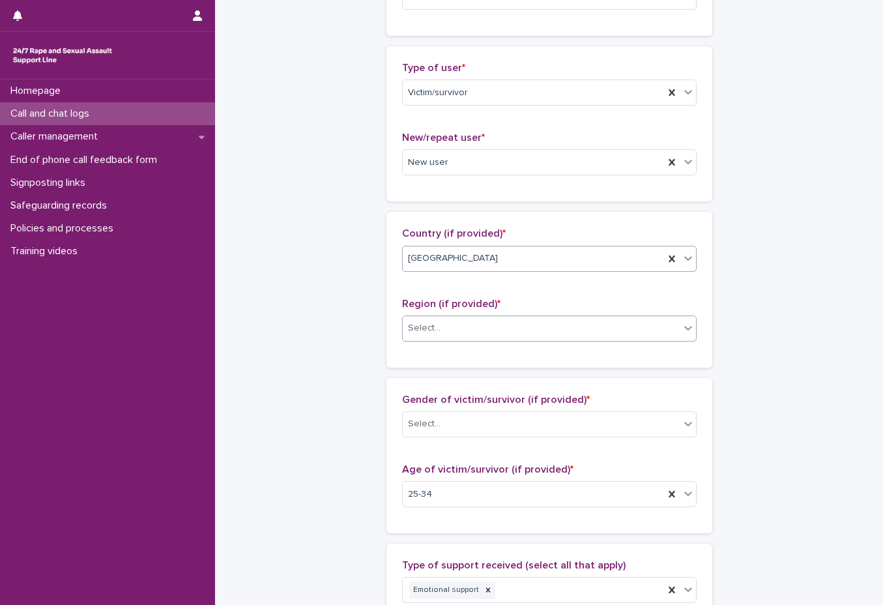
click at [471, 322] on div "Select..." at bounding box center [541, 328] width 277 height 22
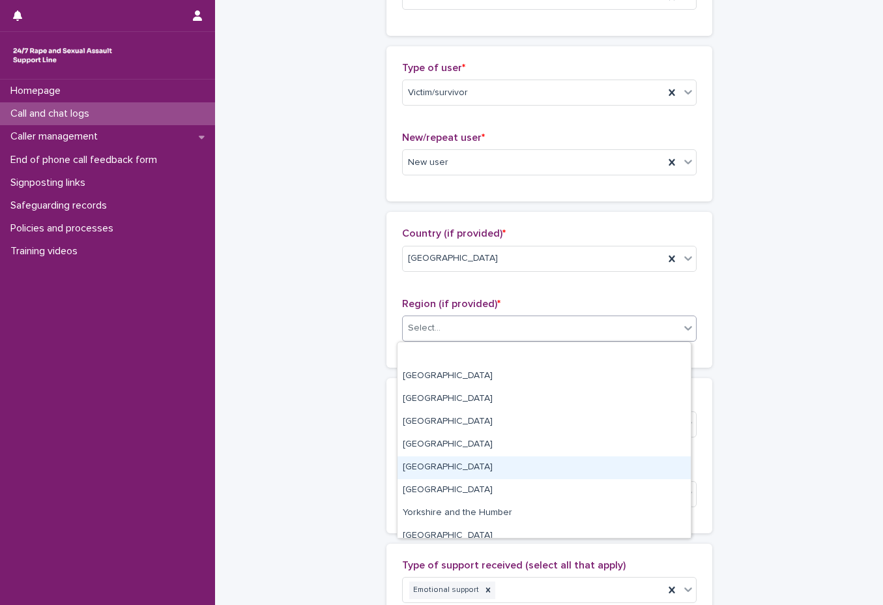
scroll to position [55, 0]
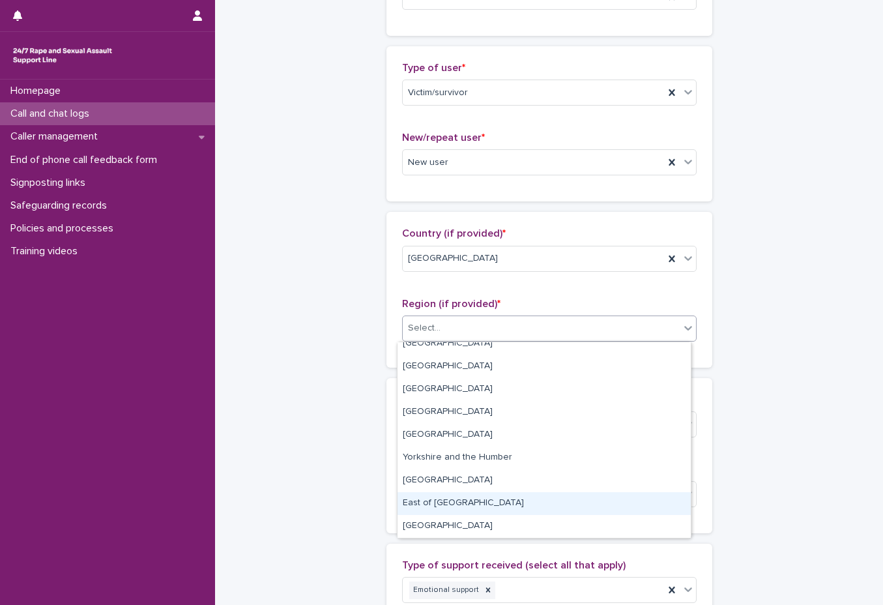
click at [534, 498] on div "East of England" at bounding box center [544, 503] width 293 height 23
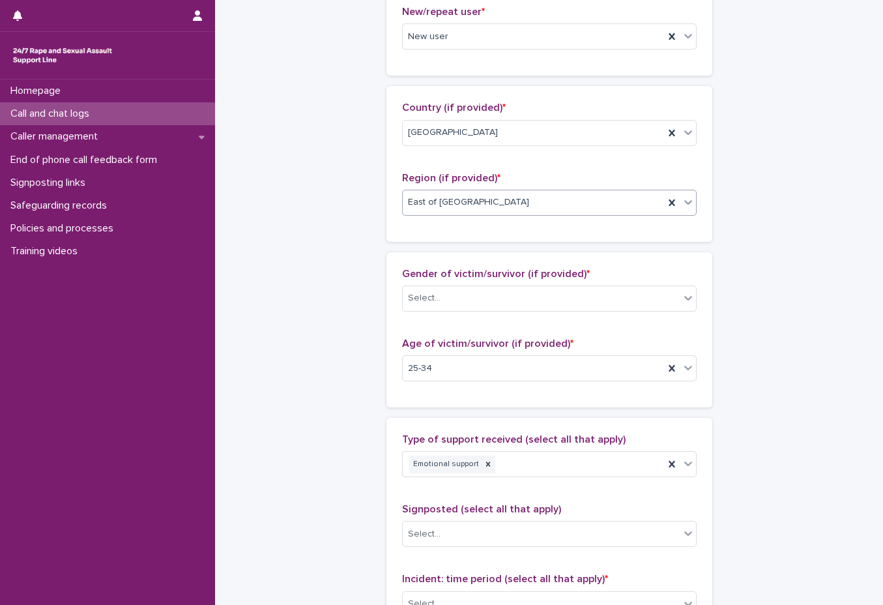
scroll to position [391, 0]
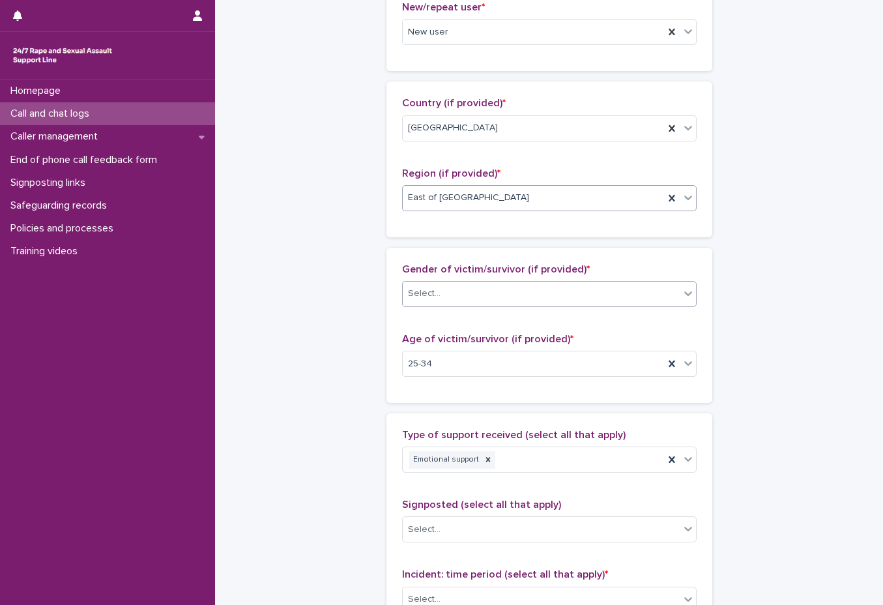
click at [519, 295] on div "Select..." at bounding box center [541, 294] width 277 height 22
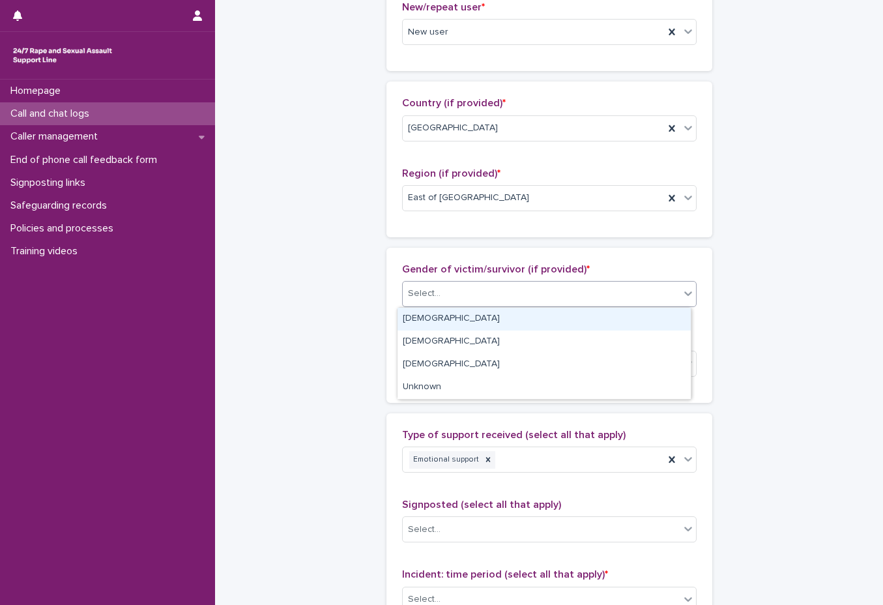
click at [497, 330] on div "Female" at bounding box center [544, 319] width 293 height 23
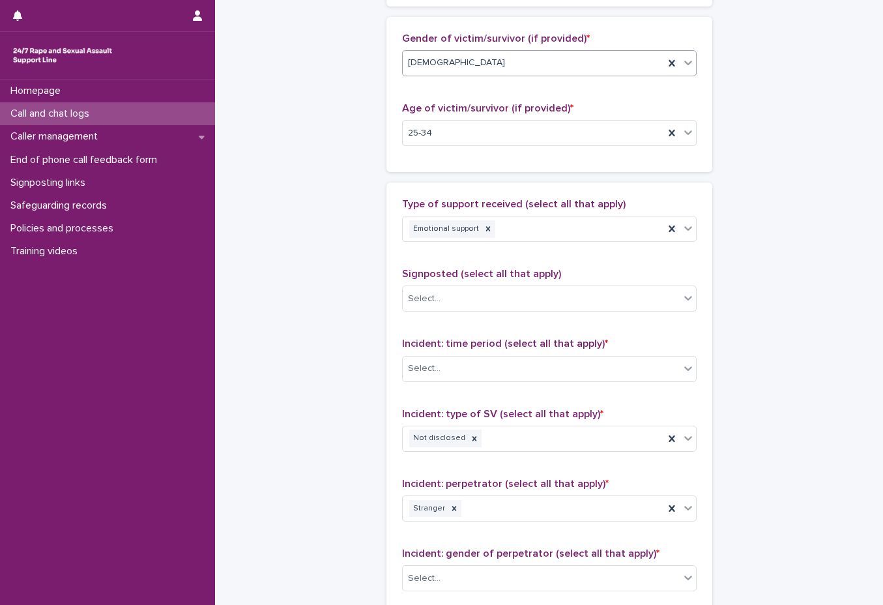
scroll to position [652, 0]
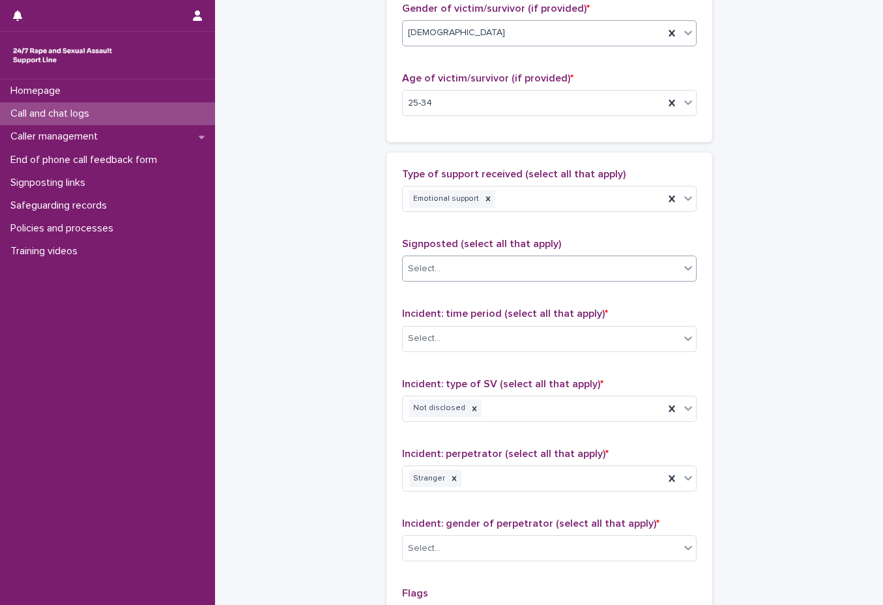
click at [544, 265] on div "Select..." at bounding box center [541, 269] width 277 height 22
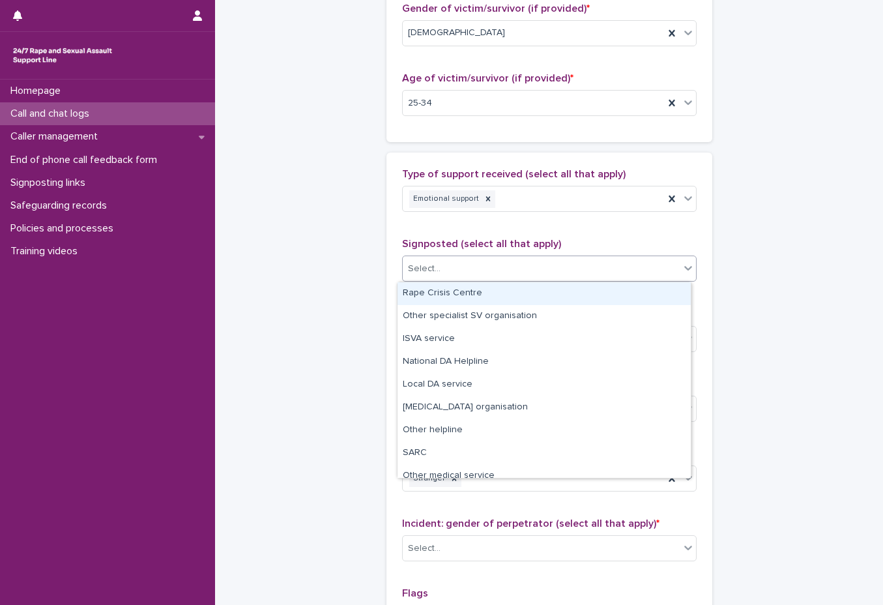
click at [521, 297] on div "Rape Crisis Centre" at bounding box center [544, 293] width 293 height 23
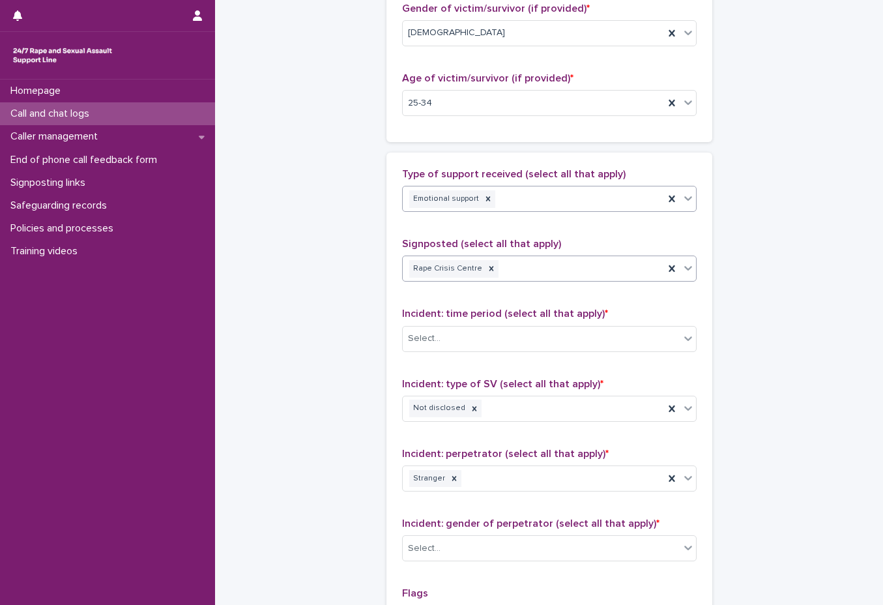
click at [581, 209] on div "Emotional support" at bounding box center [533, 199] width 261 height 23
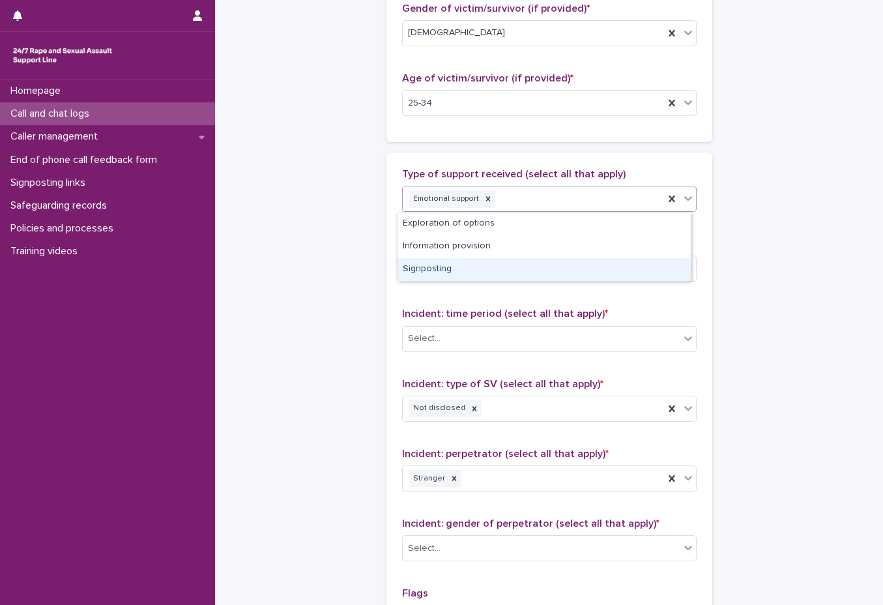
click at [553, 270] on div "Signposting" at bounding box center [544, 269] width 293 height 23
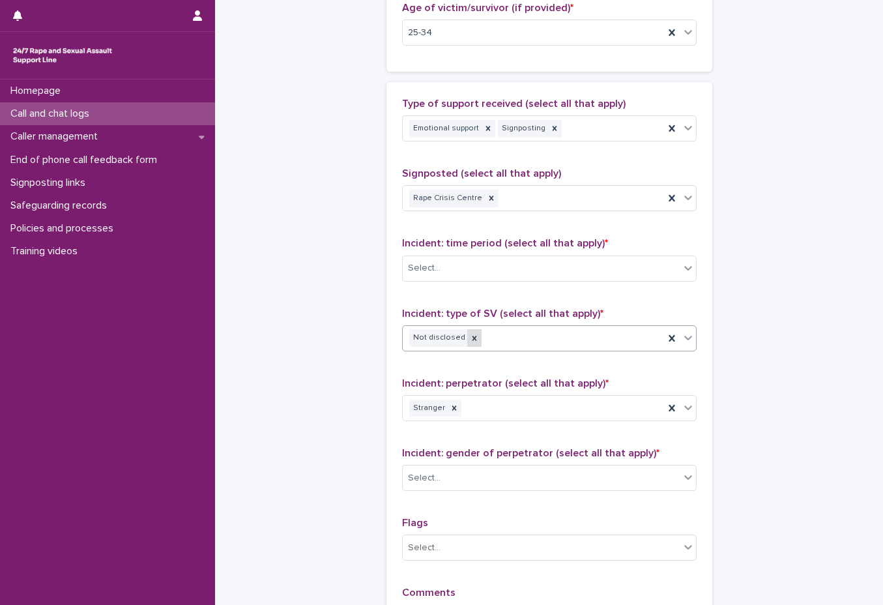
scroll to position [782, 0]
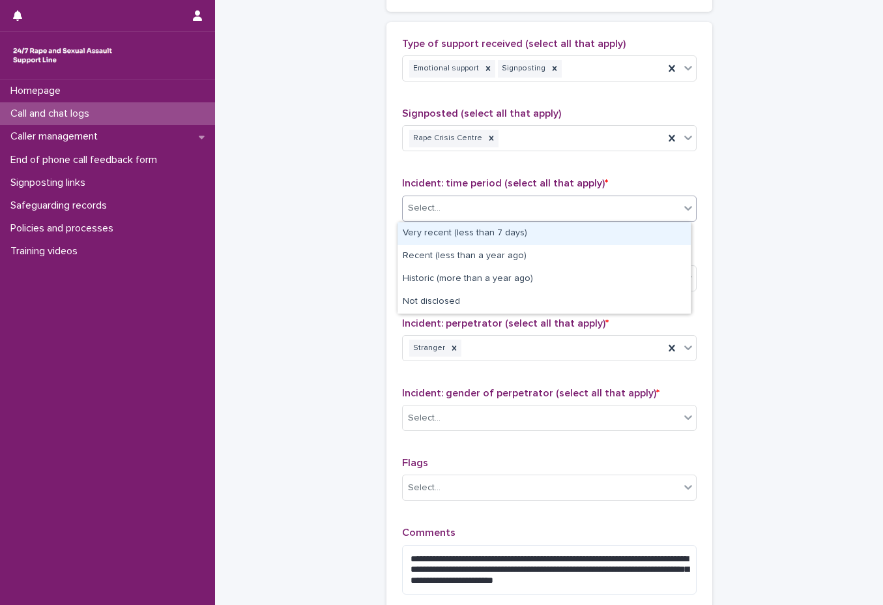
click at [499, 204] on div "Select..." at bounding box center [541, 208] width 277 height 22
click at [489, 235] on div "Very recent (less than 7 days)" at bounding box center [544, 233] width 293 height 23
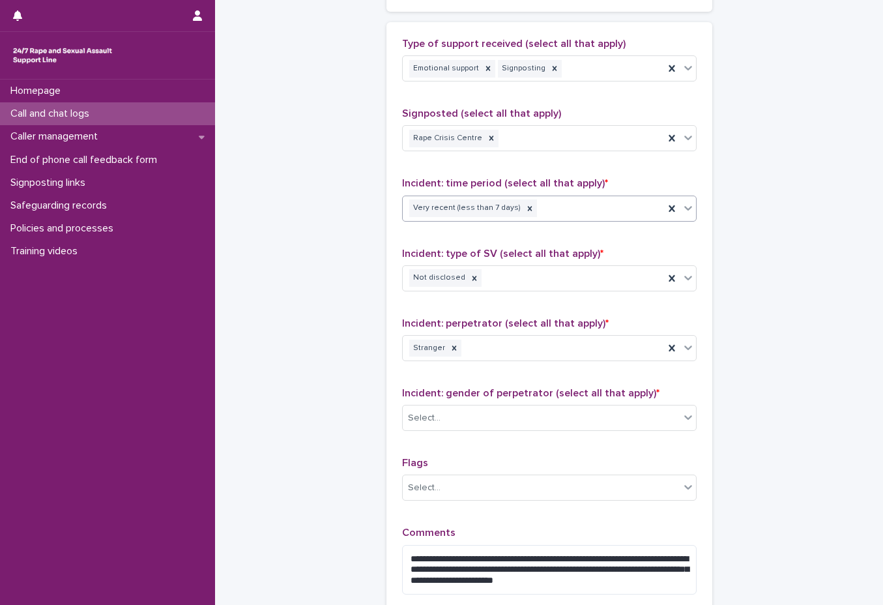
scroll to position [847, 0]
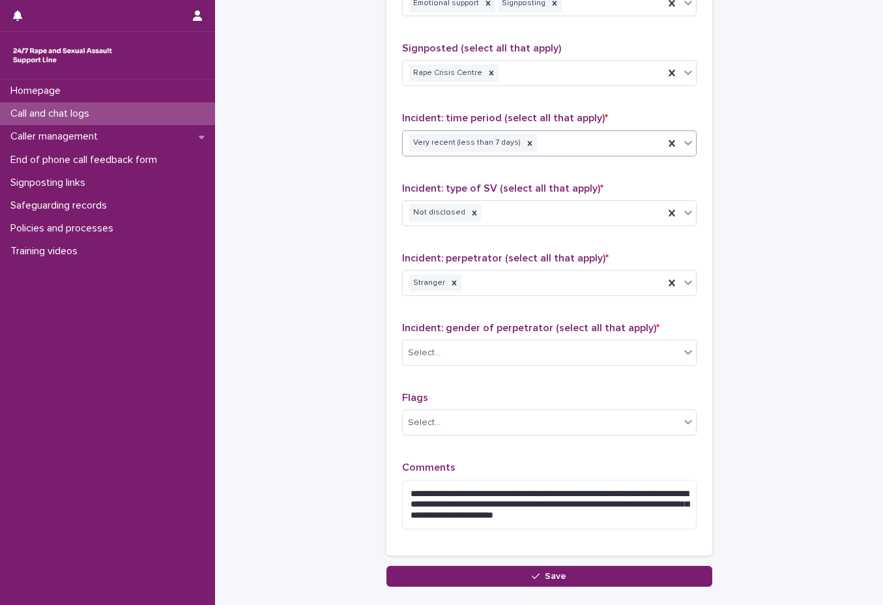
click at [583, 151] on div "Very recent (less than 7 days)" at bounding box center [533, 143] width 261 height 23
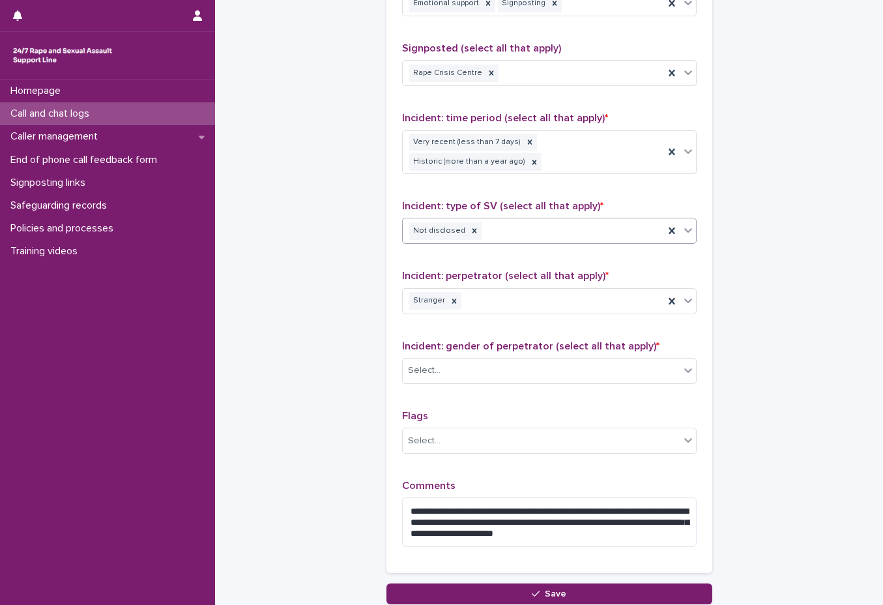
click at [565, 216] on div "Incident: type of SV (select all that apply) * Not disclosed" at bounding box center [549, 227] width 295 height 54
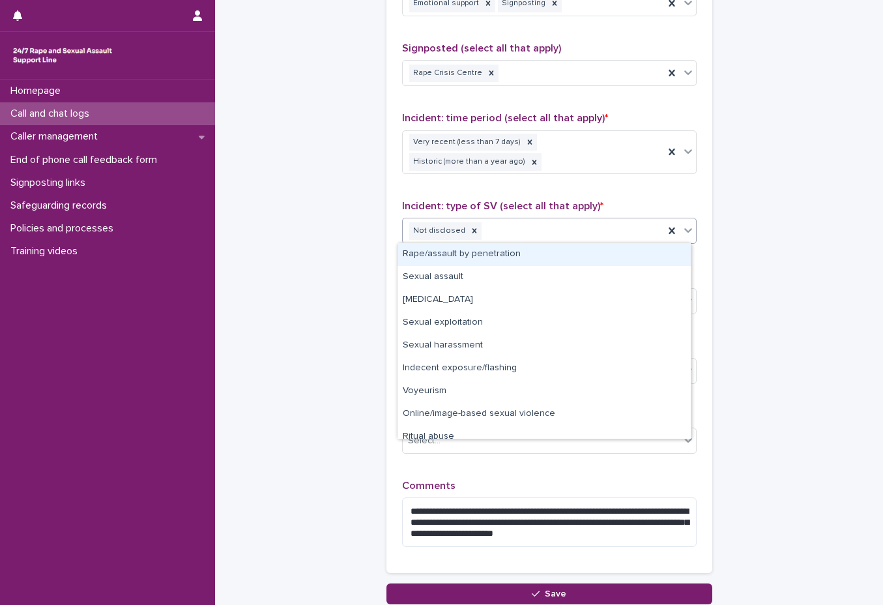
click at [592, 224] on div "Not disclosed" at bounding box center [533, 231] width 261 height 23
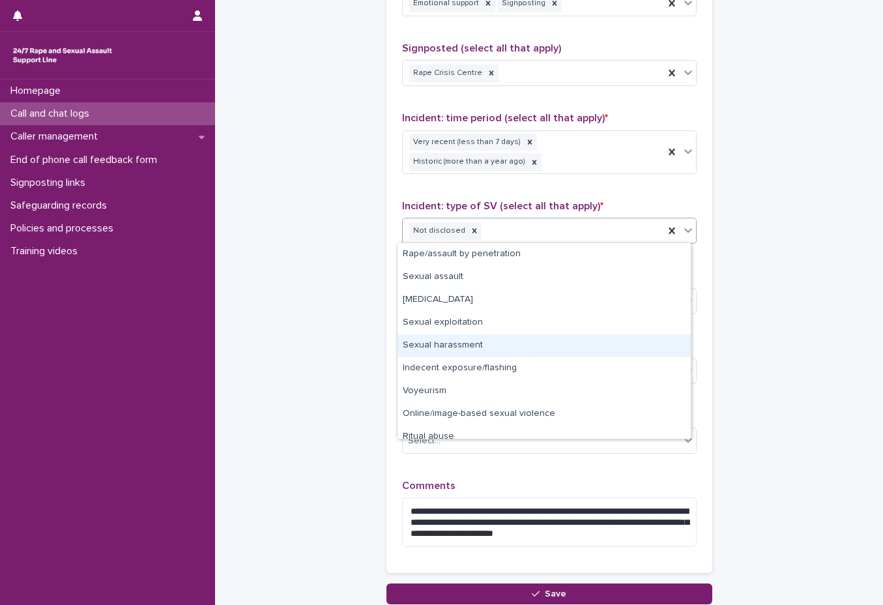
scroll to position [10, 0]
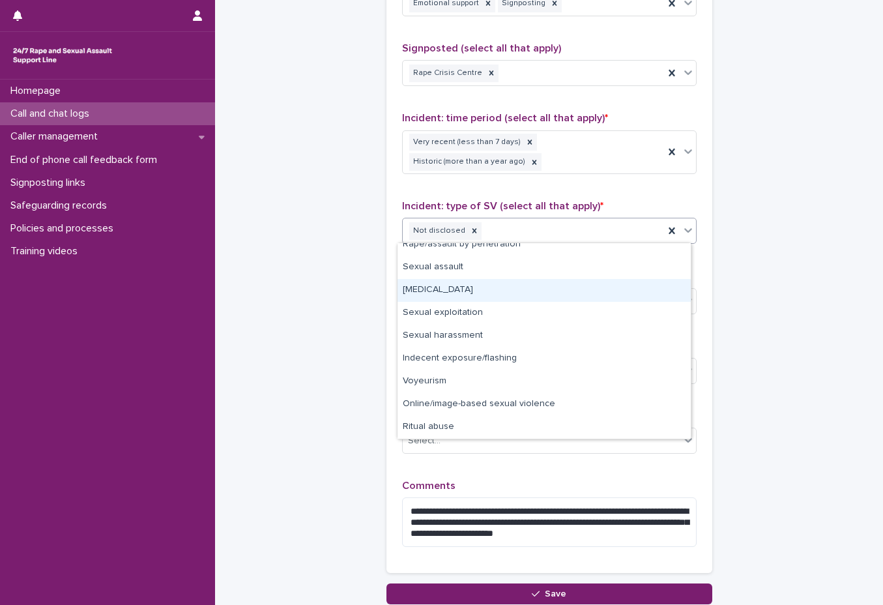
click at [590, 300] on div "Child sexual abuse" at bounding box center [544, 290] width 293 height 23
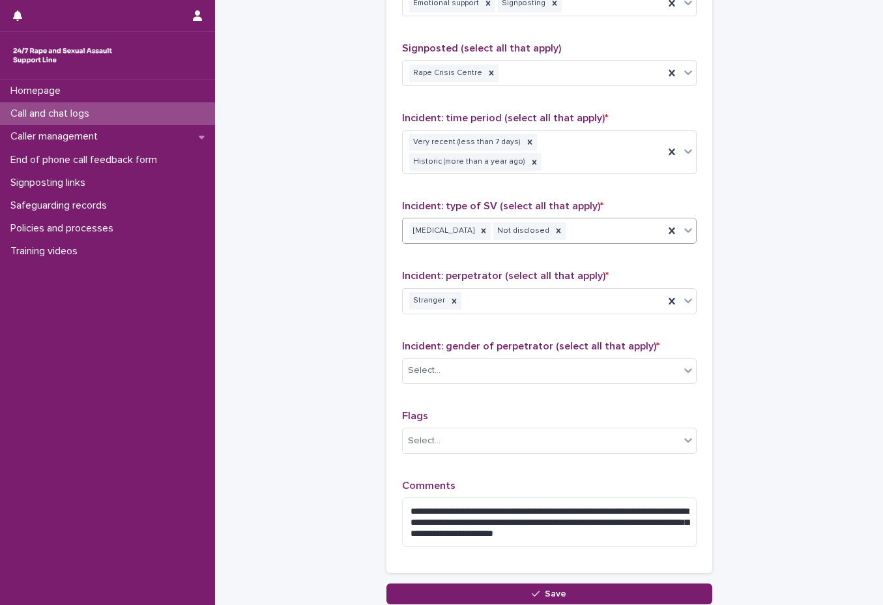
scroll to position [912, 0]
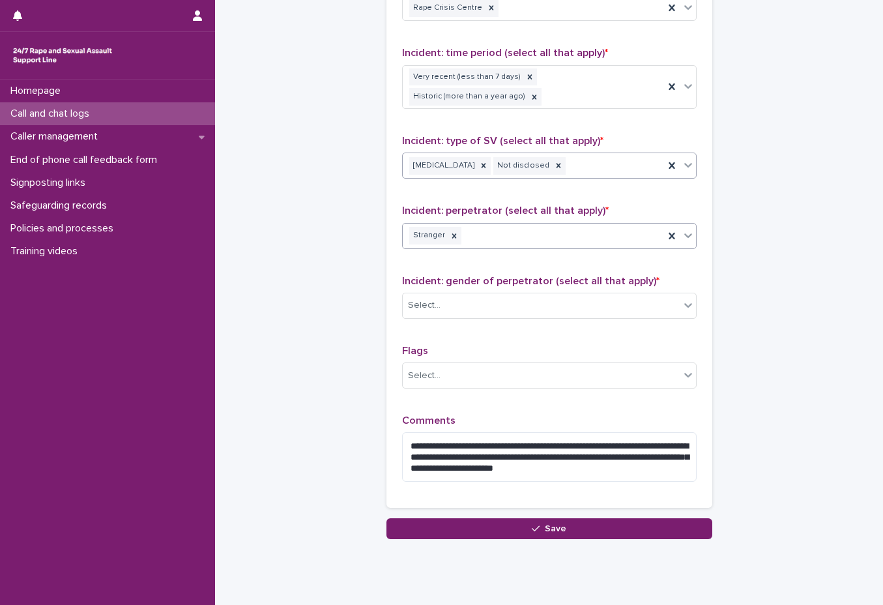
click at [580, 239] on div "Stranger" at bounding box center [533, 235] width 261 height 23
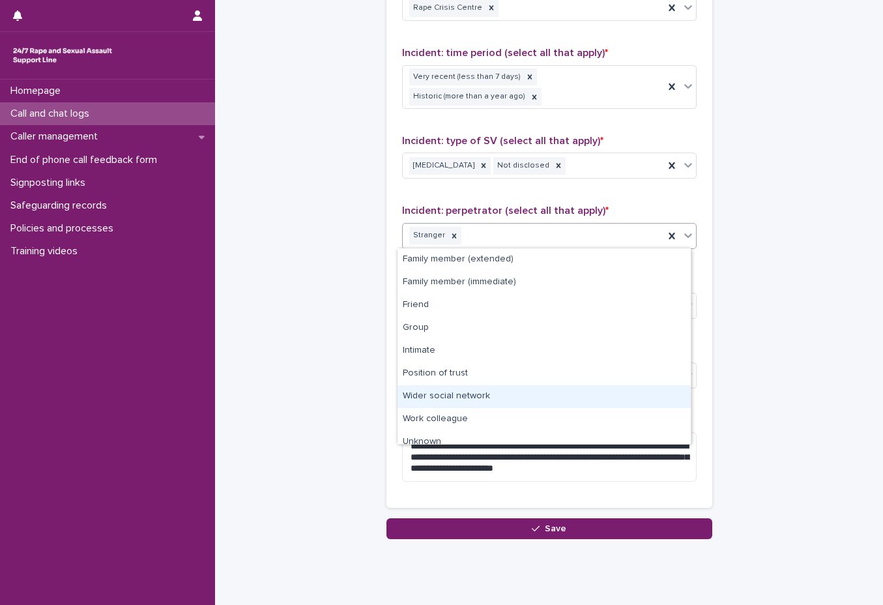
scroll to position [33, 0]
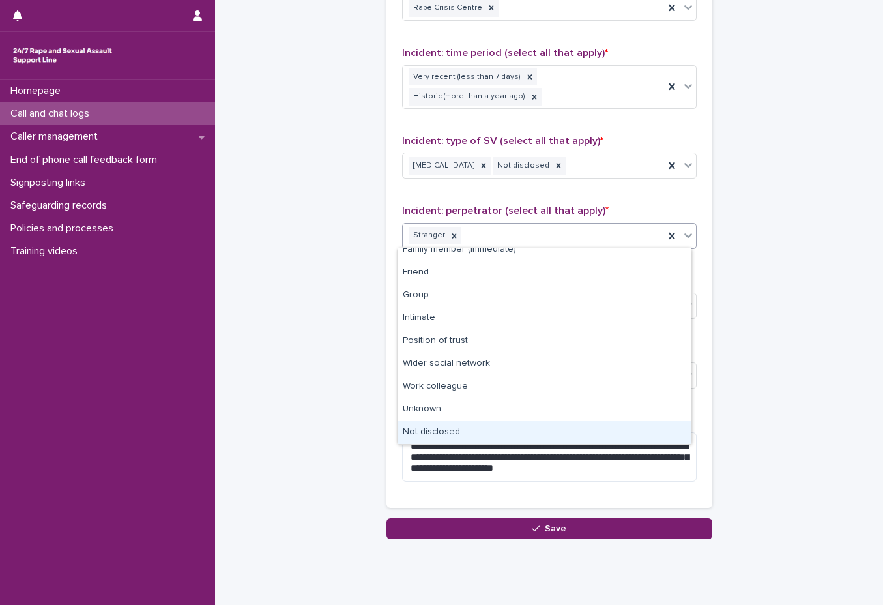
click at [559, 437] on div "Not disclosed" at bounding box center [544, 432] width 293 height 23
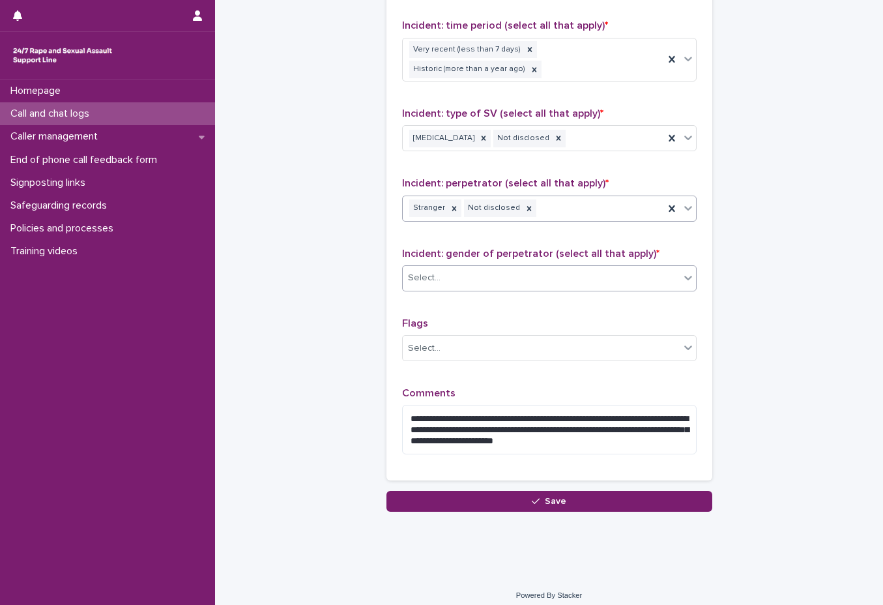
scroll to position [948, 0]
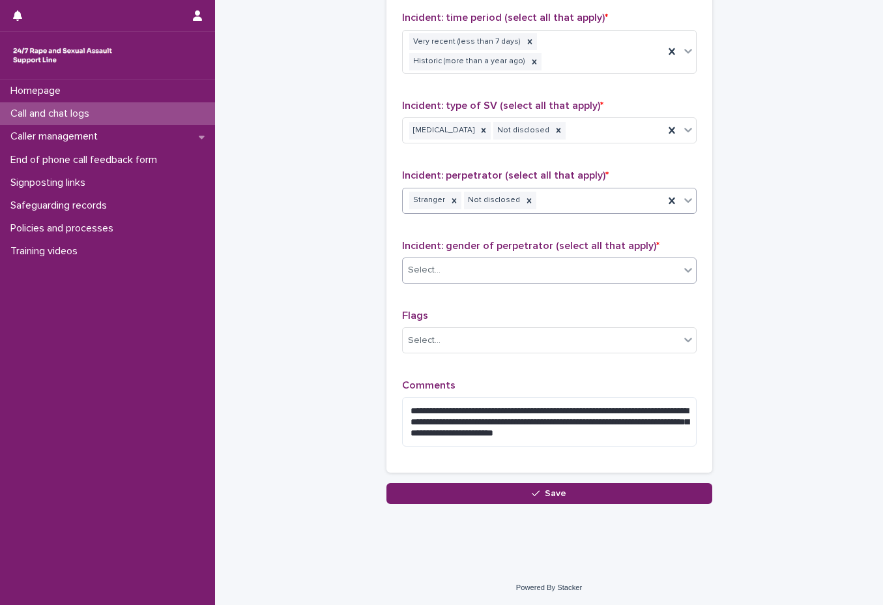
click at [572, 263] on div "Select..." at bounding box center [541, 270] width 277 height 22
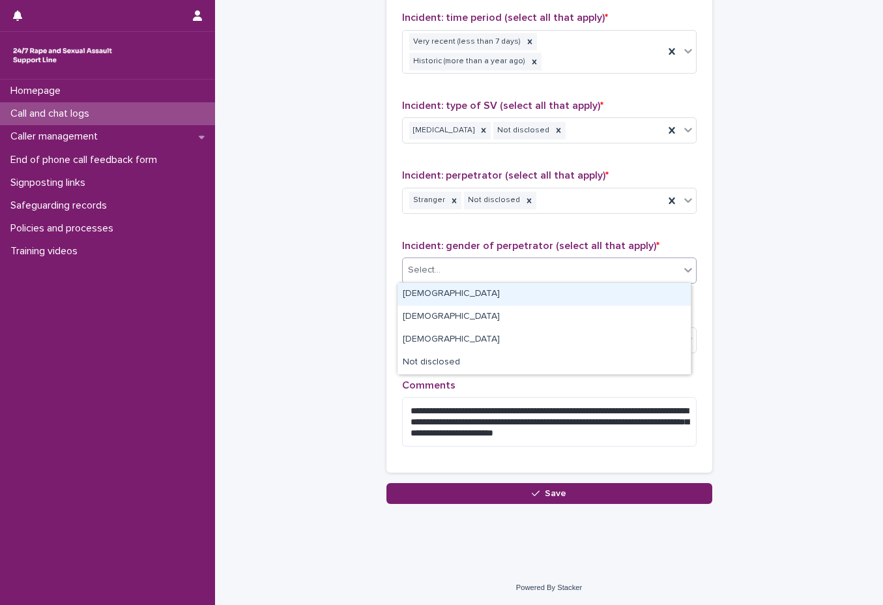
click at [564, 288] on div "Male" at bounding box center [544, 294] width 293 height 23
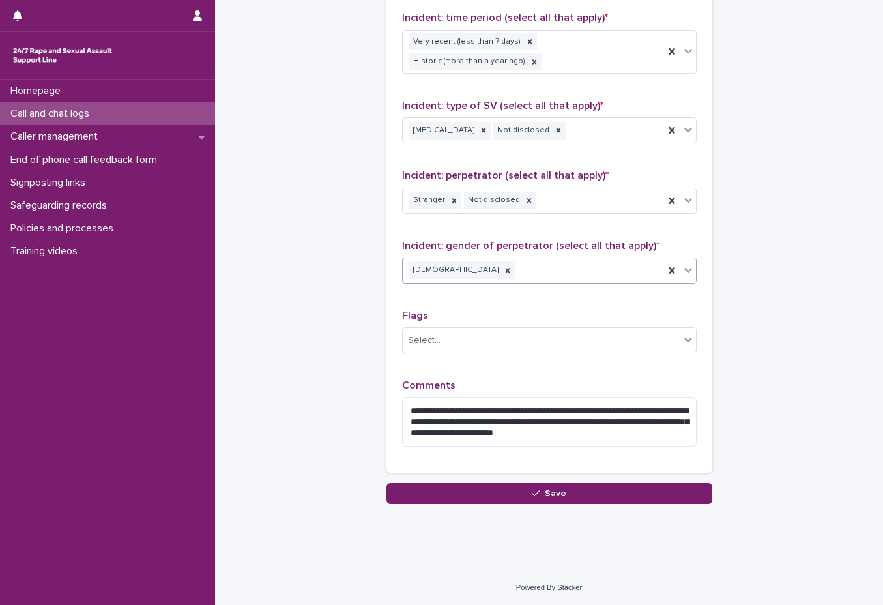
click at [582, 280] on div "Male" at bounding box center [533, 270] width 261 height 23
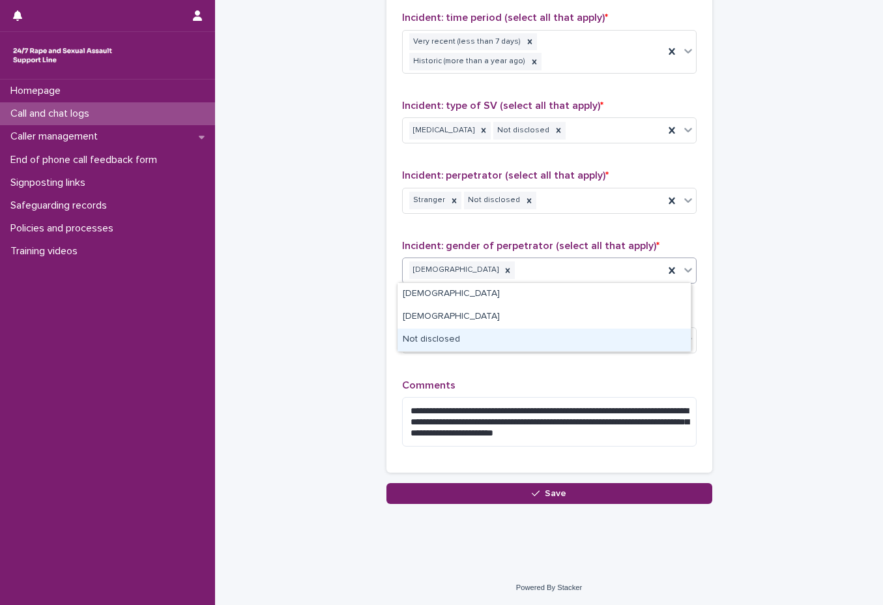
click at [582, 340] on div "Not disclosed" at bounding box center [544, 339] width 293 height 23
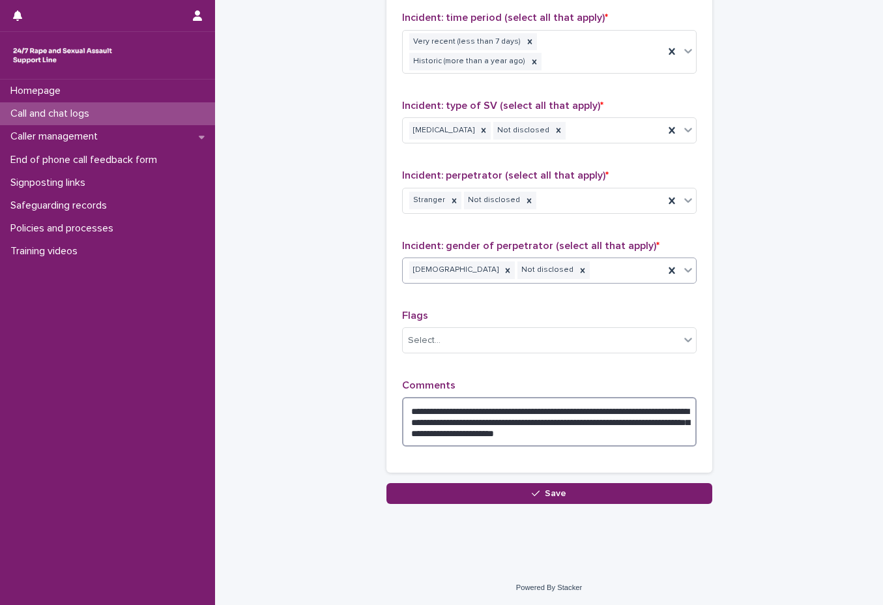
click at [665, 429] on textarea "**********" at bounding box center [549, 422] width 295 height 50
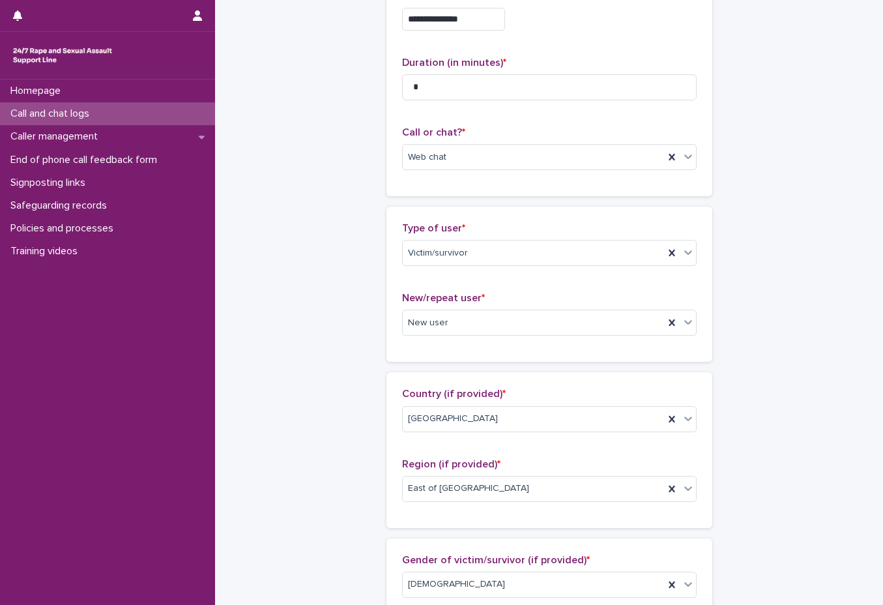
scroll to position [0, 0]
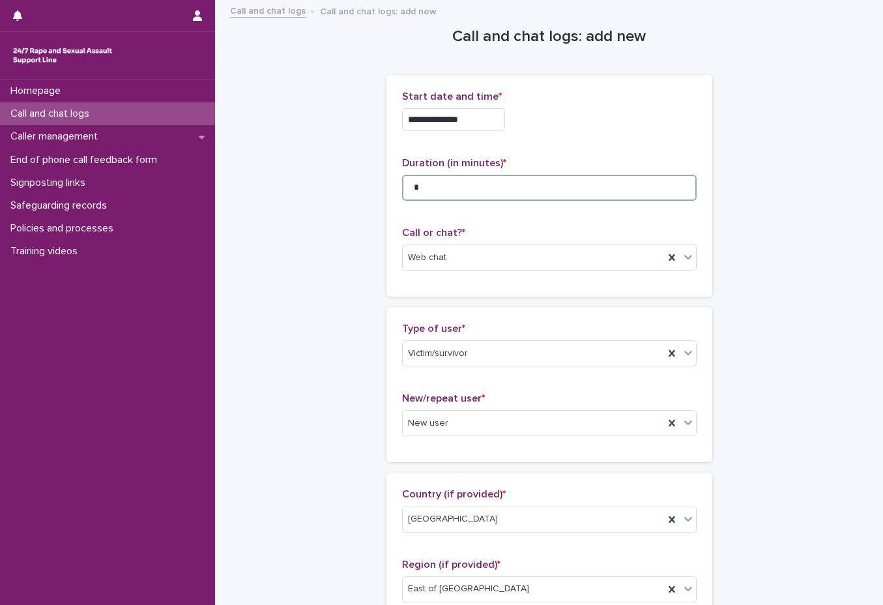
click at [493, 193] on input "*" at bounding box center [549, 188] width 295 height 26
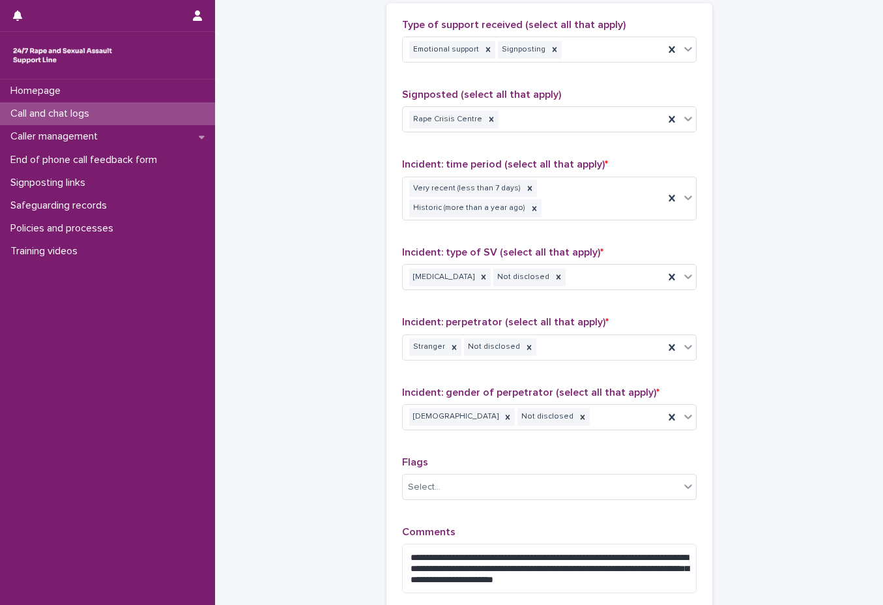
scroll to position [948, 0]
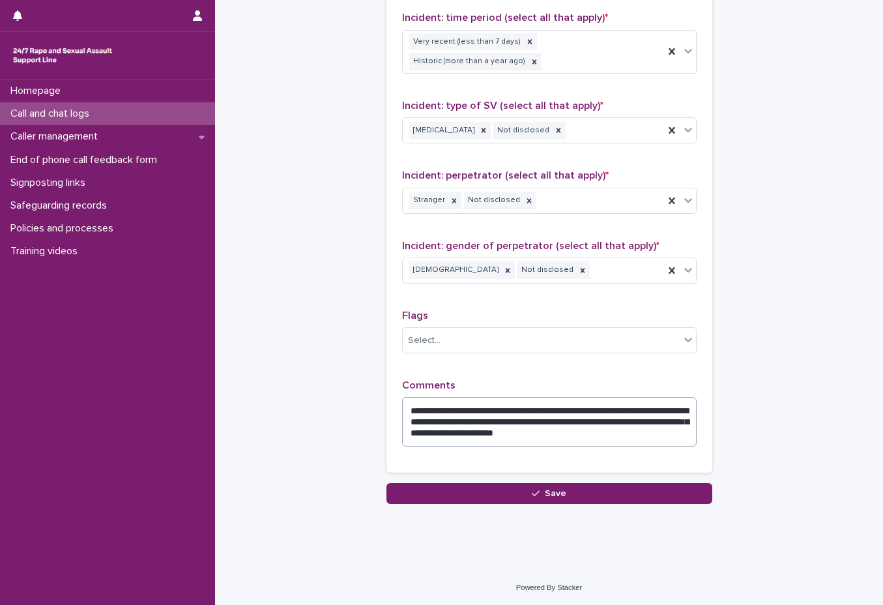
type input "**"
click at [667, 432] on textarea "**********" at bounding box center [549, 422] width 295 height 50
drag, startPoint x: 635, startPoint y: 420, endPoint x: 551, endPoint y: 417, distance: 84.1
click at [551, 417] on textarea "**********" at bounding box center [549, 422] width 295 height 50
click at [650, 429] on textarea "**********" at bounding box center [549, 422] width 295 height 50
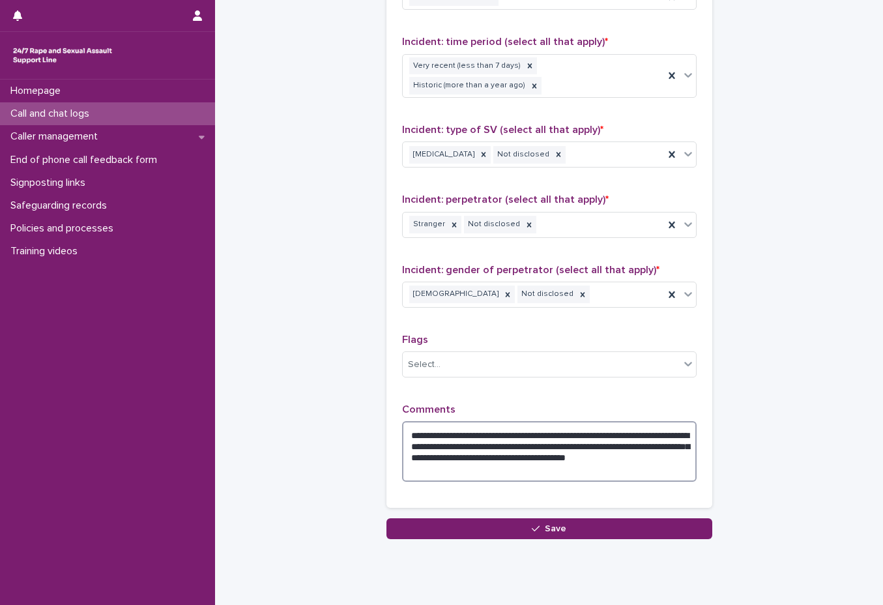
scroll to position [882, 0]
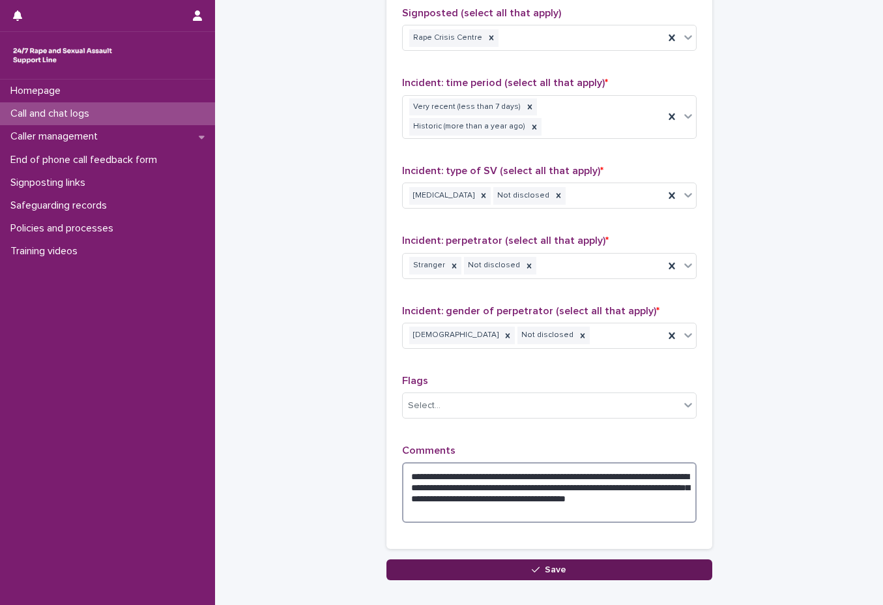
type textarea "**********"
click at [594, 560] on button "Save" at bounding box center [549, 569] width 326 height 21
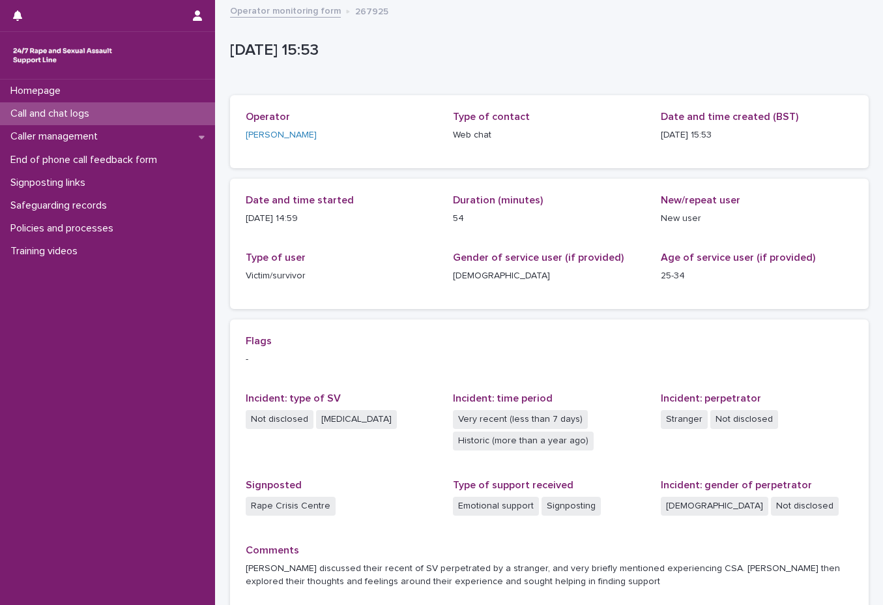
click at [263, 13] on link "Operator monitoring form" at bounding box center [285, 10] width 111 height 15
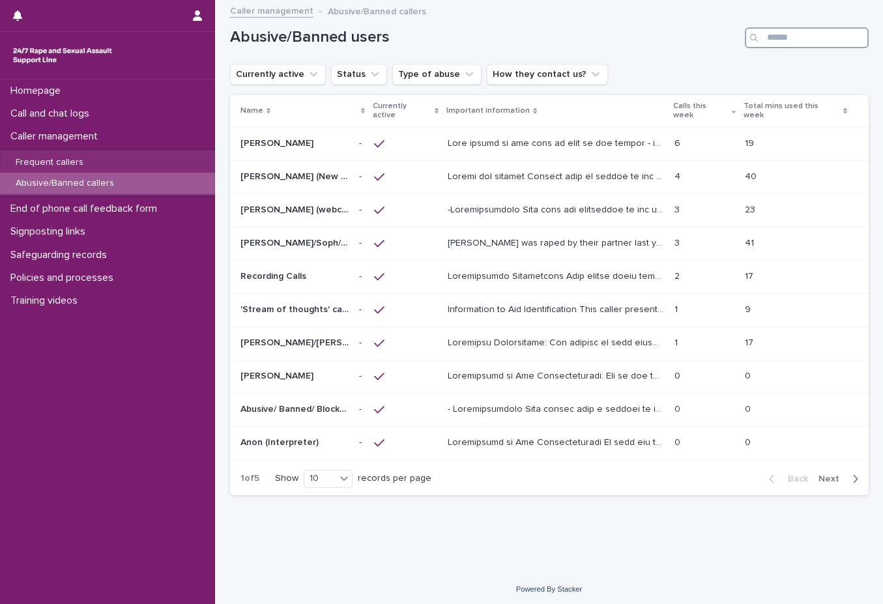
click at [802, 42] on input "Search" at bounding box center [807, 37] width 124 height 21
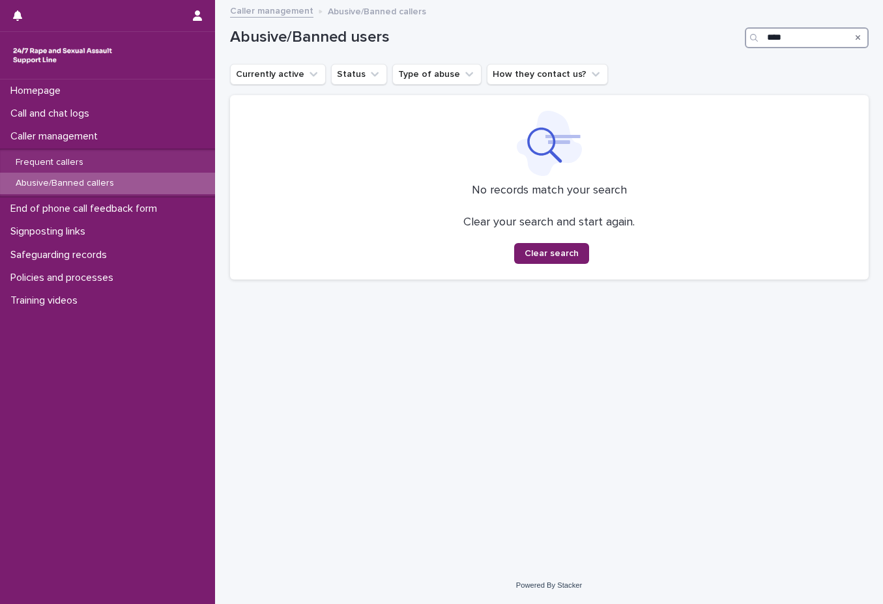
type input "****"
click at [862, 35] on div "Search" at bounding box center [858, 37] width 21 height 21
click at [856, 35] on icon "Search" at bounding box center [858, 38] width 5 height 8
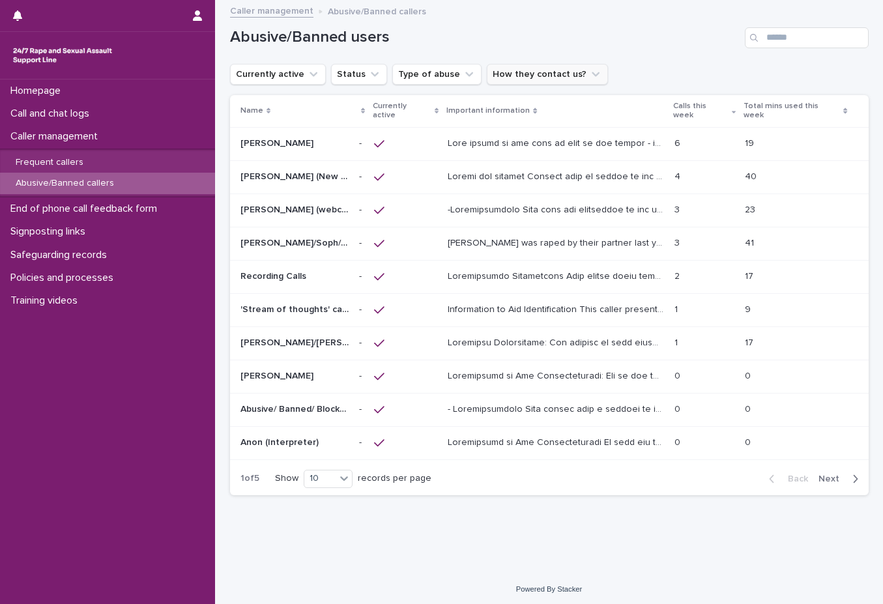
click at [511, 81] on button "How they contact us?" at bounding box center [547, 74] width 121 height 21
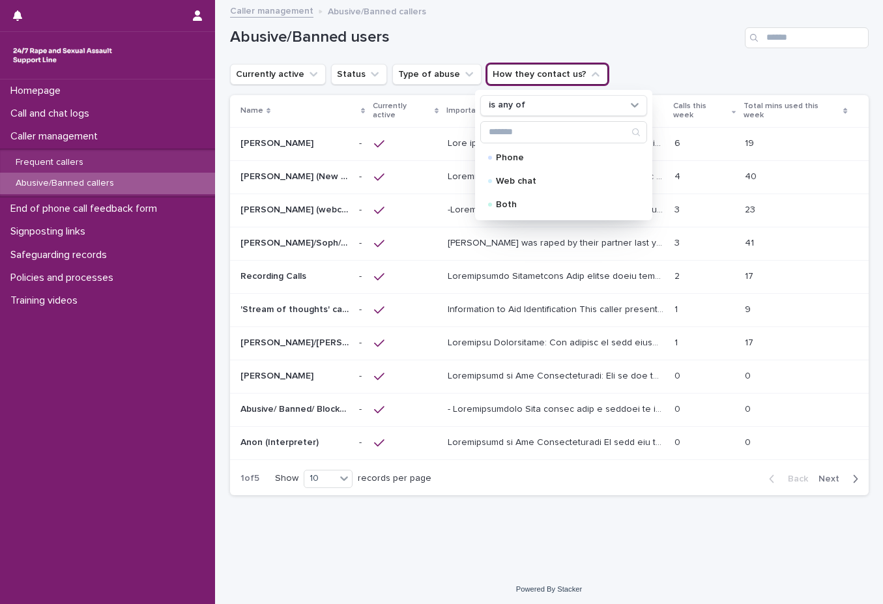
drag, startPoint x: 533, startPoint y: 181, endPoint x: 534, endPoint y: 192, distance: 11.2
click at [536, 181] on p "Web chat" at bounding box center [561, 181] width 130 height 9
click at [534, 192] on div "Phone Web chat Both" at bounding box center [563, 181] width 167 height 68
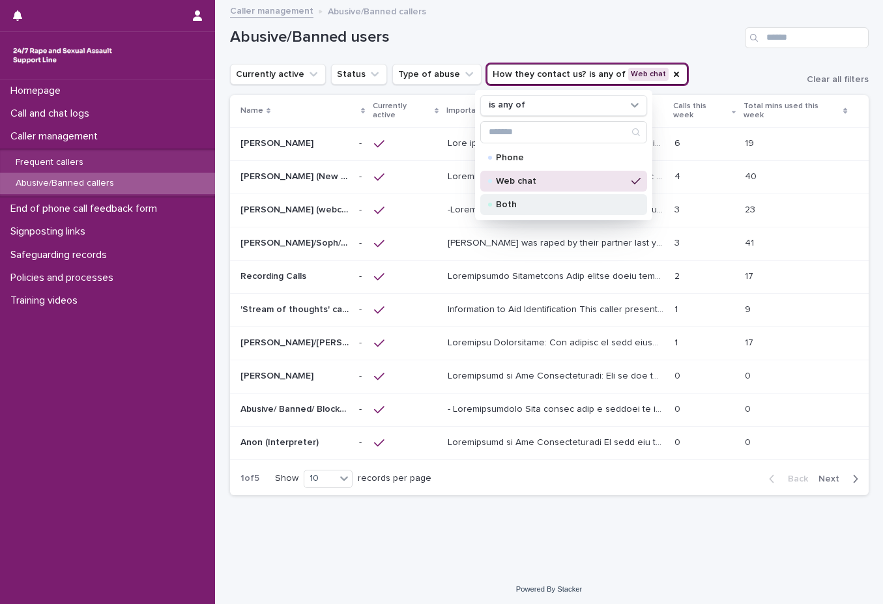
click at [523, 199] on div "Both" at bounding box center [563, 204] width 167 height 21
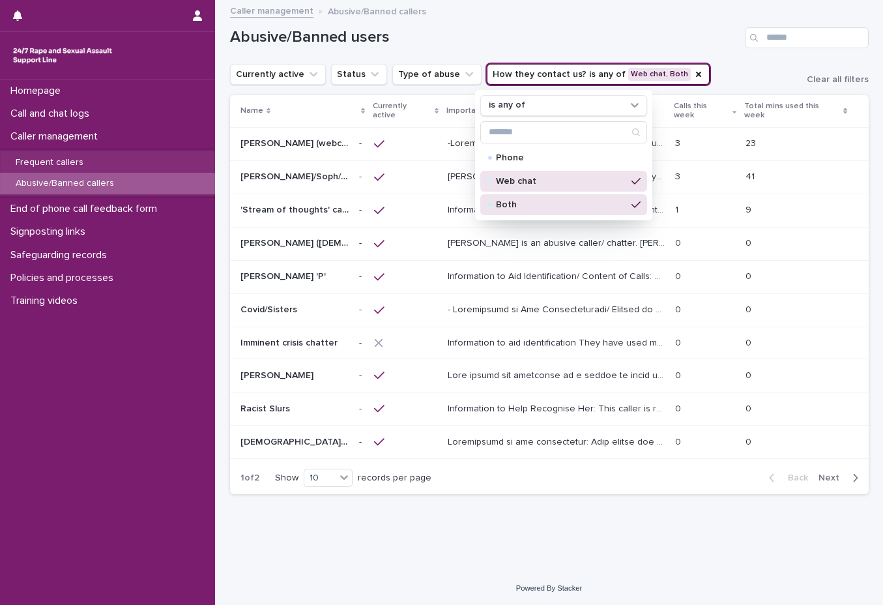
click at [693, 61] on div "Abusive/Banned users" at bounding box center [549, 32] width 639 height 63
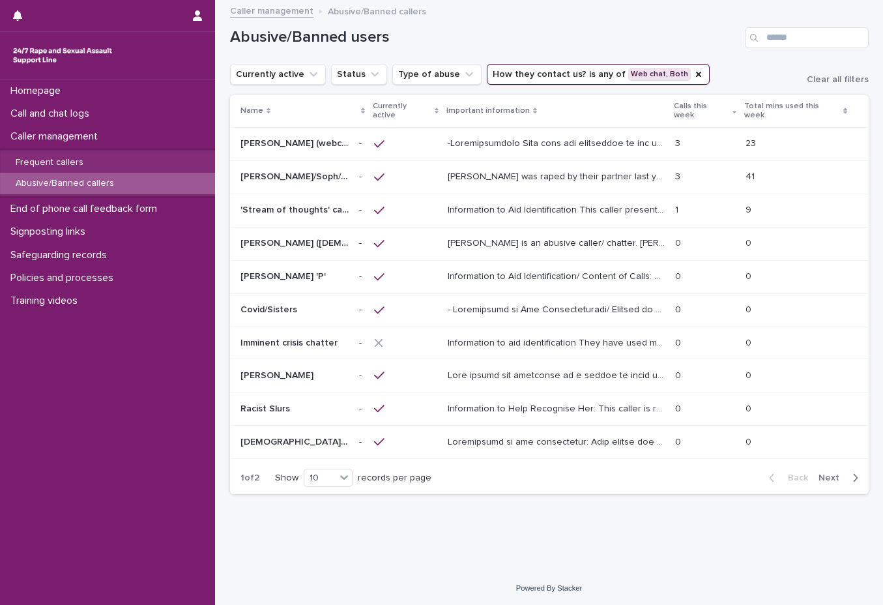
click at [553, 169] on p "[PERSON_NAME] was raped by their partner last year and they're currently facing…" at bounding box center [558, 176] width 220 height 14
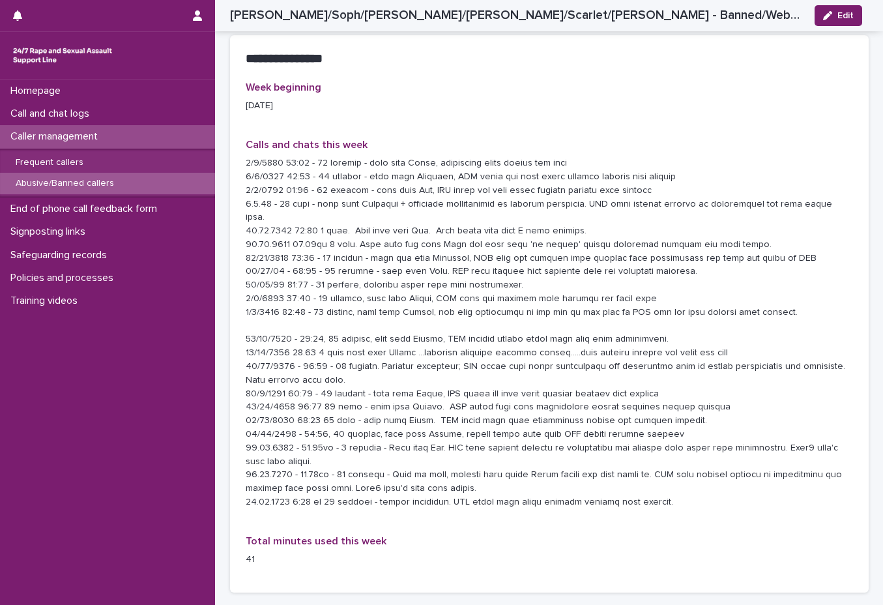
scroll to position [1369, 0]
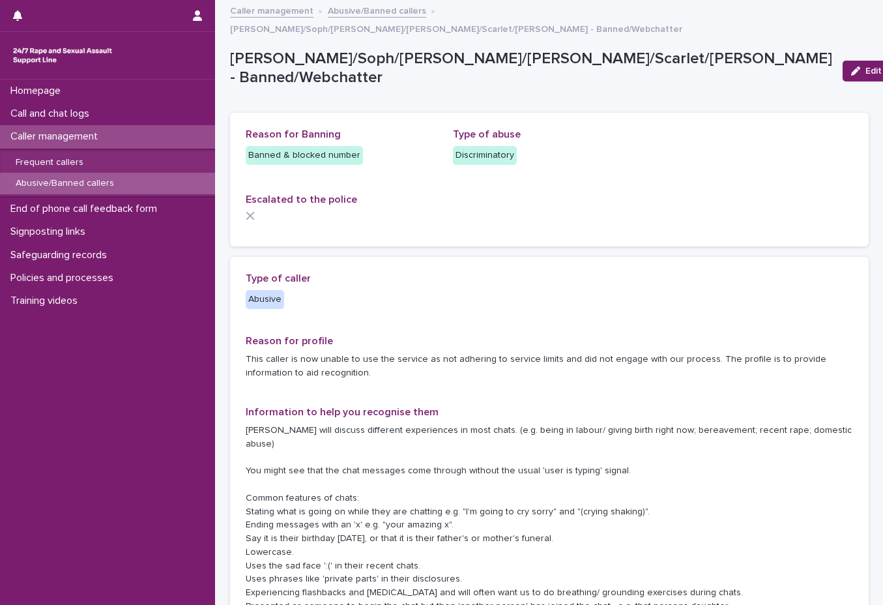
click at [338, 12] on link "Abusive/Banned callers" at bounding box center [377, 10] width 98 height 15
